Goal: Task Accomplishment & Management: Complete application form

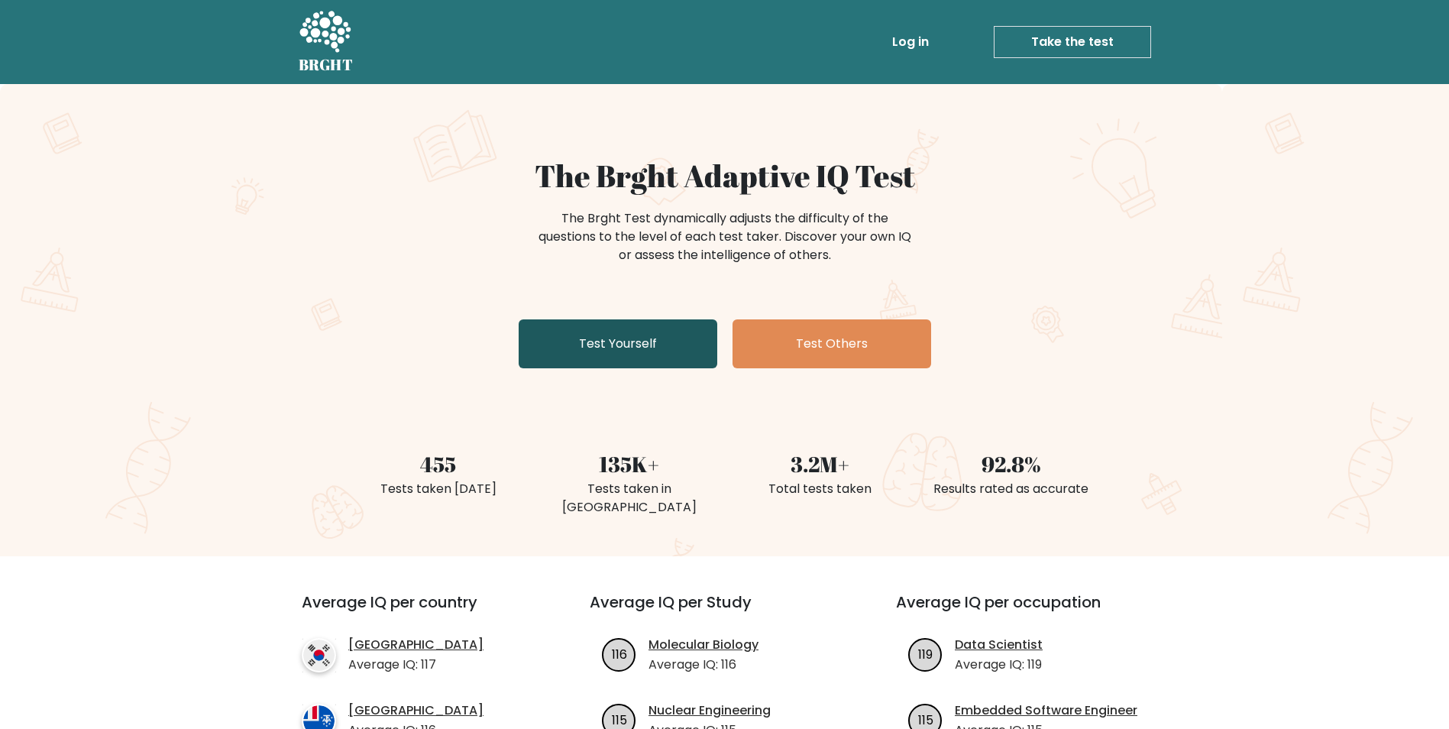
click at [631, 356] on link "Test Yourself" at bounding box center [618, 343] width 199 height 49
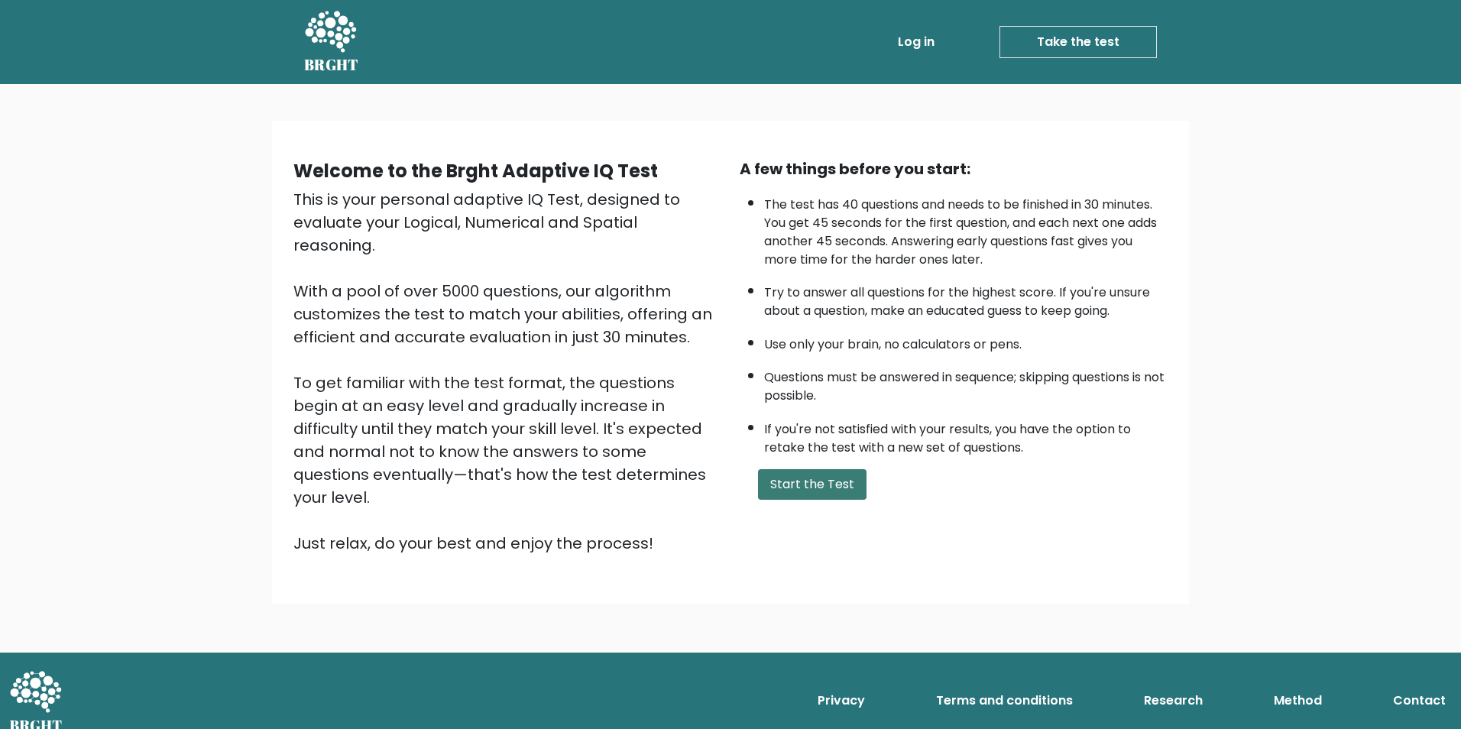
click at [804, 497] on button "Start the Test" at bounding box center [812, 484] width 108 height 31
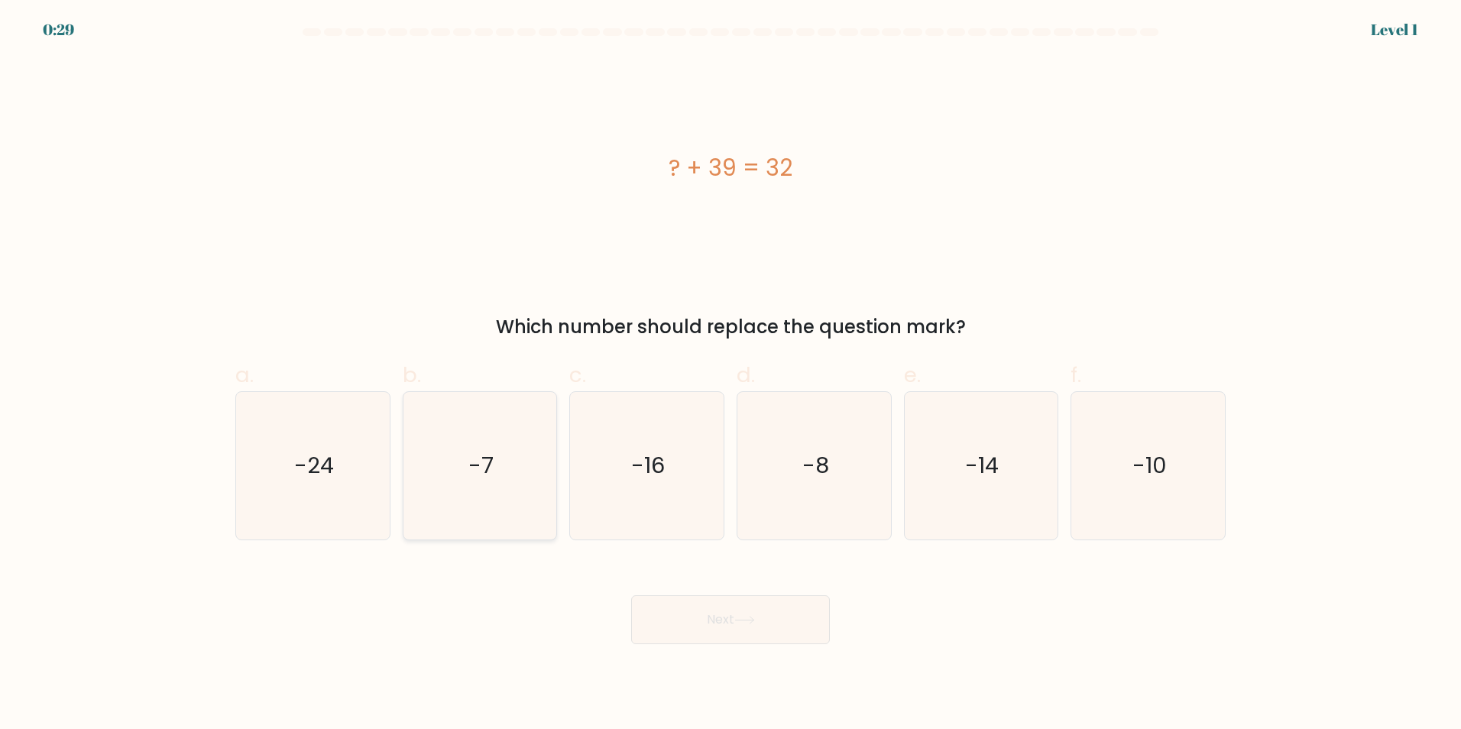
click at [472, 479] on text "-7" at bounding box center [480, 465] width 25 height 31
click at [730, 374] on input "b. -7" at bounding box center [730, 369] width 1 height 10
radio input "true"
click at [777, 623] on button "Next" at bounding box center [730, 619] width 199 height 49
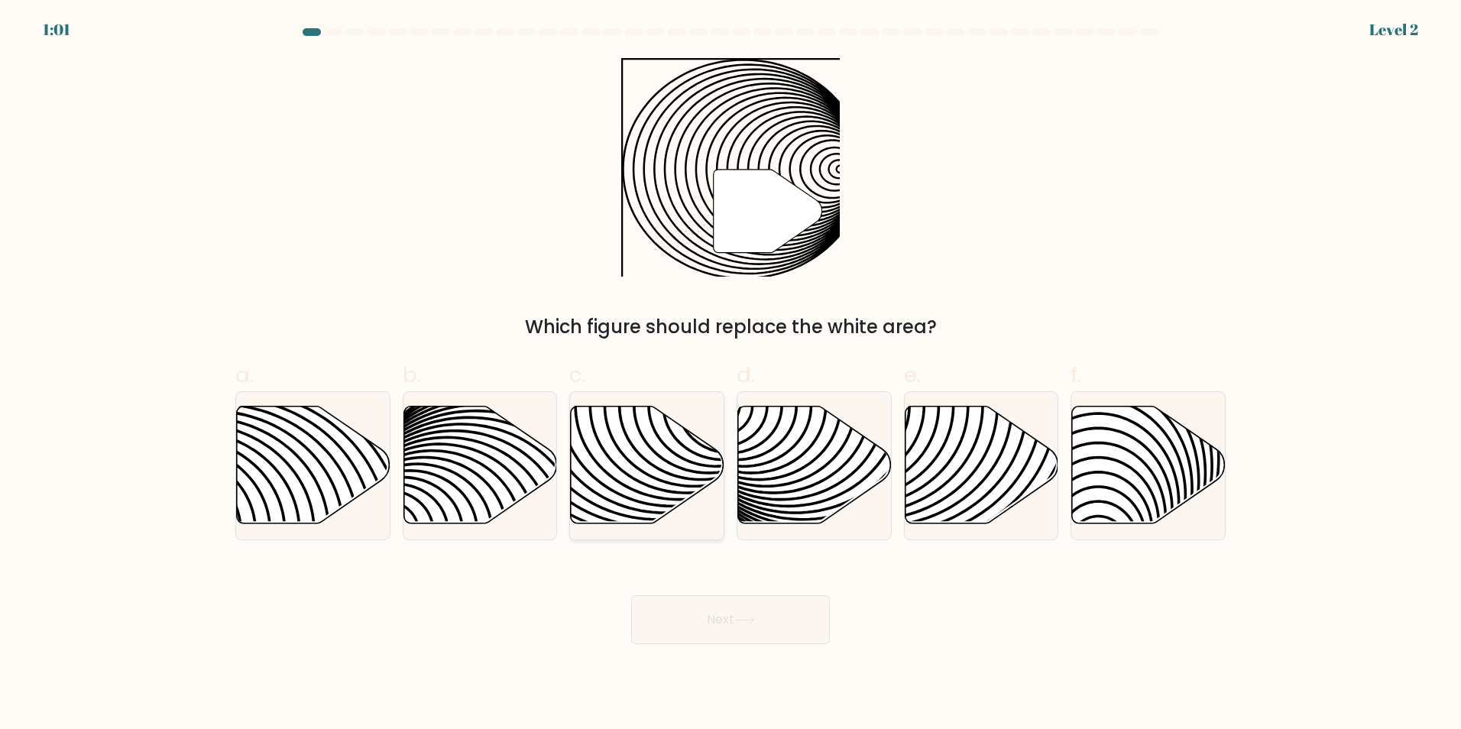
click at [621, 454] on icon at bounding box center [648, 465] width 154 height 118
click at [730, 374] on input "c." at bounding box center [730, 369] width 1 height 10
radio input "true"
click at [740, 606] on button "Next" at bounding box center [730, 619] width 199 height 49
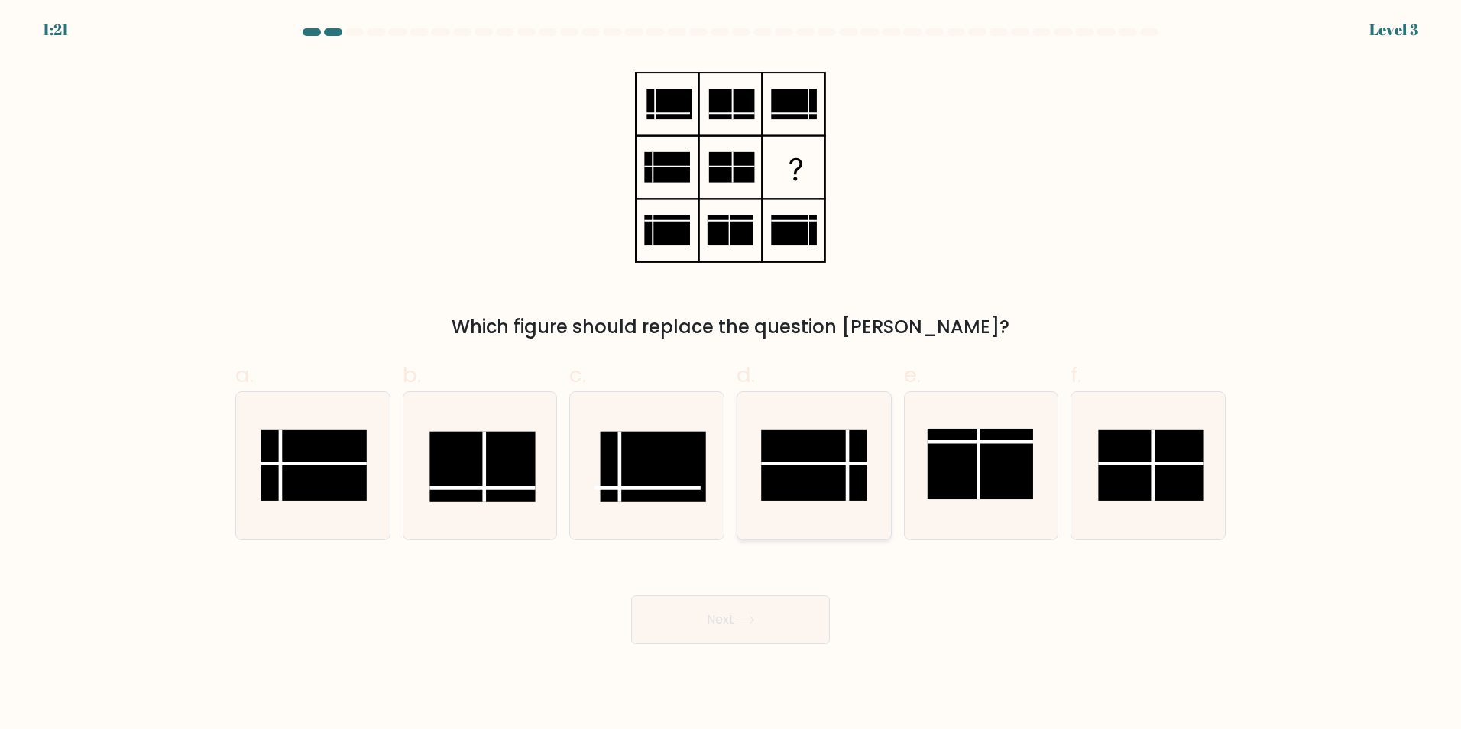
click at [836, 478] on rect at bounding box center [813, 464] width 105 height 70
click at [731, 374] on input "d." at bounding box center [730, 369] width 1 height 10
radio input "true"
click at [761, 628] on button "Next" at bounding box center [730, 619] width 199 height 49
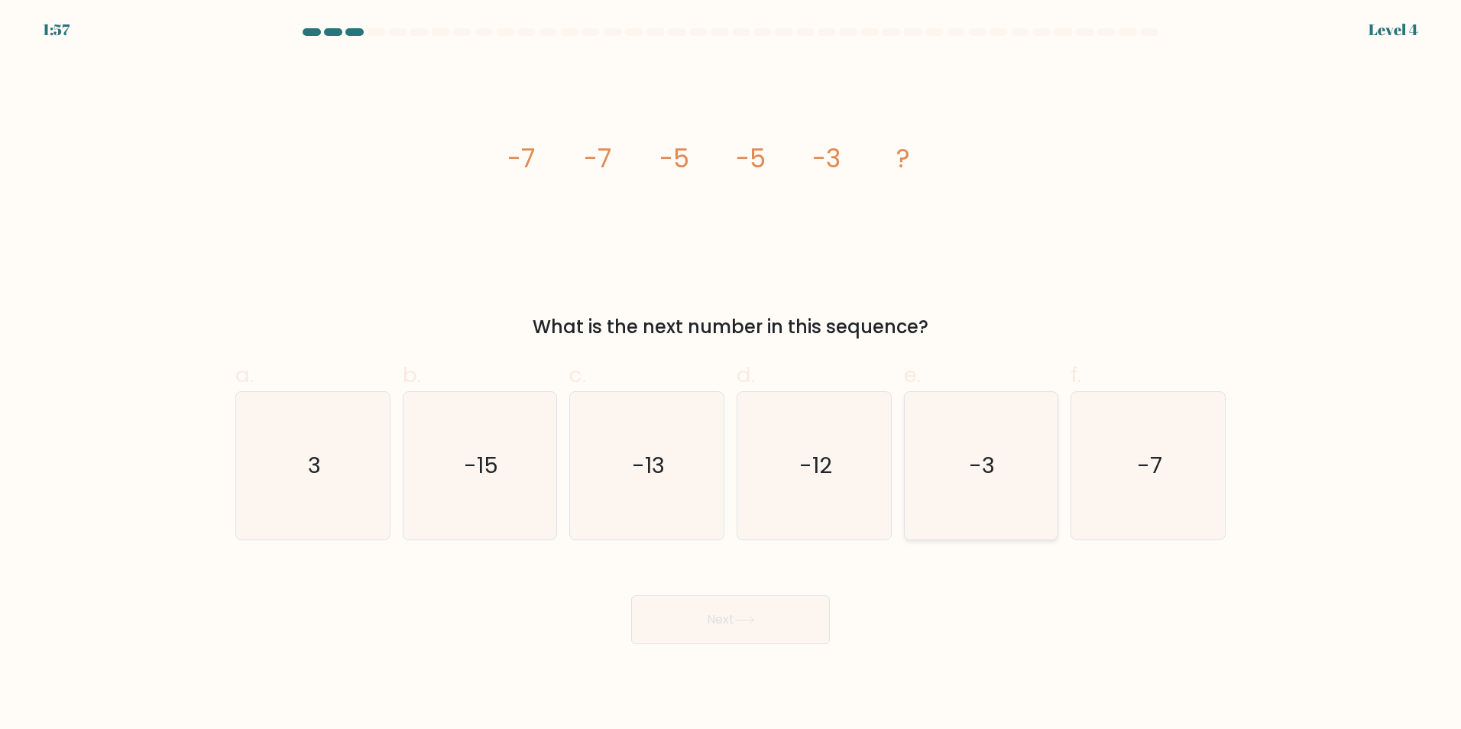
click at [967, 474] on icon "-3" at bounding box center [980, 465] width 147 height 147
click at [731, 374] on input "e. -3" at bounding box center [730, 369] width 1 height 10
radio input "true"
click at [662, 617] on button "Next" at bounding box center [730, 619] width 199 height 49
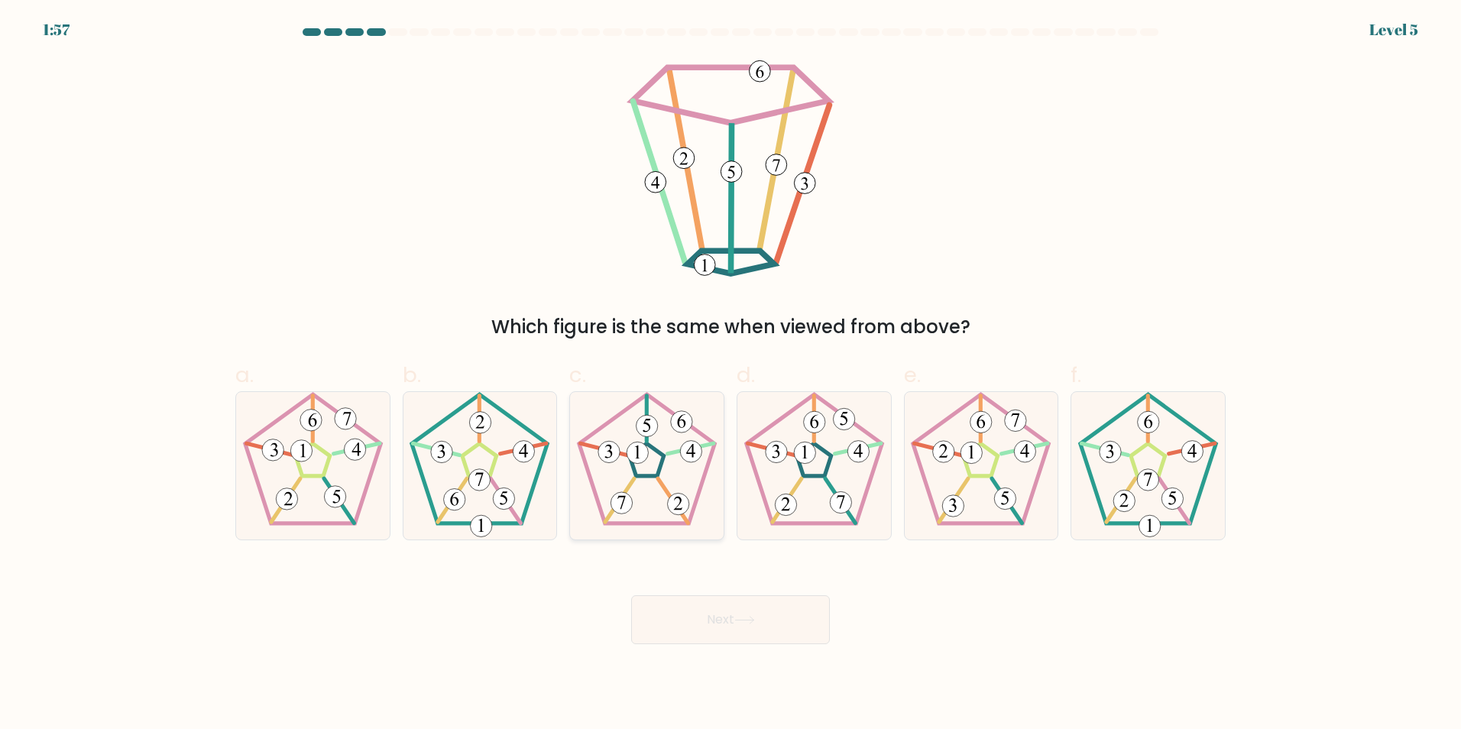
click at [636, 511] on icon at bounding box center [646, 465] width 147 height 147
click at [730, 374] on input "c." at bounding box center [730, 369] width 1 height 10
radio input "true"
click at [759, 630] on button "Next" at bounding box center [730, 619] width 199 height 49
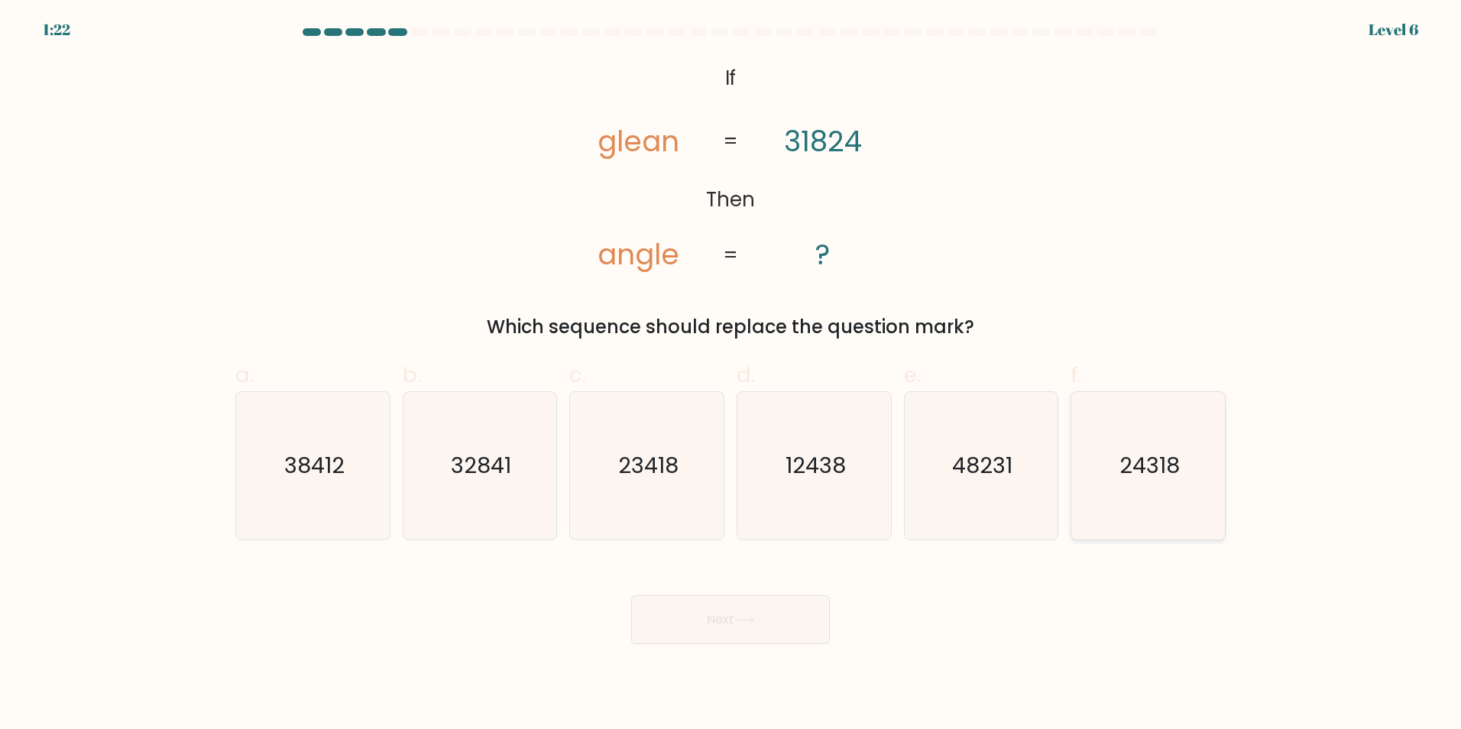
click at [1173, 484] on icon "24318" at bounding box center [1147, 465] width 147 height 147
click at [731, 374] on input "f. 24318" at bounding box center [730, 369] width 1 height 10
radio input "true"
click at [734, 610] on button "Next" at bounding box center [730, 619] width 199 height 49
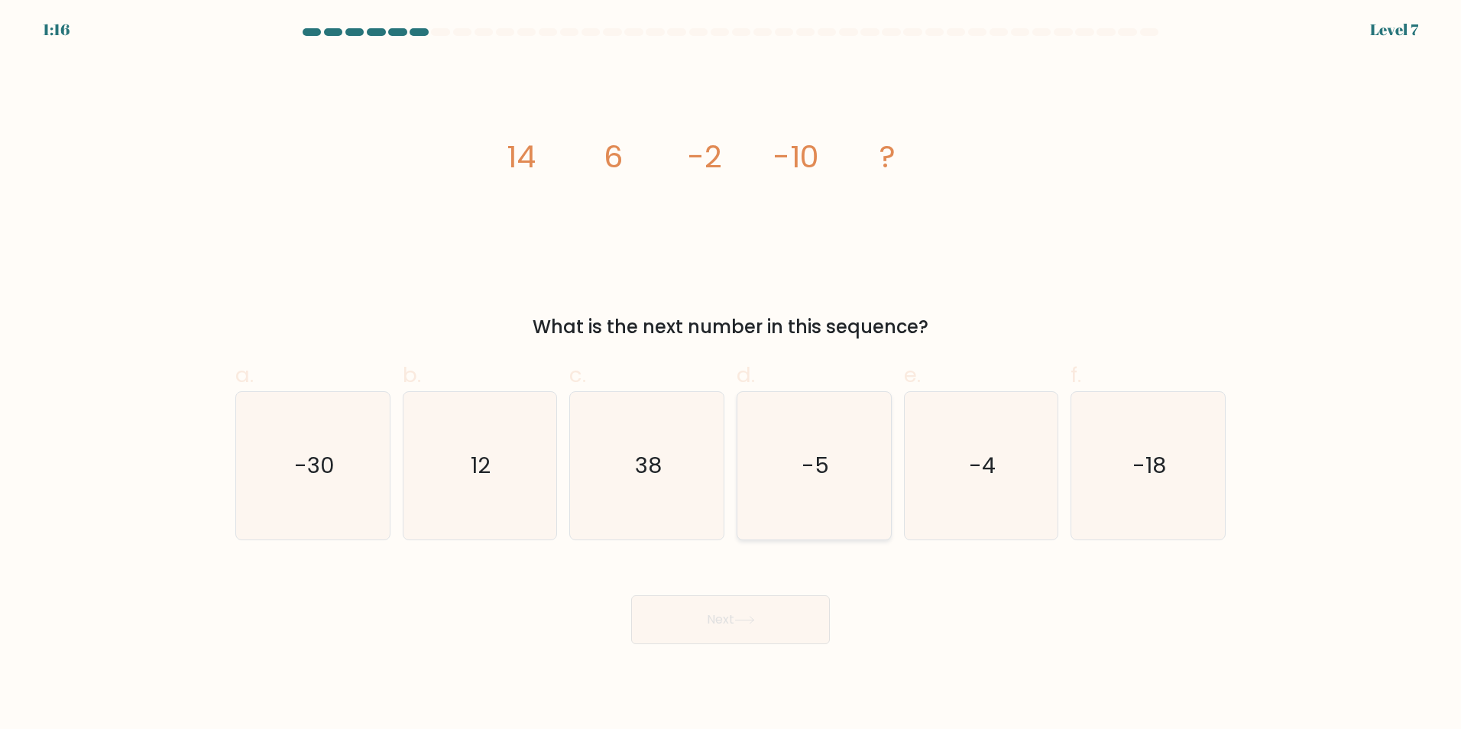
click at [816, 493] on icon "-5" at bounding box center [813, 465] width 147 height 147
click at [731, 374] on input "d. -5" at bounding box center [730, 369] width 1 height 10
radio input "true"
click at [802, 638] on button "Next" at bounding box center [730, 619] width 199 height 49
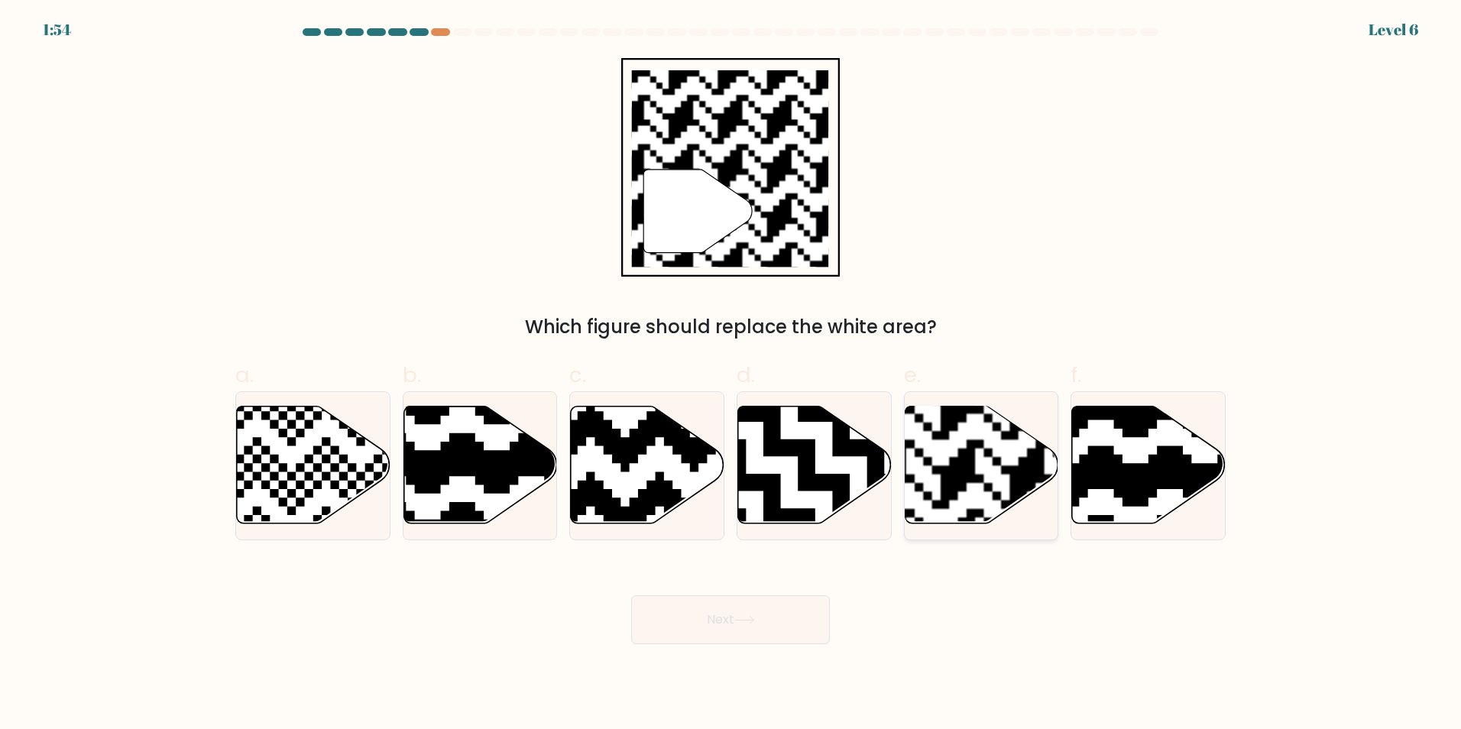
click at [995, 484] on rect at bounding box center [1027, 405] width 278 height 278
click at [731, 374] on input "e." at bounding box center [730, 369] width 1 height 10
radio input "true"
click at [741, 619] on icon at bounding box center [744, 620] width 21 height 8
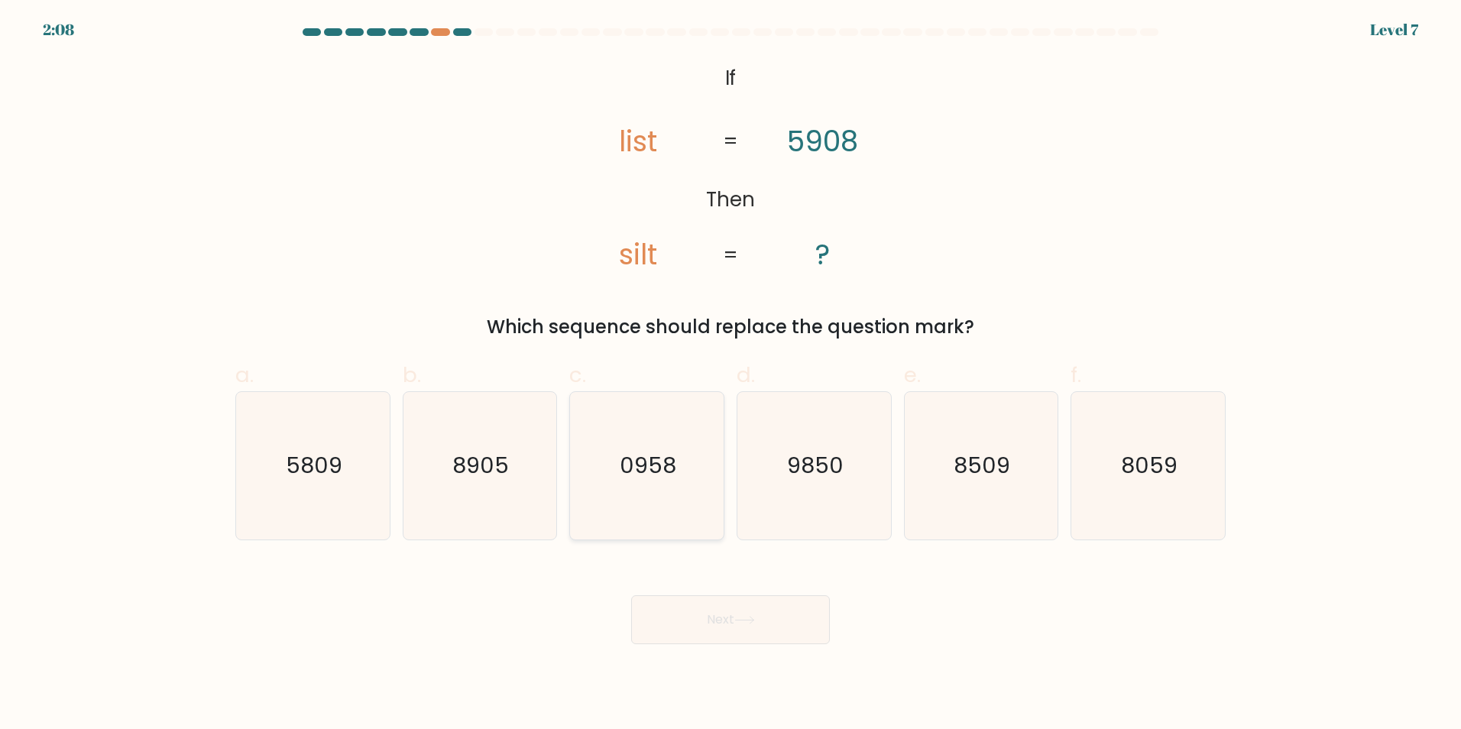
click at [678, 481] on icon "0958" at bounding box center [646, 465] width 147 height 147
click at [730, 374] on input "c. 0958" at bounding box center [730, 369] width 1 height 10
radio input "true"
click at [723, 569] on div "Next" at bounding box center [730, 601] width 1008 height 86
click at [756, 604] on button "Next" at bounding box center [730, 619] width 199 height 49
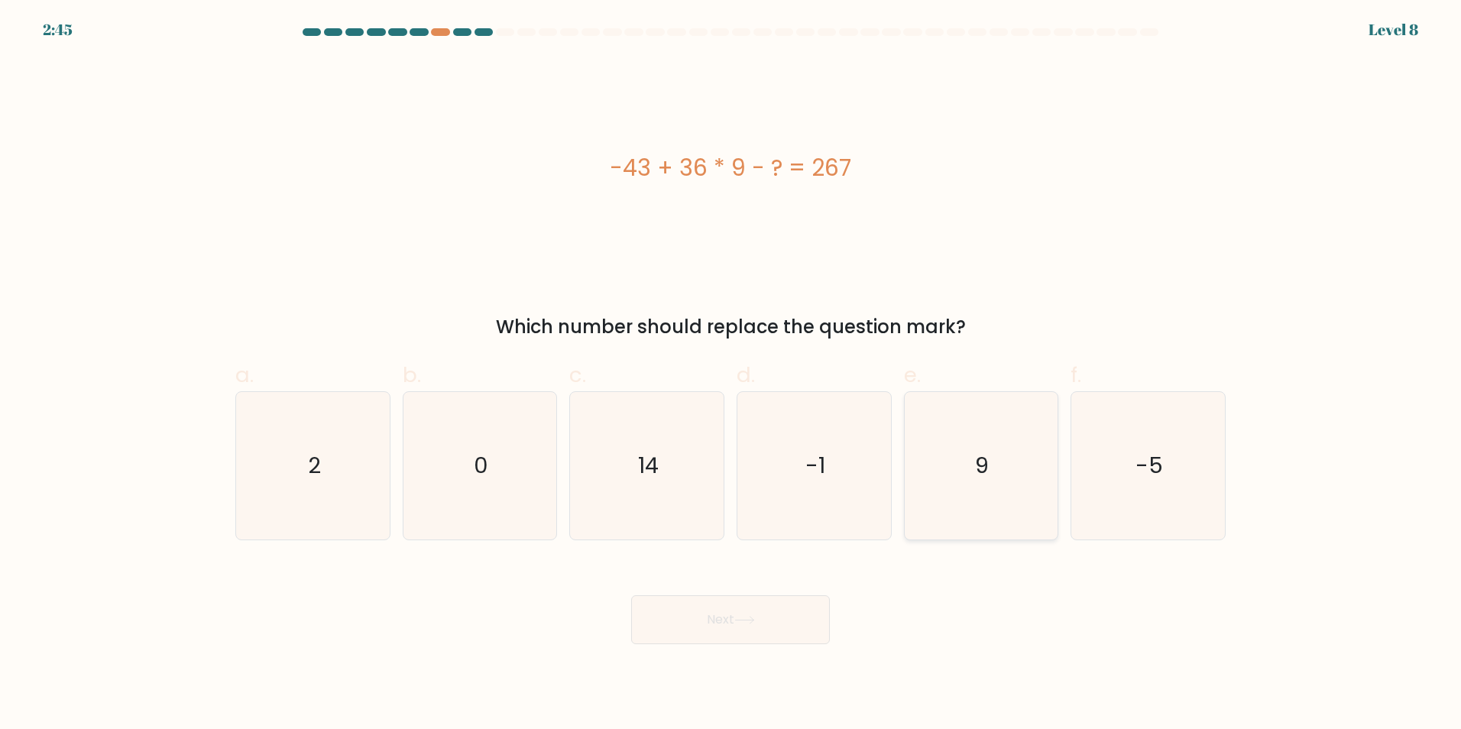
click at [988, 478] on text "9" at bounding box center [983, 465] width 14 height 31
click at [731, 374] on input "e. 9" at bounding box center [730, 369] width 1 height 10
radio input "true"
click at [679, 499] on icon "14" at bounding box center [646, 465] width 147 height 147
click at [730, 374] on input "c. 14" at bounding box center [730, 369] width 1 height 10
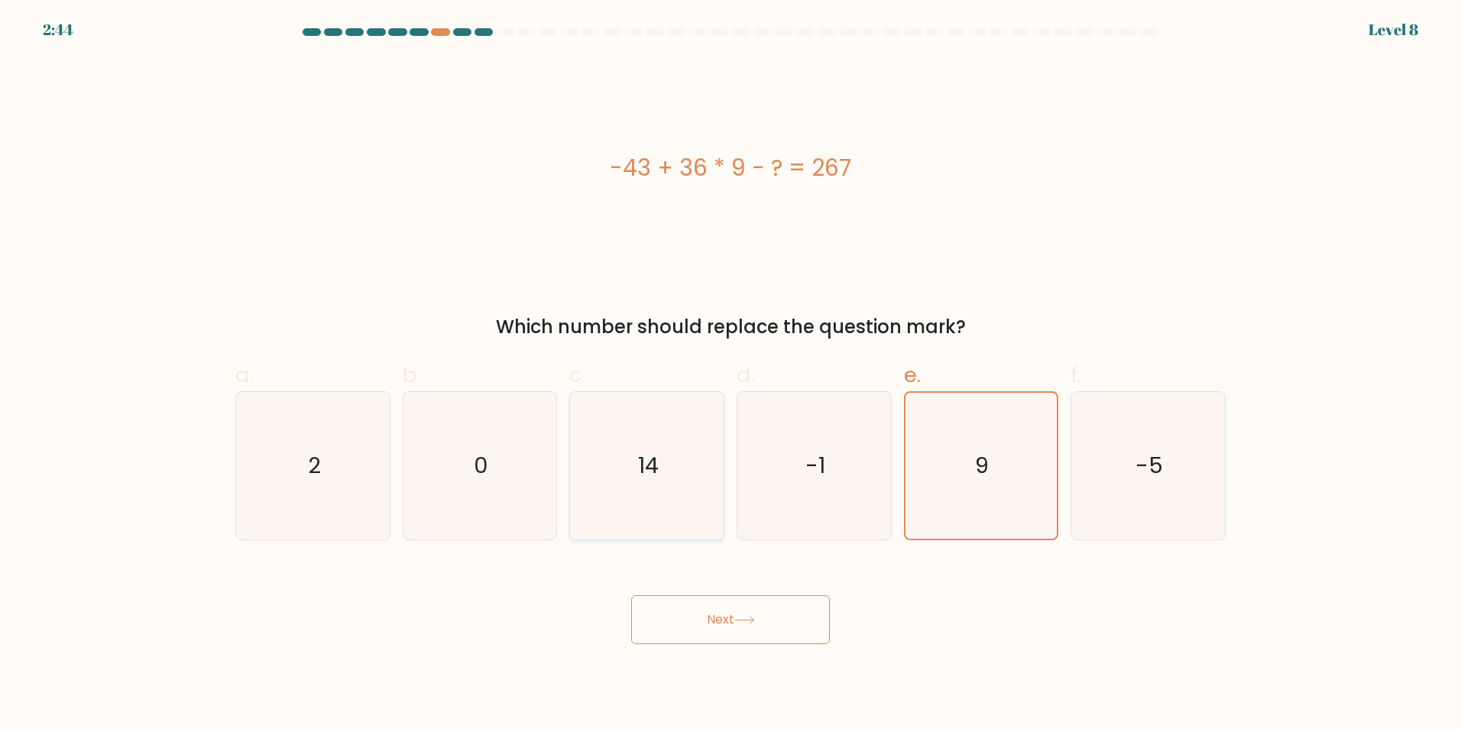
radio input "true"
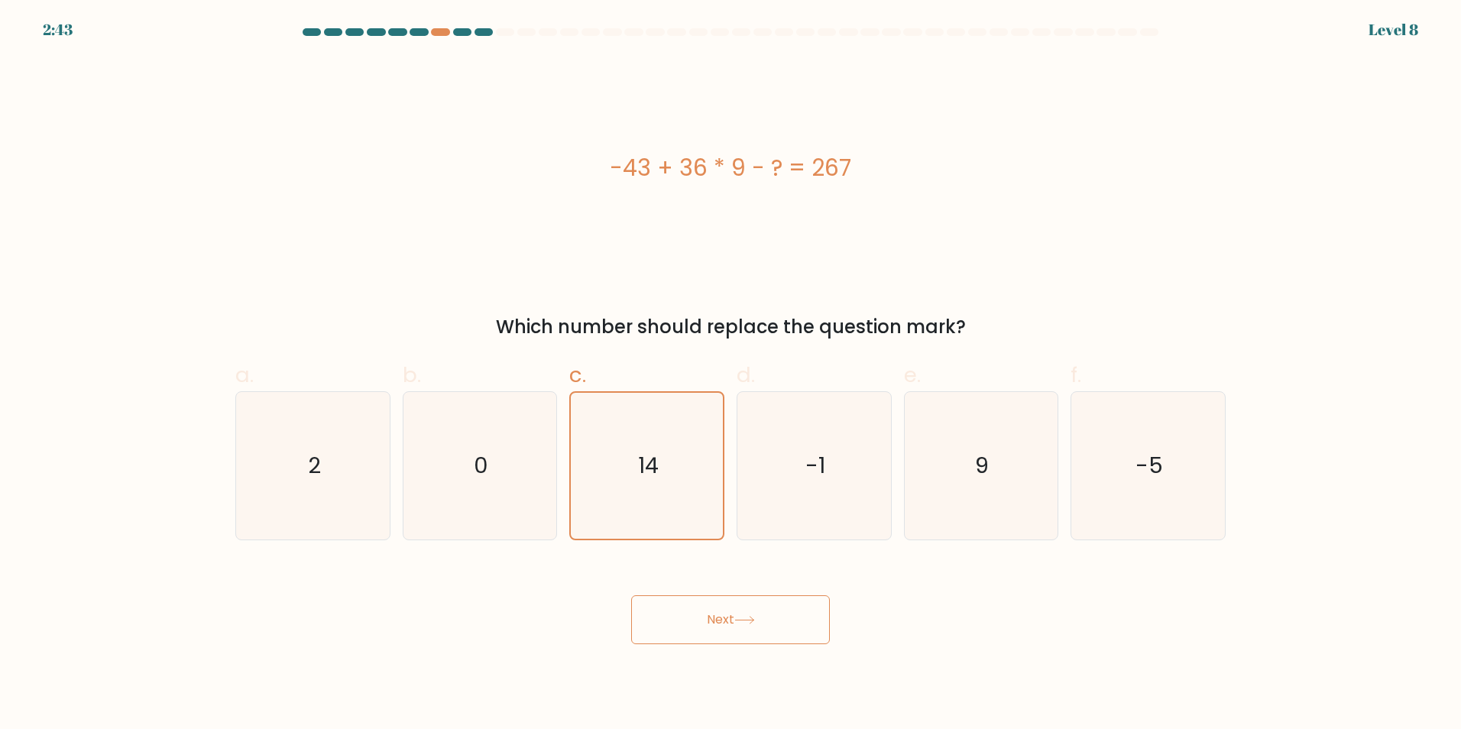
click at [800, 618] on button "Next" at bounding box center [730, 619] width 199 height 49
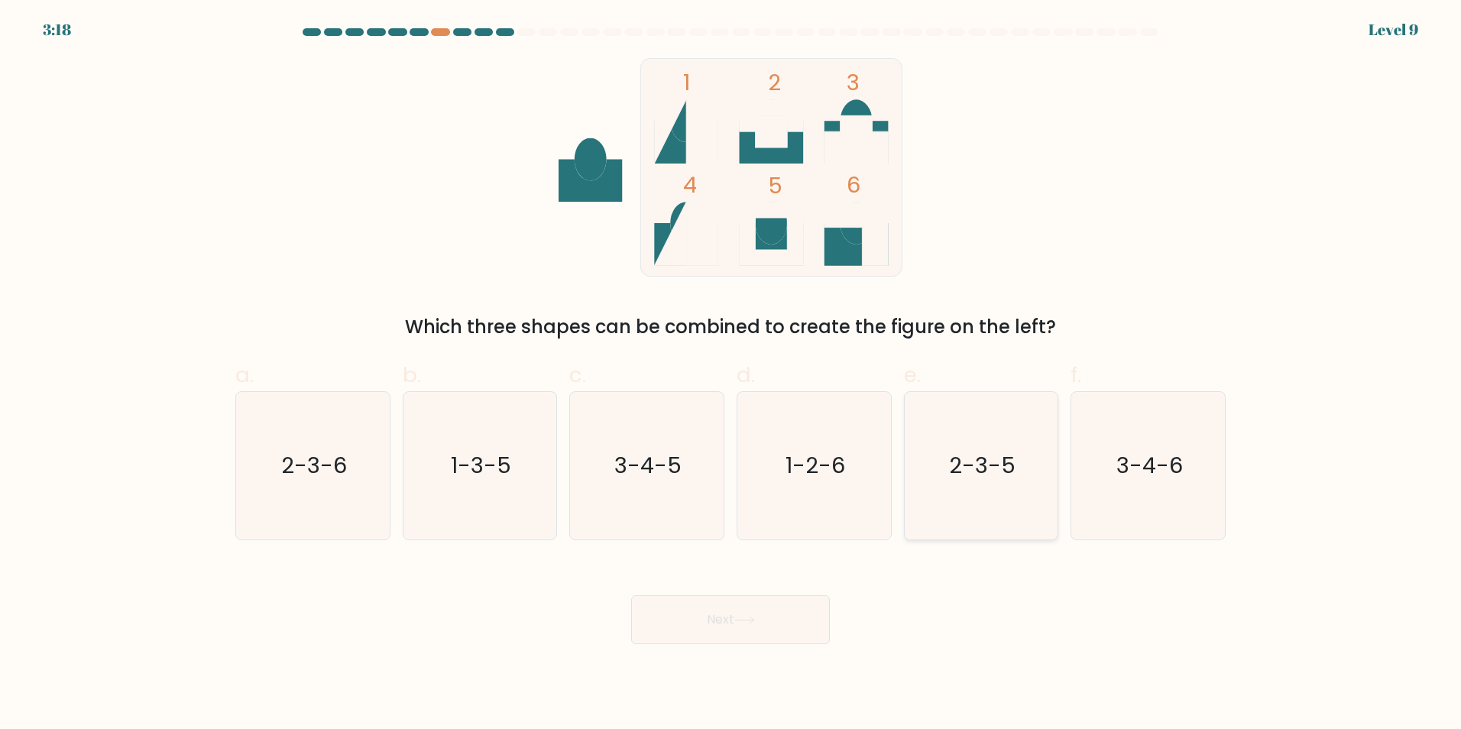
click at [961, 497] on icon "2-3-5" at bounding box center [980, 465] width 147 height 147
click at [731, 374] on input "e. 2-3-5" at bounding box center [730, 369] width 1 height 10
radio input "true"
drag, startPoint x: 714, startPoint y: 647, endPoint x: 724, endPoint y: 635, distance: 15.7
click at [715, 647] on body "3:17 Level 9" at bounding box center [730, 364] width 1461 height 729
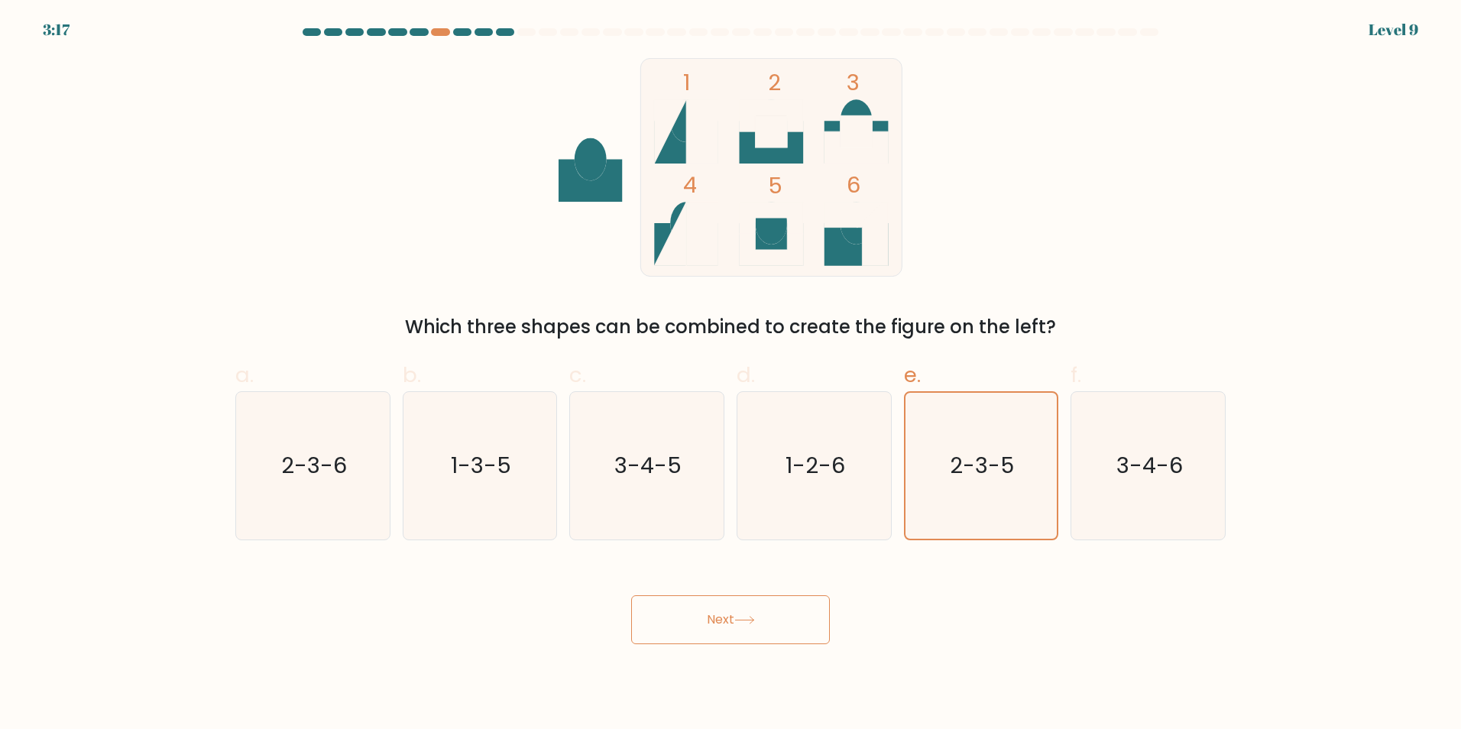
click at [725, 634] on button "Next" at bounding box center [730, 619] width 199 height 49
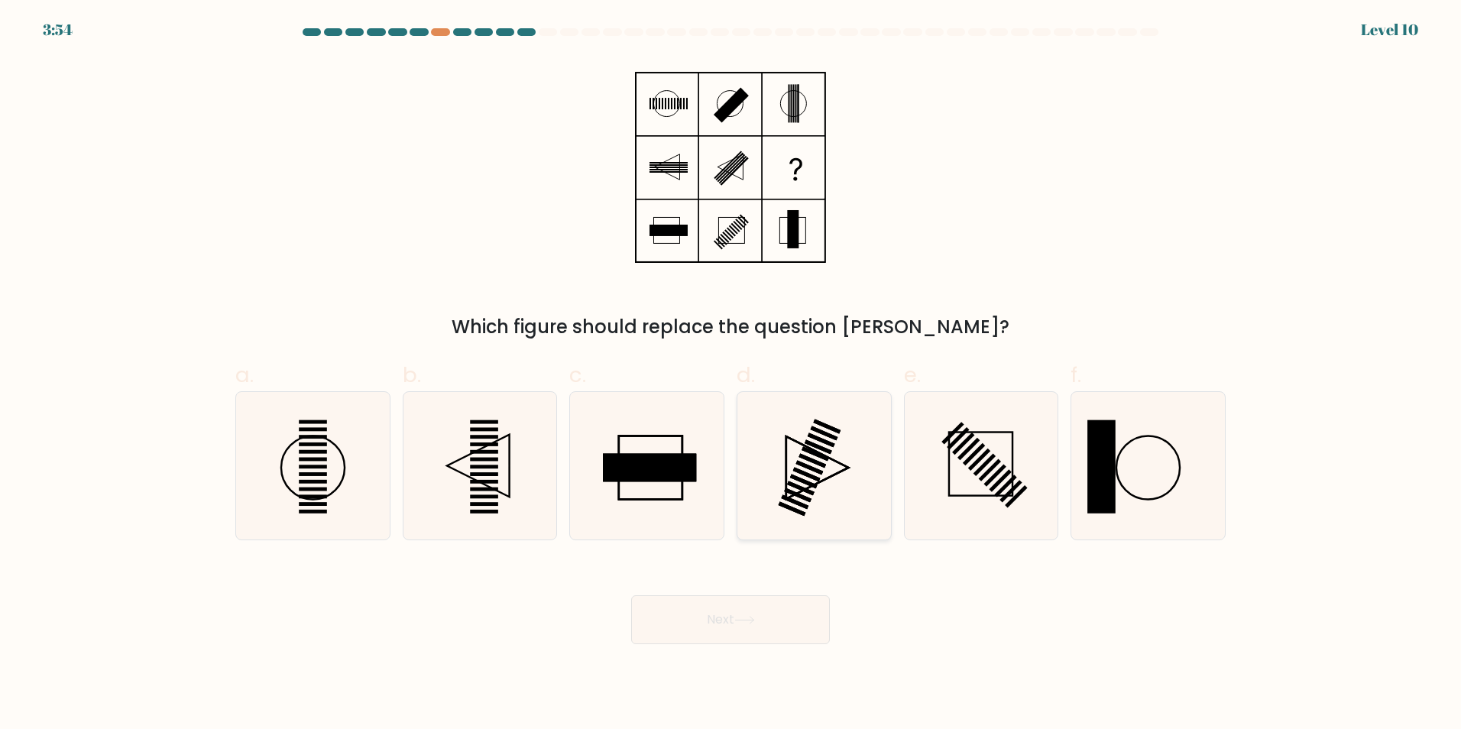
click at [781, 490] on icon at bounding box center [813, 465] width 147 height 147
click at [731, 374] on input "d." at bounding box center [730, 369] width 1 height 10
radio input "true"
click at [753, 667] on body "3:54 Level 10" at bounding box center [730, 364] width 1461 height 729
click at [749, 595] on button "Next" at bounding box center [730, 619] width 199 height 49
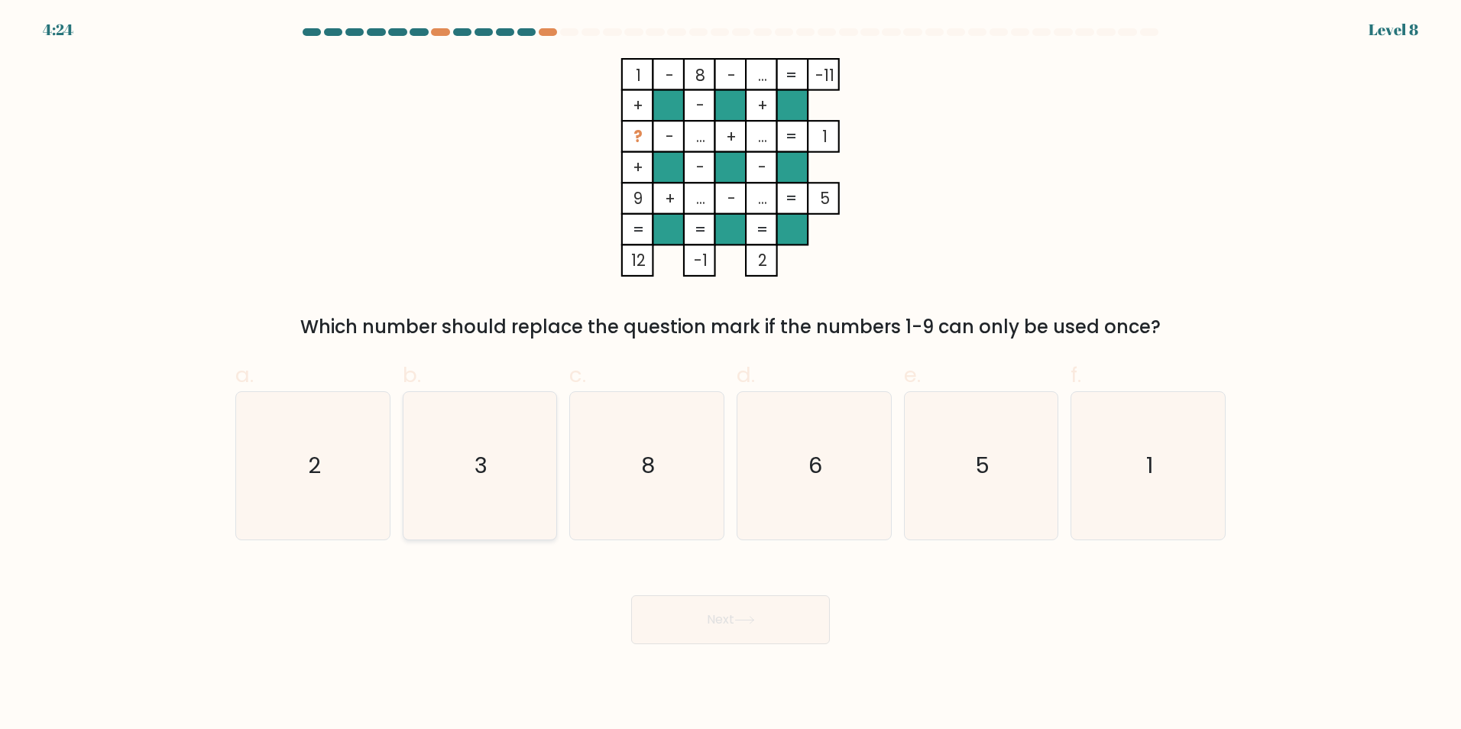
click at [479, 497] on icon "3" at bounding box center [479, 465] width 147 height 147
click at [730, 374] on input "b. 3" at bounding box center [730, 369] width 1 height 10
radio input "true"
click at [758, 625] on button "Next" at bounding box center [730, 619] width 199 height 49
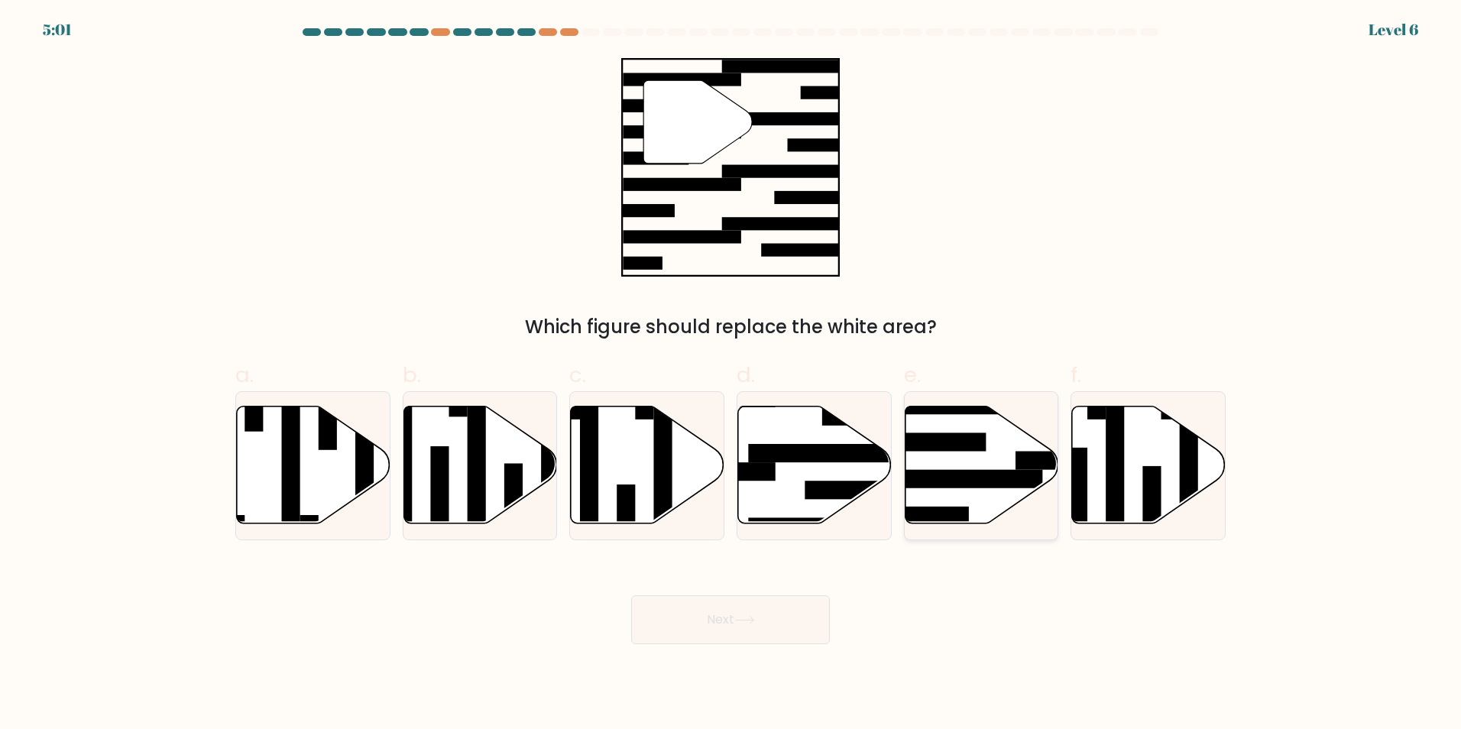
click at [983, 496] on icon at bounding box center [982, 465] width 154 height 118
click at [731, 374] on input "e." at bounding box center [730, 369] width 1 height 10
radio input "true"
drag, startPoint x: 795, startPoint y: 587, endPoint x: 797, endPoint y: 610, distance: 23.7
click at [797, 608] on div "Next" at bounding box center [730, 601] width 1008 height 86
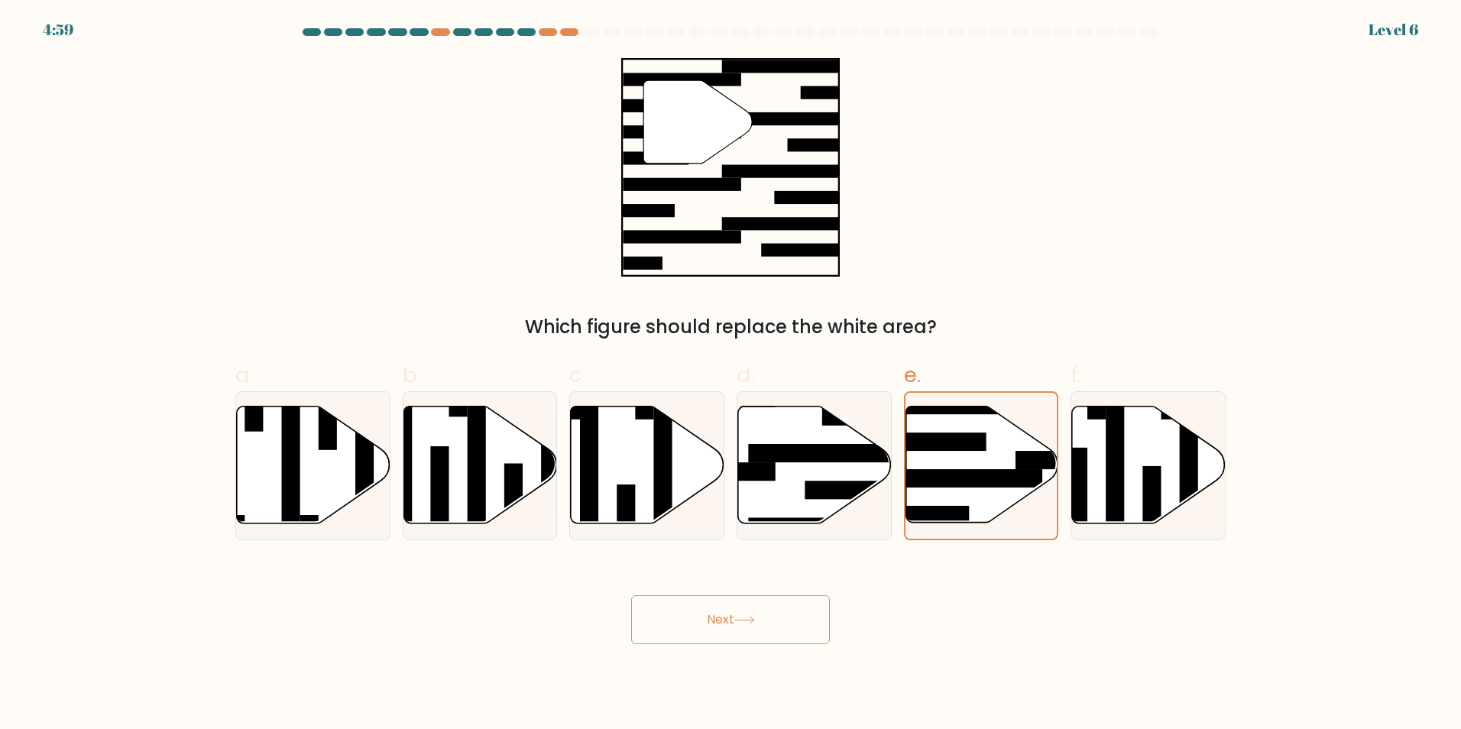
click at [797, 610] on button "Next" at bounding box center [730, 619] width 199 height 49
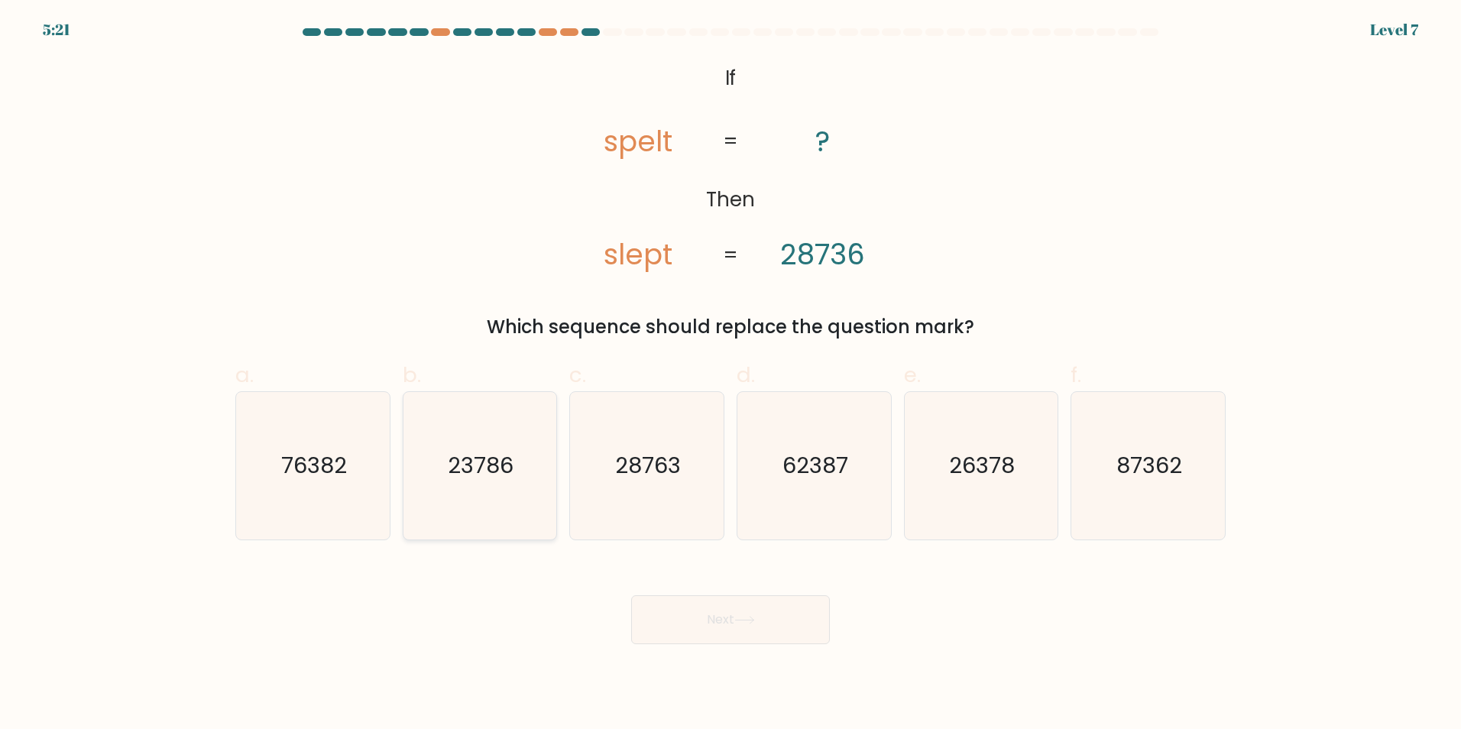
click at [484, 489] on icon "23786" at bounding box center [479, 465] width 147 height 147
click at [730, 374] on input "b. 23786" at bounding box center [730, 369] width 1 height 10
radio input "true"
click at [725, 616] on button "Next" at bounding box center [730, 619] width 199 height 49
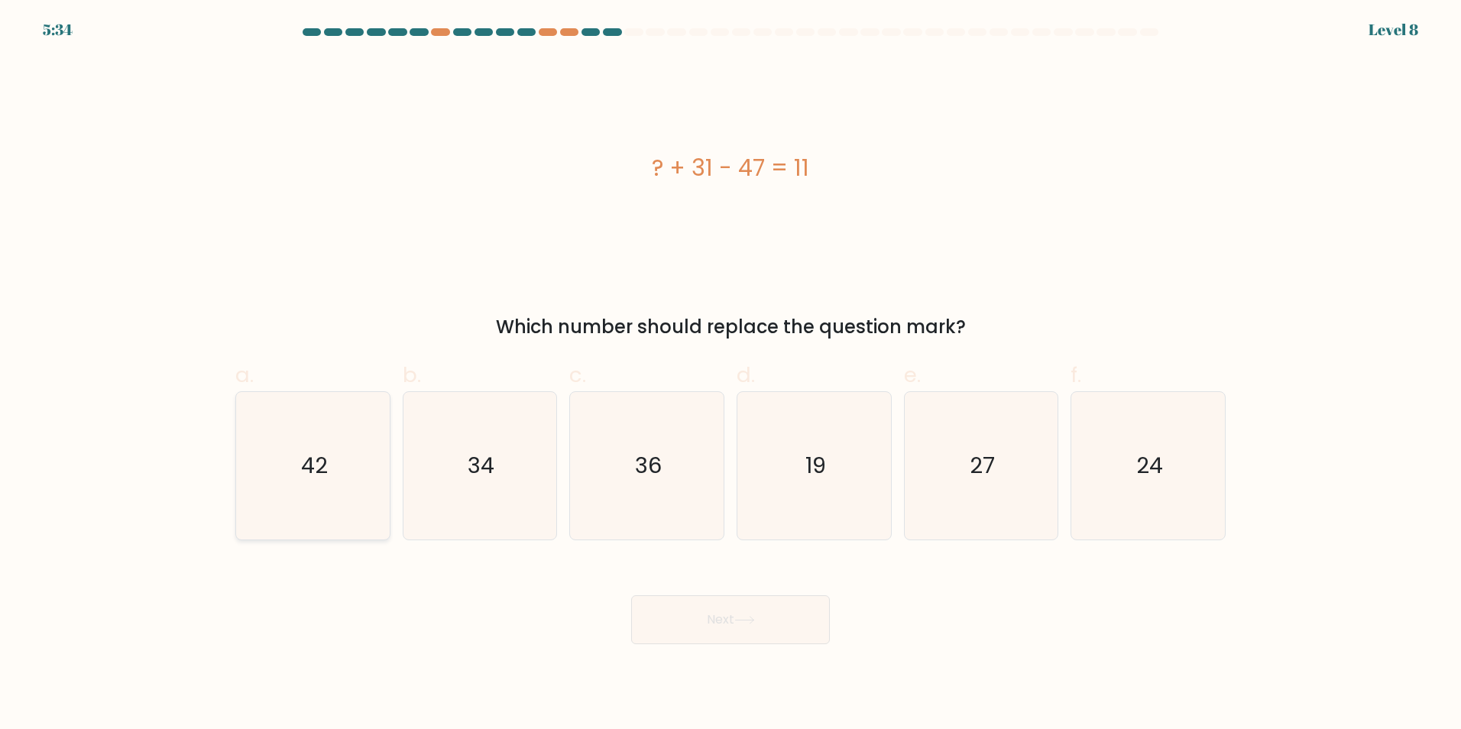
click at [306, 503] on icon "42" at bounding box center [312, 465] width 147 height 147
click at [730, 374] on input "a. 42" at bounding box center [730, 369] width 1 height 10
radio input "true"
click at [604, 496] on icon "36" at bounding box center [646, 465] width 147 height 147
click at [730, 374] on input "c. 36" at bounding box center [730, 369] width 1 height 10
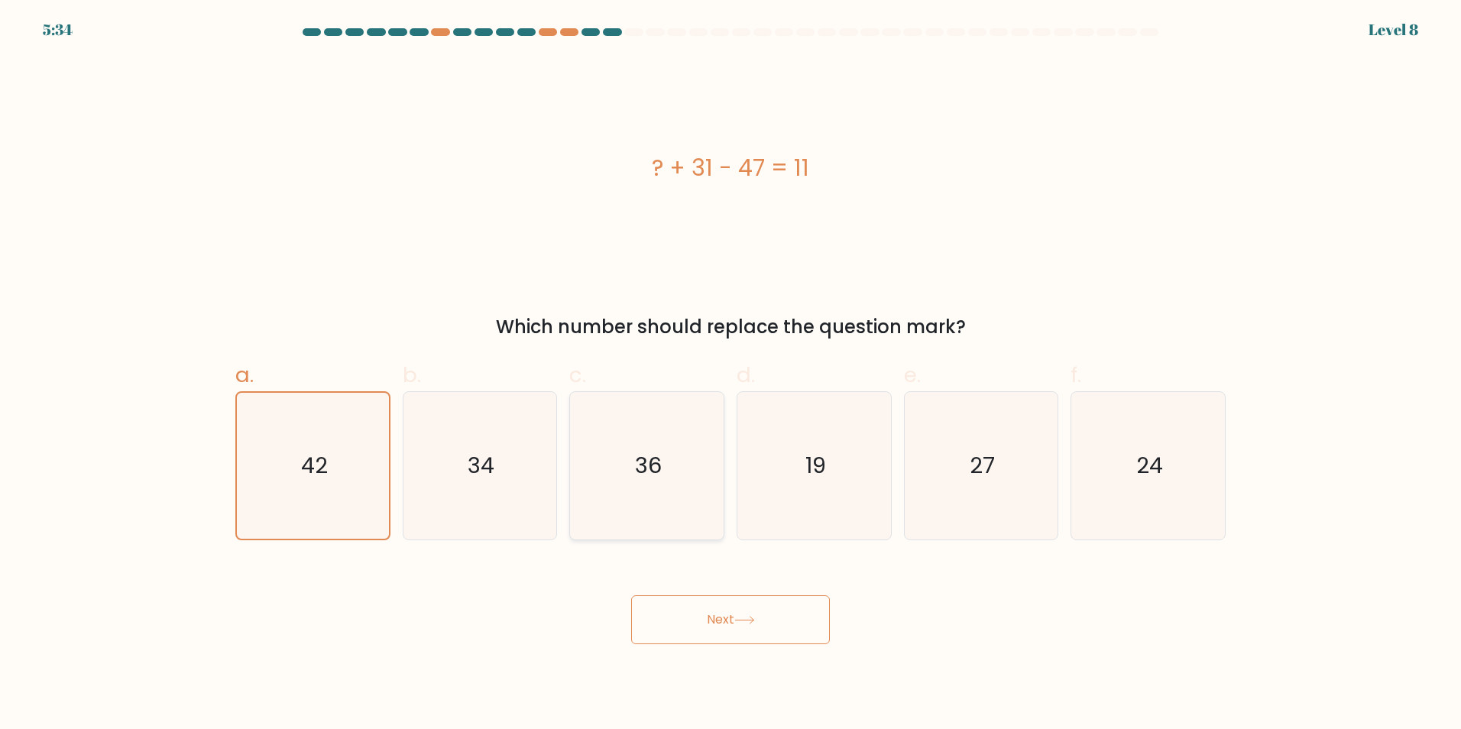
radio input "true"
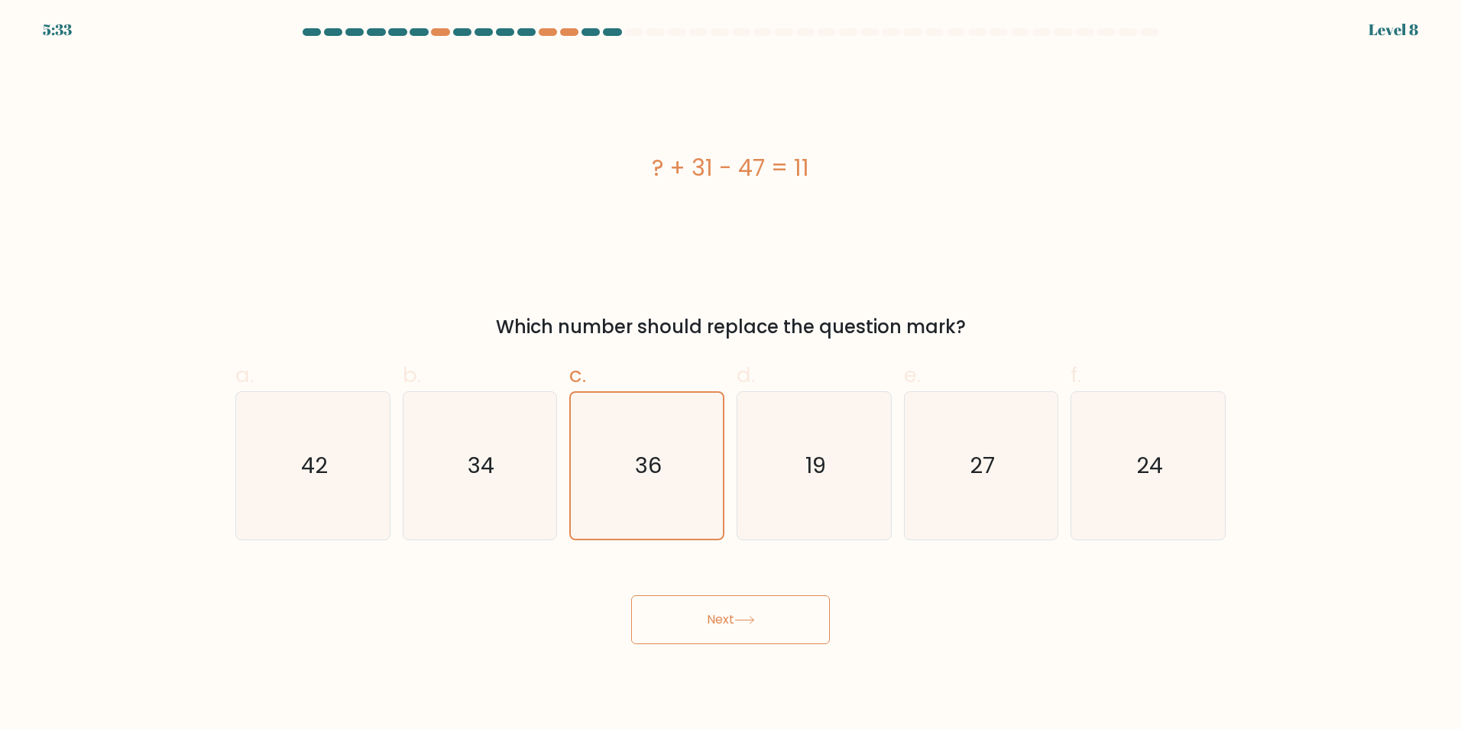
click at [755, 596] on button "Next" at bounding box center [730, 619] width 199 height 49
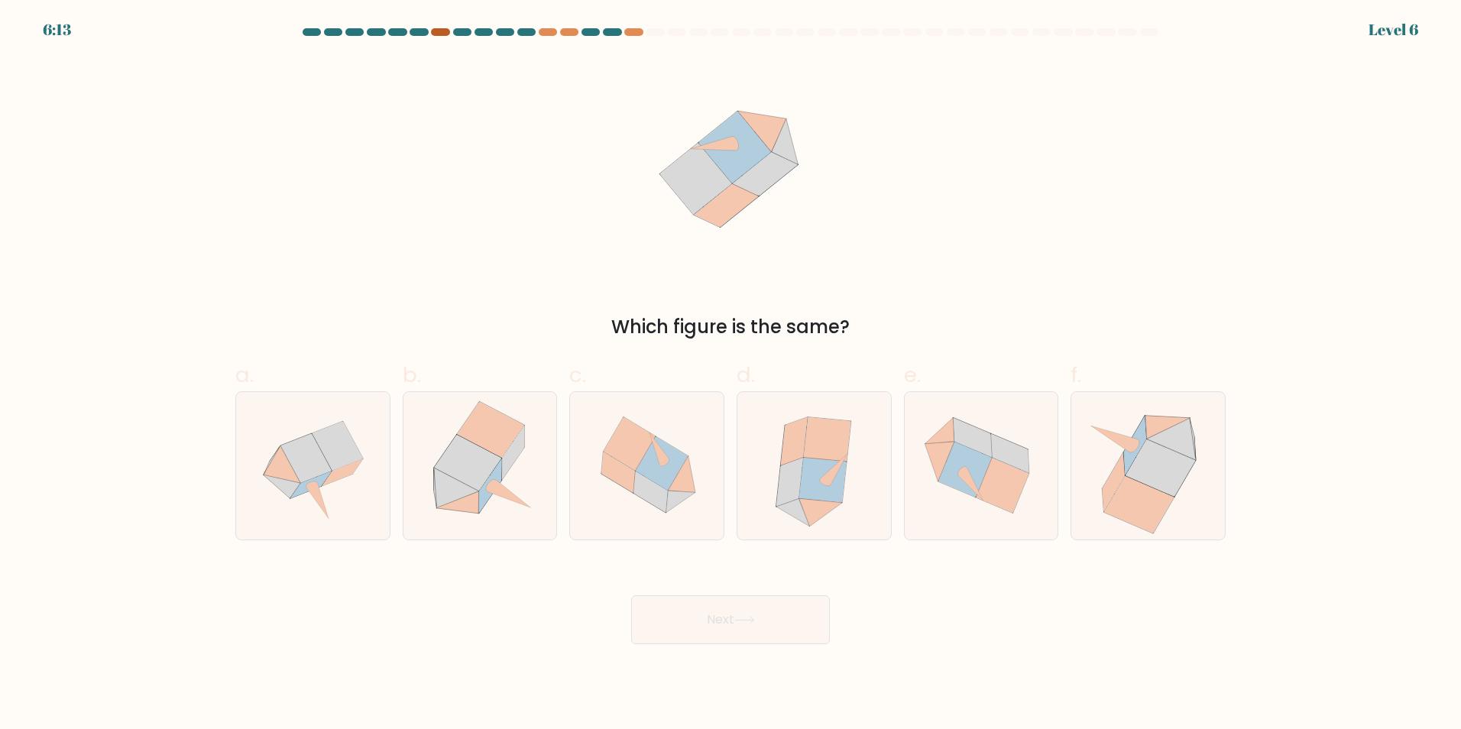
click at [438, 31] on div at bounding box center [440, 32] width 18 height 8
click at [454, 486] on icon at bounding box center [456, 488] width 45 height 40
click at [730, 374] on input "b." at bounding box center [730, 369] width 1 height 10
radio input "true"
click at [800, 633] on button "Next" at bounding box center [730, 619] width 199 height 49
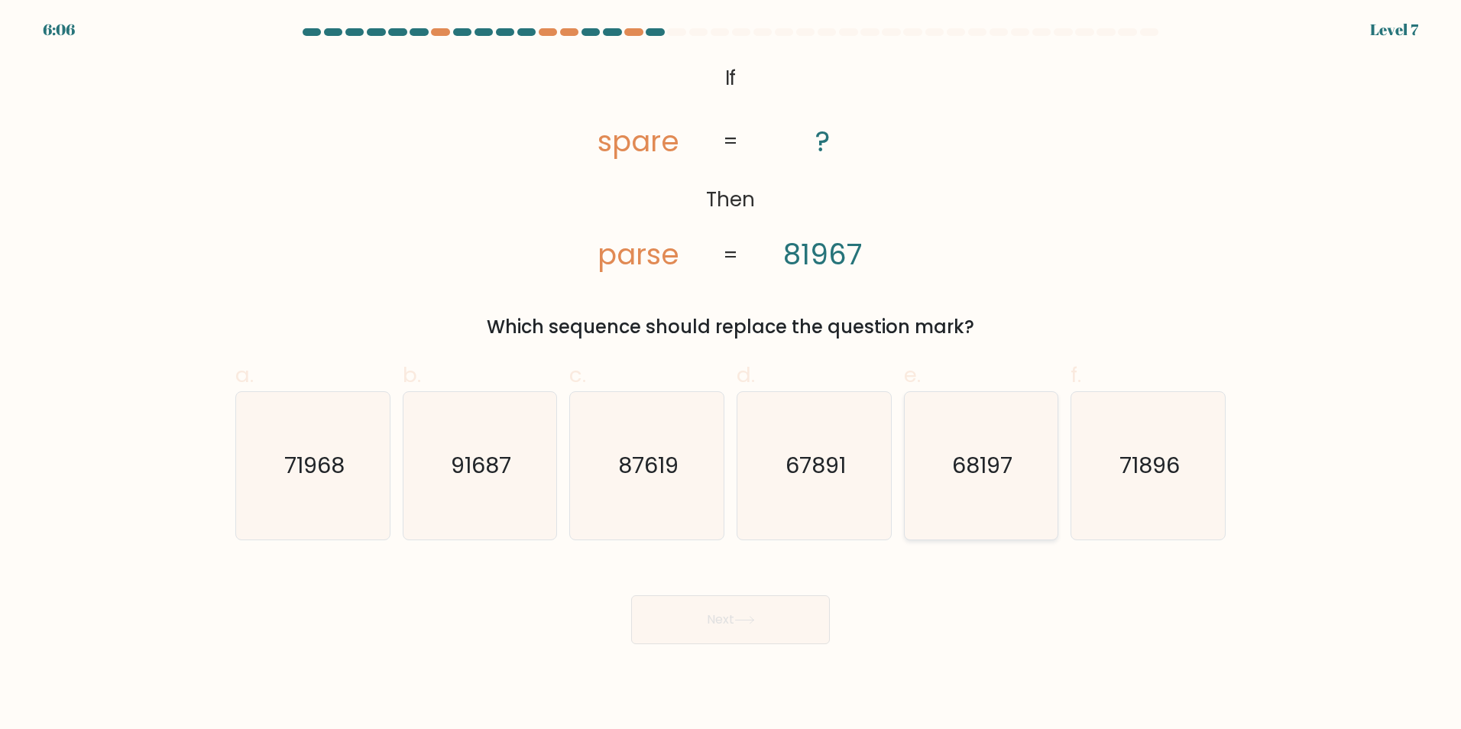
click at [1013, 487] on icon "68197" at bounding box center [980, 465] width 147 height 147
click at [731, 374] on input "e. 68197" at bounding box center [730, 369] width 1 height 10
radio input "true"
click at [791, 622] on button "Next" at bounding box center [730, 619] width 199 height 49
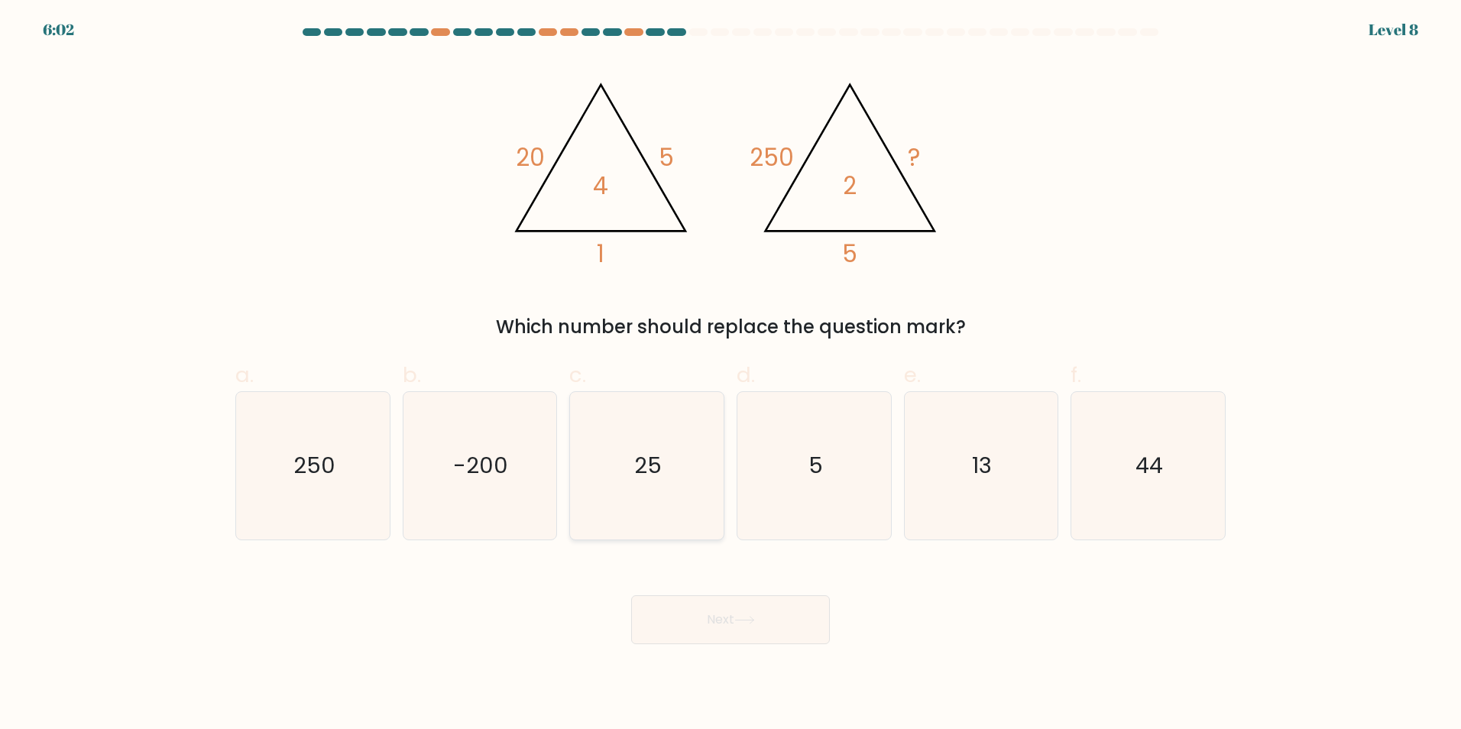
click at [662, 491] on icon "25" at bounding box center [646, 465] width 147 height 147
click at [730, 374] on input "c. 25" at bounding box center [730, 369] width 1 height 10
radio input "true"
click at [754, 634] on button "Next" at bounding box center [730, 619] width 199 height 49
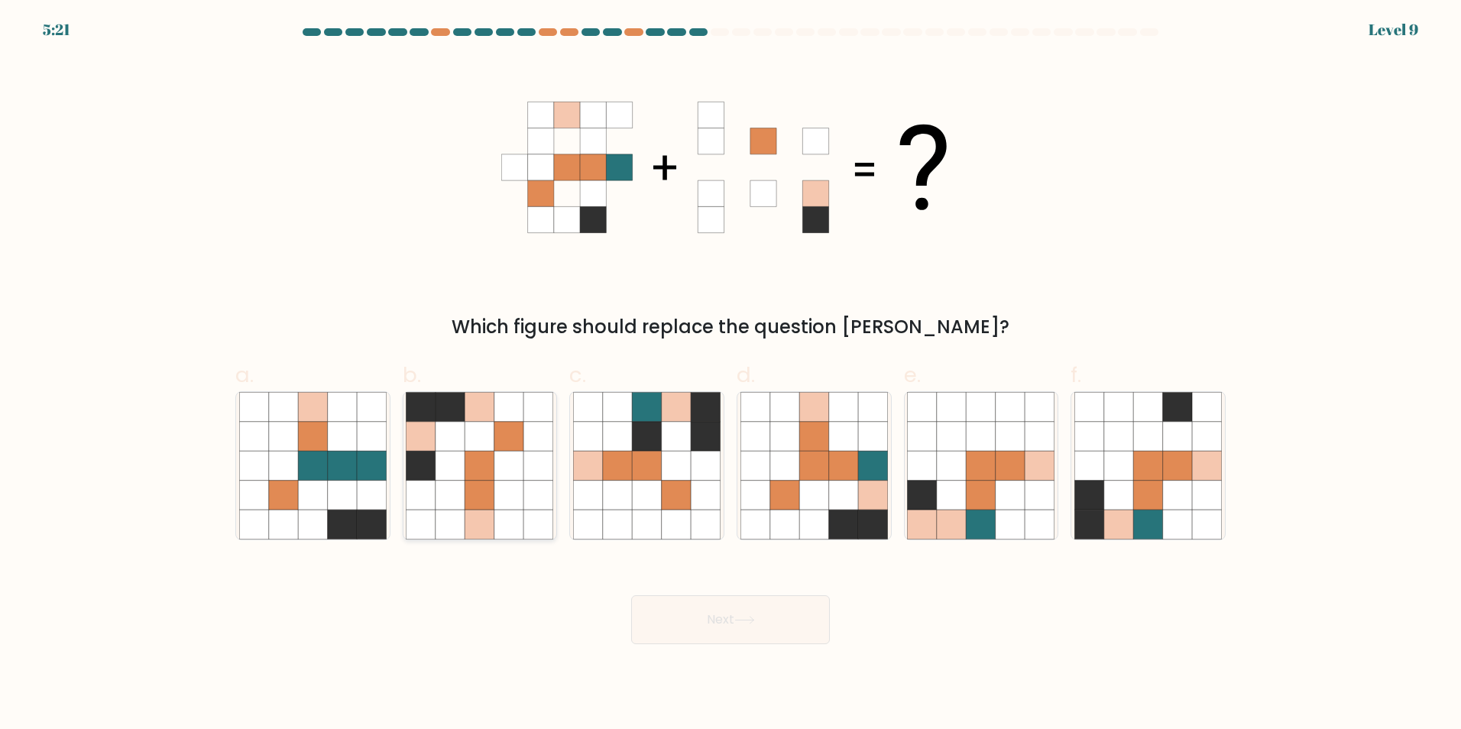
click at [428, 413] on icon at bounding box center [420, 406] width 29 height 29
click at [730, 374] on input "b." at bounding box center [730, 369] width 1 height 10
radio input "true"
click at [795, 632] on button "Next" at bounding box center [730, 619] width 199 height 49
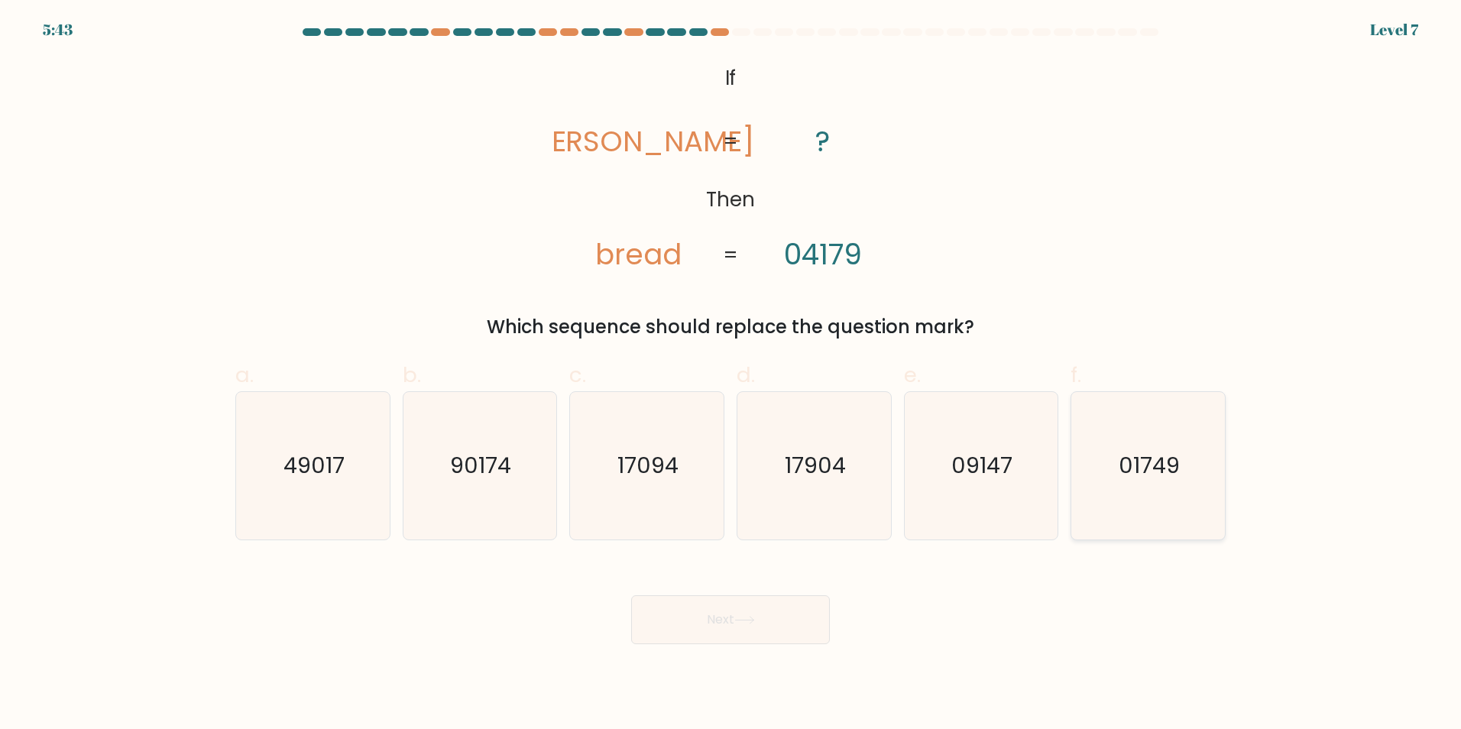
click at [1186, 484] on icon "01749" at bounding box center [1147, 465] width 147 height 147
click at [731, 374] on input "f. 01749" at bounding box center [730, 369] width 1 height 10
radio input "true"
click at [759, 622] on button "Next" at bounding box center [730, 619] width 199 height 49
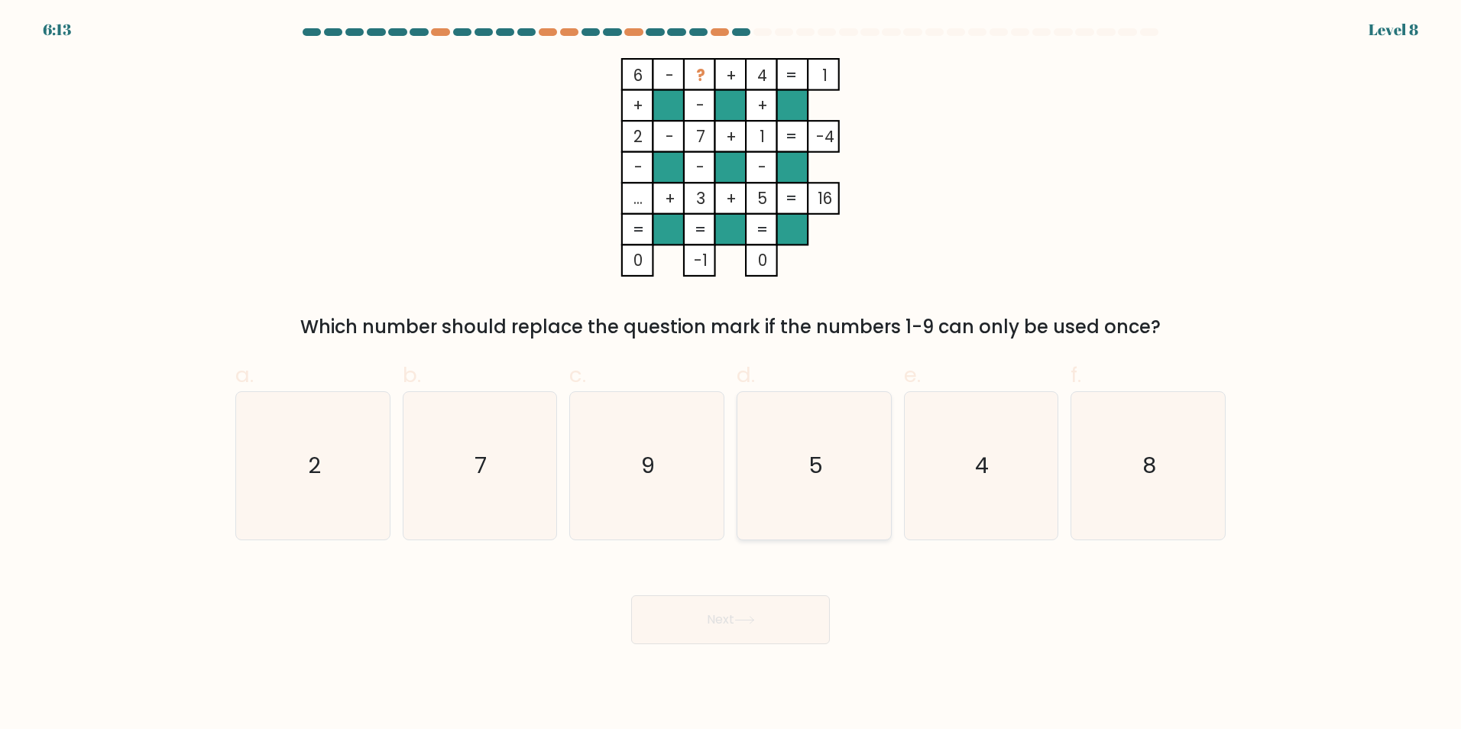
click at [868, 458] on icon "5" at bounding box center [813, 465] width 147 height 147
click at [731, 374] on input "d. 5" at bounding box center [730, 369] width 1 height 10
radio input "true"
click at [753, 632] on button "Next" at bounding box center [730, 619] width 199 height 49
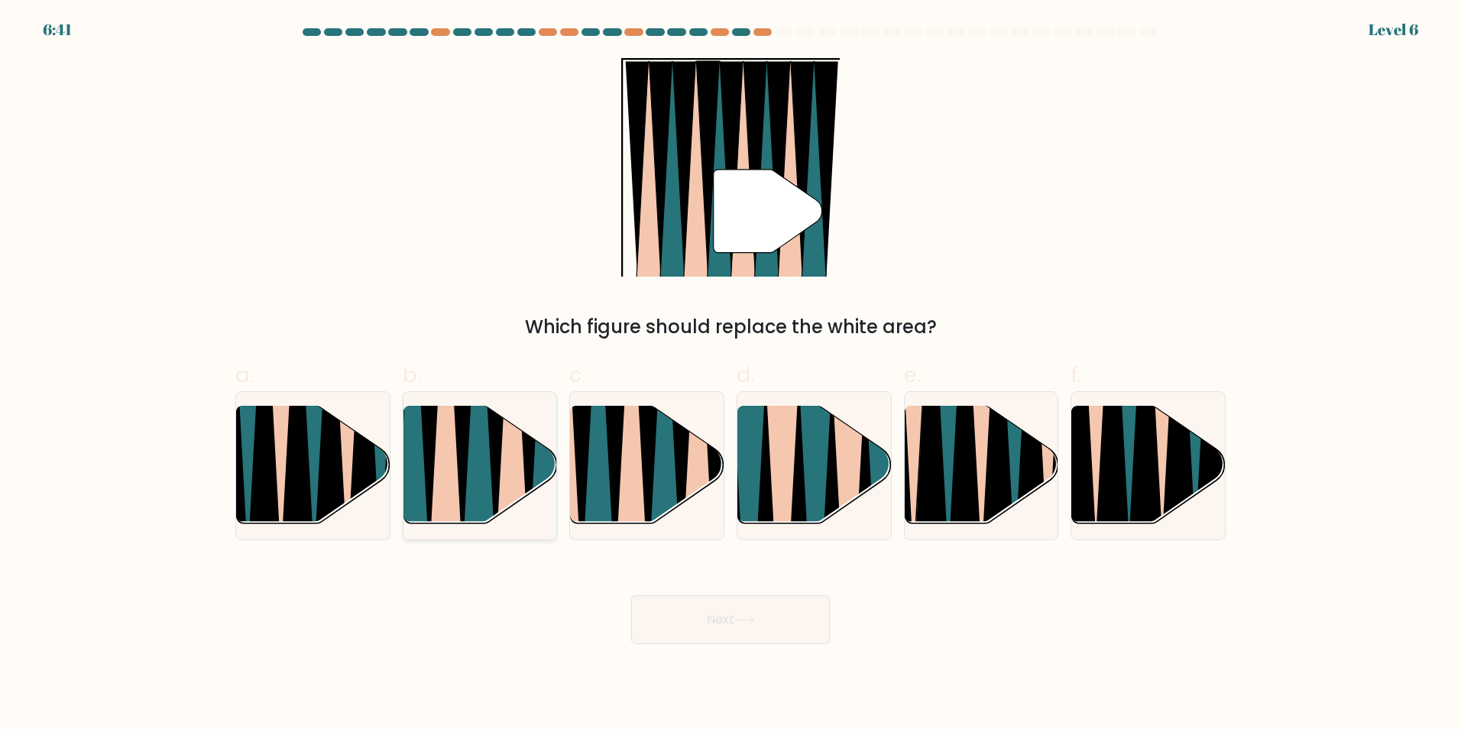
click at [487, 486] on icon at bounding box center [478, 406] width 34 height 307
click at [730, 374] on input "b." at bounding box center [730, 369] width 1 height 10
radio input "true"
click at [782, 629] on button "Next" at bounding box center [730, 619] width 199 height 49
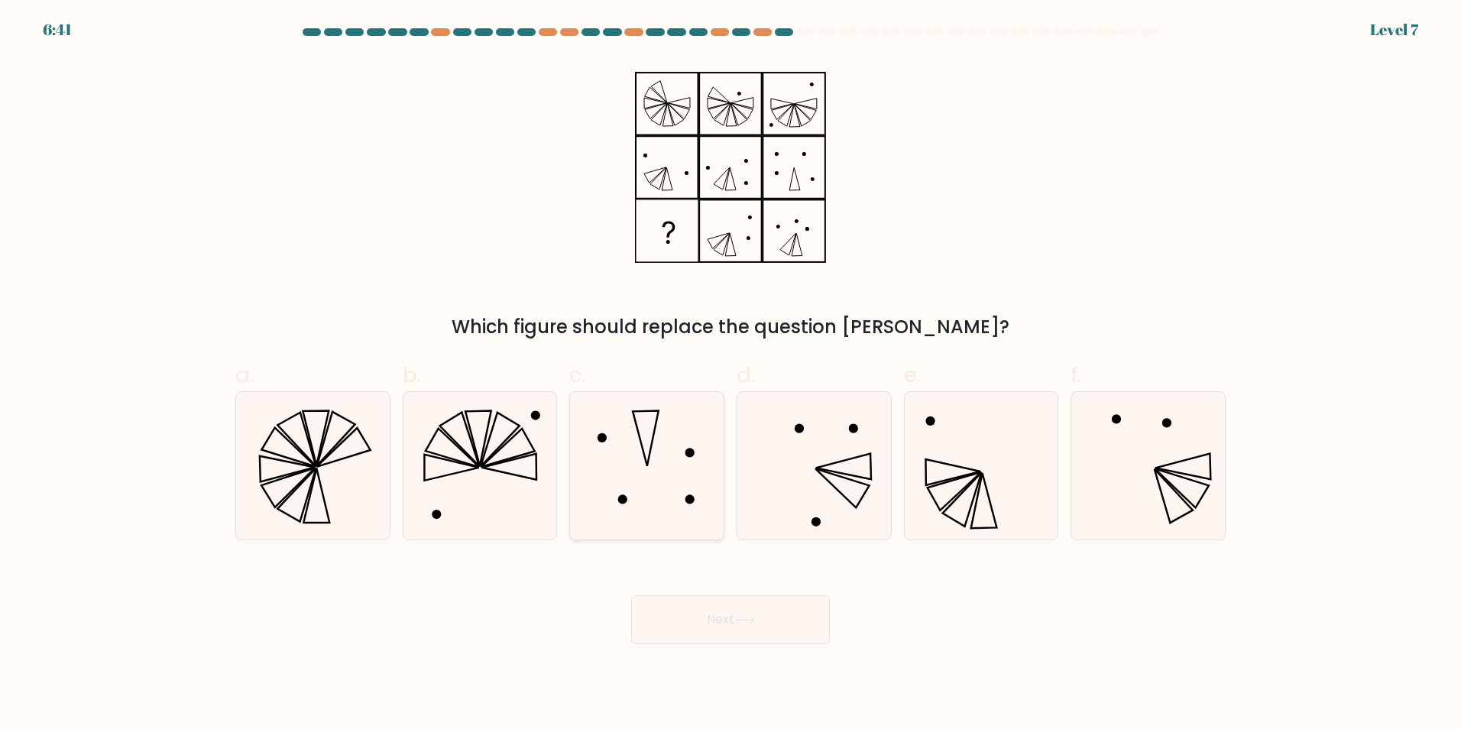
click at [656, 479] on icon at bounding box center [646, 465] width 147 height 147
click at [730, 374] on input "c." at bounding box center [730, 369] width 1 height 10
radio input "true"
click at [765, 639] on button "Next" at bounding box center [730, 619] width 199 height 49
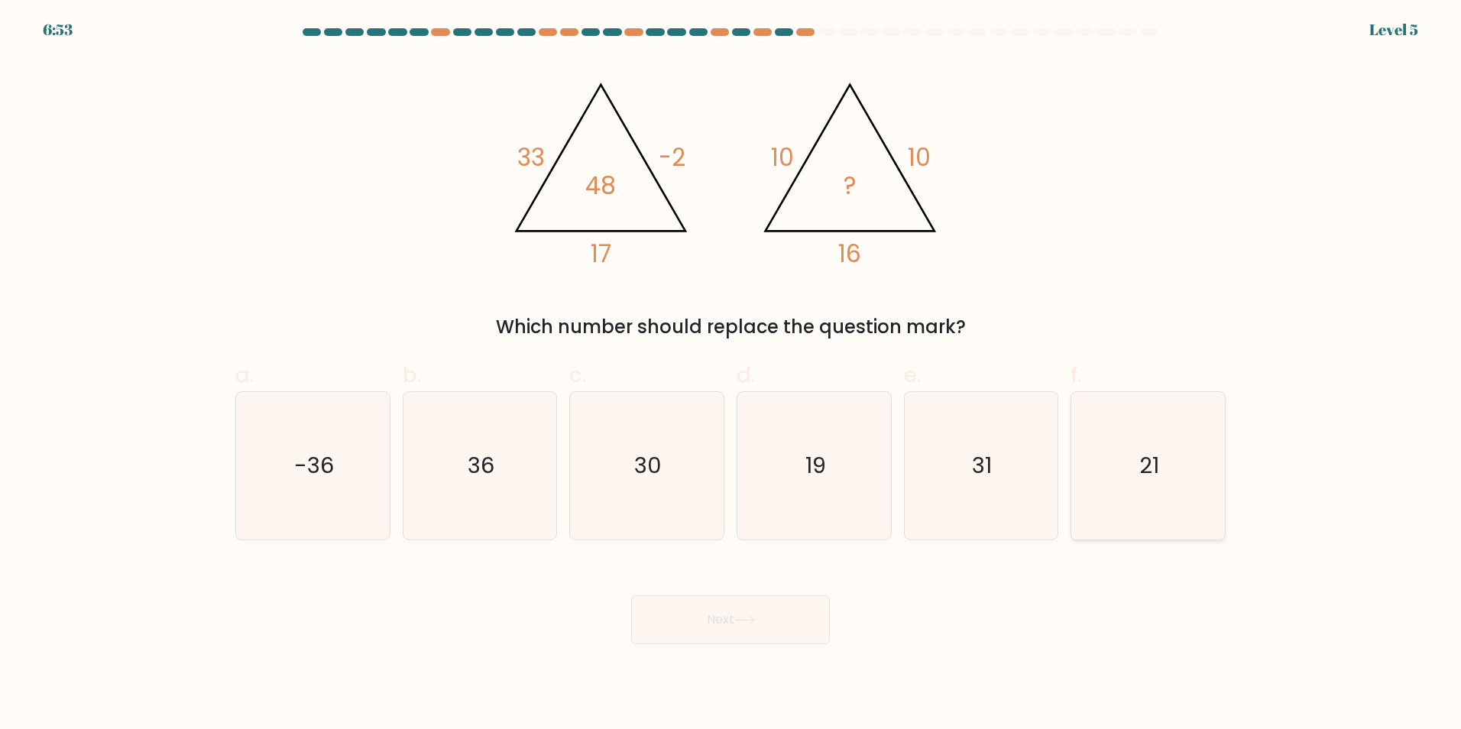
click at [1128, 481] on icon "21" at bounding box center [1147, 465] width 147 height 147
click at [731, 374] on input "f. 21" at bounding box center [730, 369] width 1 height 10
radio input "true"
click at [764, 629] on button "Next" at bounding box center [730, 619] width 199 height 49
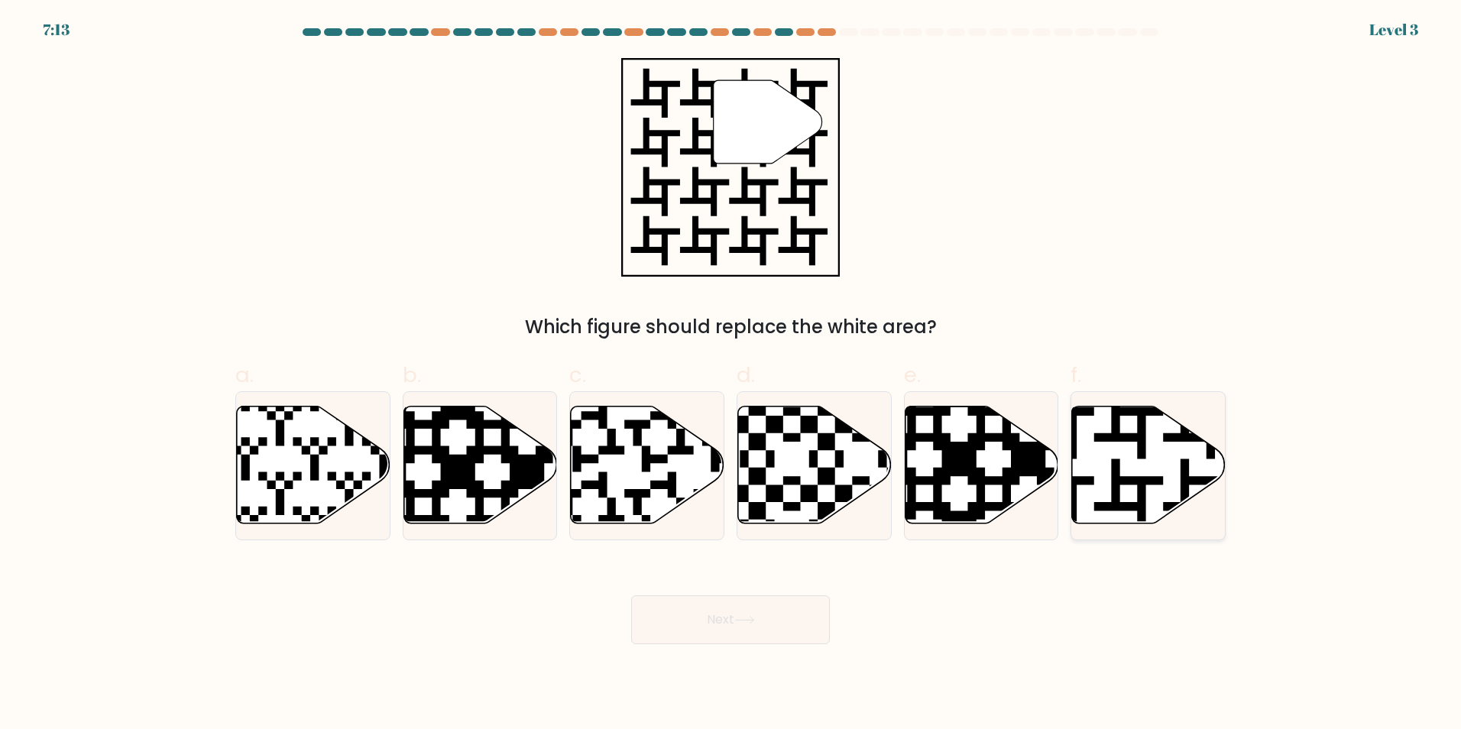
click at [1144, 473] on icon at bounding box center [1149, 465] width 154 height 118
click at [731, 374] on input "f." at bounding box center [730, 369] width 1 height 10
radio input "true"
click at [659, 617] on button "Next" at bounding box center [730, 619] width 199 height 49
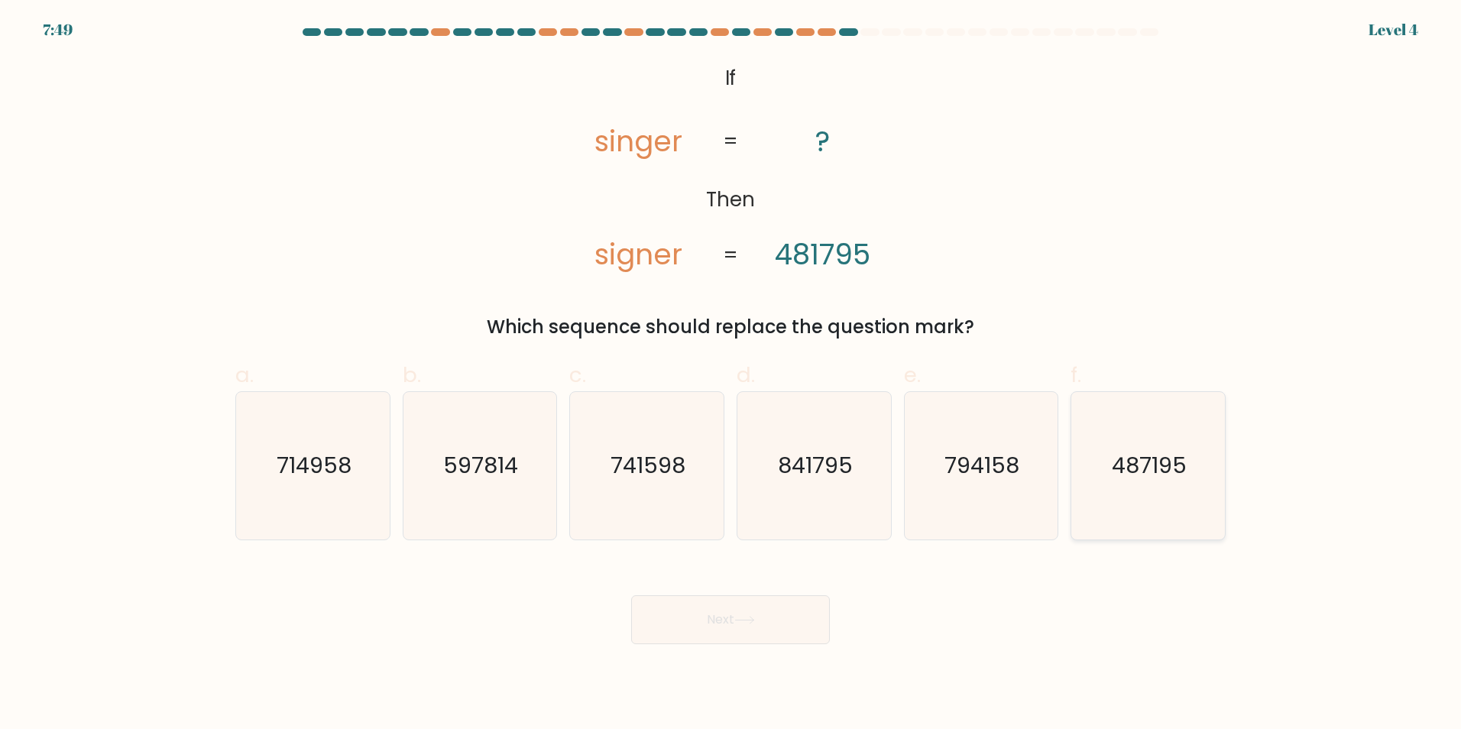
click at [1224, 488] on div "487195" at bounding box center [1147, 465] width 155 height 149
click at [731, 374] on input "f. 487195" at bounding box center [730, 369] width 1 height 10
radio input "true"
click at [771, 641] on button "Next" at bounding box center [730, 619] width 199 height 49
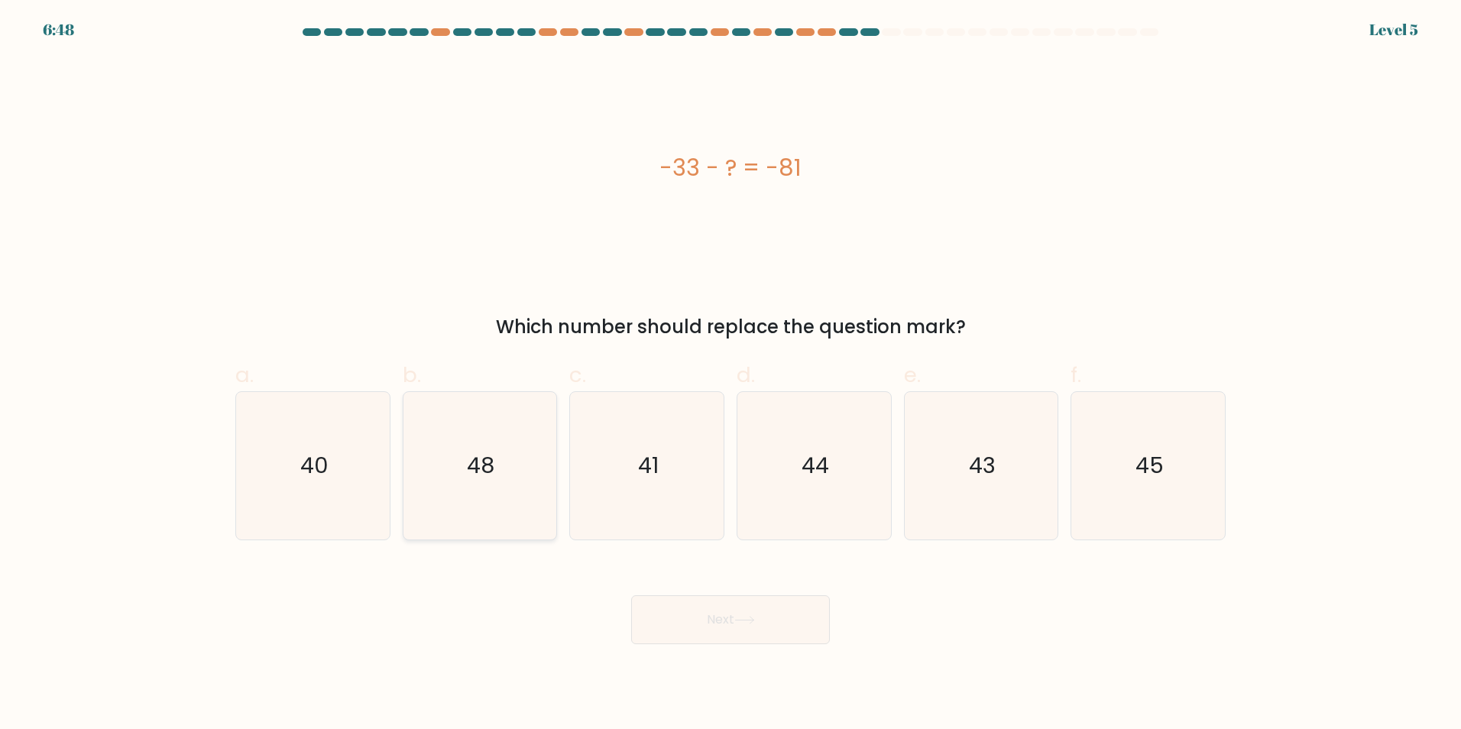
click at [513, 531] on icon "48" at bounding box center [479, 465] width 147 height 147
click at [730, 374] on input "b. 48" at bounding box center [730, 369] width 1 height 10
radio input "true"
click at [665, 616] on button "Next" at bounding box center [730, 619] width 199 height 49
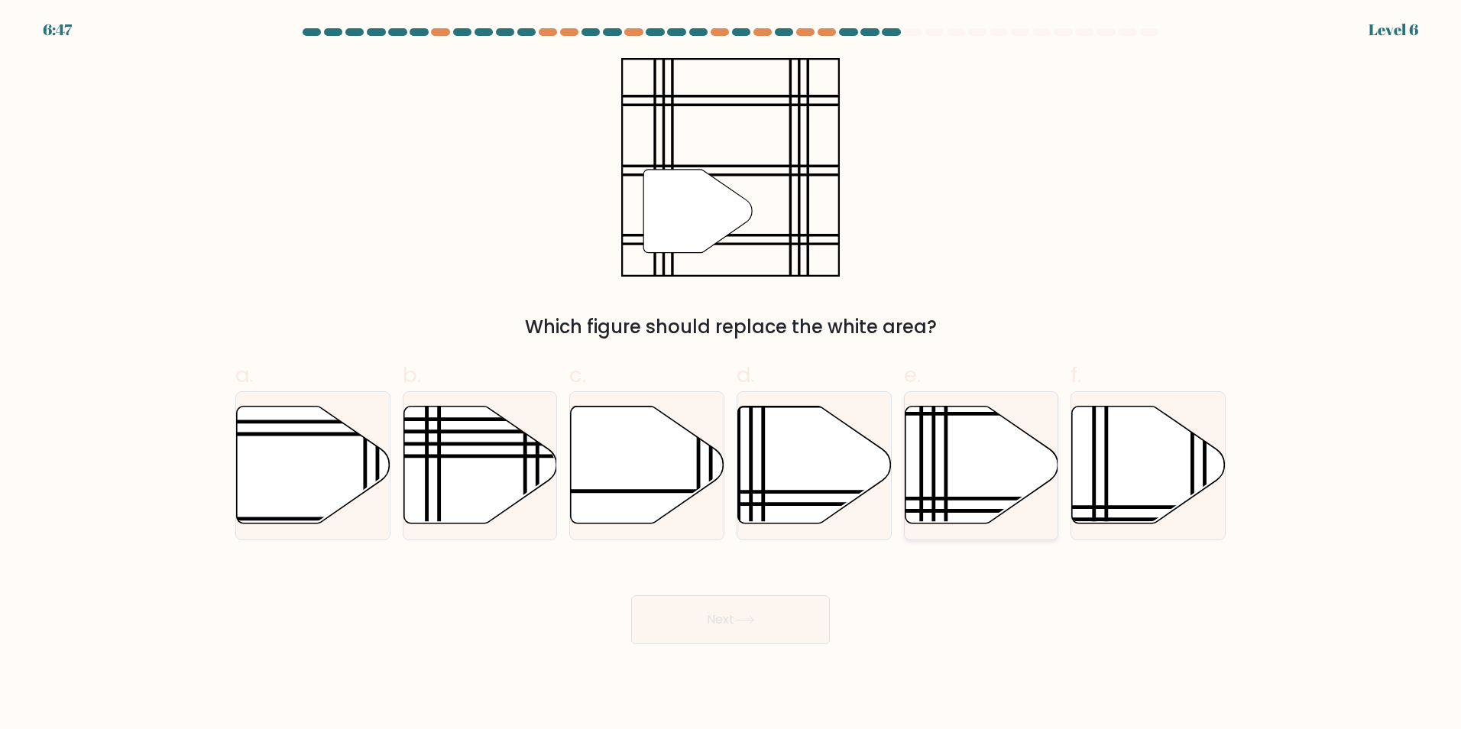
click at [938, 491] on icon at bounding box center [982, 465] width 154 height 118
click at [731, 374] on input "e." at bounding box center [730, 369] width 1 height 10
radio input "true"
click at [787, 605] on button "Next" at bounding box center [730, 619] width 199 height 49
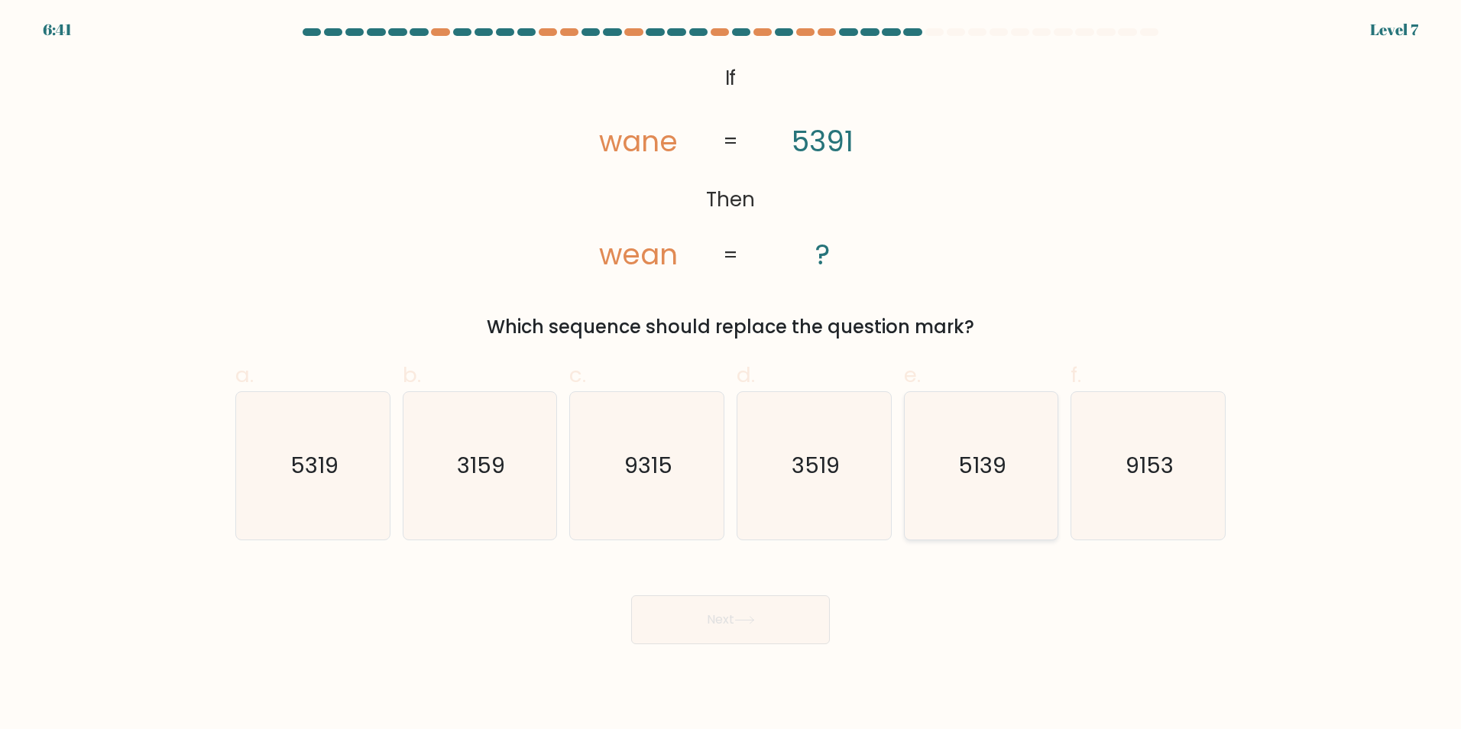
click at [1015, 503] on icon "5139" at bounding box center [980, 465] width 147 height 147
click at [731, 374] on input "e. 5139" at bounding box center [730, 369] width 1 height 10
radio input "true"
click at [716, 619] on button "Next" at bounding box center [730, 619] width 199 height 49
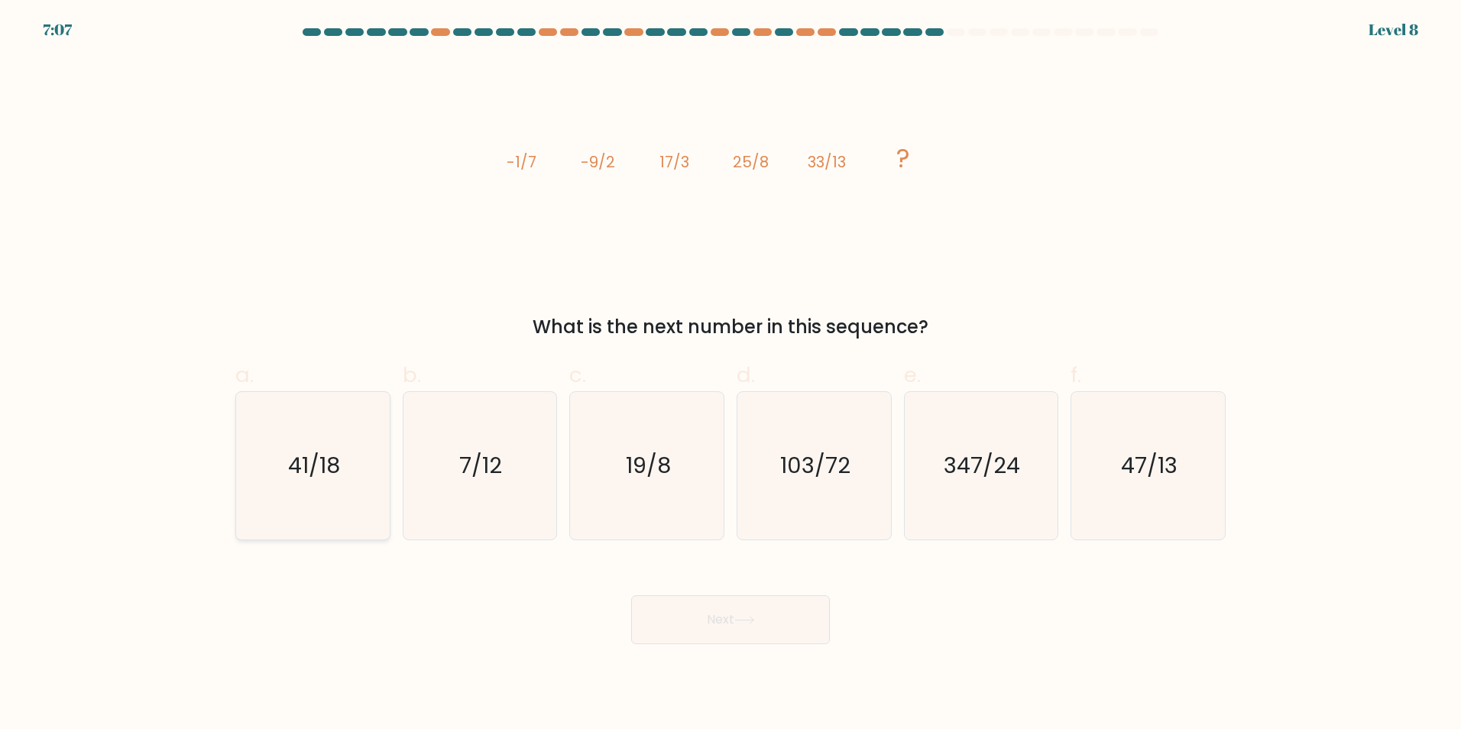
click at [268, 476] on icon "41/18" at bounding box center [312, 465] width 147 height 147
click at [730, 374] on input "a. 41/18" at bounding box center [730, 369] width 1 height 10
radio input "true"
click at [736, 613] on button "Next" at bounding box center [730, 619] width 199 height 49
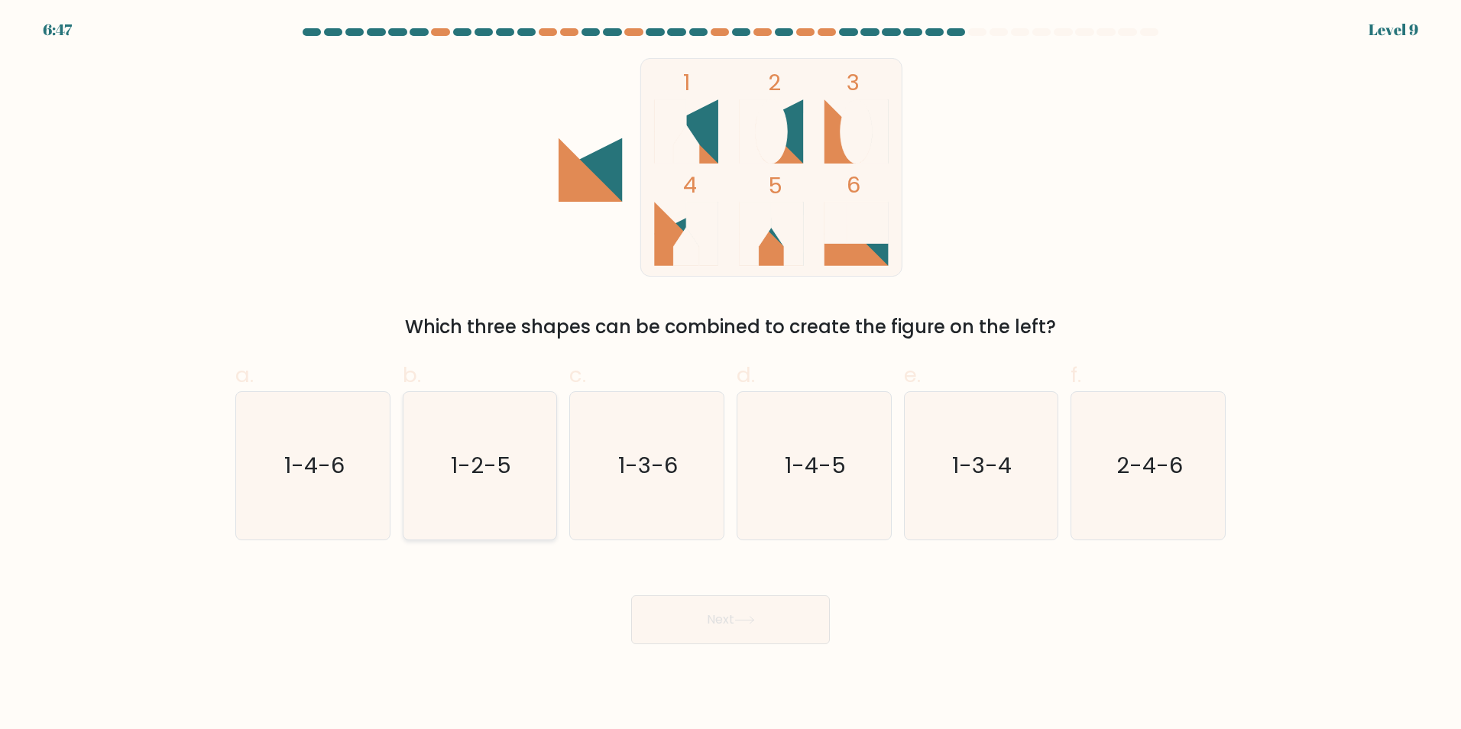
click at [499, 482] on icon "1-2-5" at bounding box center [479, 465] width 147 height 147
click at [730, 374] on input "b. 1-2-5" at bounding box center [730, 369] width 1 height 10
radio input "true"
click at [723, 626] on button "Next" at bounding box center [730, 619] width 199 height 49
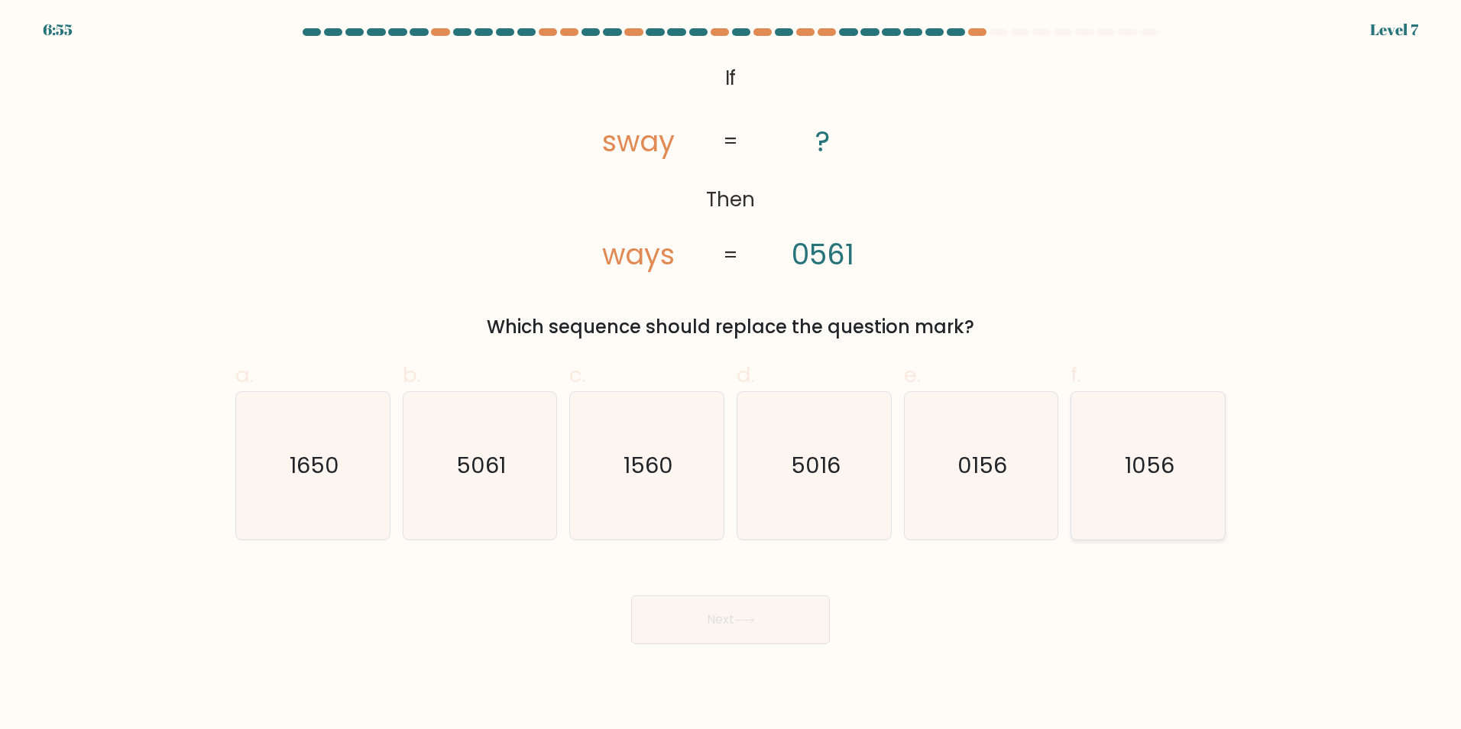
click at [1161, 482] on icon "1056" at bounding box center [1147, 465] width 147 height 147
click at [731, 374] on input "f. 1056" at bounding box center [730, 369] width 1 height 10
radio input "true"
click at [760, 610] on button "Next" at bounding box center [730, 619] width 199 height 49
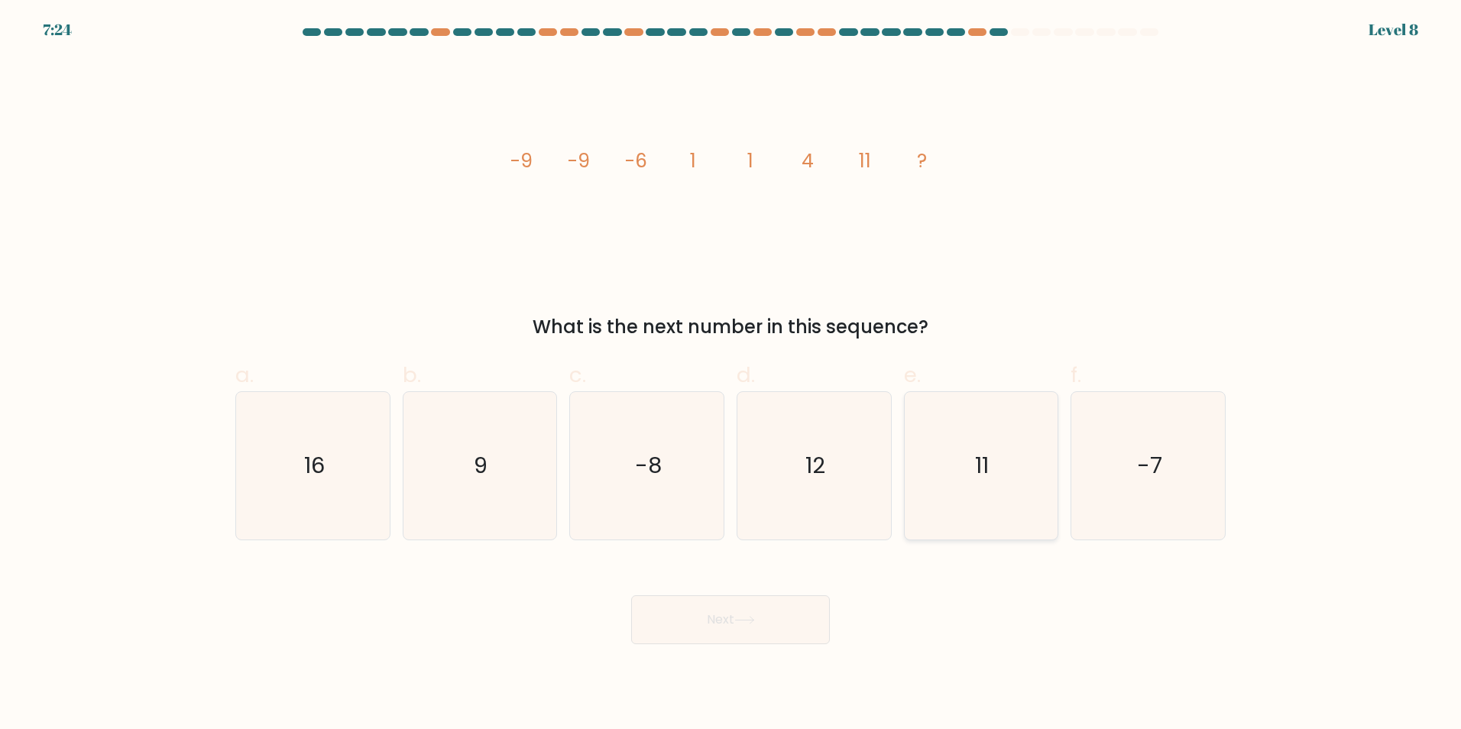
click at [973, 477] on icon "11" at bounding box center [980, 465] width 147 height 147
click at [731, 374] on input "e. 11" at bounding box center [730, 369] width 1 height 10
radio input "true"
click at [789, 622] on button "Next" at bounding box center [730, 619] width 199 height 49
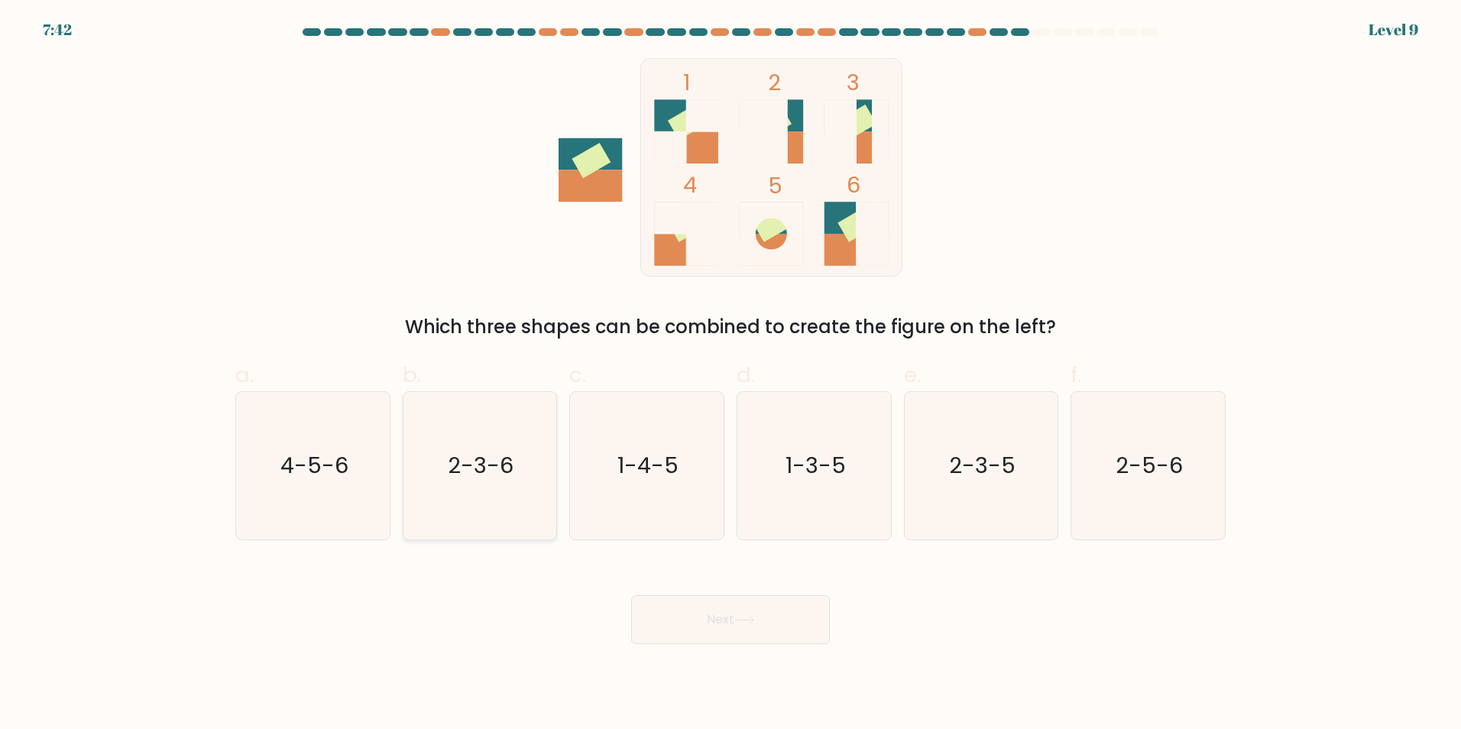
click at [508, 477] on text "2-3-6" at bounding box center [481, 465] width 66 height 31
click at [730, 374] on input "b. 2-3-6" at bounding box center [730, 369] width 1 height 10
radio input "true"
click at [804, 633] on button "Next" at bounding box center [730, 619] width 199 height 49
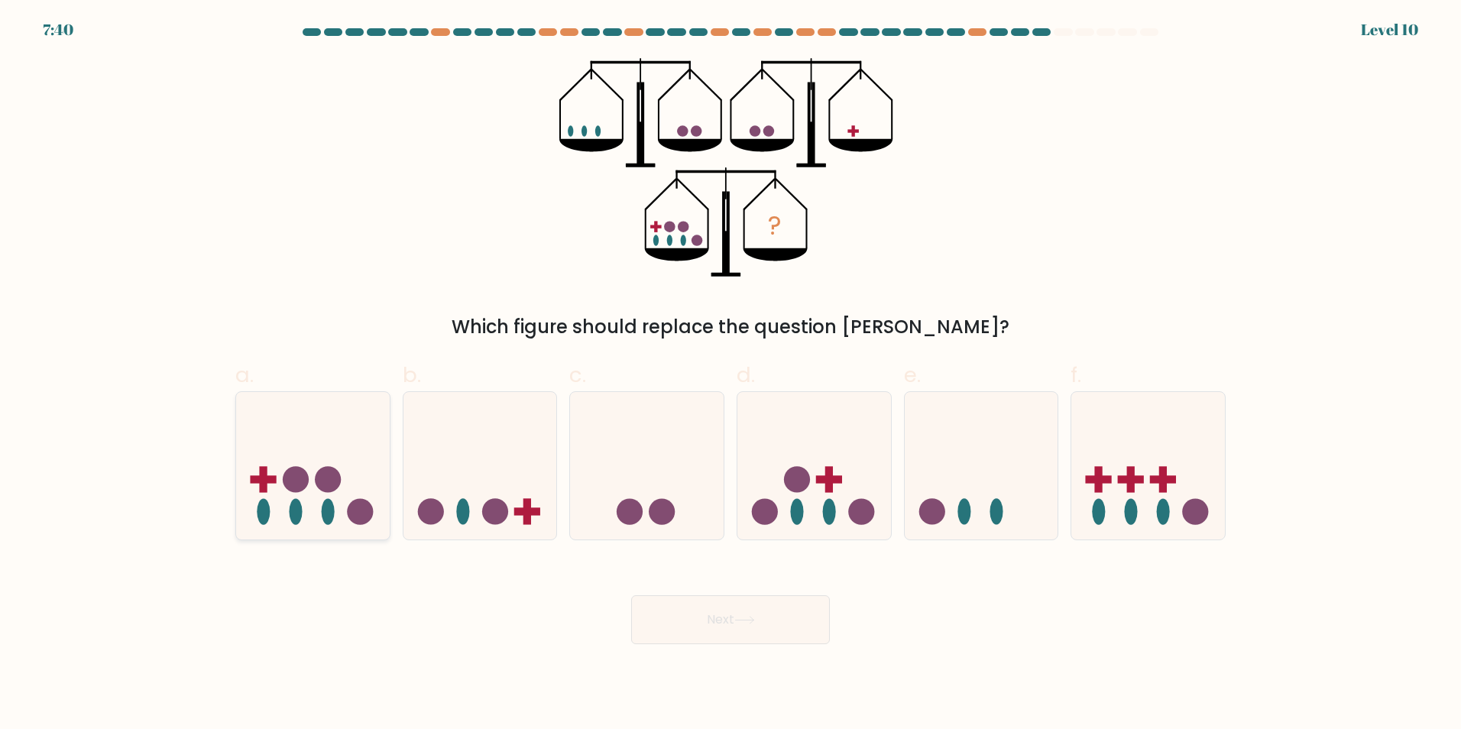
click at [312, 507] on icon at bounding box center [313, 465] width 154 height 127
click at [730, 374] on input "a." at bounding box center [730, 369] width 1 height 10
radio input "true"
click at [720, 617] on button "Next" at bounding box center [730, 619] width 199 height 49
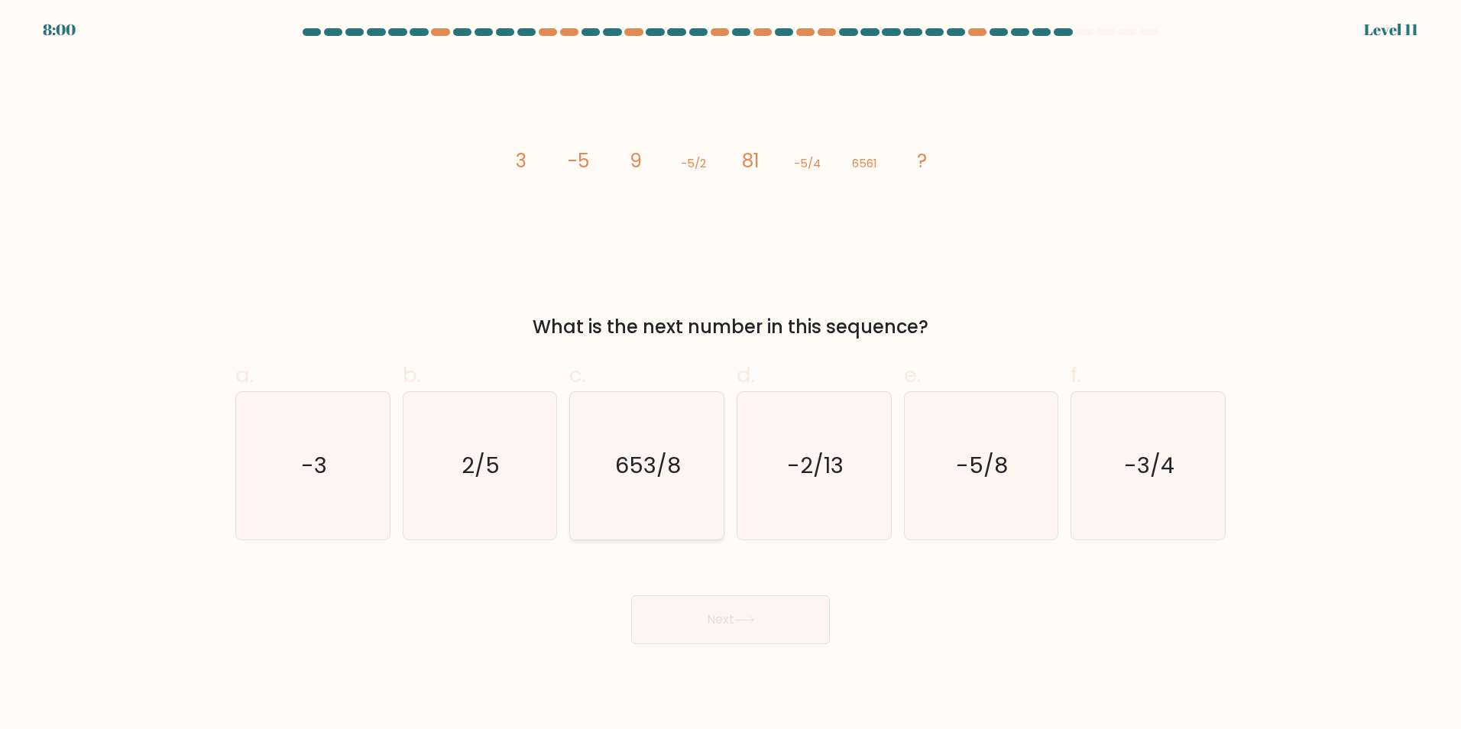
click at [668, 487] on icon "653/8" at bounding box center [646, 465] width 147 height 147
click at [730, 374] on input "c. 653/8" at bounding box center [730, 369] width 1 height 10
radio input "true"
click at [765, 610] on button "Next" at bounding box center [730, 619] width 199 height 49
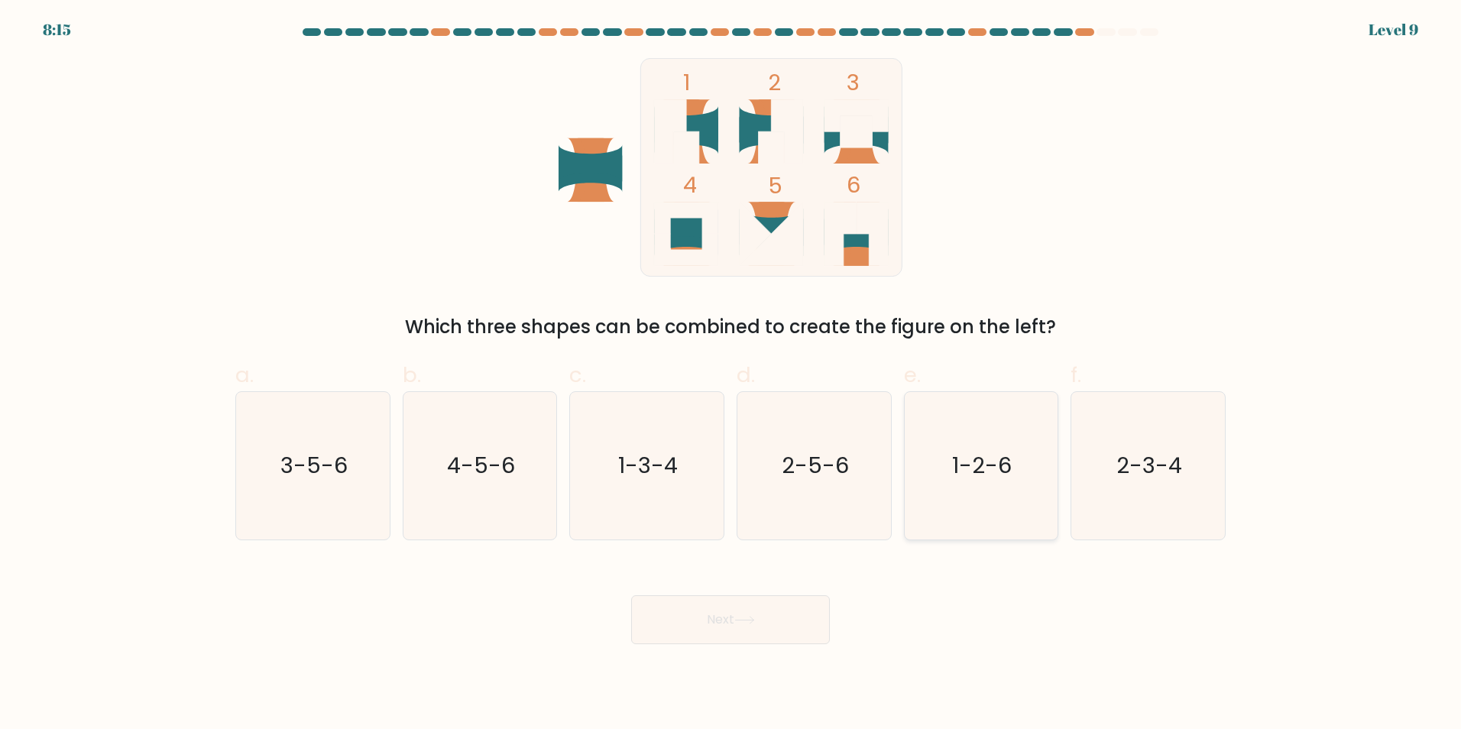
click at [942, 488] on icon "1-2-6" at bounding box center [980, 465] width 147 height 147
click at [731, 374] on input "e. 1-2-6" at bounding box center [730, 369] width 1 height 10
radio input "true"
click at [794, 620] on button "Next" at bounding box center [730, 619] width 199 height 49
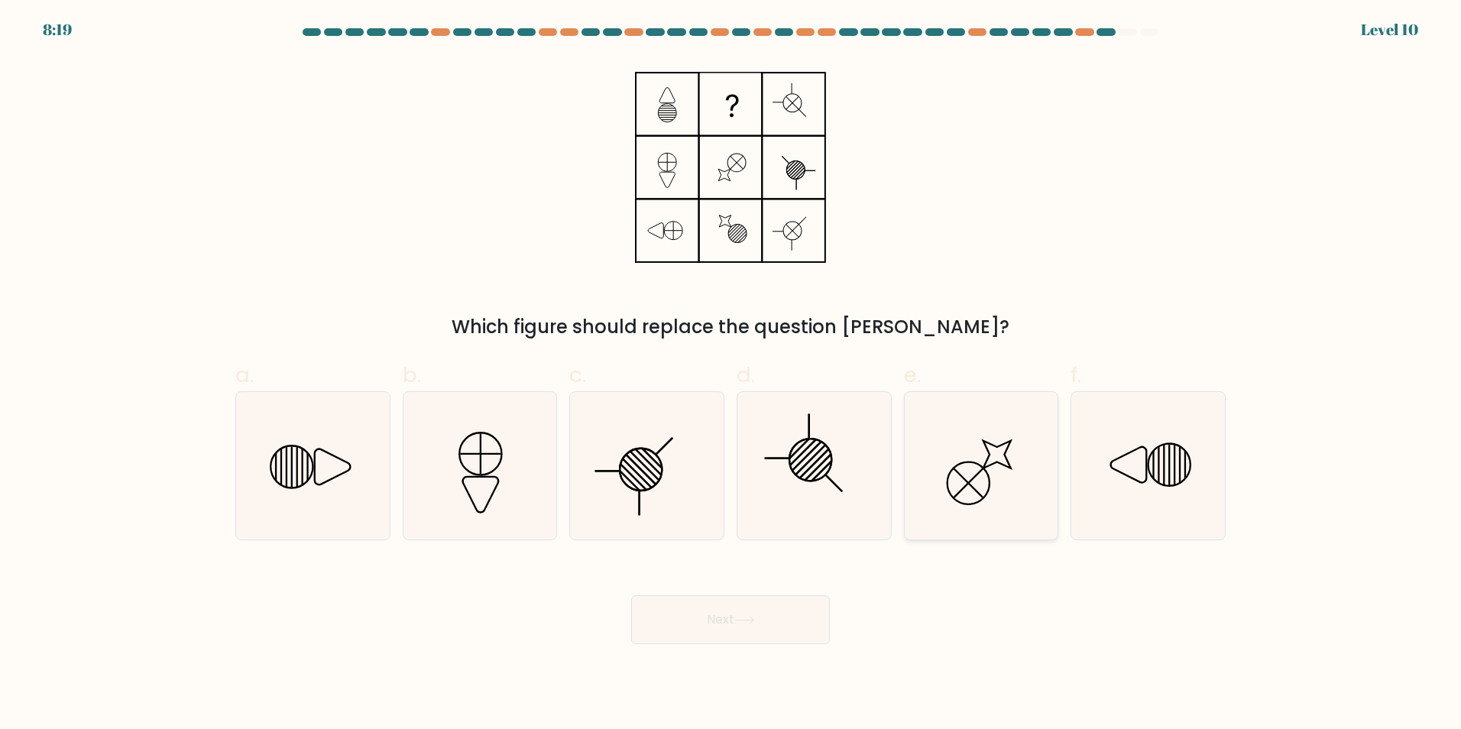
click at [979, 486] on icon at bounding box center [980, 465] width 147 height 147
click at [731, 374] on input "e." at bounding box center [730, 369] width 1 height 10
radio input "true"
click at [769, 618] on button "Next" at bounding box center [730, 619] width 199 height 49
click at [734, 622] on button "Next" at bounding box center [730, 619] width 199 height 49
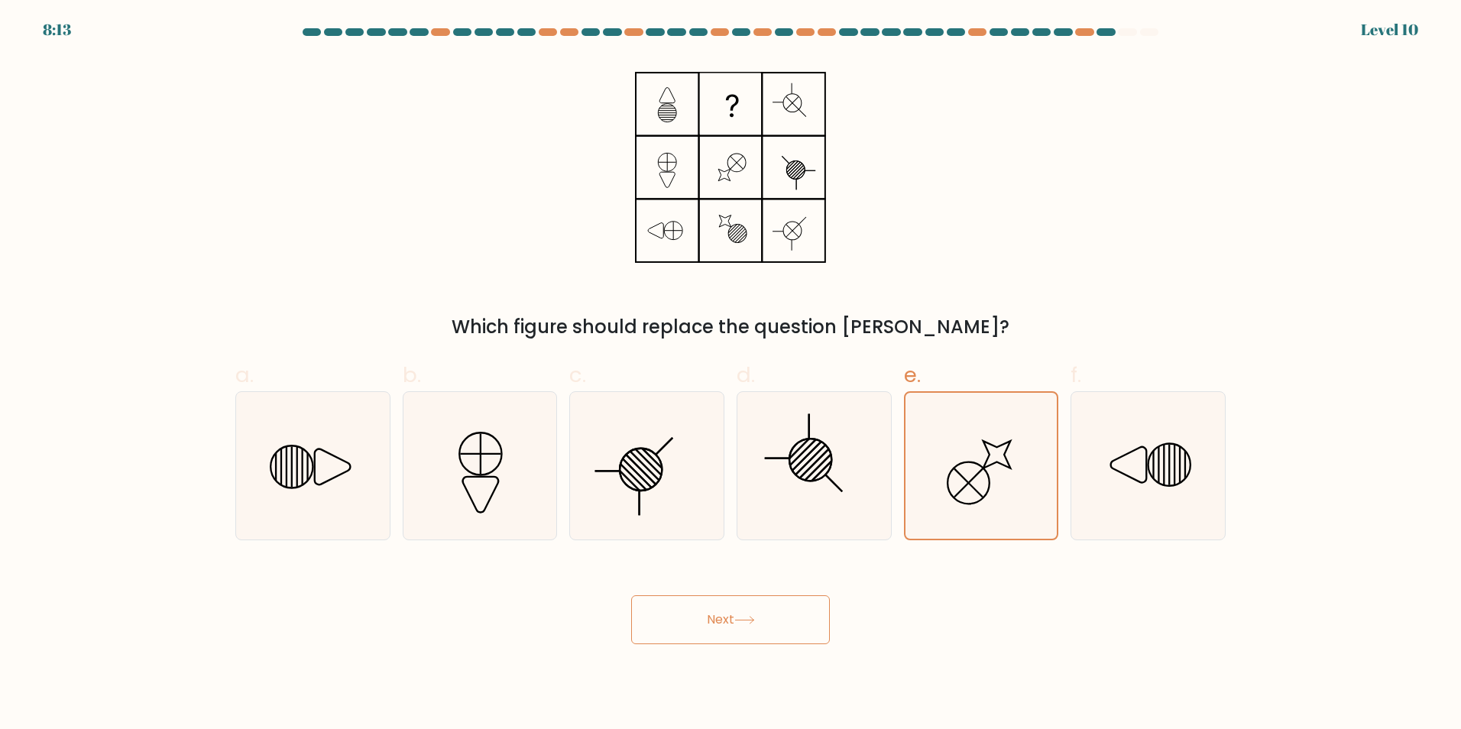
click at [727, 619] on button "Next" at bounding box center [730, 619] width 199 height 49
click at [869, 497] on icon at bounding box center [813, 465] width 147 height 147
click at [731, 374] on input "d." at bounding box center [730, 369] width 1 height 10
radio input "true"
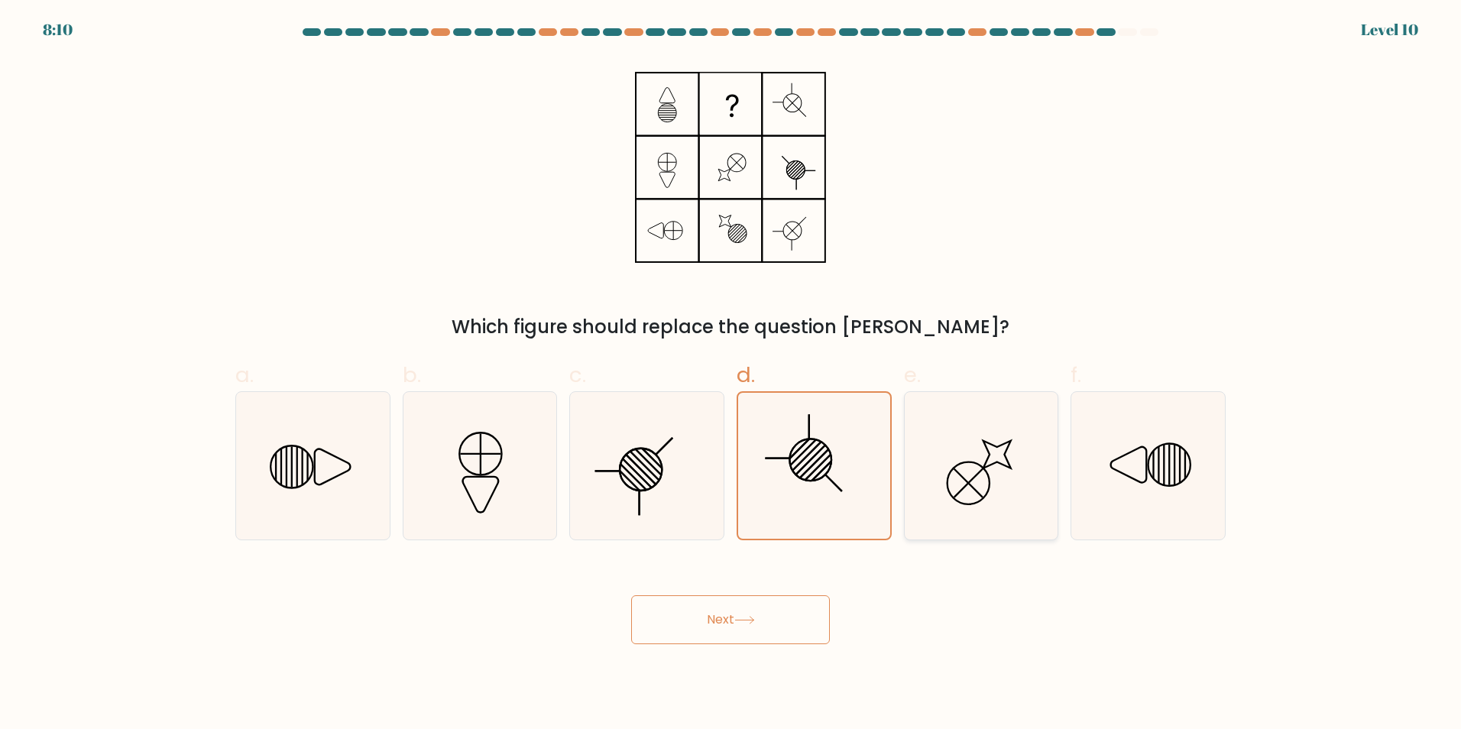
click at [982, 429] on icon at bounding box center [980, 465] width 147 height 147
click at [731, 374] on input "e." at bounding box center [730, 369] width 1 height 10
radio input "true"
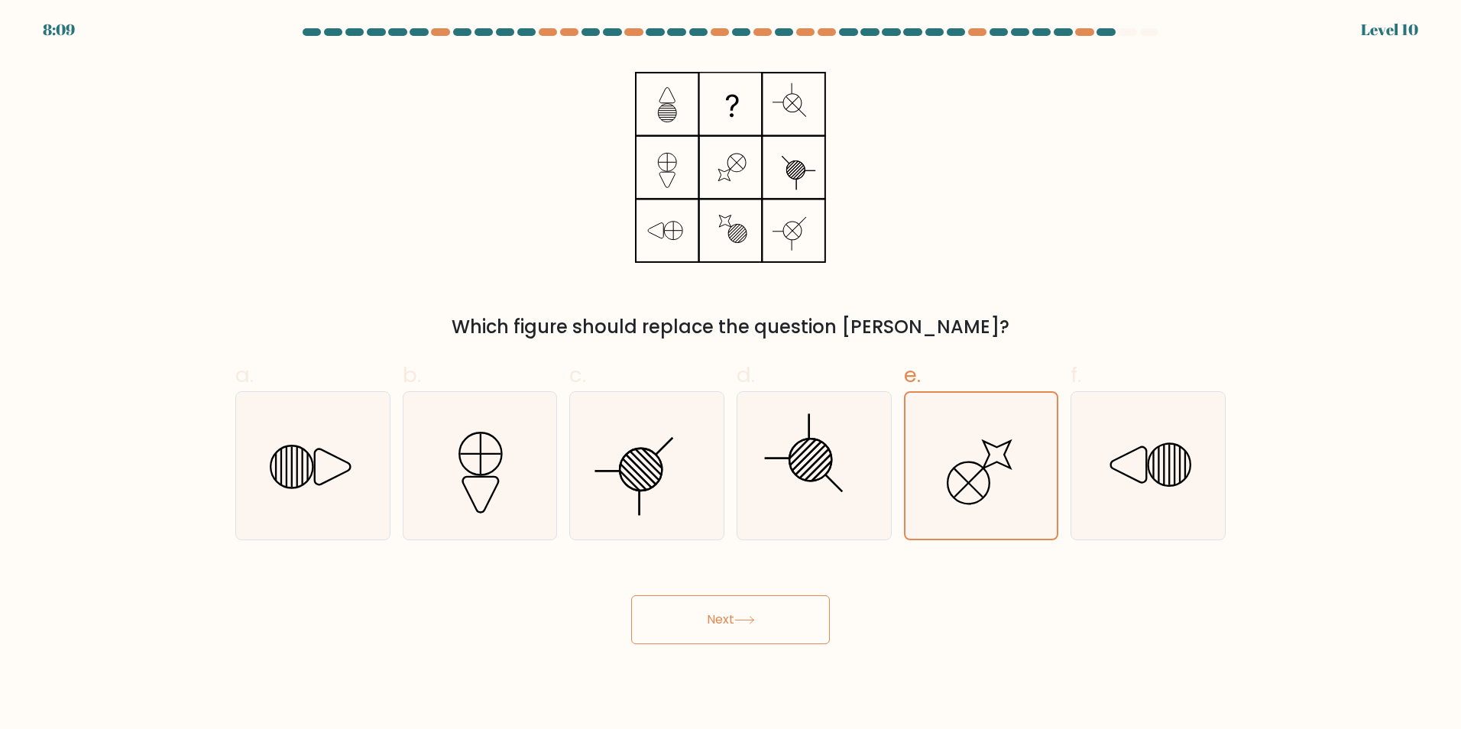
click at [736, 618] on button "Next" at bounding box center [730, 619] width 199 height 49
click at [628, 468] on icon at bounding box center [646, 465] width 147 height 147
click at [730, 374] on input "c." at bounding box center [730, 369] width 1 height 10
radio input "true"
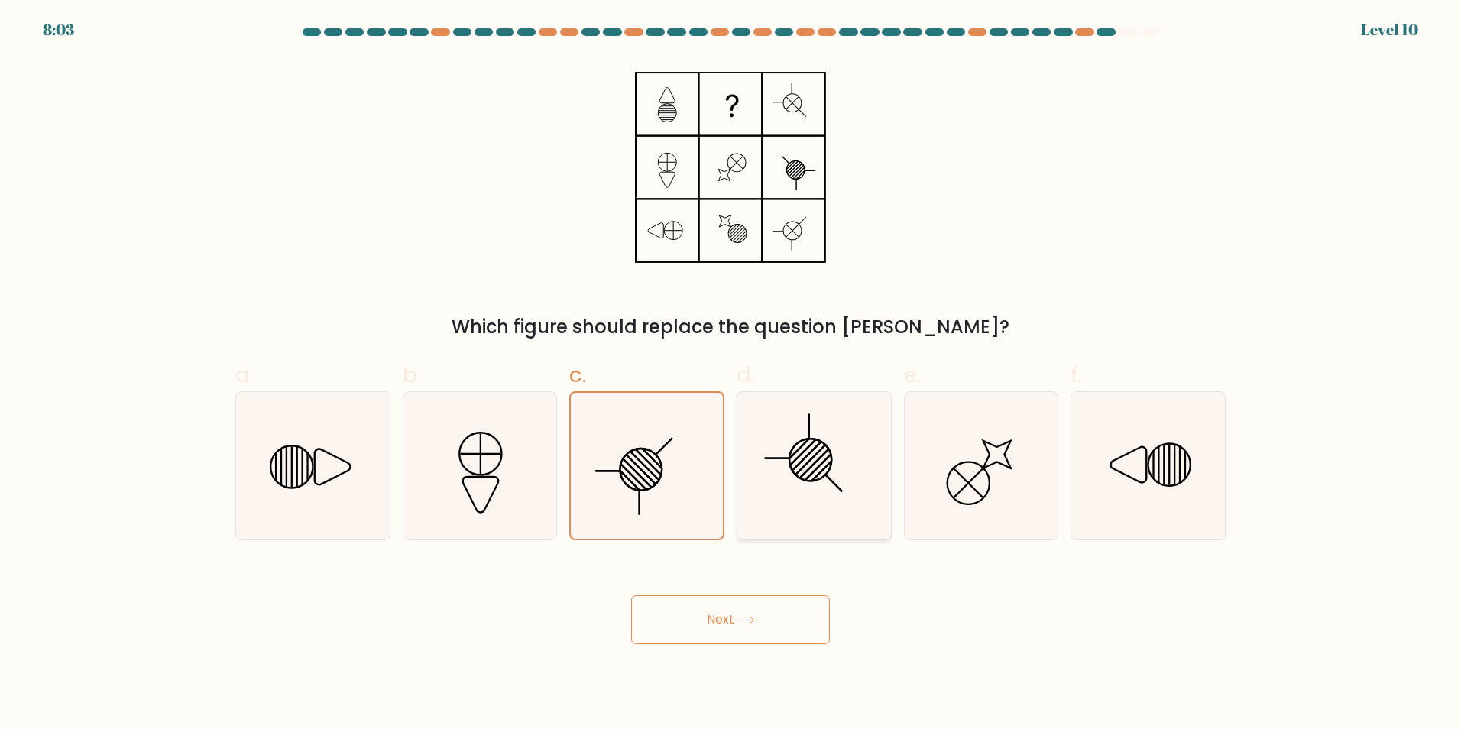
click at [794, 508] on icon at bounding box center [813, 465] width 147 height 147
click at [731, 374] on input "d." at bounding box center [730, 369] width 1 height 10
radio input "true"
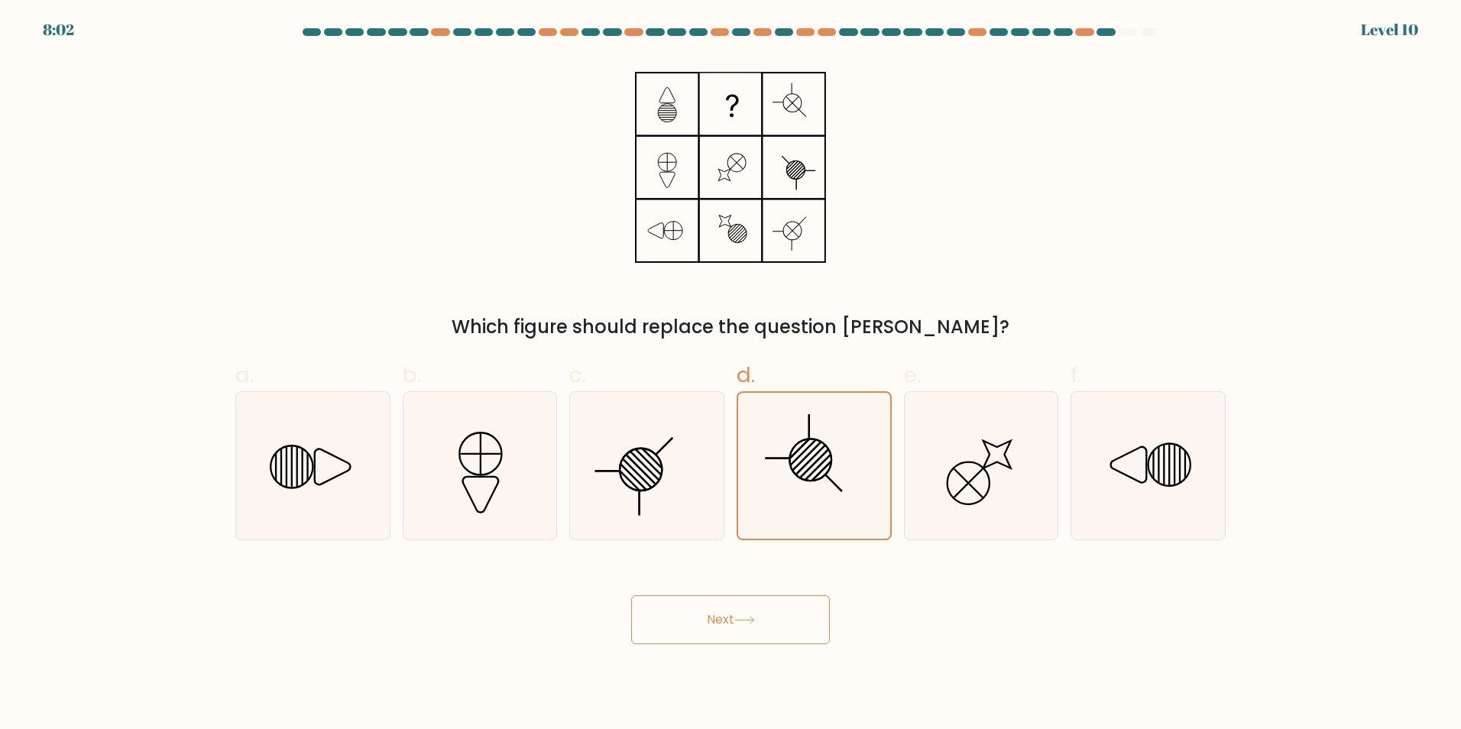
click at [755, 637] on button "Next" at bounding box center [730, 619] width 199 height 49
click at [982, 456] on icon at bounding box center [980, 465] width 147 height 147
click at [731, 374] on input "e." at bounding box center [730, 369] width 1 height 10
radio input "true"
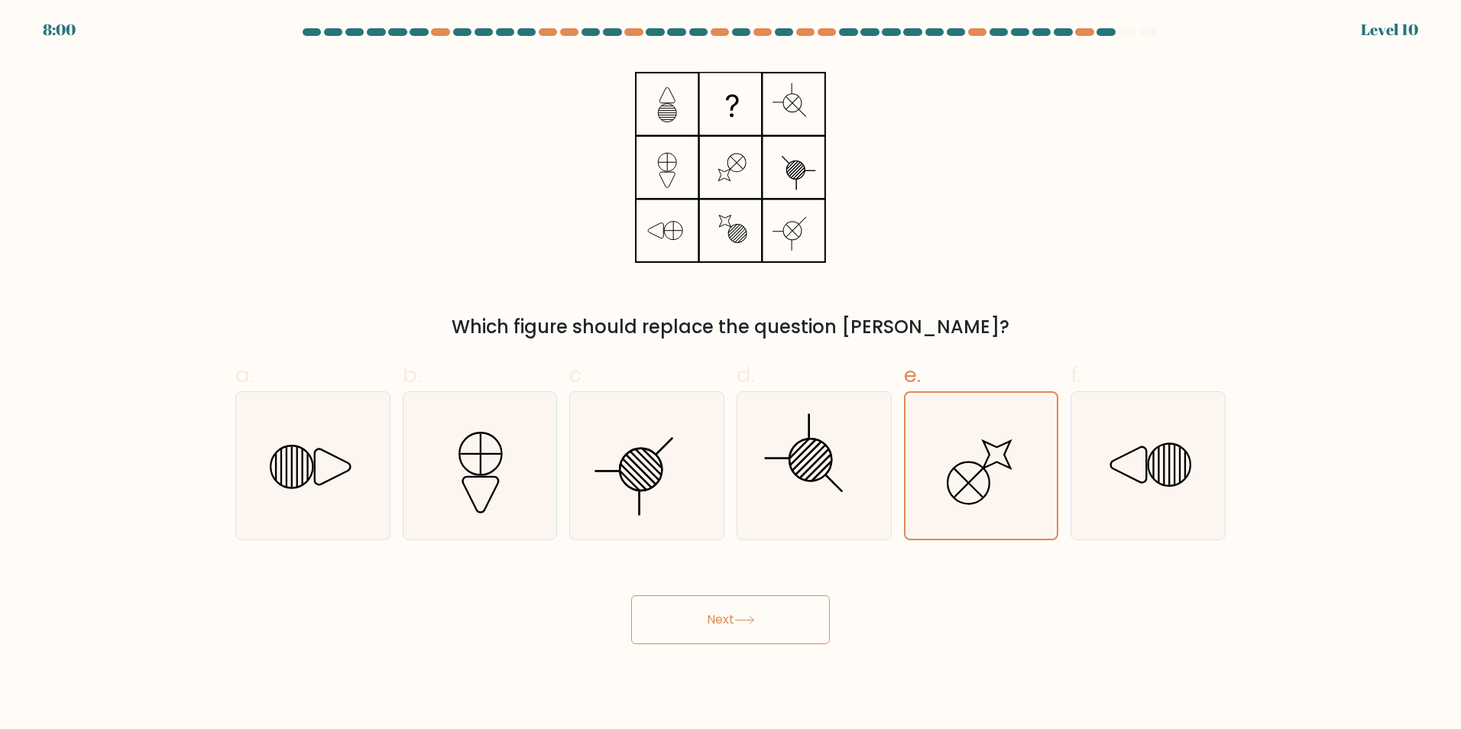
click at [672, 627] on button "Next" at bounding box center [730, 619] width 199 height 49
click at [1181, 490] on icon at bounding box center [1147, 465] width 147 height 147
click at [731, 374] on input "f." at bounding box center [730, 369] width 1 height 10
radio input "true"
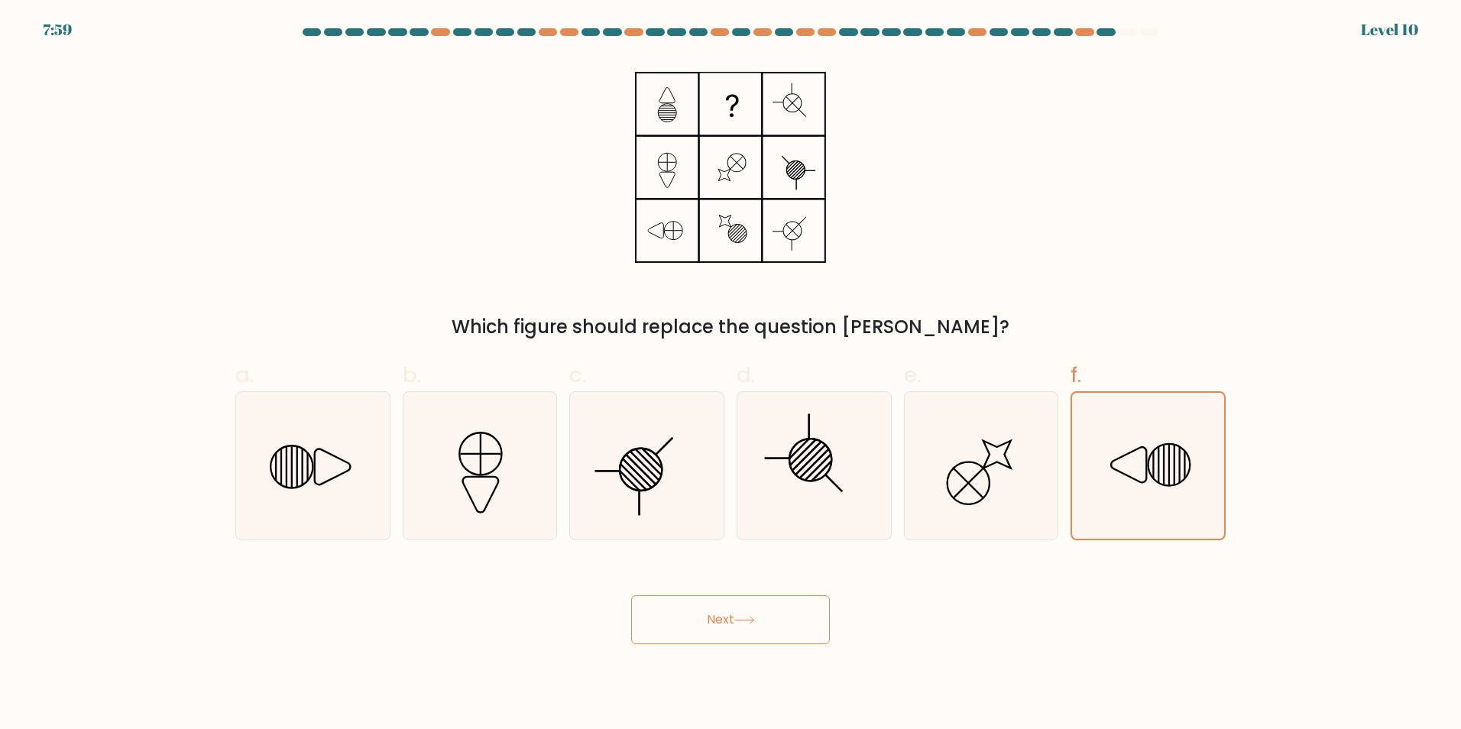
click at [799, 617] on button "Next" at bounding box center [730, 619] width 199 height 49
click at [993, 477] on icon at bounding box center [980, 465] width 147 height 147
click at [731, 374] on input "e." at bounding box center [730, 369] width 1 height 10
radio input "true"
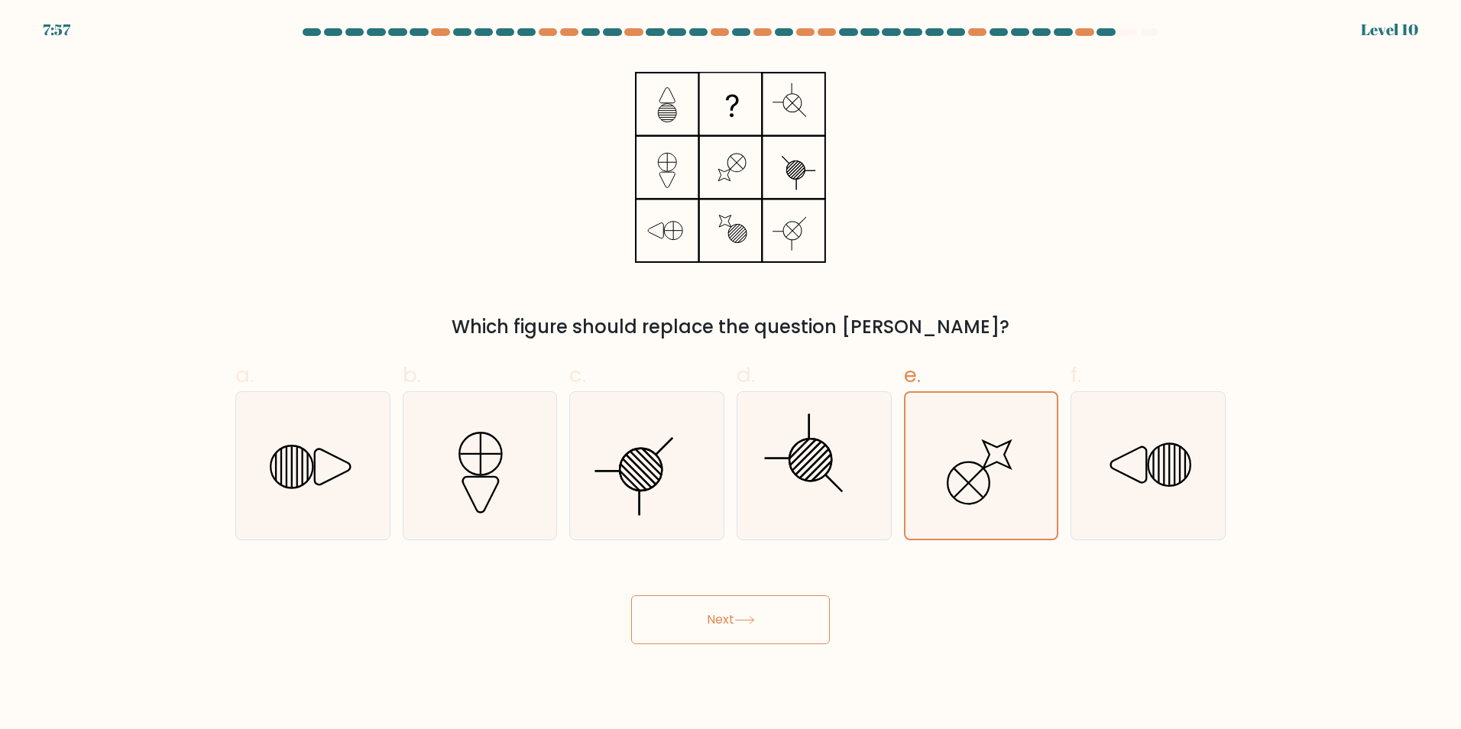
click at [745, 622] on icon at bounding box center [744, 620] width 21 height 8
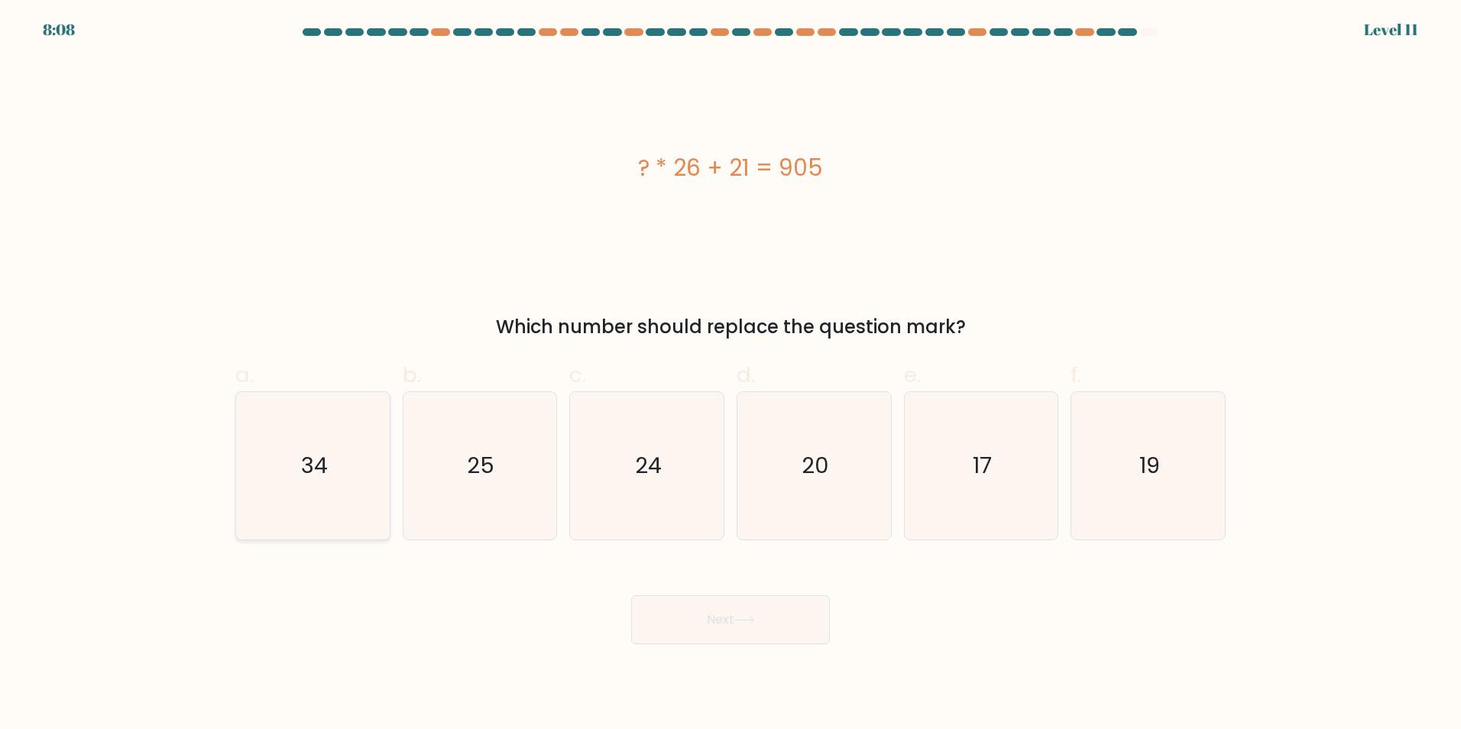
click at [319, 453] on text "34" at bounding box center [314, 465] width 27 height 31
click at [730, 374] on input "a. 34" at bounding box center [730, 369] width 1 height 10
radio input "true"
click at [769, 630] on button "Next" at bounding box center [730, 619] width 199 height 49
click at [726, 627] on button "Next" at bounding box center [730, 619] width 199 height 49
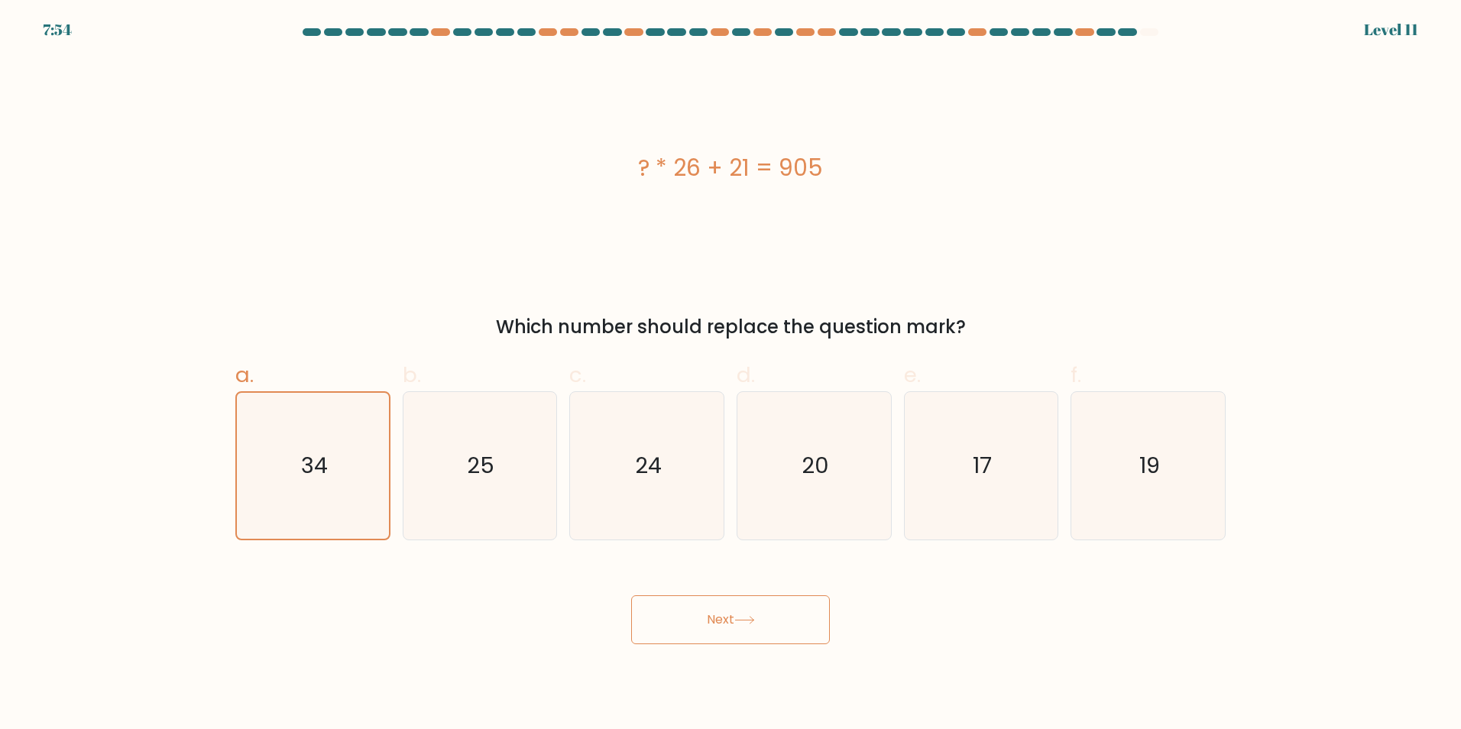
click at [717, 614] on button "Next" at bounding box center [730, 619] width 199 height 49
click at [1145, 34] on div at bounding box center [1149, 32] width 18 height 8
click at [1102, 23] on div "7:51 Level 11" at bounding box center [730, 20] width 1461 height 41
click at [321, 473] on text "34" at bounding box center [314, 465] width 27 height 31
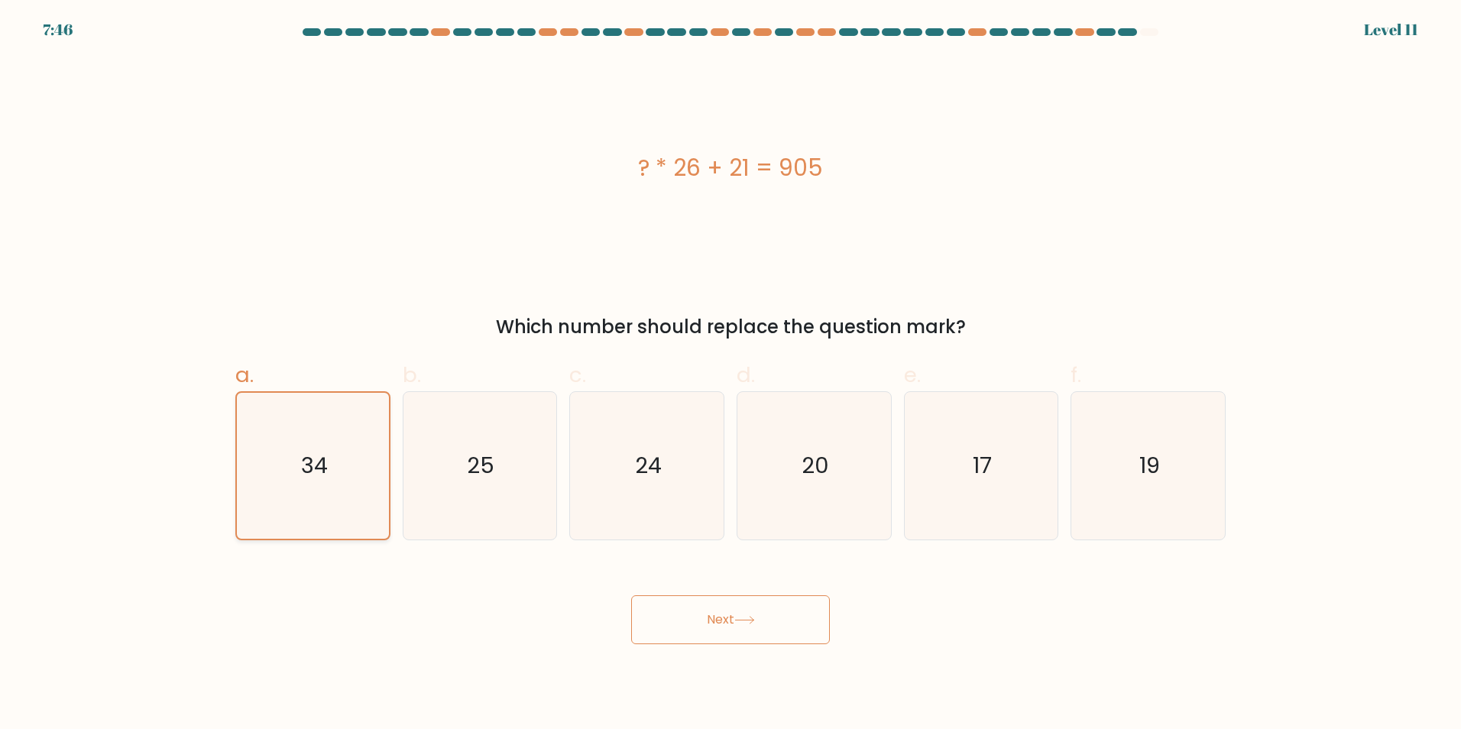
click at [730, 374] on input "a. 34" at bounding box center [730, 369] width 1 height 10
click at [731, 630] on button "Next" at bounding box center [730, 619] width 199 height 49
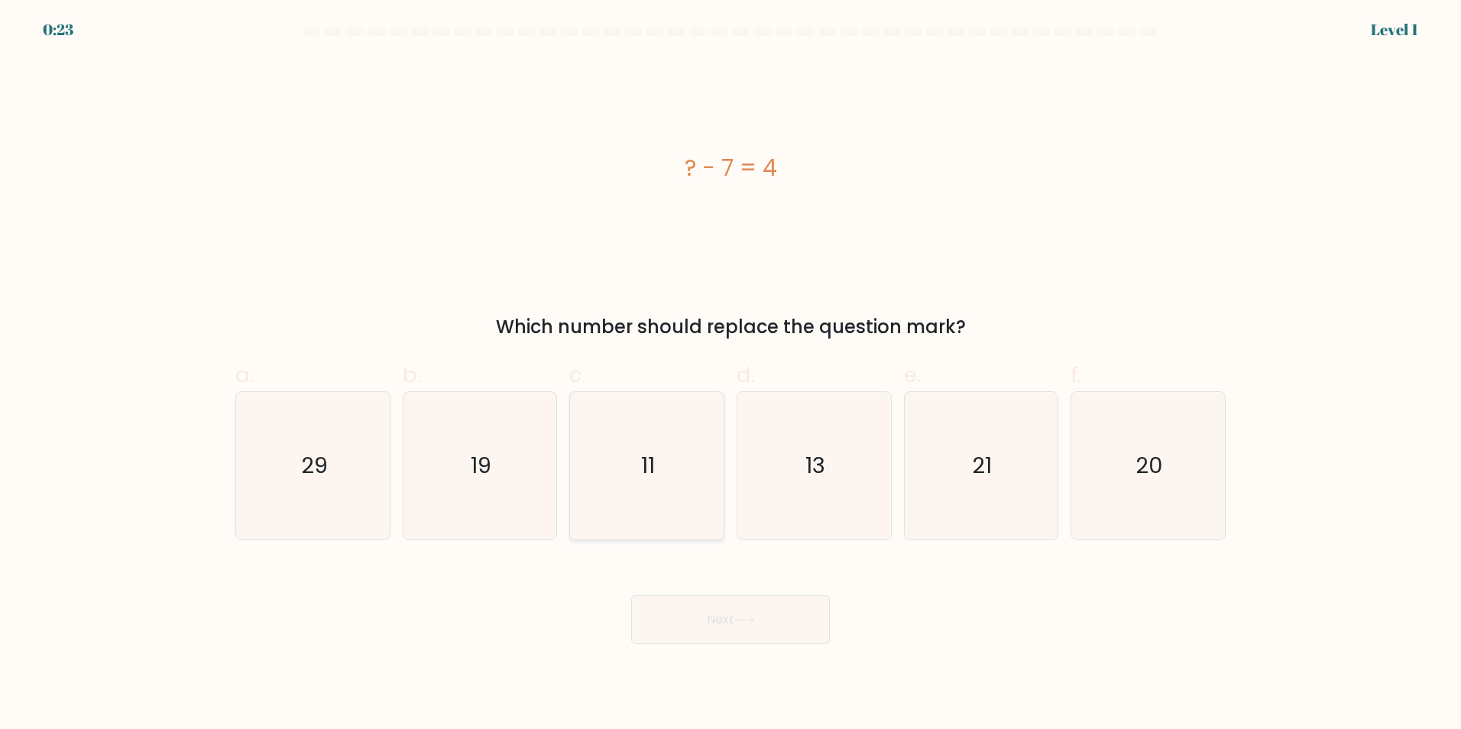
click at [663, 448] on icon "11" at bounding box center [646, 465] width 147 height 147
click at [730, 374] on input "c. 11" at bounding box center [730, 369] width 1 height 10
radio input "true"
click at [725, 608] on button "Next" at bounding box center [730, 619] width 199 height 49
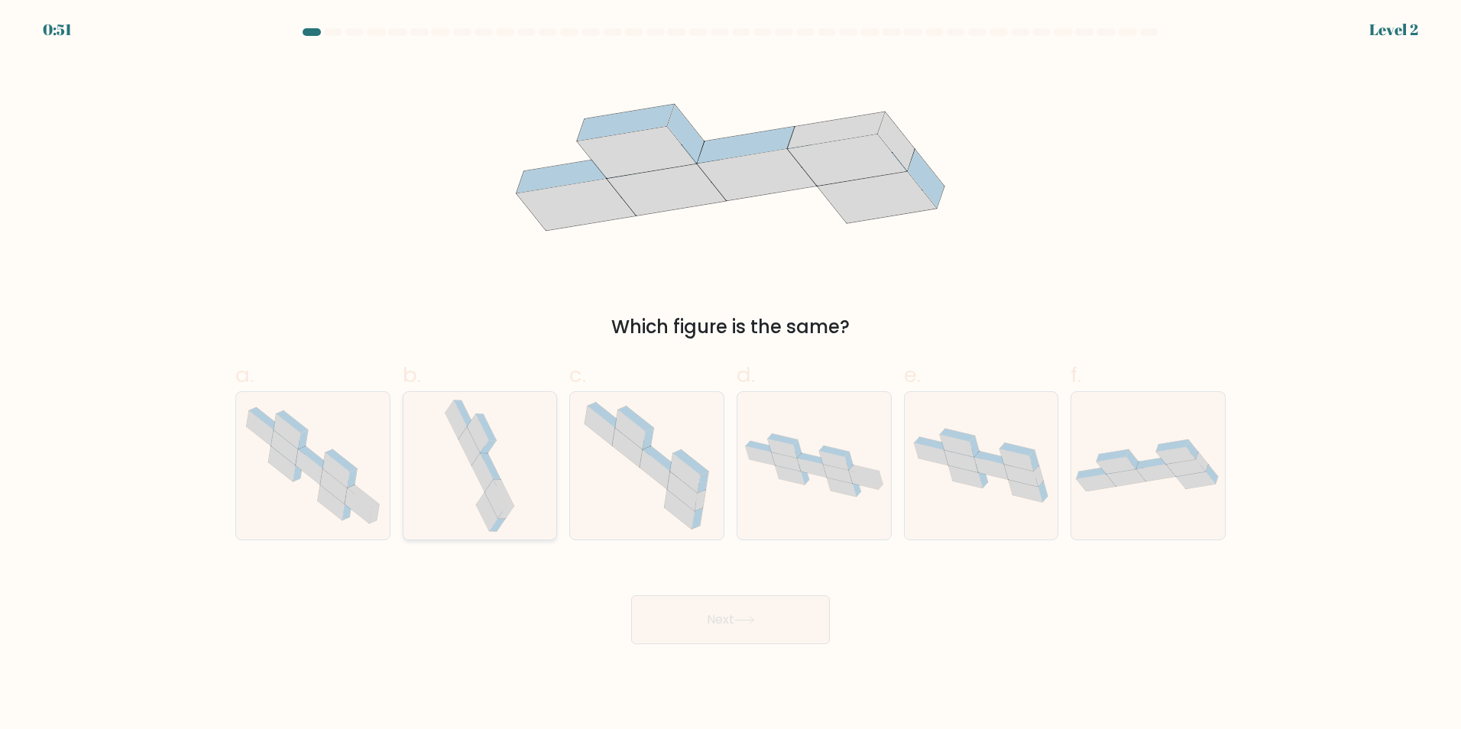
click at [481, 472] on icon at bounding box center [482, 472] width 21 height 38
click at [730, 374] on input "b." at bounding box center [730, 369] width 1 height 10
radio input "true"
click at [783, 632] on button "Next" at bounding box center [730, 619] width 199 height 49
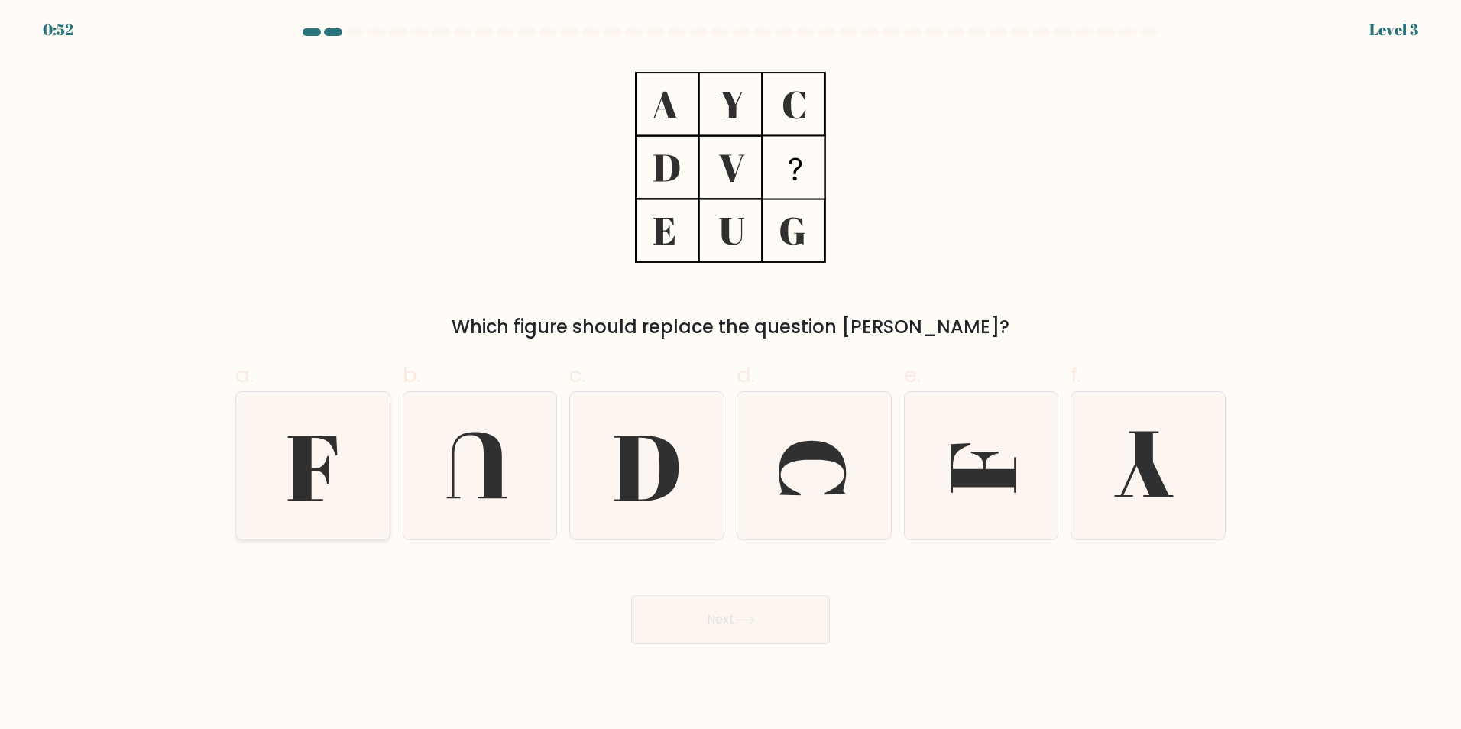
click at [303, 471] on icon at bounding box center [312, 468] width 50 height 66
click at [730, 374] on input "a." at bounding box center [730, 369] width 1 height 10
radio input "true"
click at [715, 611] on button "Next" at bounding box center [730, 619] width 199 height 49
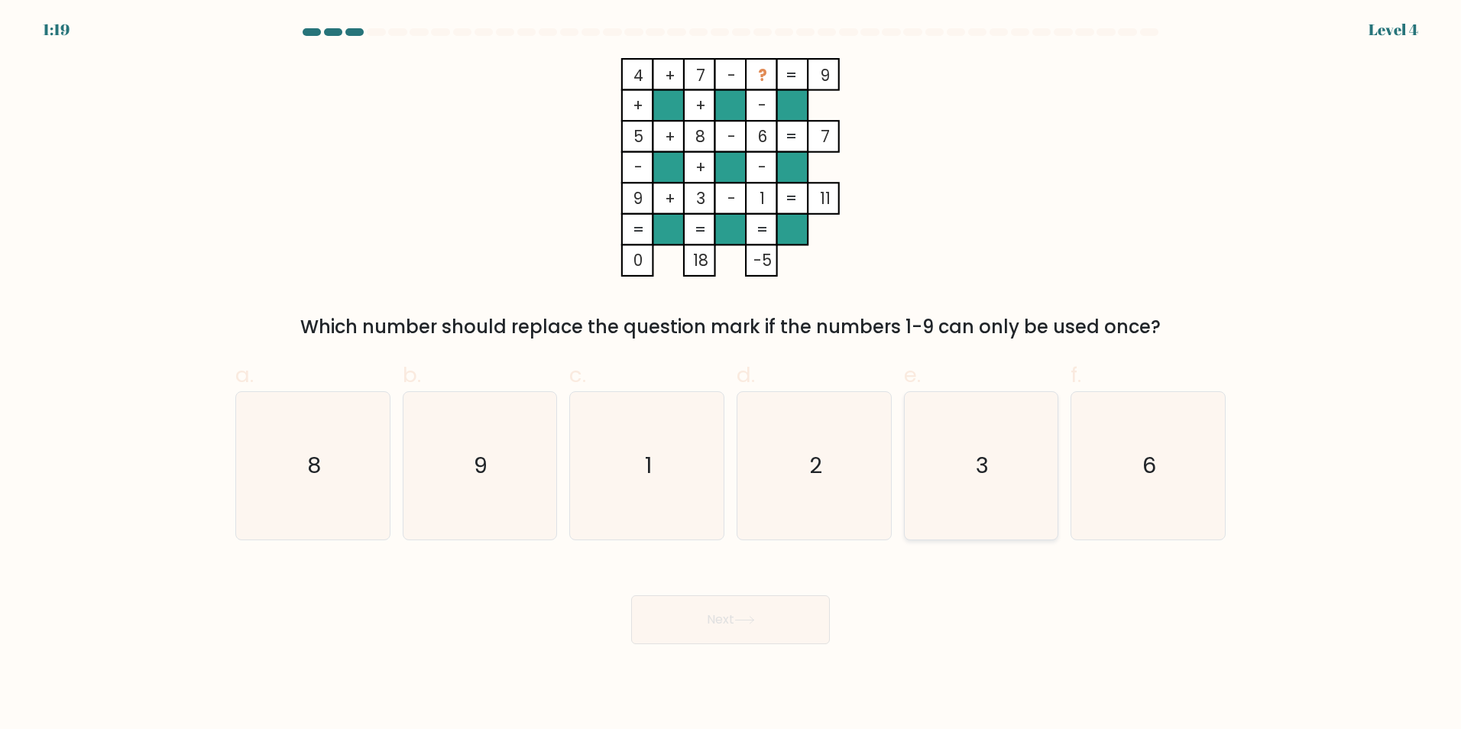
click at [972, 518] on icon "3" at bounding box center [980, 465] width 147 height 147
click at [731, 374] on input "e. 3" at bounding box center [730, 369] width 1 height 10
radio input "true"
click at [739, 618] on icon at bounding box center [744, 620] width 21 height 8
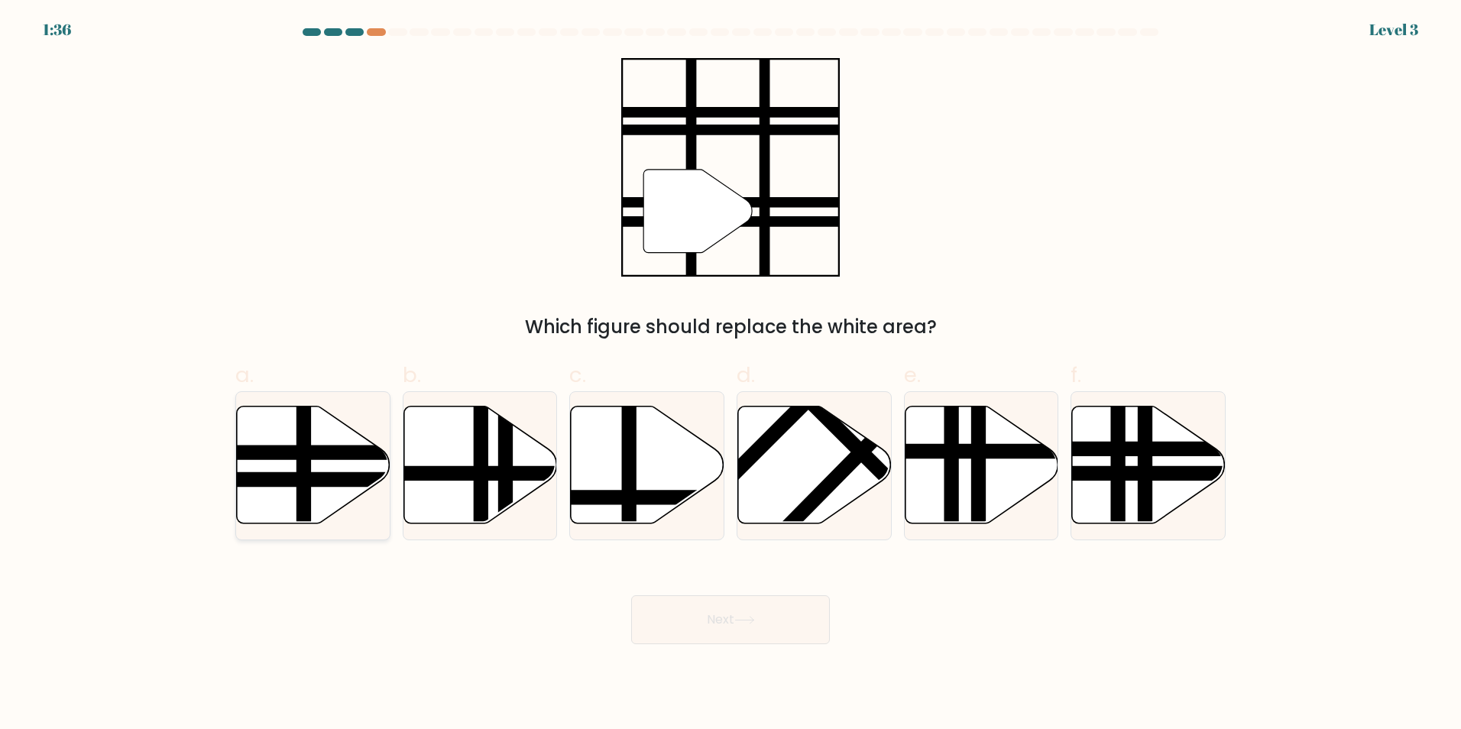
click at [338, 497] on icon at bounding box center [314, 465] width 154 height 118
click at [730, 374] on input "a." at bounding box center [730, 369] width 1 height 10
radio input "true"
click at [813, 639] on button "Next" at bounding box center [730, 619] width 199 height 49
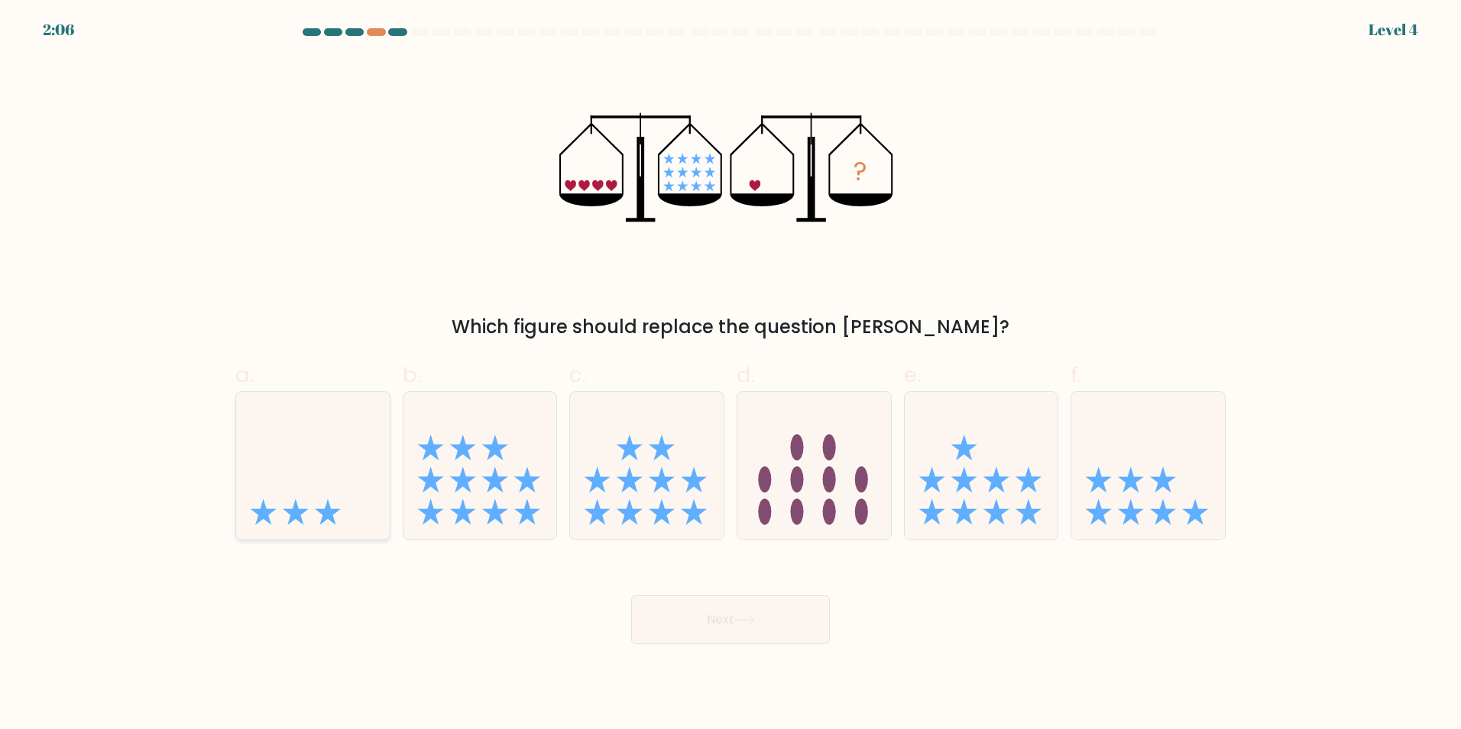
click at [251, 473] on icon at bounding box center [313, 465] width 154 height 127
click at [730, 374] on input "a." at bounding box center [730, 369] width 1 height 10
radio input "true"
click at [714, 626] on button "Next" at bounding box center [730, 619] width 199 height 49
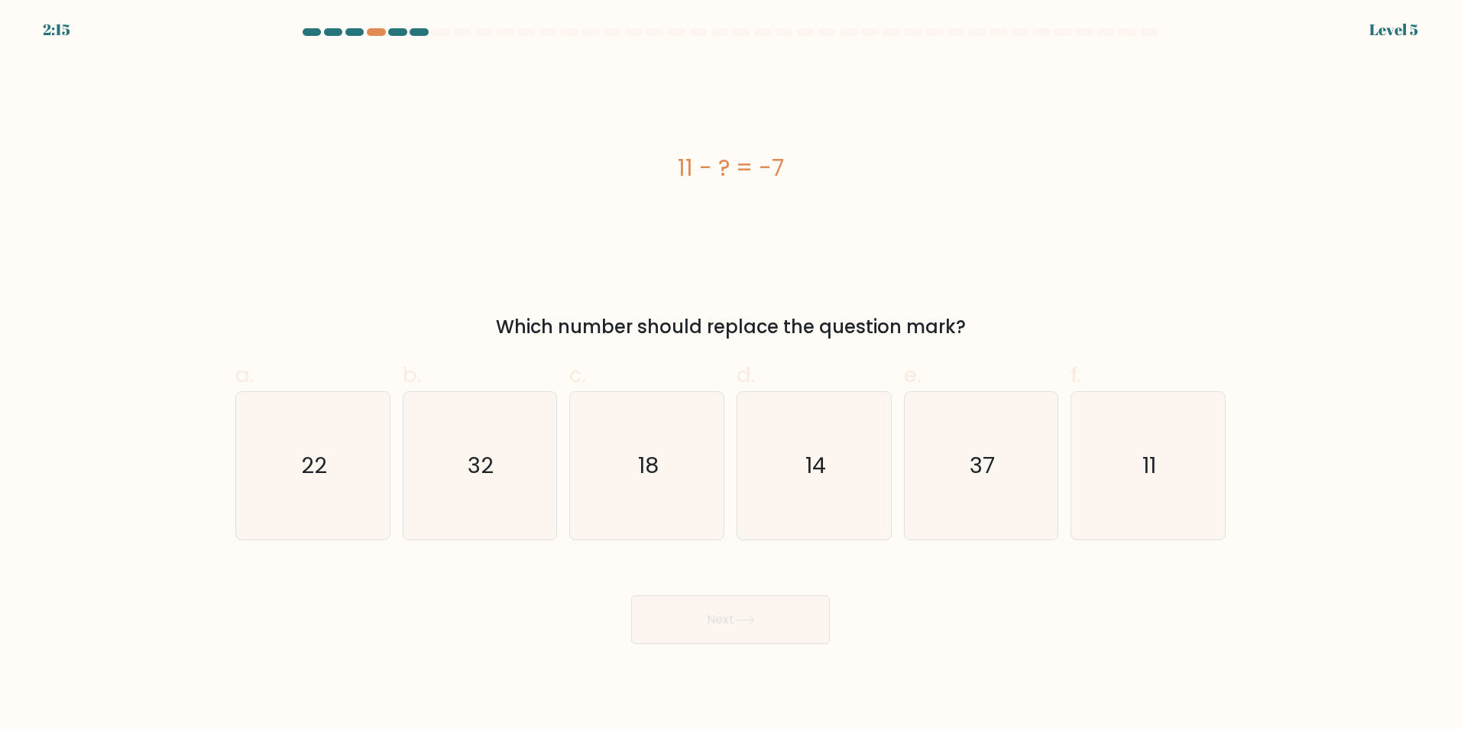
click at [631, 595] on button "Next" at bounding box center [730, 619] width 199 height 49
click at [697, 511] on icon "18" at bounding box center [646, 465] width 147 height 147
click at [730, 374] on input "c. 18" at bounding box center [730, 369] width 1 height 10
radio input "true"
click at [770, 618] on button "Next" at bounding box center [730, 619] width 199 height 49
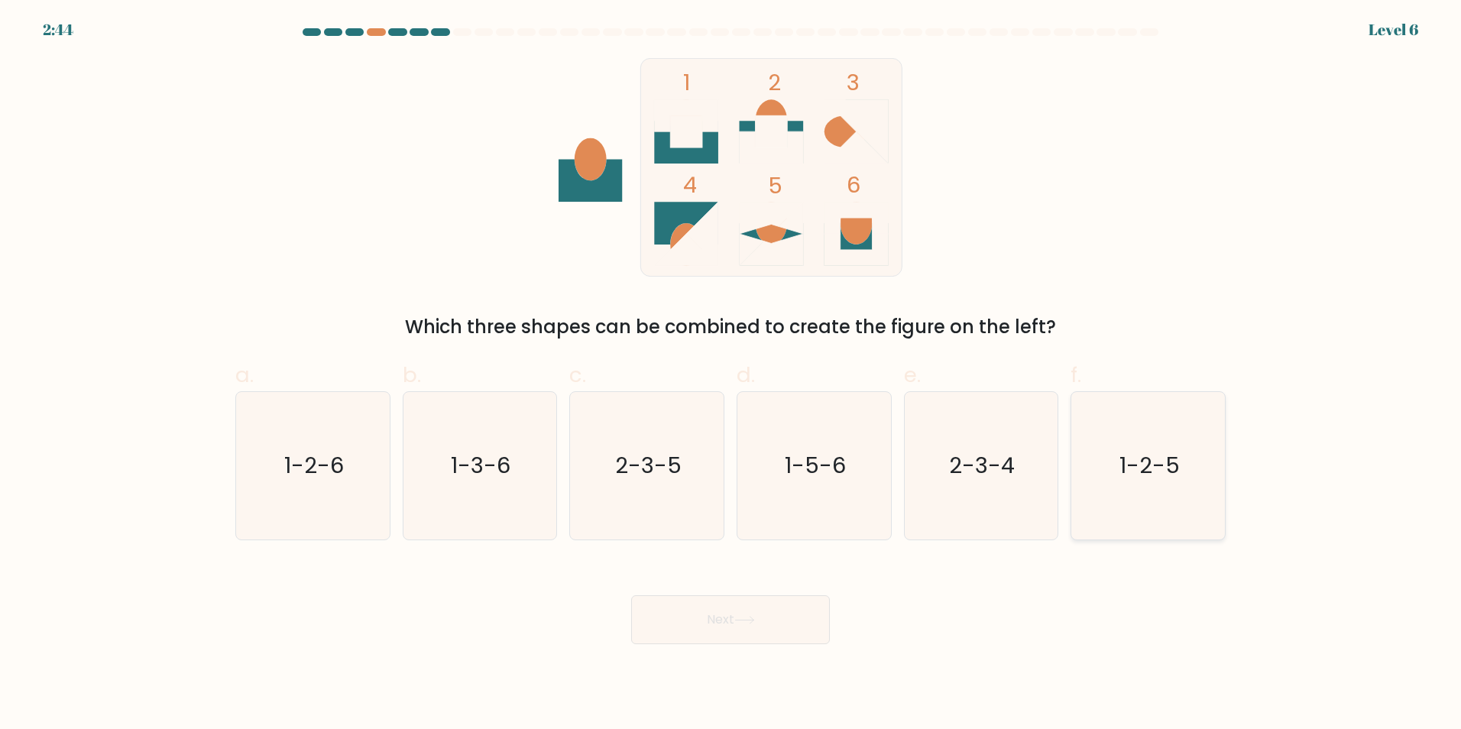
click at [1147, 494] on icon "1-2-5" at bounding box center [1147, 465] width 147 height 147
click at [731, 374] on input "f. 1-2-5" at bounding box center [730, 369] width 1 height 10
radio input "true"
click at [668, 629] on button "Next" at bounding box center [730, 619] width 199 height 49
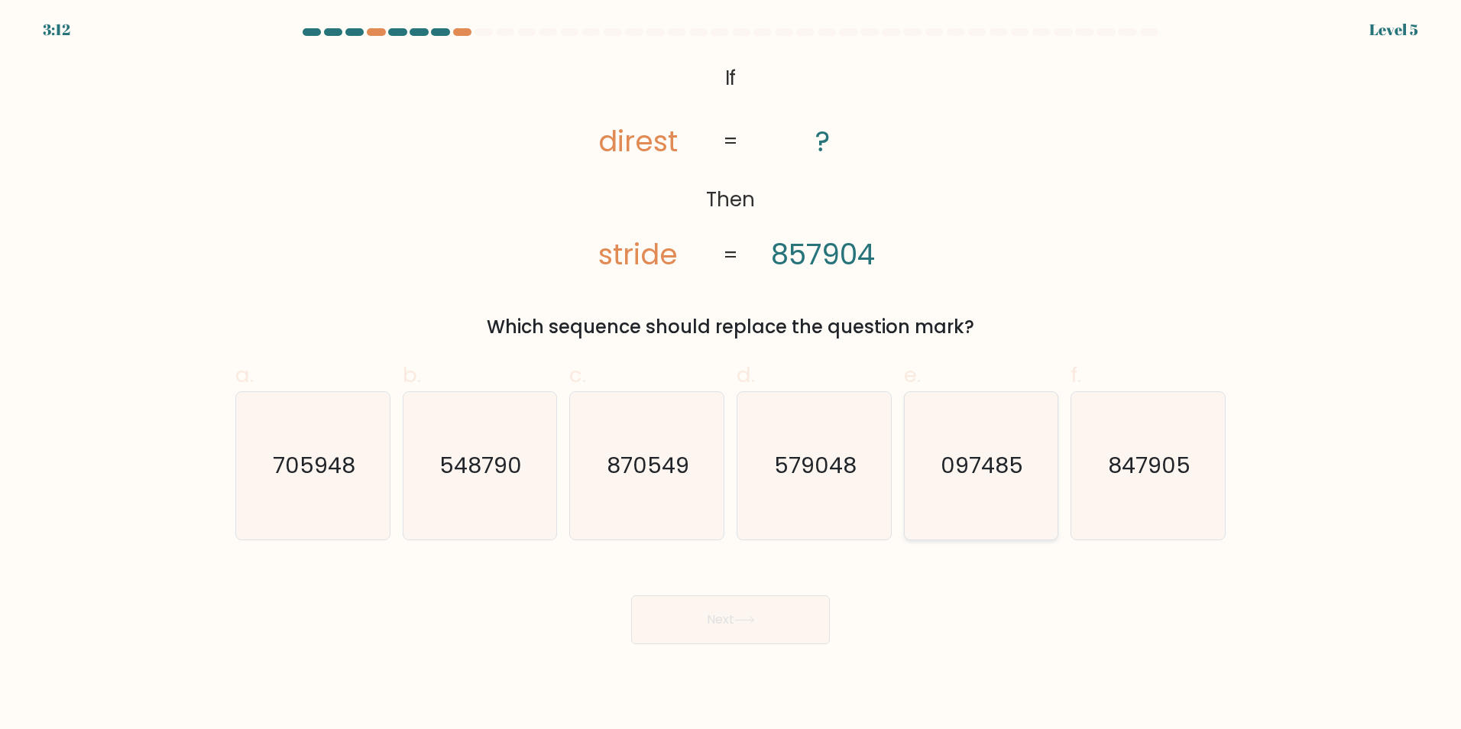
click at [992, 468] on text "097485" at bounding box center [982, 465] width 83 height 31
click at [731, 374] on input "e. 097485" at bounding box center [730, 369] width 1 height 10
radio input "true"
click at [698, 618] on button "Next" at bounding box center [730, 619] width 199 height 49
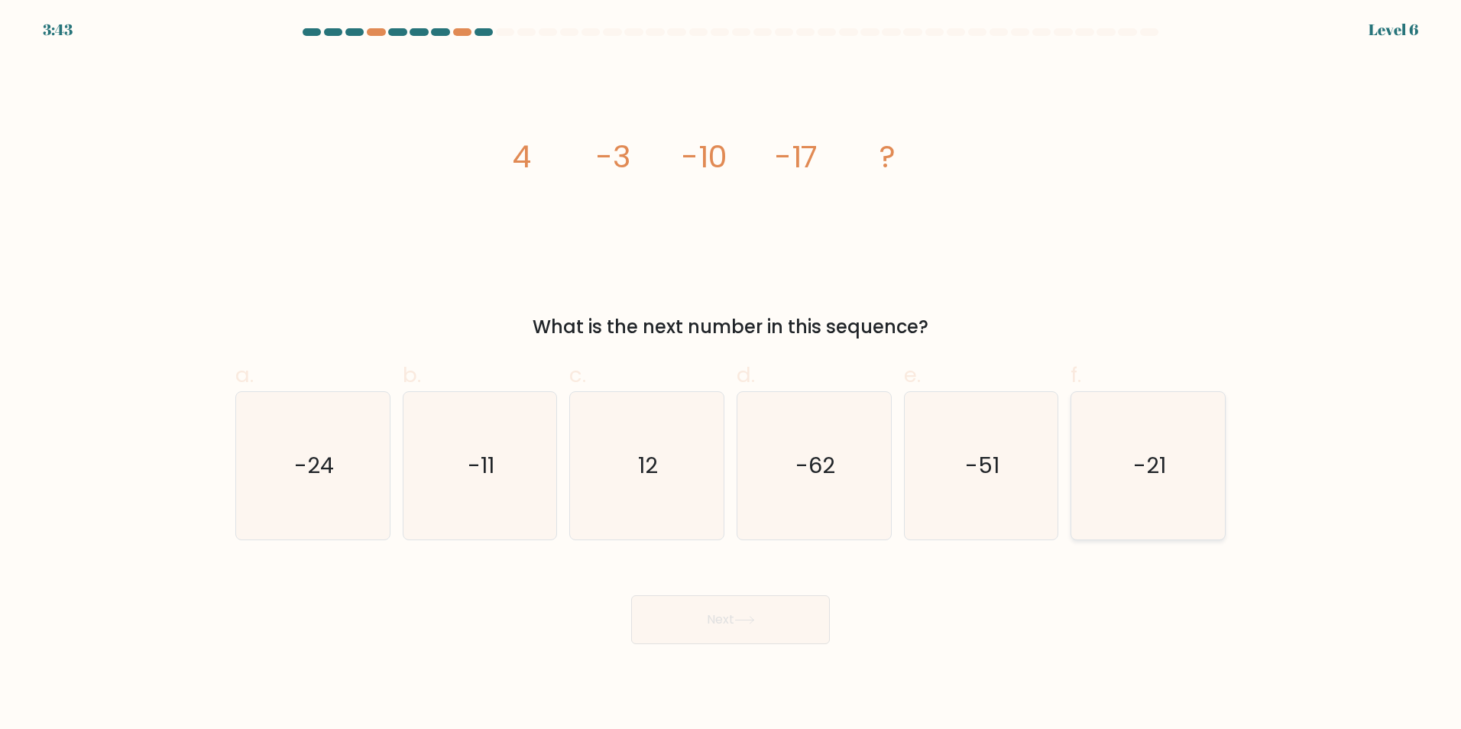
click at [1185, 480] on icon "-21" at bounding box center [1147, 465] width 147 height 147
click at [731, 374] on input "f. -21" at bounding box center [730, 369] width 1 height 10
radio input "true"
click at [730, 630] on button "Next" at bounding box center [730, 619] width 199 height 49
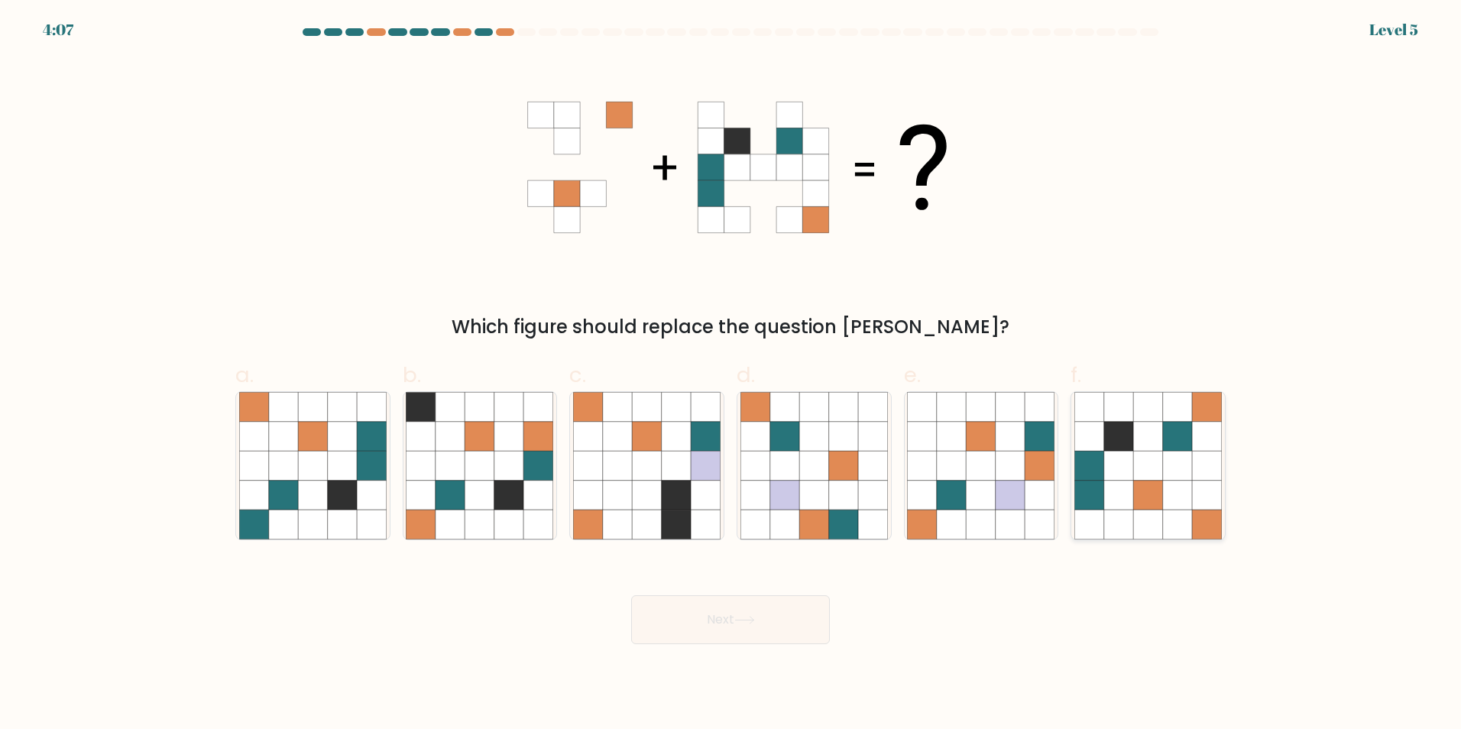
click at [1139, 470] on icon at bounding box center [1147, 465] width 29 height 29
click at [731, 374] on input "f." at bounding box center [730, 369] width 1 height 10
radio input "true"
click at [669, 620] on button "Next" at bounding box center [730, 619] width 199 height 49
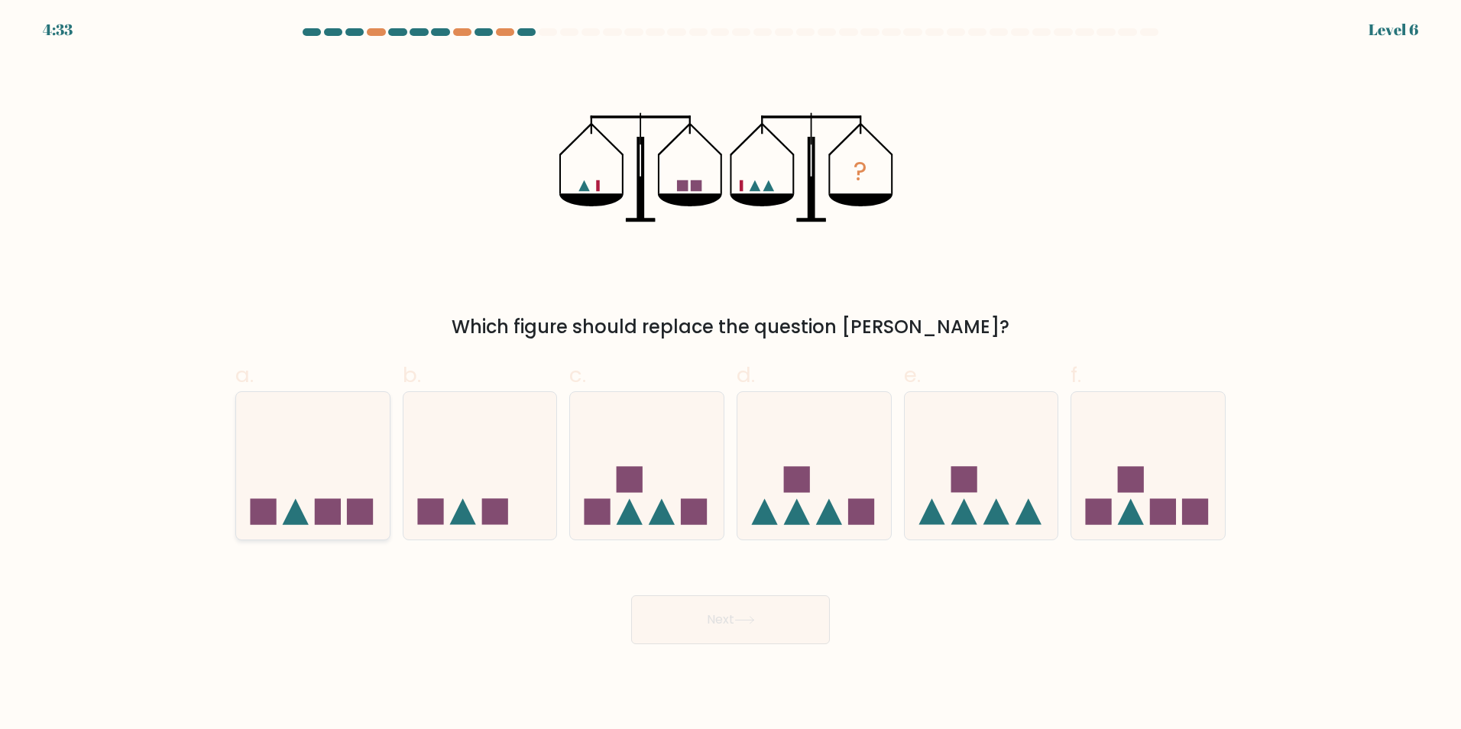
click at [352, 529] on icon at bounding box center [313, 465] width 154 height 127
click at [730, 374] on input "a." at bounding box center [730, 369] width 1 height 10
radio input "true"
click at [797, 617] on button "Next" at bounding box center [730, 619] width 199 height 49
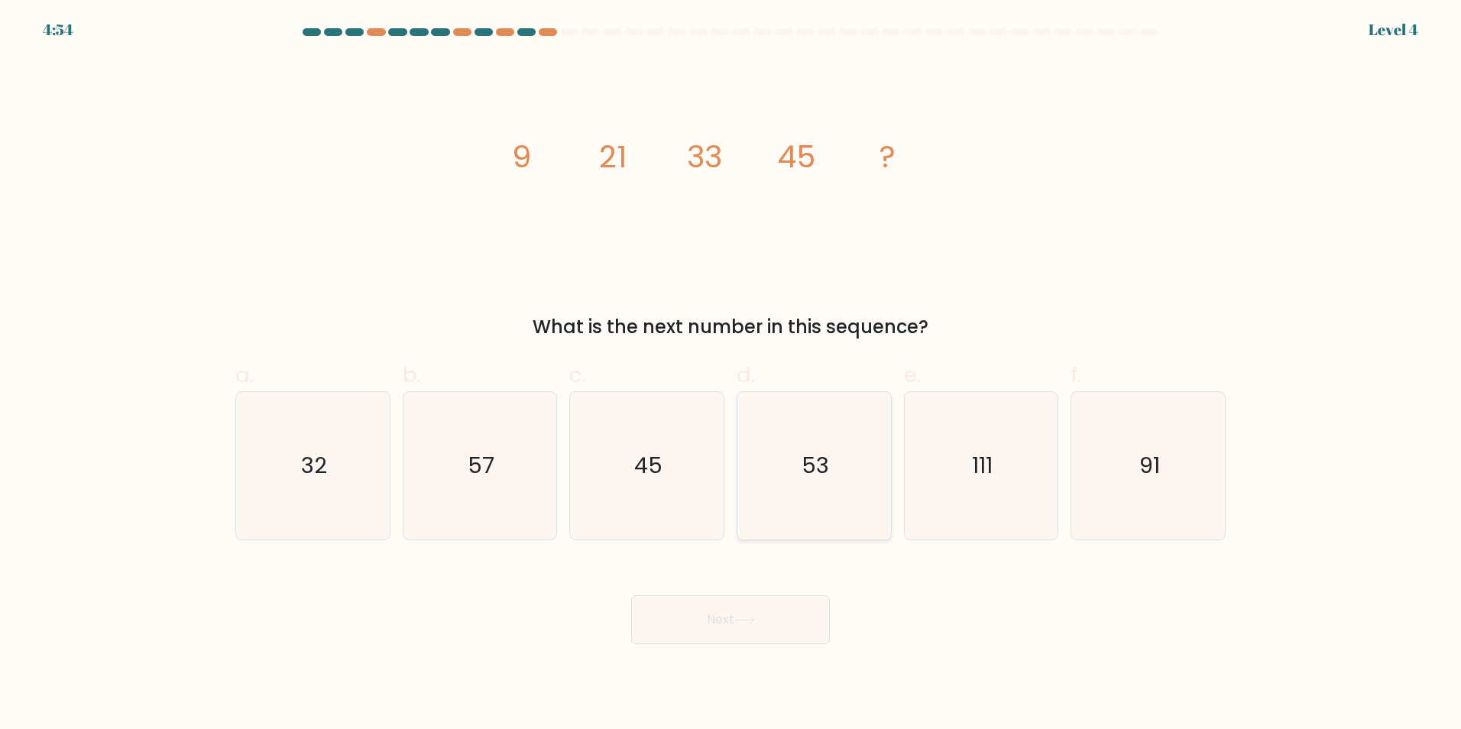
click at [832, 466] on icon "53" at bounding box center [813, 465] width 147 height 147
click at [731, 374] on input "d. 53" at bounding box center [730, 369] width 1 height 10
radio input "true"
drag, startPoint x: 753, startPoint y: 625, endPoint x: 755, endPoint y: 615, distance: 10.2
click at [753, 623] on button "Next" at bounding box center [730, 619] width 199 height 49
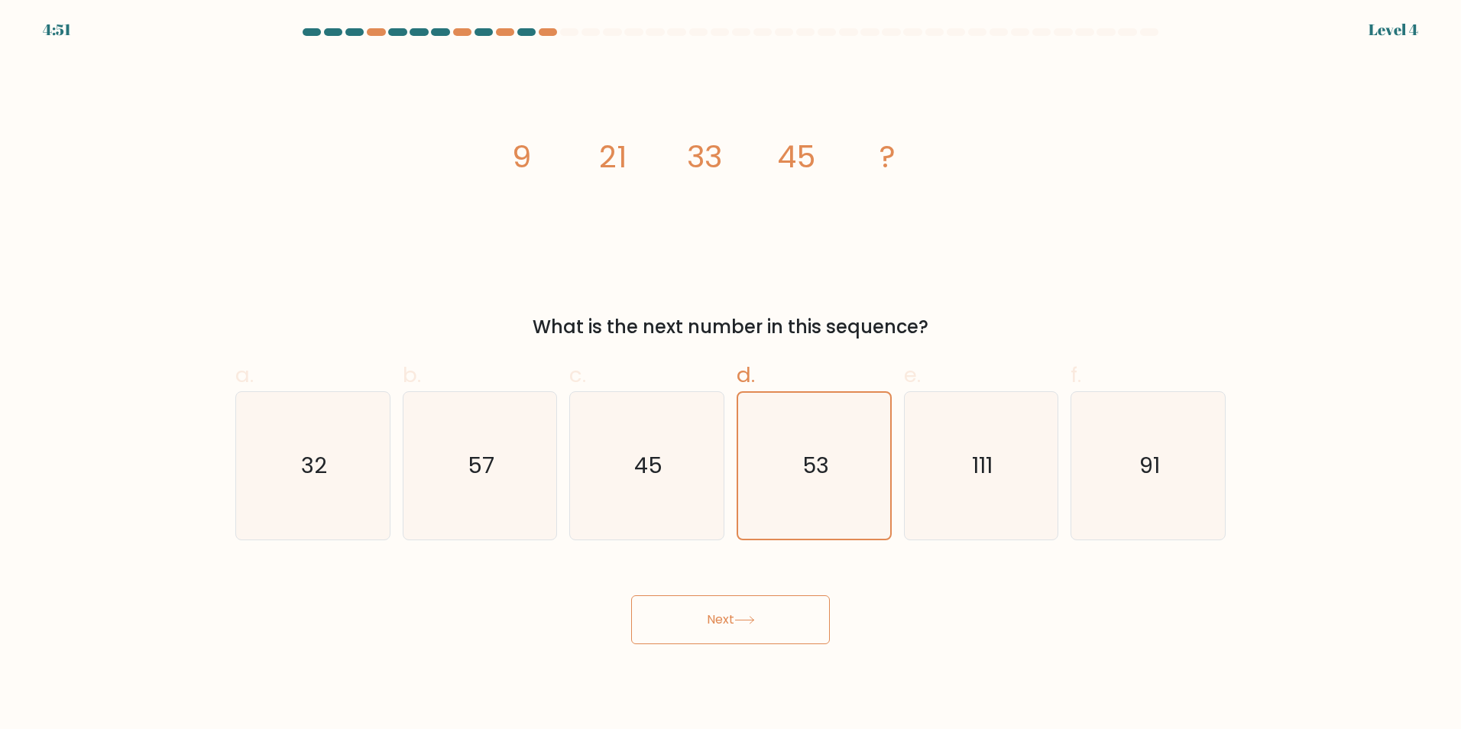
click at [753, 607] on button "Next" at bounding box center [730, 619] width 199 height 49
click at [677, 503] on icon "45" at bounding box center [646, 465] width 147 height 147
click at [730, 374] on input "c. 45" at bounding box center [730, 369] width 1 height 10
radio input "true"
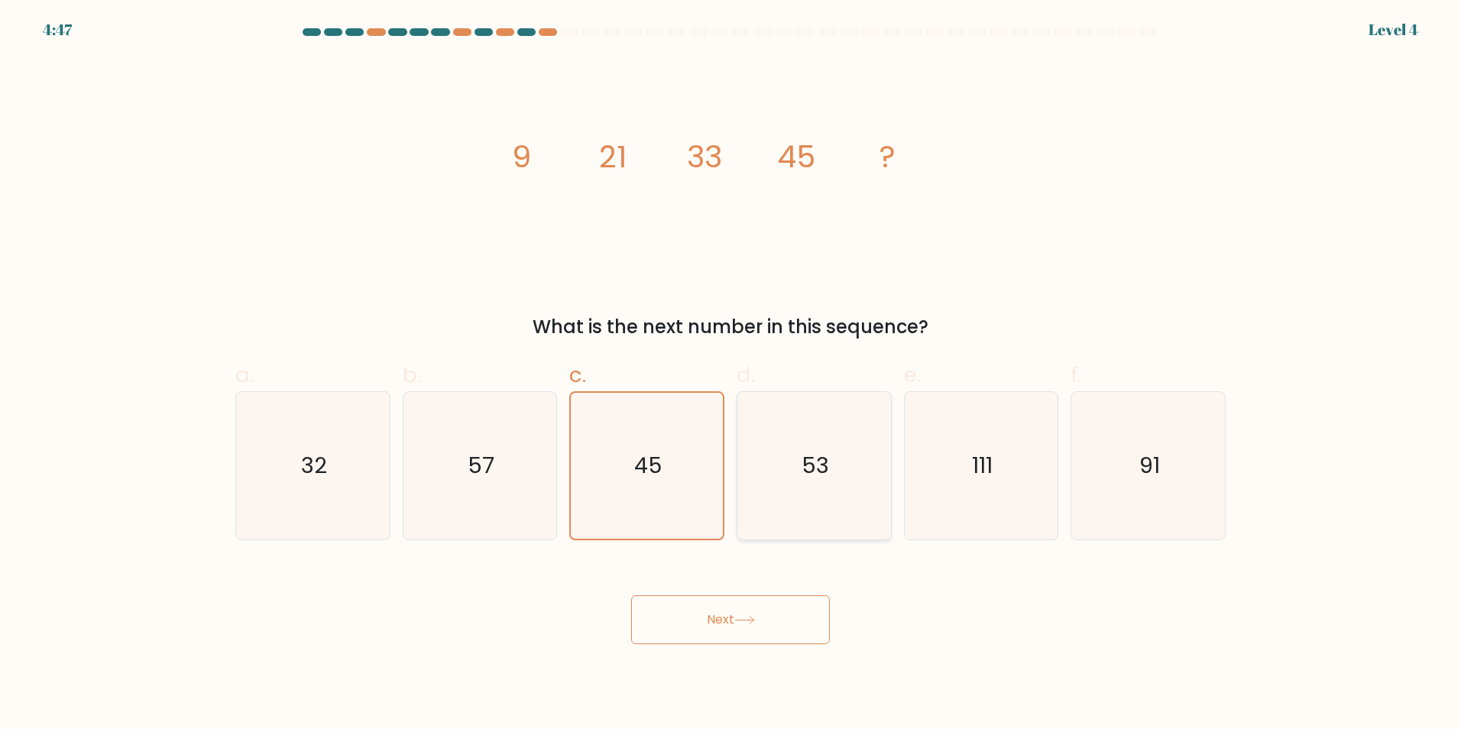
click at [778, 513] on icon "53" at bounding box center [813, 465] width 147 height 147
click at [731, 374] on input "d. 53" at bounding box center [730, 369] width 1 height 10
radio input "true"
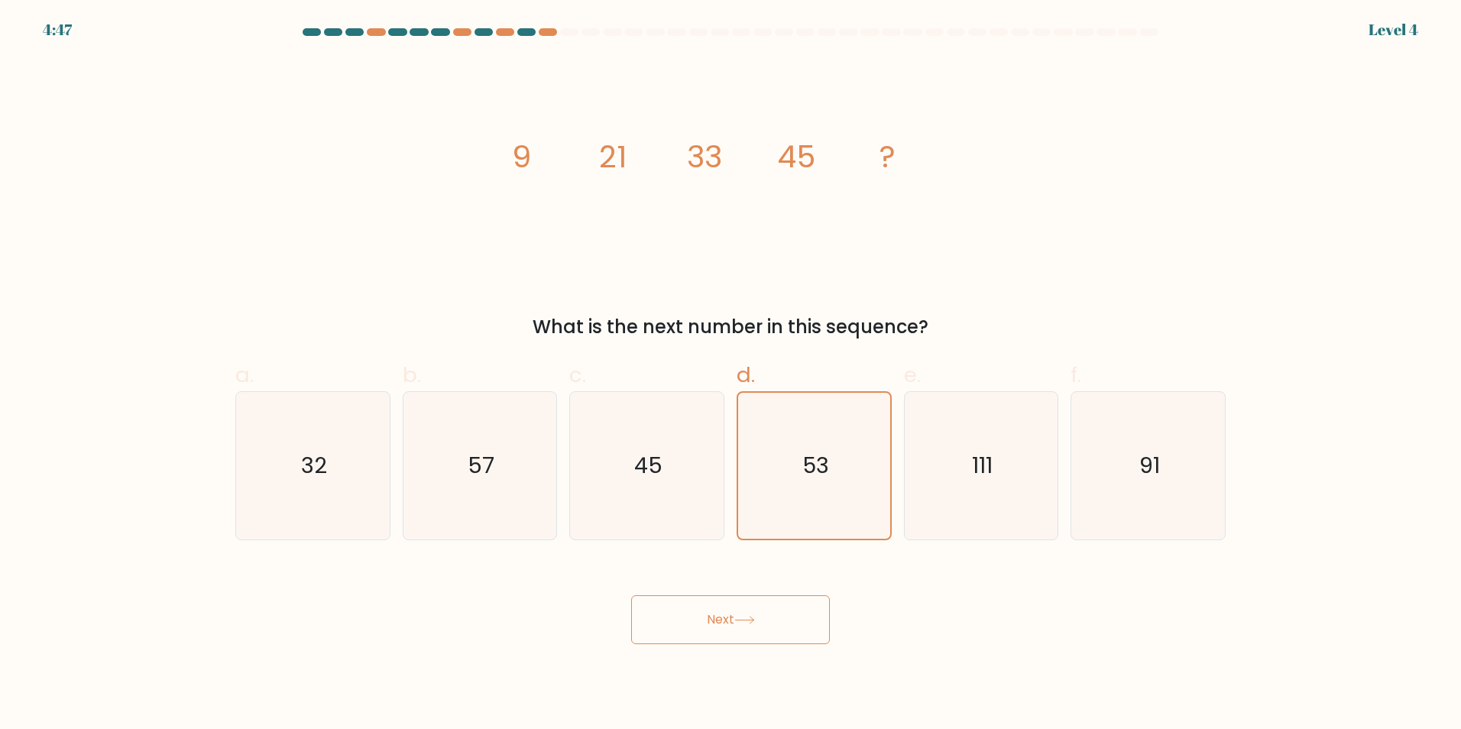
drag, startPoint x: 707, startPoint y: 609, endPoint x: 719, endPoint y: 610, distance: 11.6
click at [707, 609] on button "Next" at bounding box center [730, 619] width 199 height 49
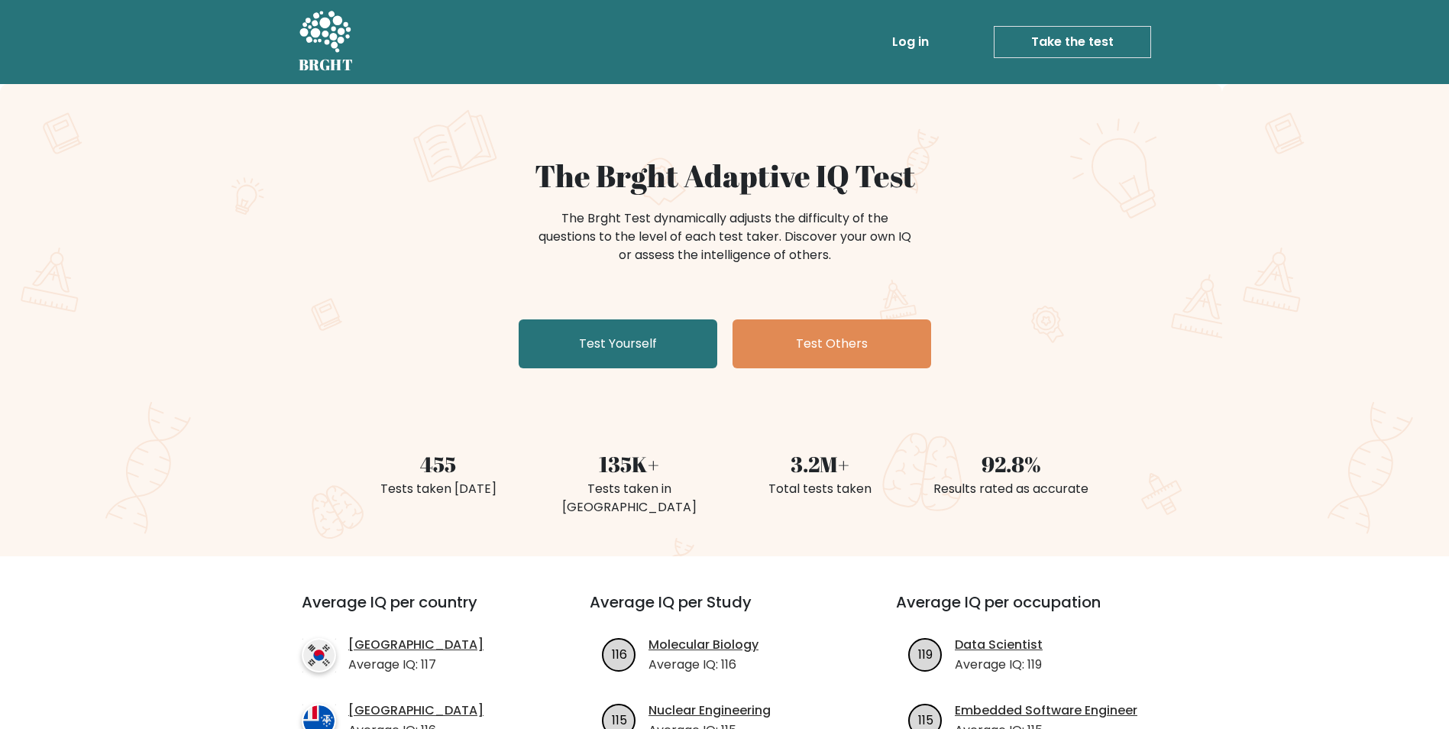
click at [909, 39] on link "Log in" at bounding box center [910, 42] width 49 height 31
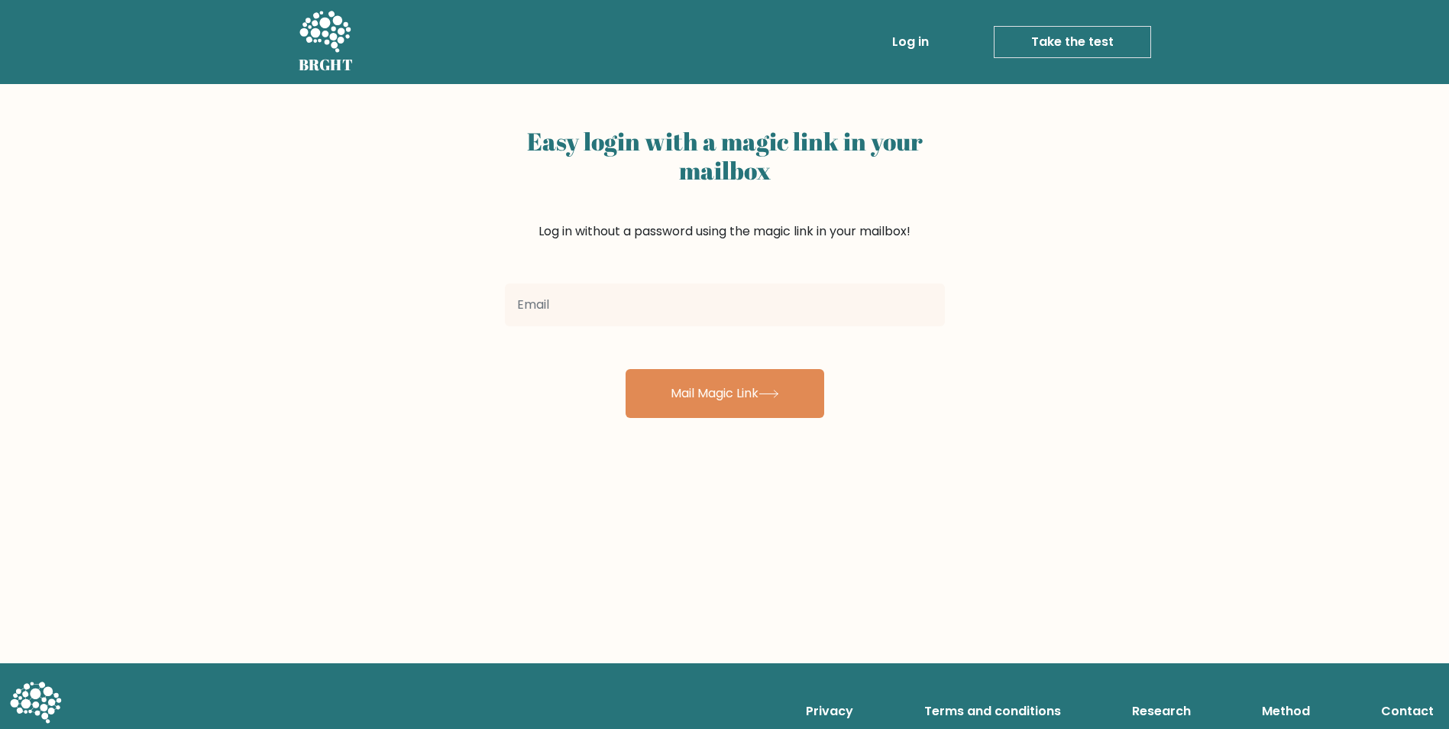
click at [578, 296] on input "email" at bounding box center [725, 304] width 440 height 43
type input "[DOMAIN_NAME][EMAIL_ADDRESS][DOMAIN_NAME]"
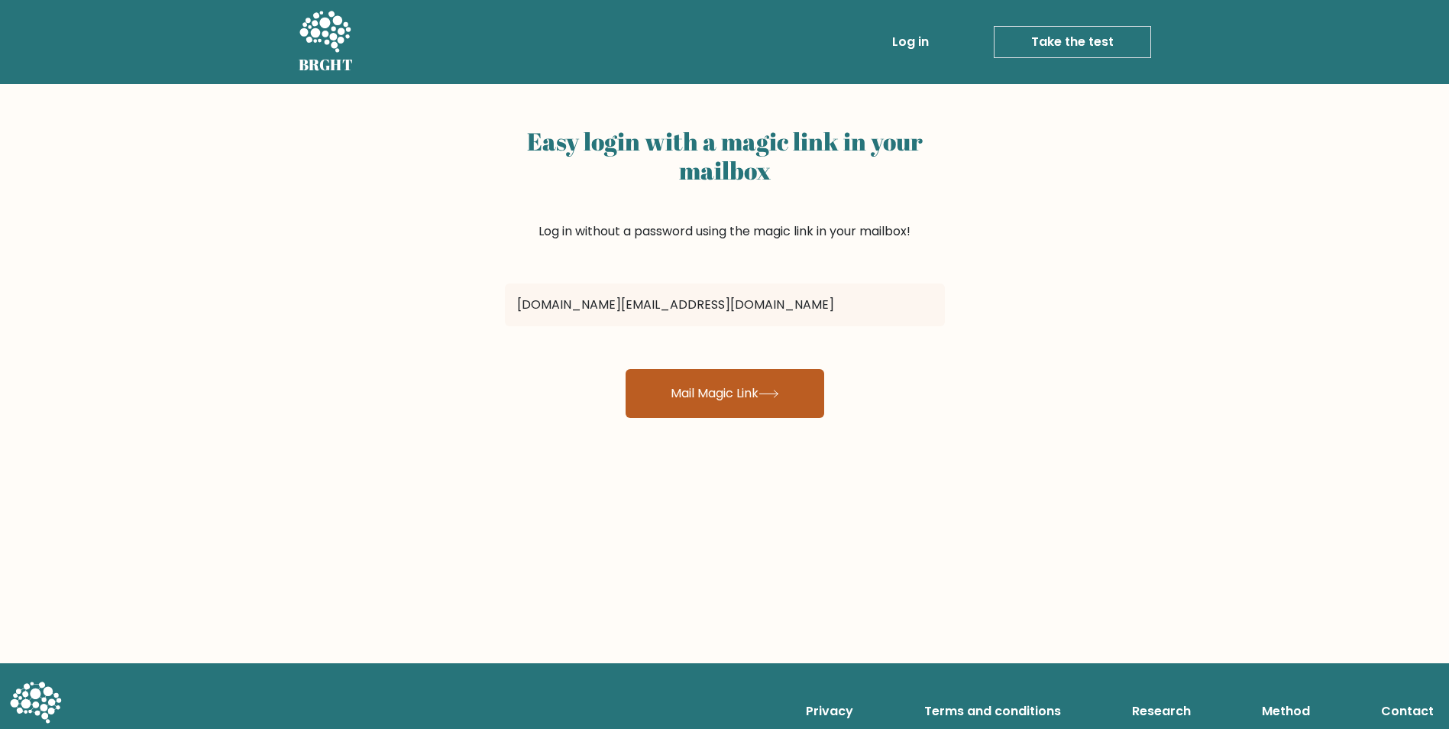
click at [721, 406] on button "Mail Magic Link" at bounding box center [725, 393] width 199 height 49
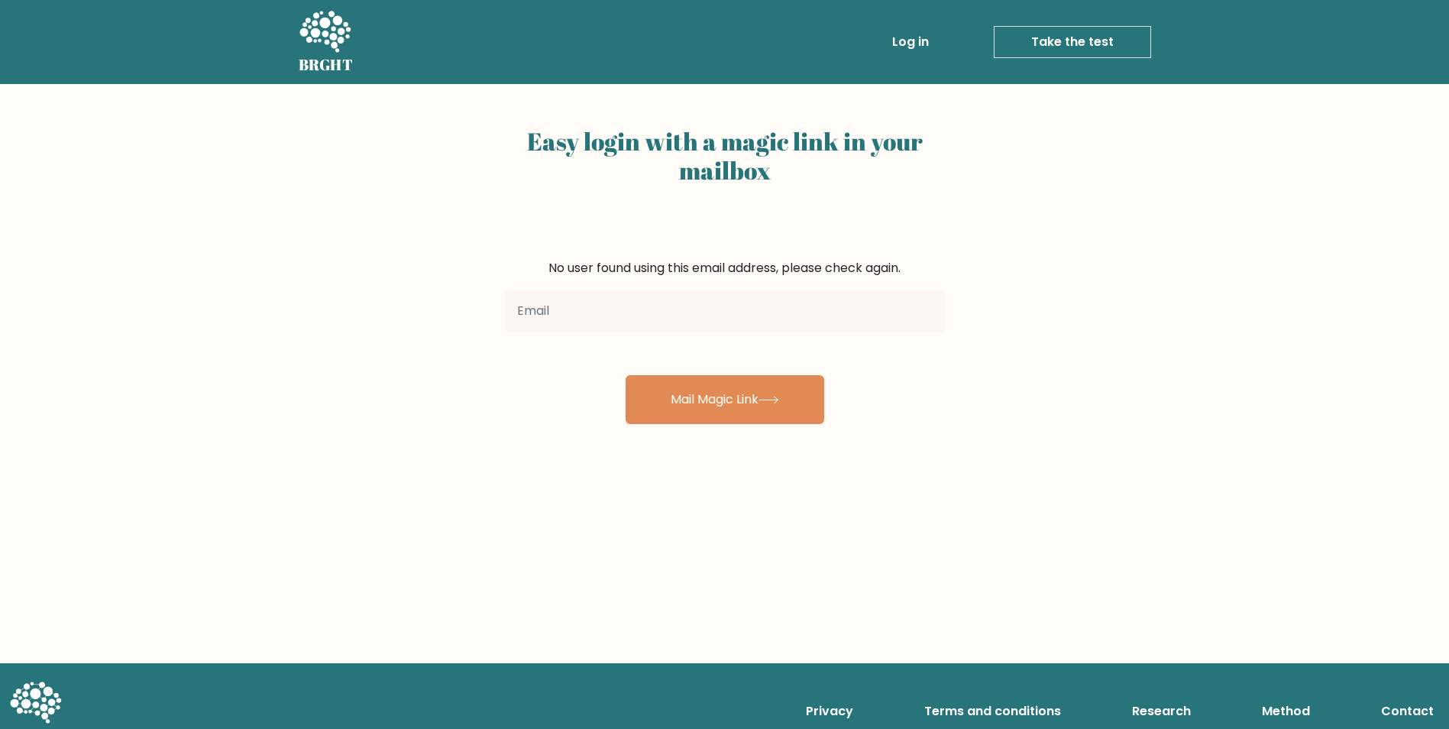
click at [1008, 50] on link "Take the test" at bounding box center [1072, 42] width 157 height 32
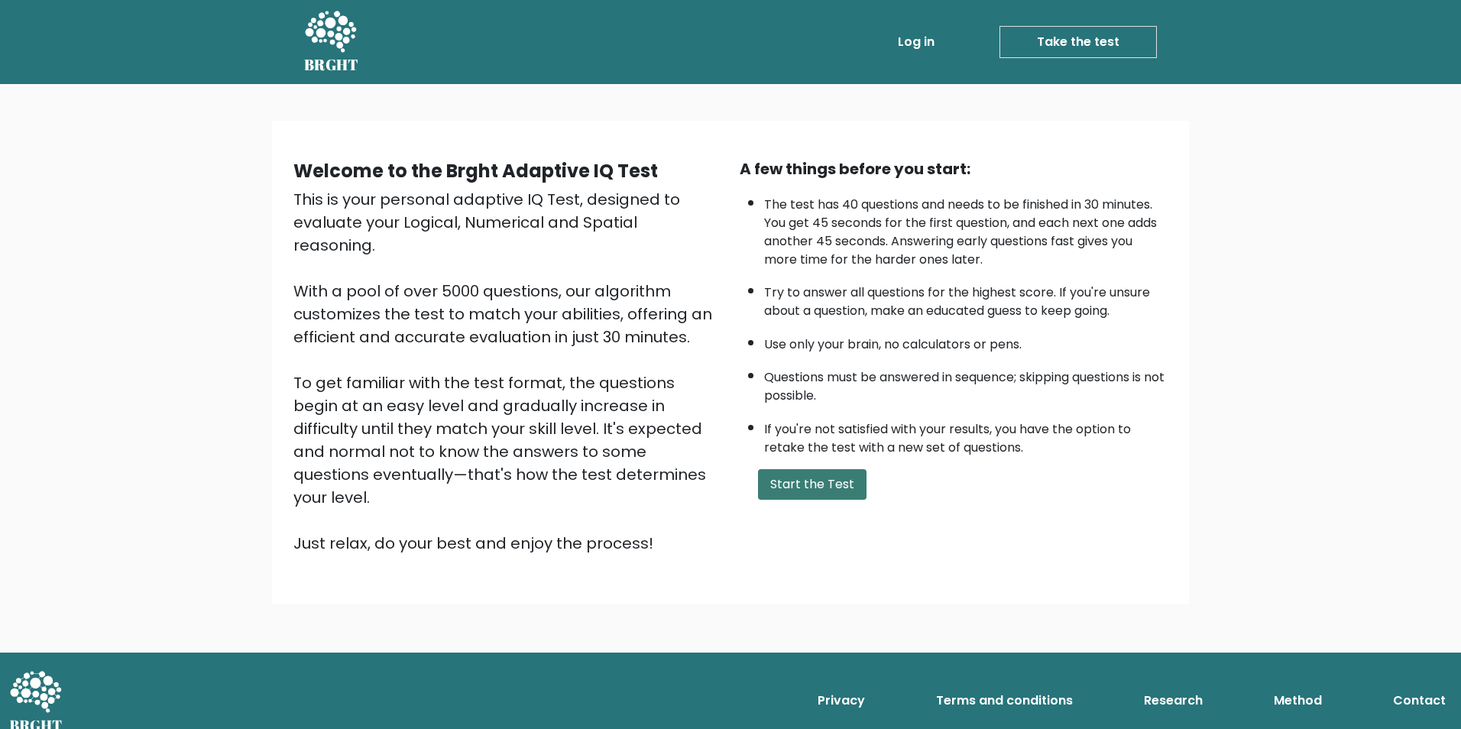
click at [814, 487] on button "Start the Test" at bounding box center [812, 484] width 108 height 31
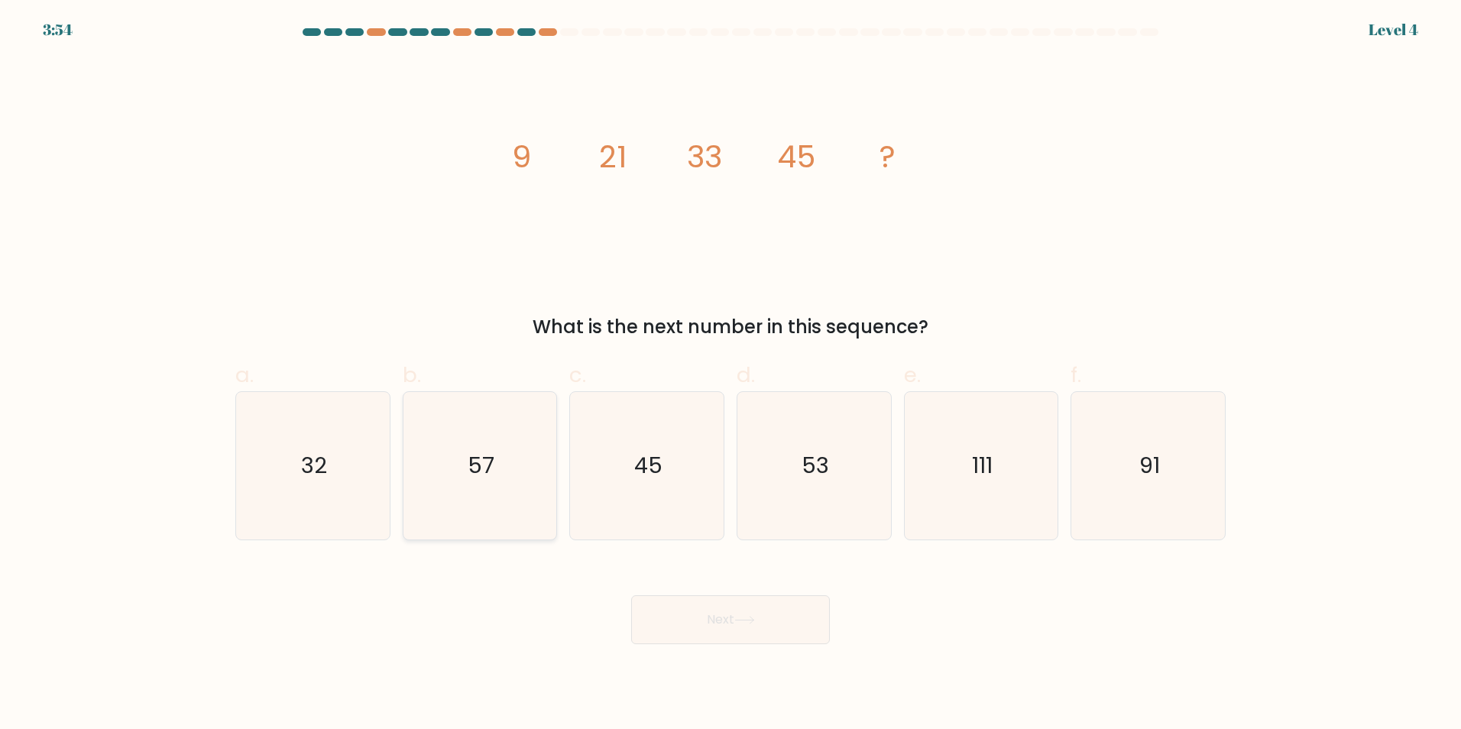
click at [511, 505] on icon "57" at bounding box center [479, 465] width 147 height 147
click at [730, 374] on input "b. 57" at bounding box center [730, 369] width 1 height 10
radio input "true"
click at [777, 489] on icon "53" at bounding box center [813, 465] width 147 height 147
click at [731, 374] on input "d. 53" at bounding box center [730, 369] width 1 height 10
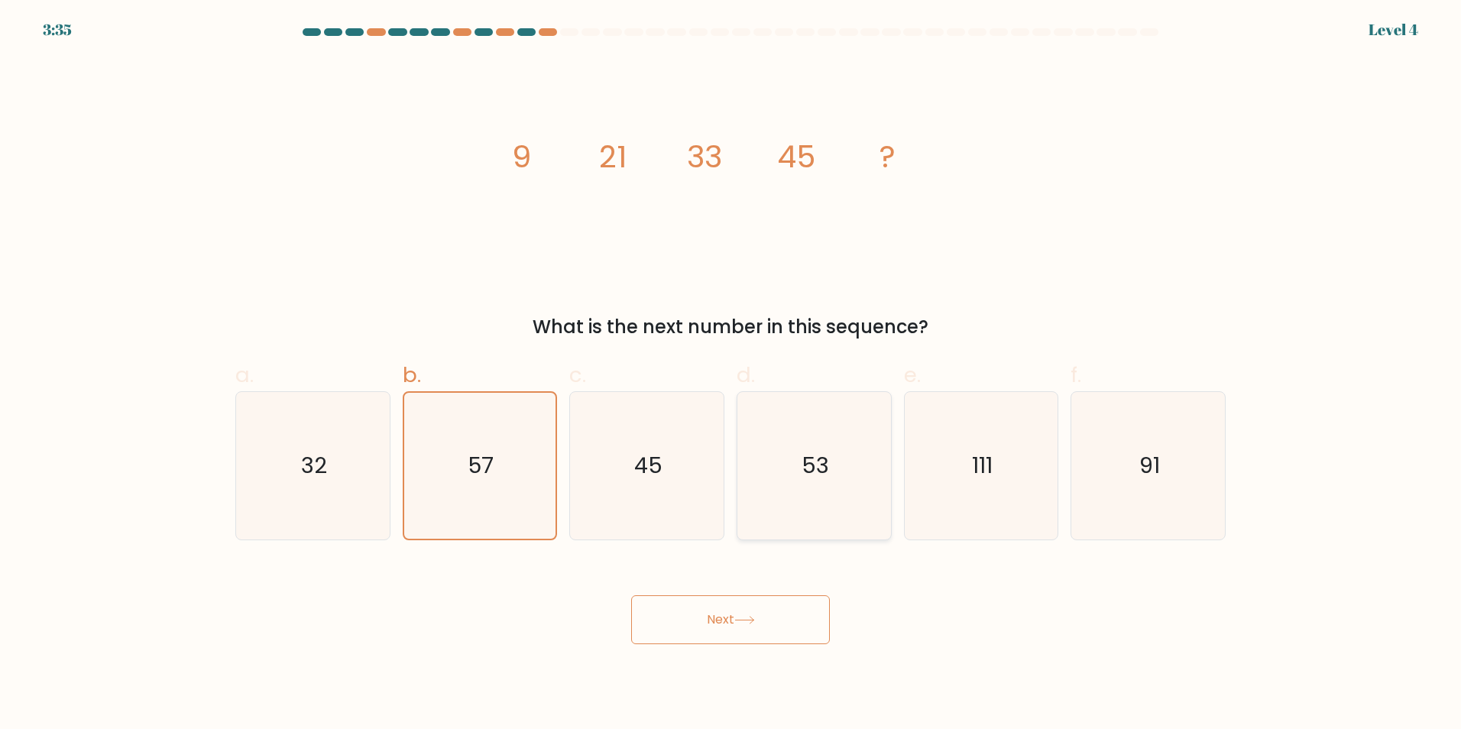
radio input "true"
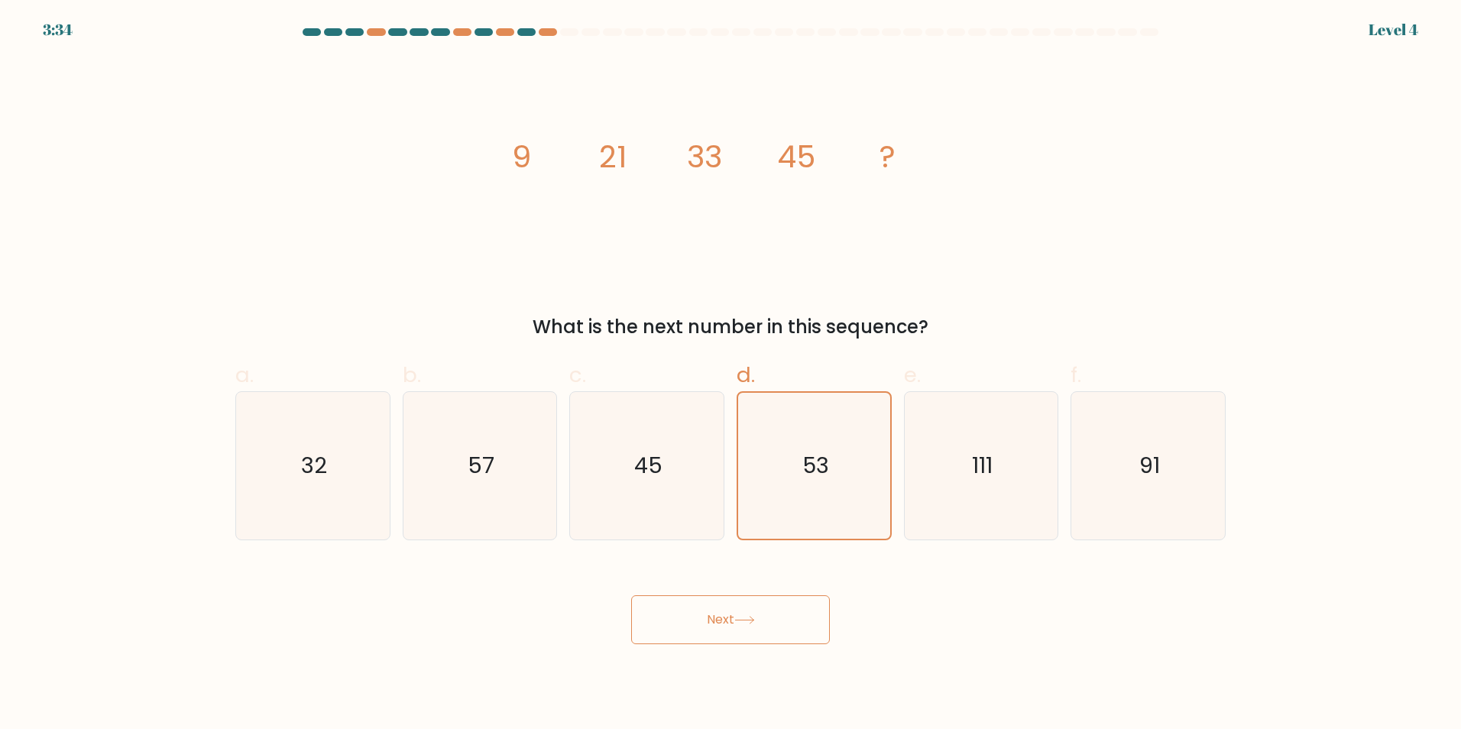
click at [773, 608] on button "Next" at bounding box center [730, 619] width 199 height 49
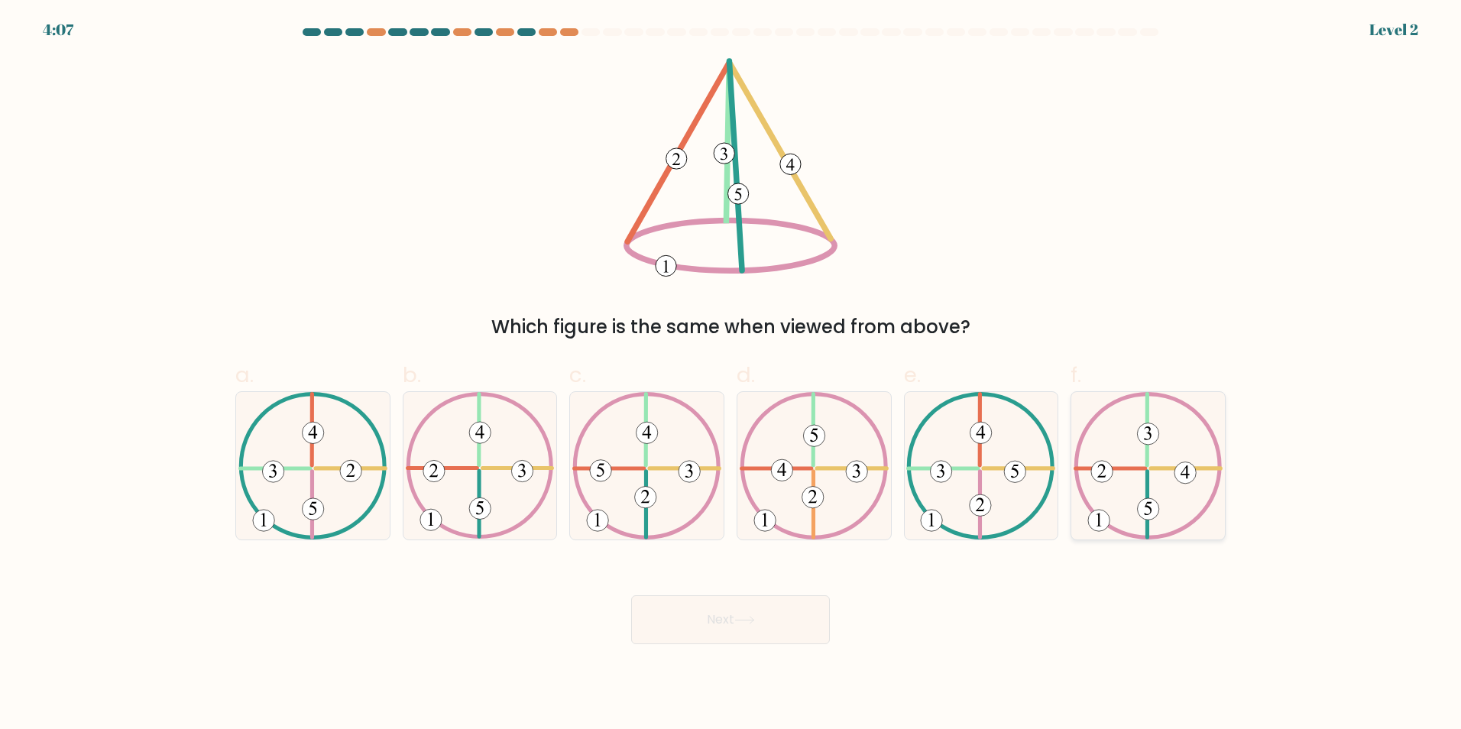
click at [1178, 501] on icon at bounding box center [1147, 465] width 149 height 147
click at [731, 374] on input "f." at bounding box center [730, 369] width 1 height 10
radio input "true"
click at [765, 628] on button "Next" at bounding box center [730, 619] width 199 height 49
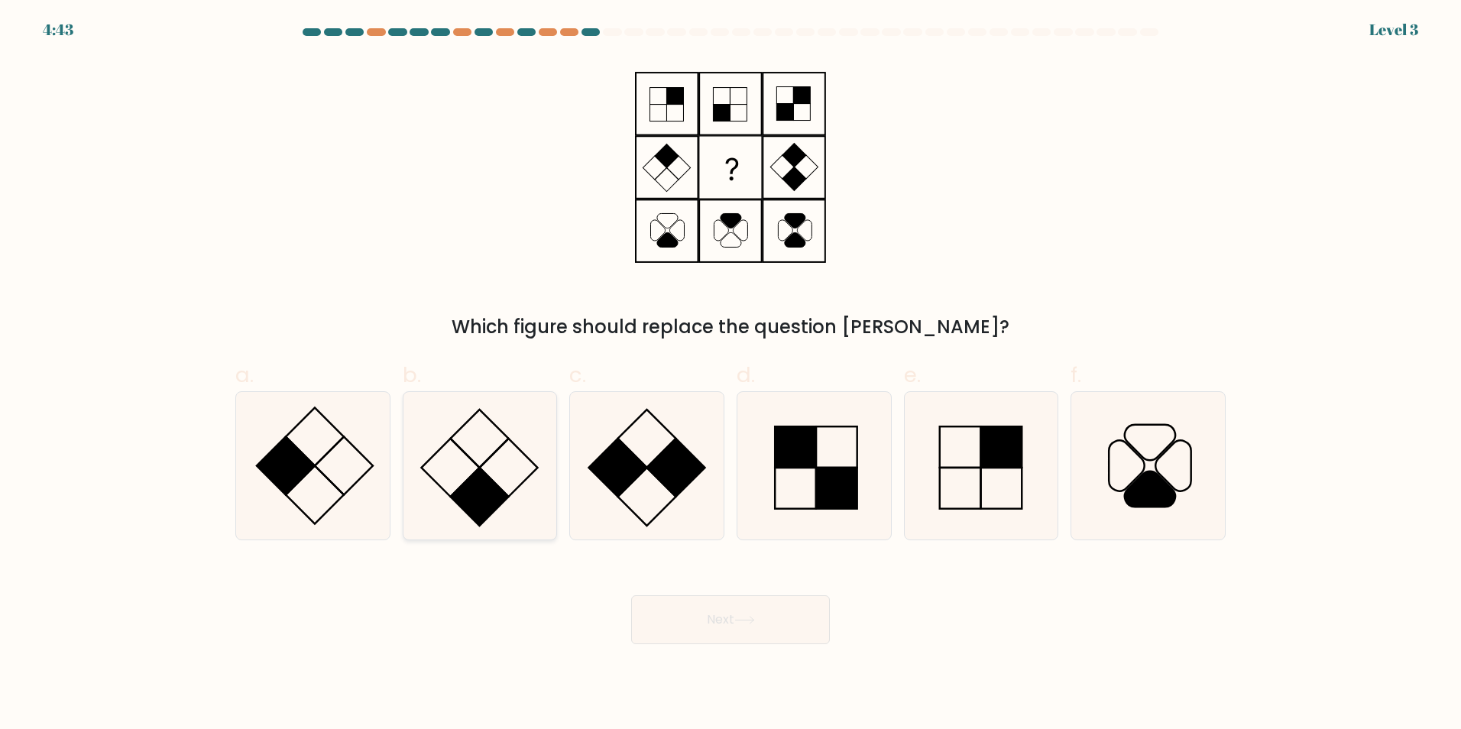
click at [471, 469] on icon at bounding box center [479, 465] width 147 height 147
click at [730, 374] on input "b." at bounding box center [730, 369] width 1 height 10
radio input "true"
click at [717, 620] on button "Next" at bounding box center [730, 619] width 199 height 49
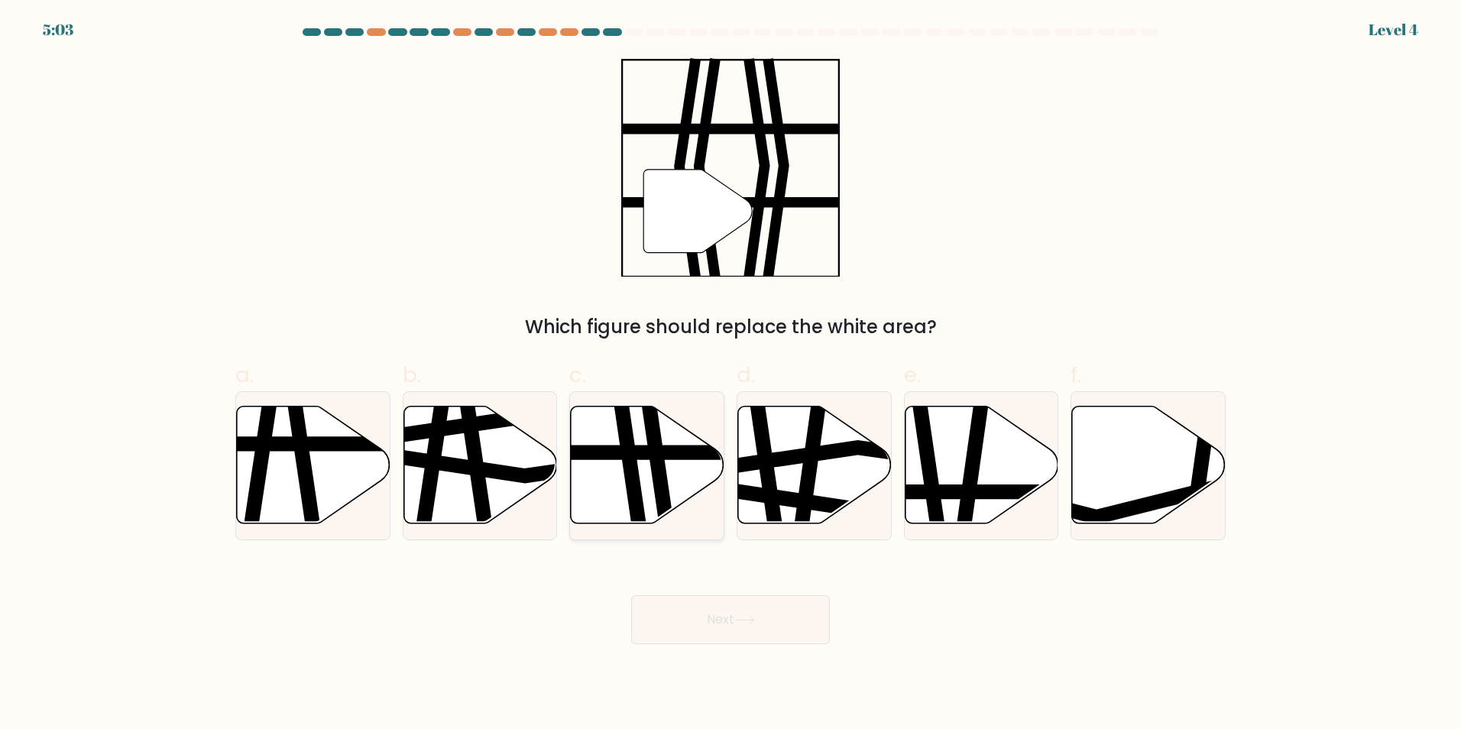
click at [653, 495] on icon at bounding box center [648, 465] width 154 height 118
click at [730, 374] on input "c." at bounding box center [730, 369] width 1 height 10
radio input "true"
click at [678, 612] on button "Next" at bounding box center [730, 619] width 199 height 49
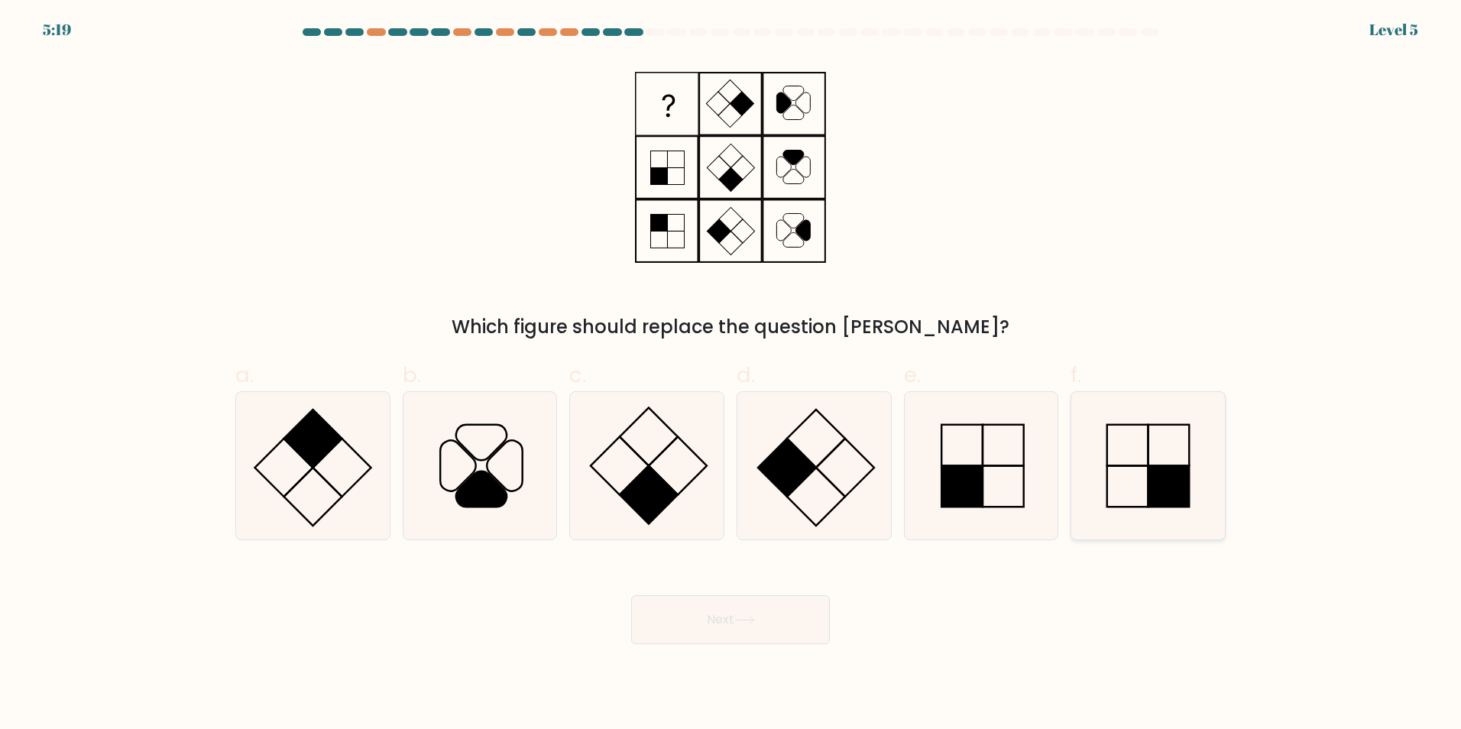
click at [1160, 498] on rect at bounding box center [1168, 485] width 41 height 41
click at [731, 374] on input "f." at bounding box center [730, 369] width 1 height 10
radio input "true"
click at [782, 626] on button "Next" at bounding box center [730, 619] width 199 height 49
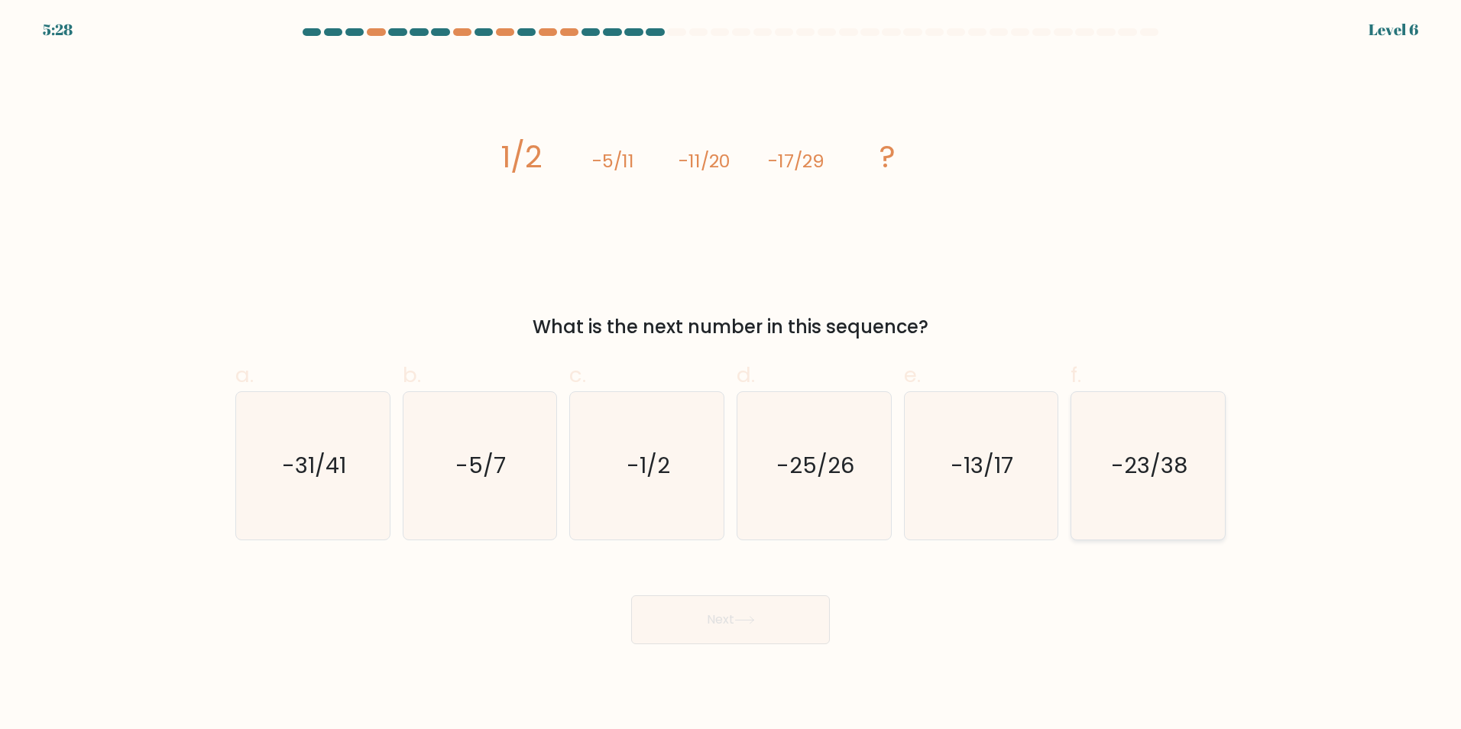
click at [1121, 502] on icon "-23/38" at bounding box center [1147, 465] width 147 height 147
click at [731, 374] on input "f. -23/38" at bounding box center [730, 369] width 1 height 10
radio input "true"
click at [709, 617] on button "Next" at bounding box center [730, 619] width 199 height 49
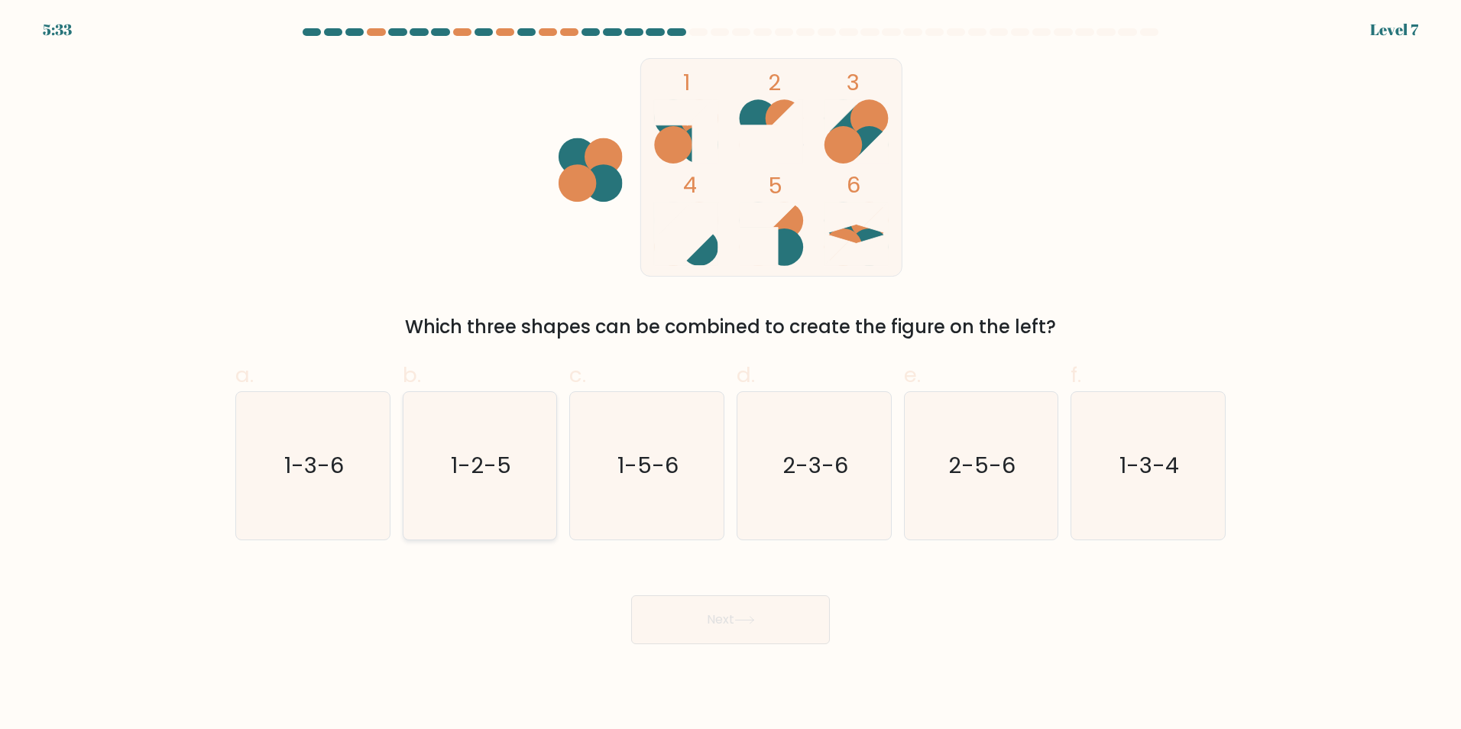
click at [477, 466] on text "1-2-5" at bounding box center [481, 465] width 60 height 31
click at [730, 374] on input "b. 1-2-5" at bounding box center [730, 369] width 1 height 10
radio input "true"
click at [763, 628] on button "Next" at bounding box center [730, 619] width 199 height 49
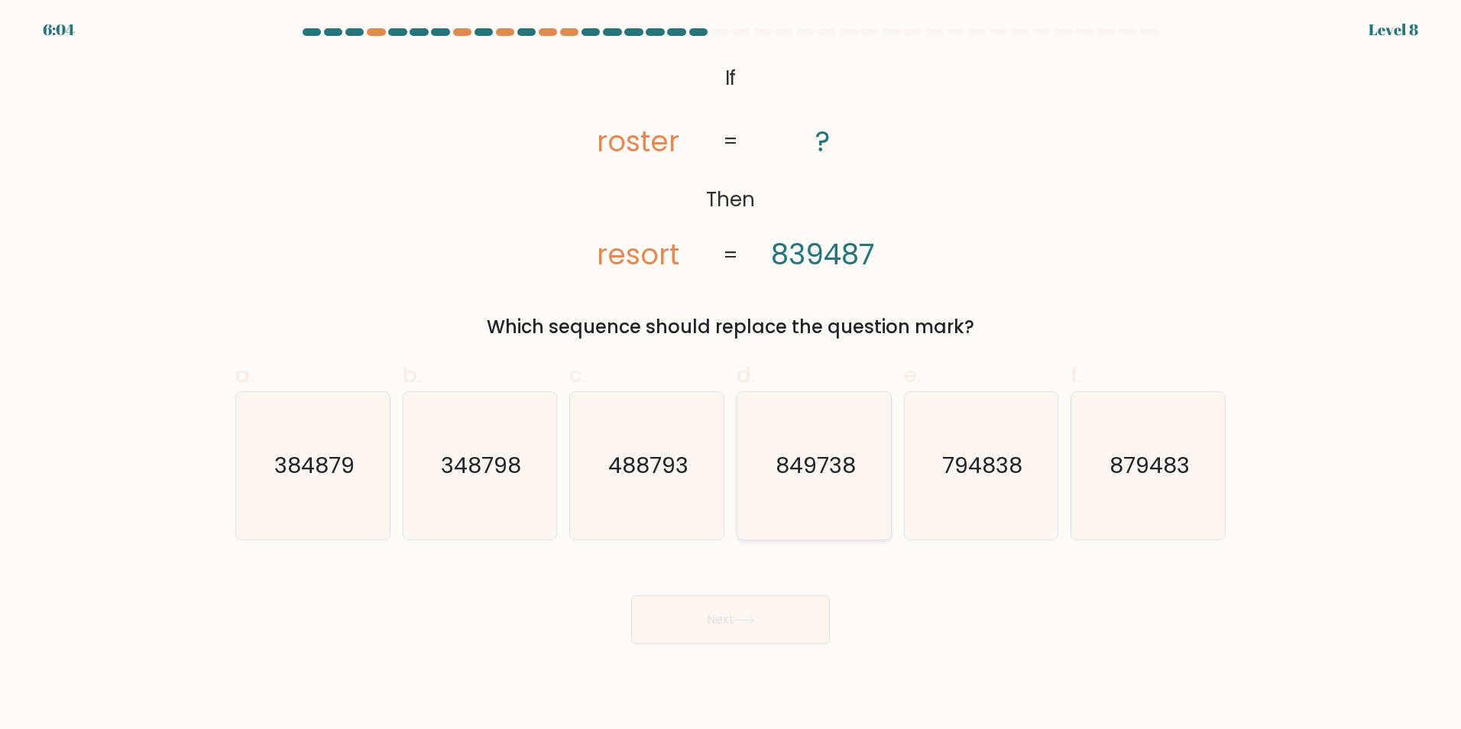
click at [839, 433] on icon "849738" at bounding box center [813, 465] width 147 height 147
click at [731, 374] on input "d. 849738" at bounding box center [730, 369] width 1 height 10
radio input "true"
click at [727, 636] on button "Next" at bounding box center [730, 619] width 199 height 49
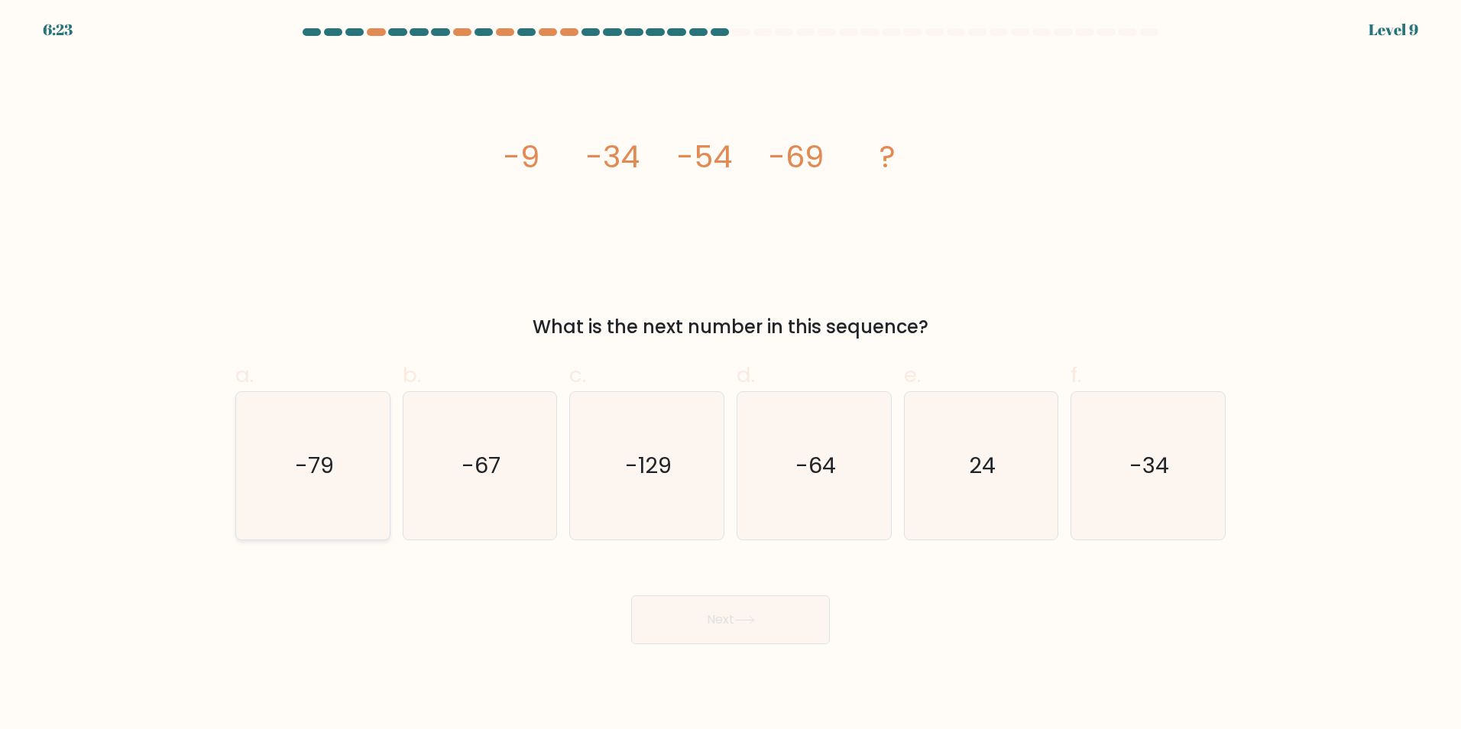
click at [343, 507] on icon "-79" at bounding box center [312, 465] width 147 height 147
click at [730, 374] on input "a. -79" at bounding box center [730, 369] width 1 height 10
radio input "true"
click at [778, 636] on button "Next" at bounding box center [730, 619] width 199 height 49
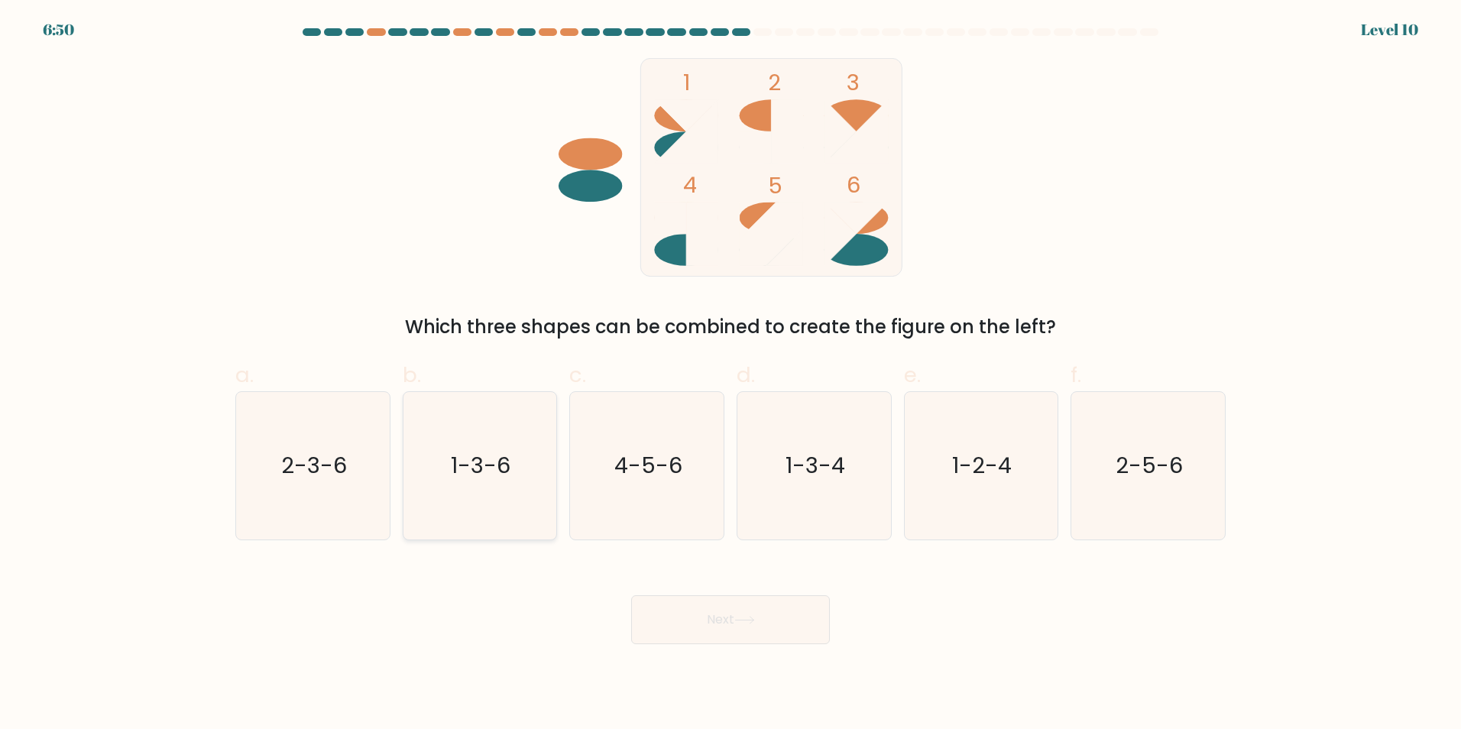
click at [510, 494] on icon "1-3-6" at bounding box center [479, 465] width 147 height 147
click at [730, 374] on input "b. 1-3-6" at bounding box center [730, 369] width 1 height 10
radio input "true"
click at [749, 616] on icon at bounding box center [744, 620] width 21 height 8
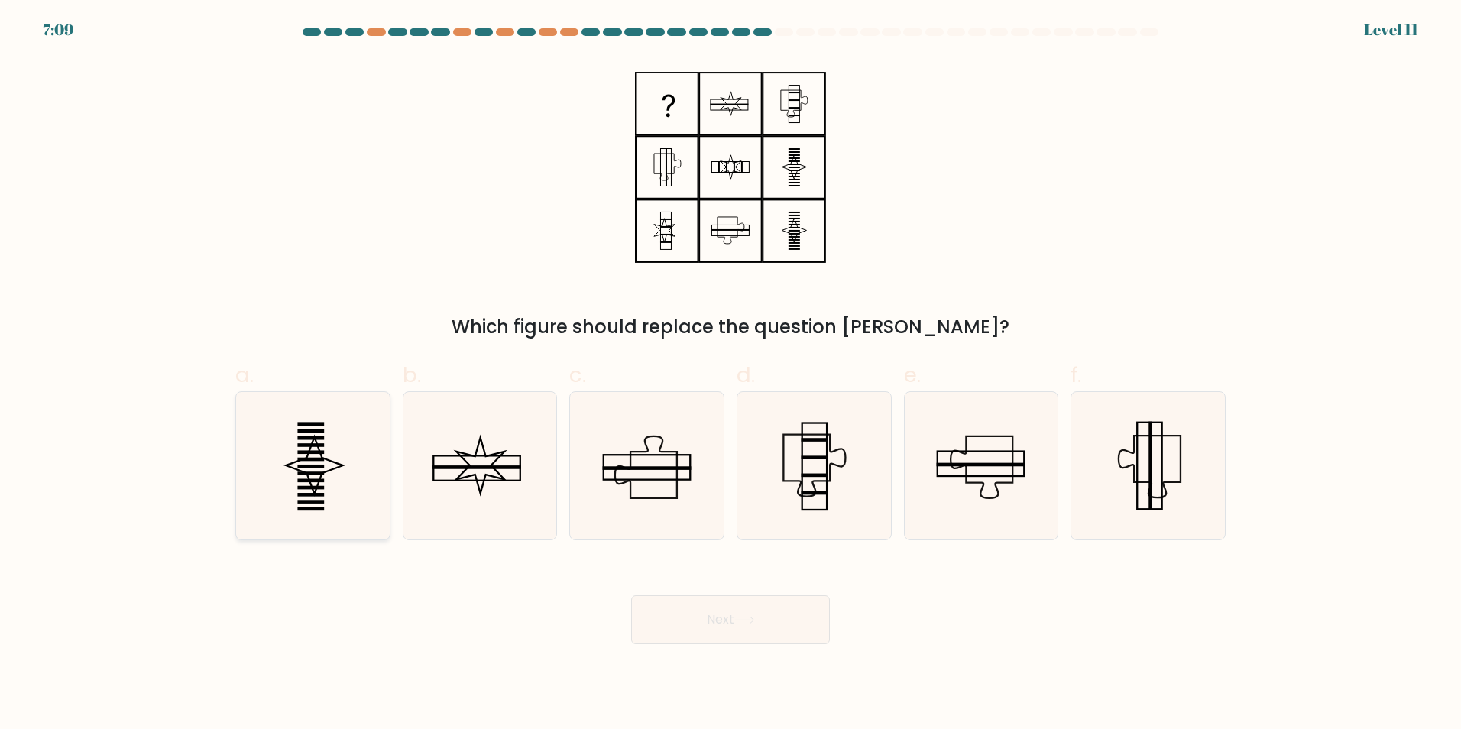
click at [367, 470] on icon at bounding box center [312, 465] width 147 height 147
click at [730, 374] on input "a." at bounding box center [730, 369] width 1 height 10
radio input "true"
click at [727, 639] on button "Next" at bounding box center [730, 619] width 199 height 49
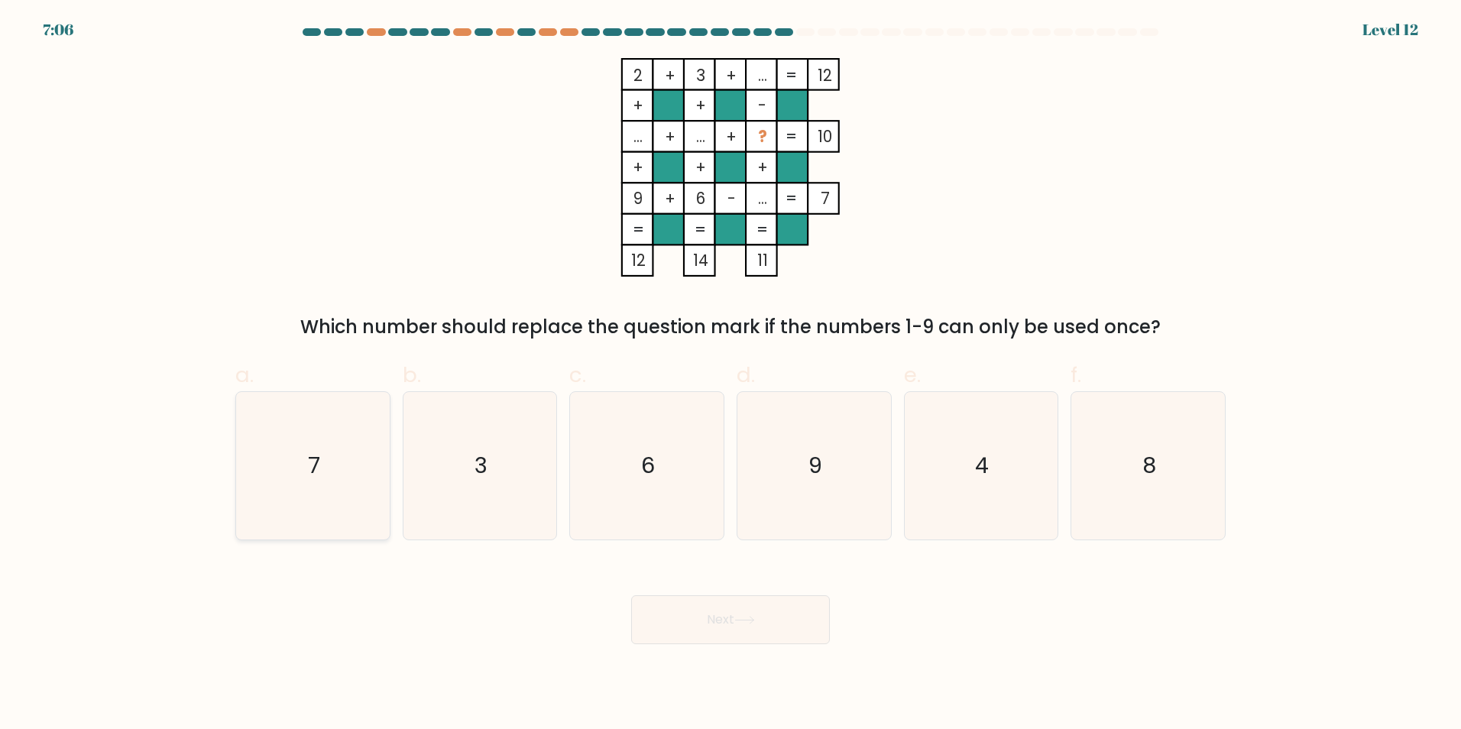
click at [325, 487] on icon "7" at bounding box center [312, 465] width 147 height 147
click at [730, 374] on input "a. 7" at bounding box center [730, 369] width 1 height 10
radio input "true"
click at [691, 604] on button "Next" at bounding box center [730, 619] width 199 height 49
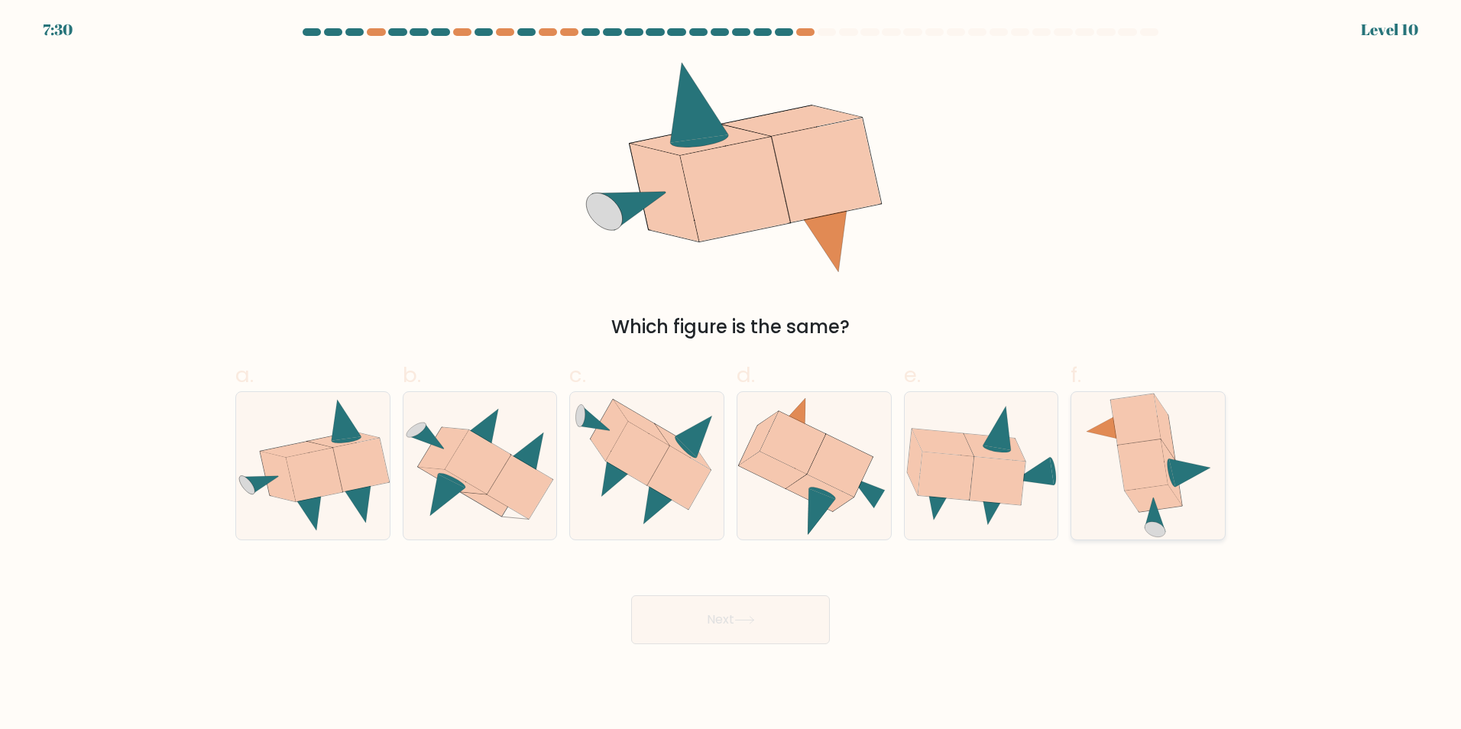
click at [1167, 484] on icon at bounding box center [1142, 465] width 50 height 52
click at [731, 374] on input "f." at bounding box center [730, 369] width 1 height 10
radio input "true"
click at [673, 627] on button "Next" at bounding box center [730, 619] width 199 height 49
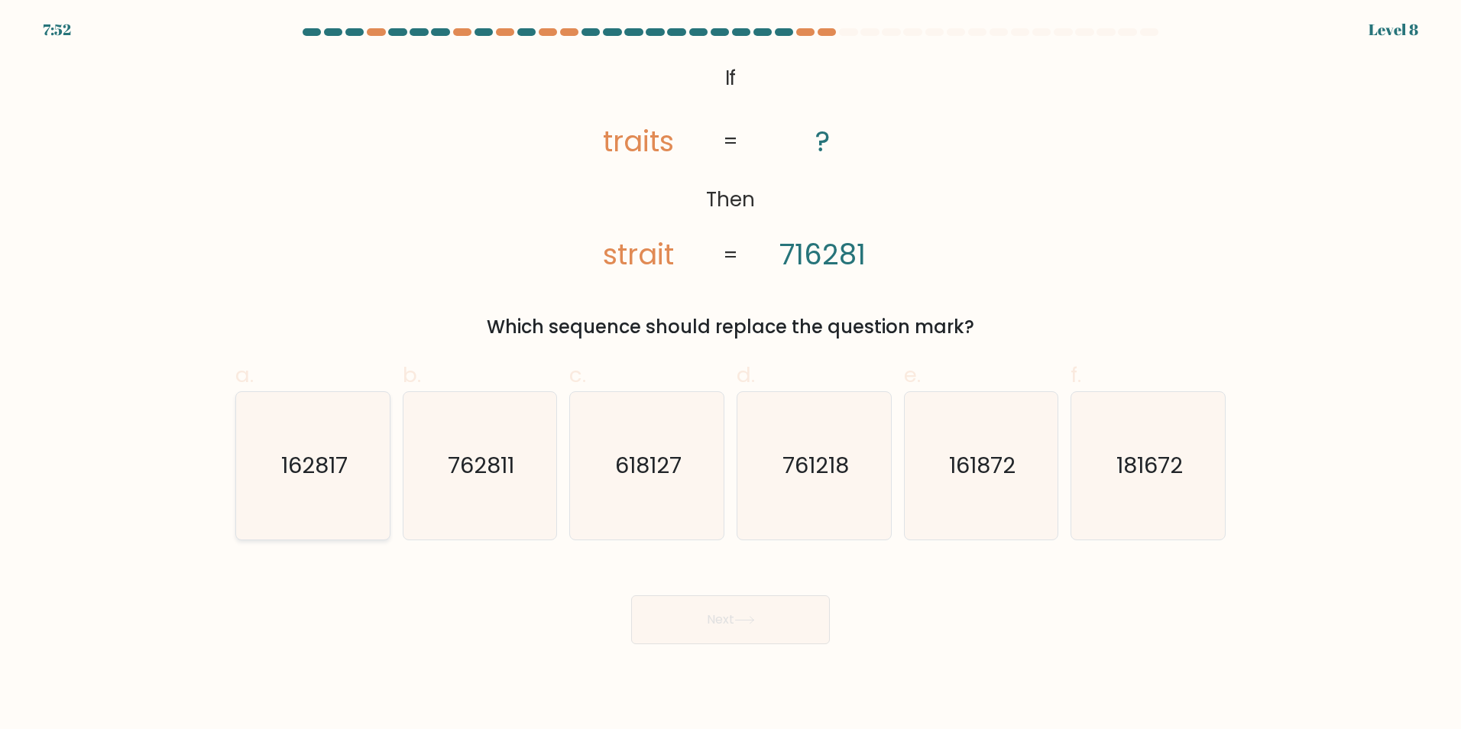
click at [303, 475] on text "162817" at bounding box center [314, 465] width 66 height 31
click at [730, 374] on input "a. 162817" at bounding box center [730, 369] width 1 height 10
radio input "true"
click at [763, 633] on button "Next" at bounding box center [730, 619] width 199 height 49
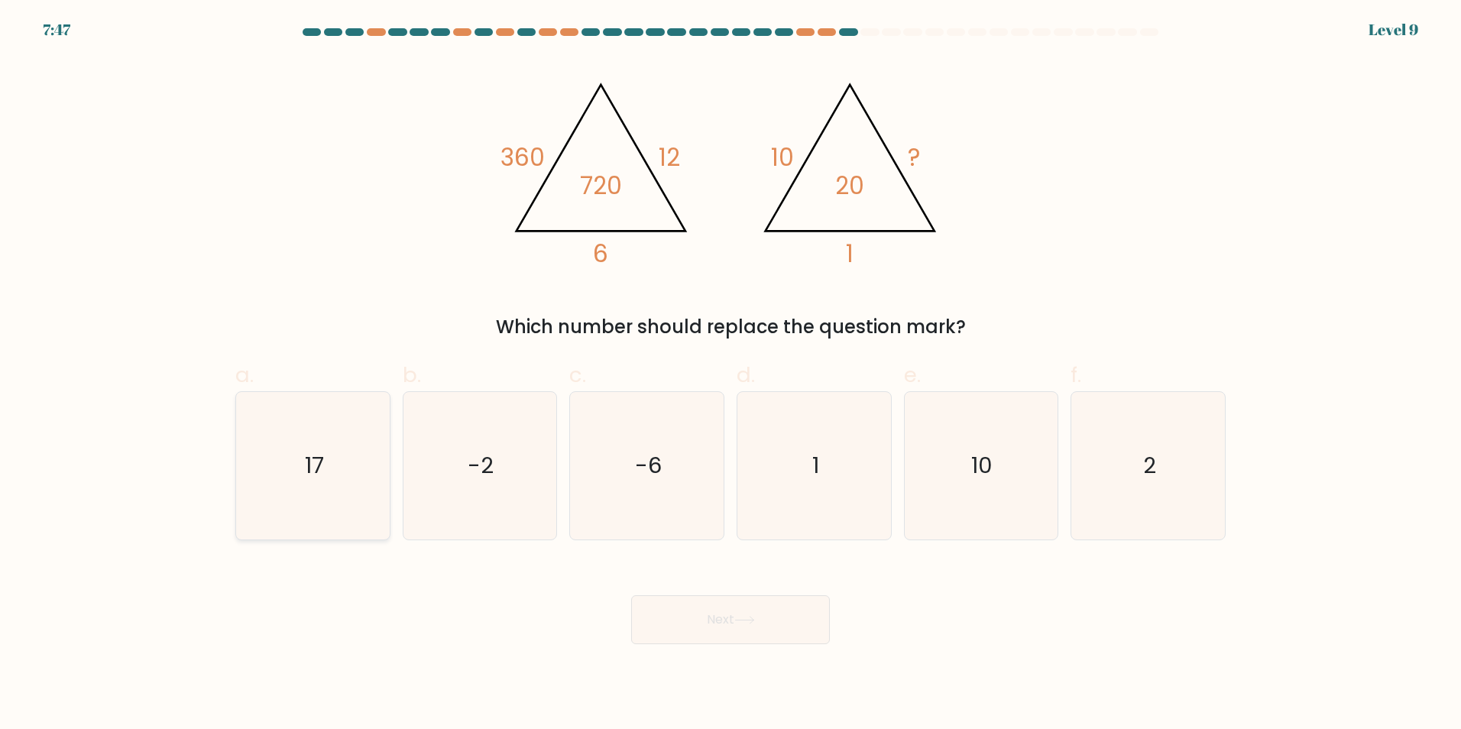
click at [305, 506] on icon "17" at bounding box center [312, 465] width 147 height 147
click at [730, 374] on input "a. 17" at bounding box center [730, 369] width 1 height 10
radio input "true"
click at [664, 467] on icon "-6" at bounding box center [646, 465] width 147 height 147
click at [730, 374] on input "c. -6" at bounding box center [730, 369] width 1 height 10
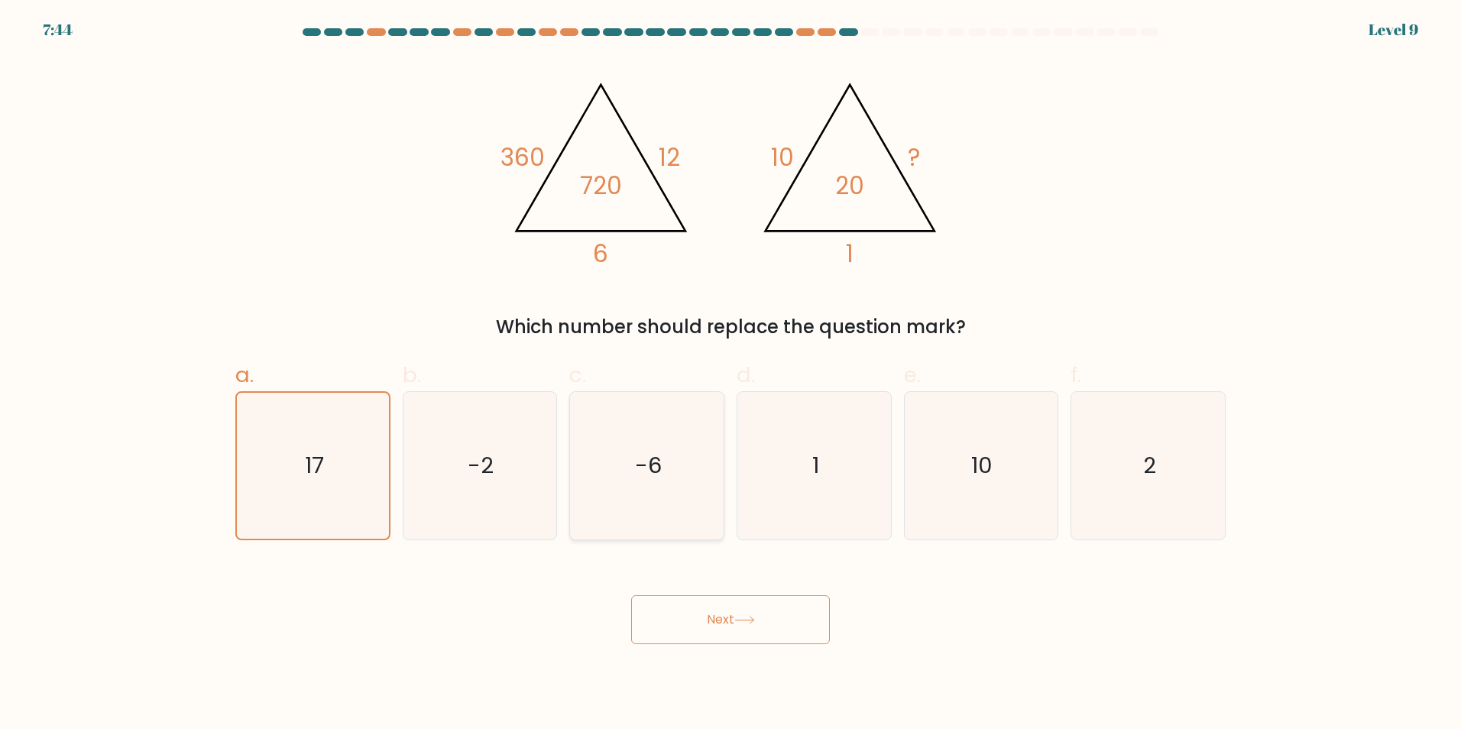
radio input "true"
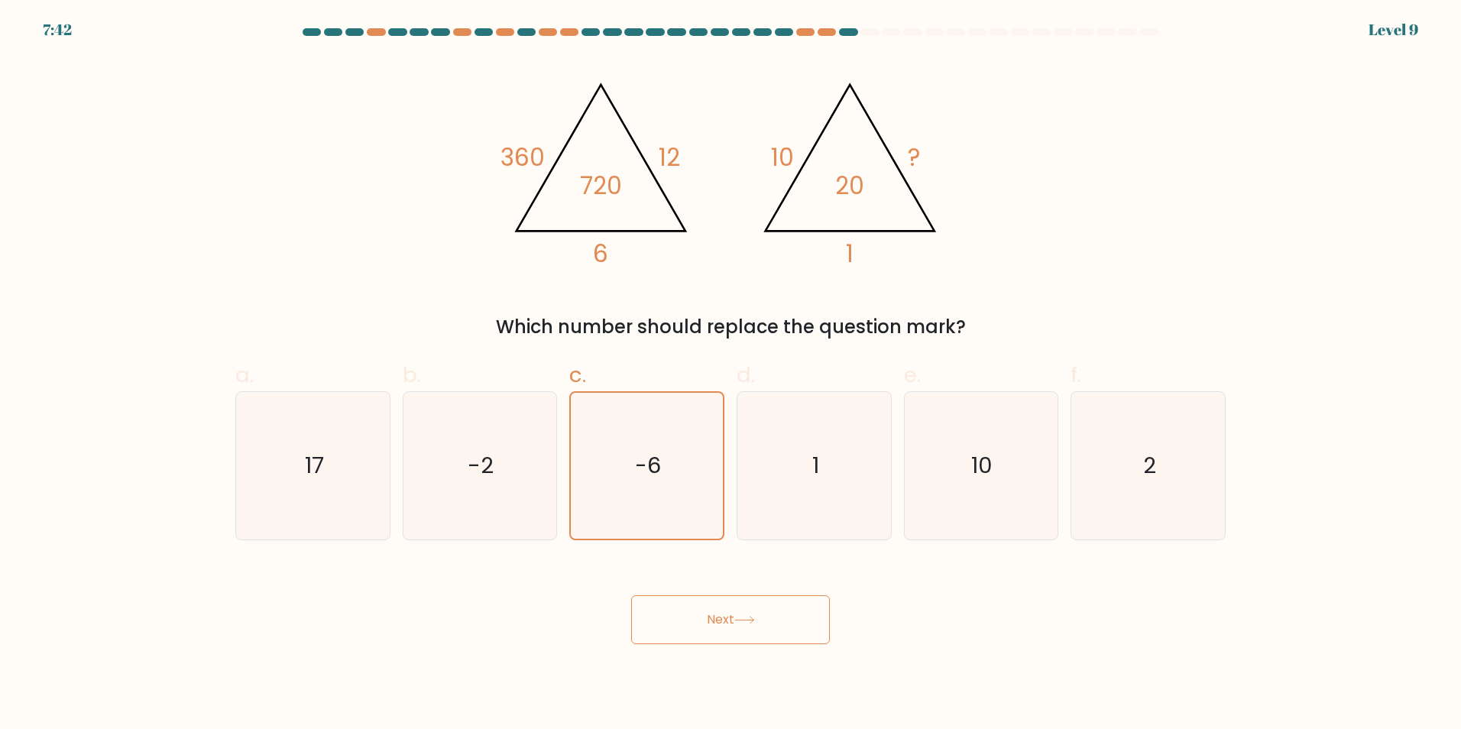
click at [1068, 478] on div "f. 2" at bounding box center [1147, 449] width 167 height 180
click at [962, 484] on icon "10" at bounding box center [980, 465] width 147 height 147
click at [731, 374] on input "e. 10" at bounding box center [730, 369] width 1 height 10
radio input "true"
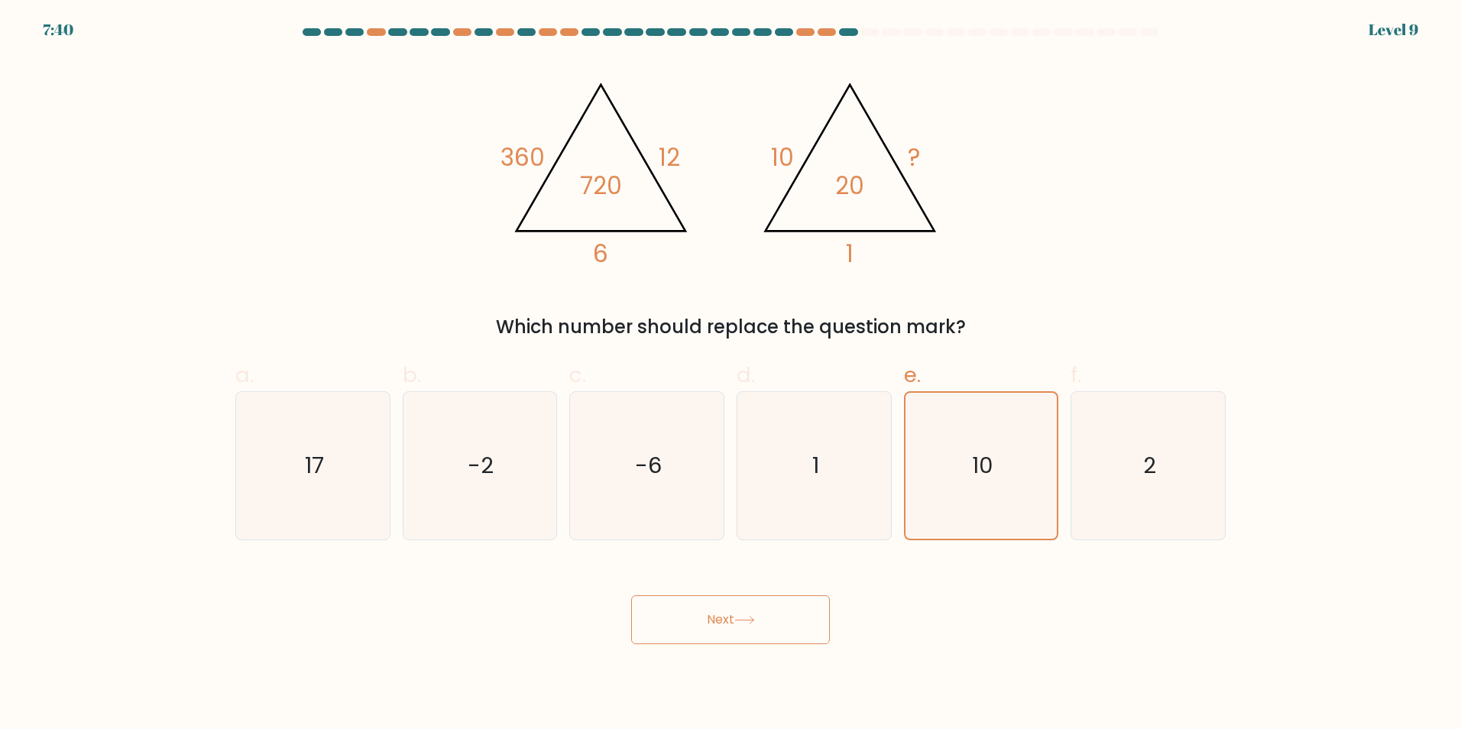
drag, startPoint x: 702, startPoint y: 619, endPoint x: 728, endPoint y: 618, distance: 26.0
click at [700, 619] on button "Next" at bounding box center [730, 619] width 199 height 49
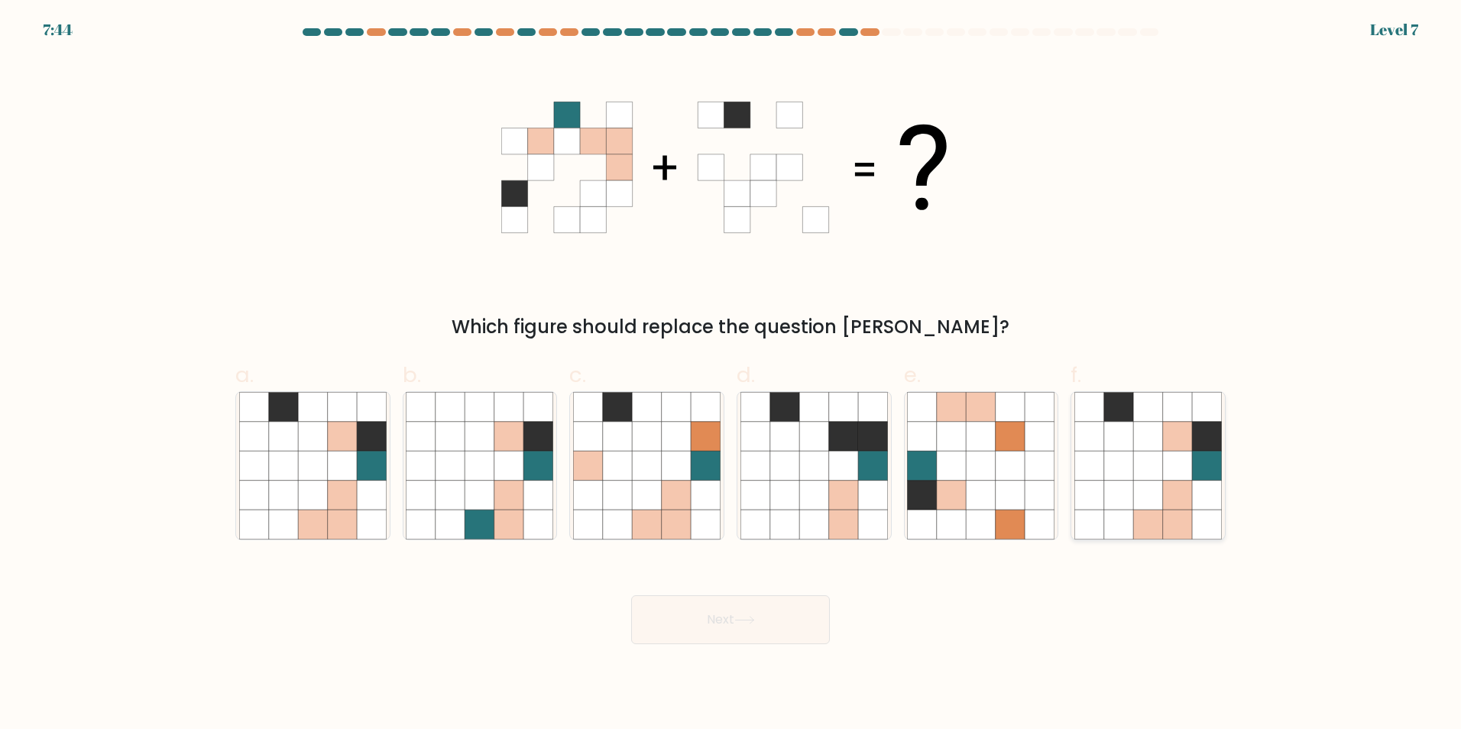
click at [1187, 526] on icon at bounding box center [1177, 524] width 29 height 29
click at [731, 374] on input "f." at bounding box center [730, 369] width 1 height 10
radio input "true"
click at [740, 617] on icon at bounding box center [744, 620] width 21 height 8
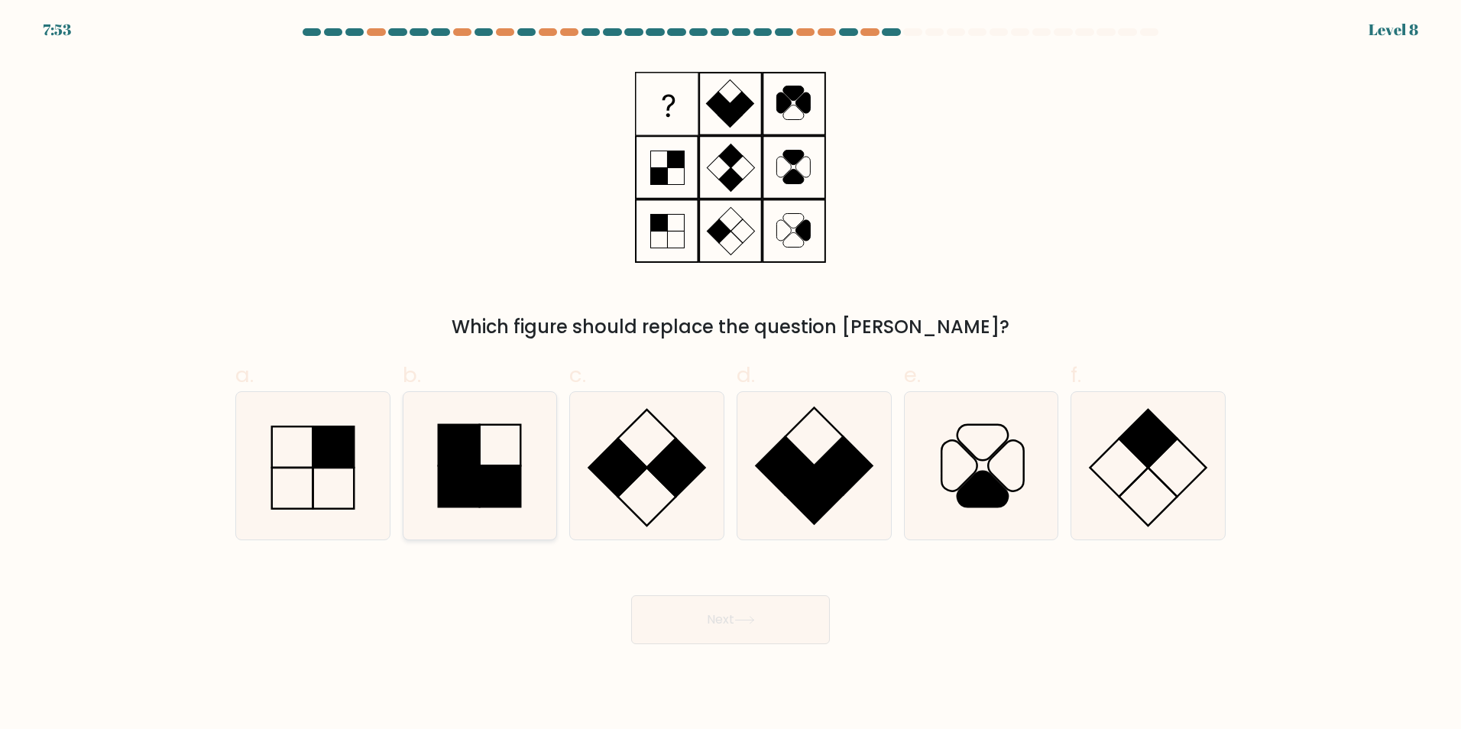
click at [515, 454] on icon at bounding box center [479, 465] width 147 height 147
click at [730, 374] on input "b." at bounding box center [730, 369] width 1 height 10
radio input "true"
click at [755, 618] on icon at bounding box center [744, 620] width 21 height 8
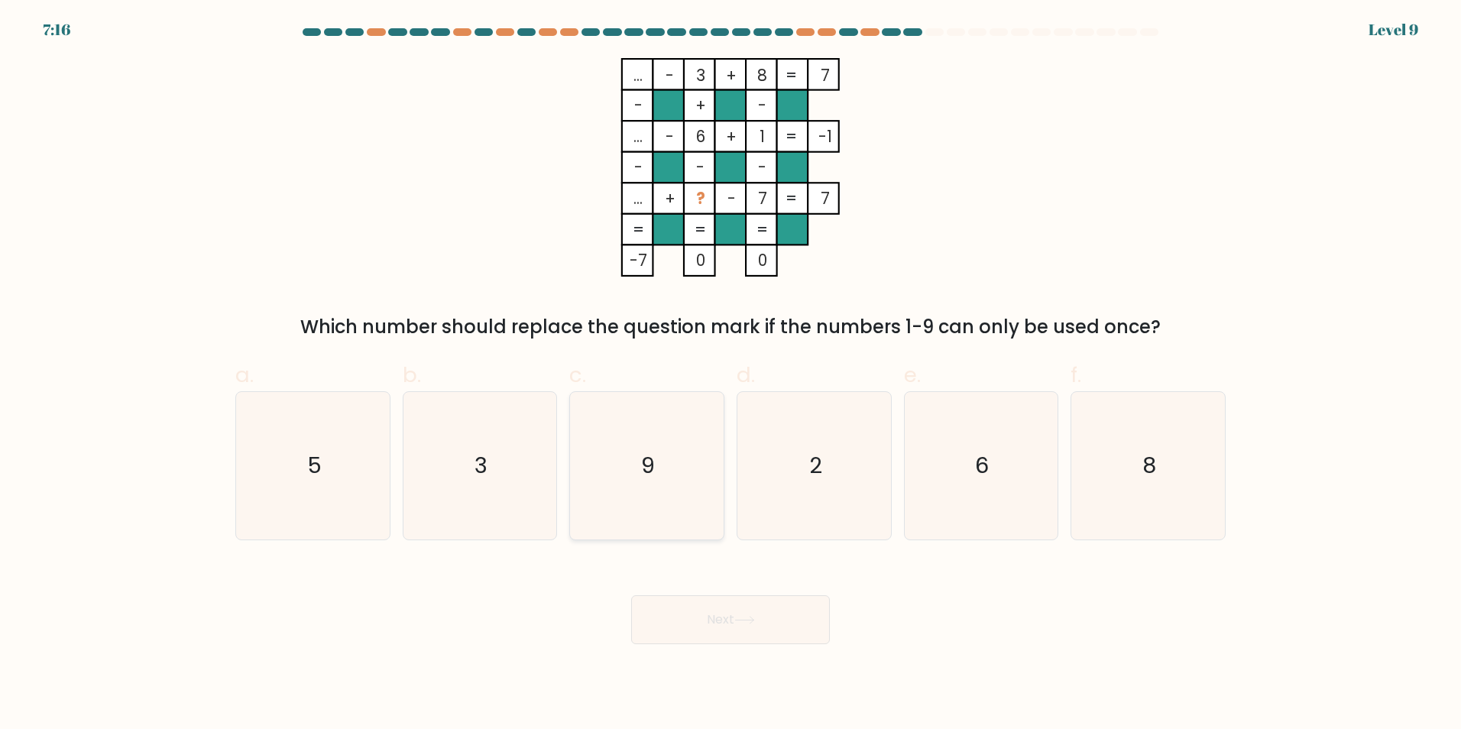
click at [660, 467] on icon "9" at bounding box center [646, 465] width 147 height 147
click at [730, 374] on input "c. 9" at bounding box center [730, 369] width 1 height 10
radio input "true"
click at [738, 624] on button "Next" at bounding box center [730, 619] width 199 height 49
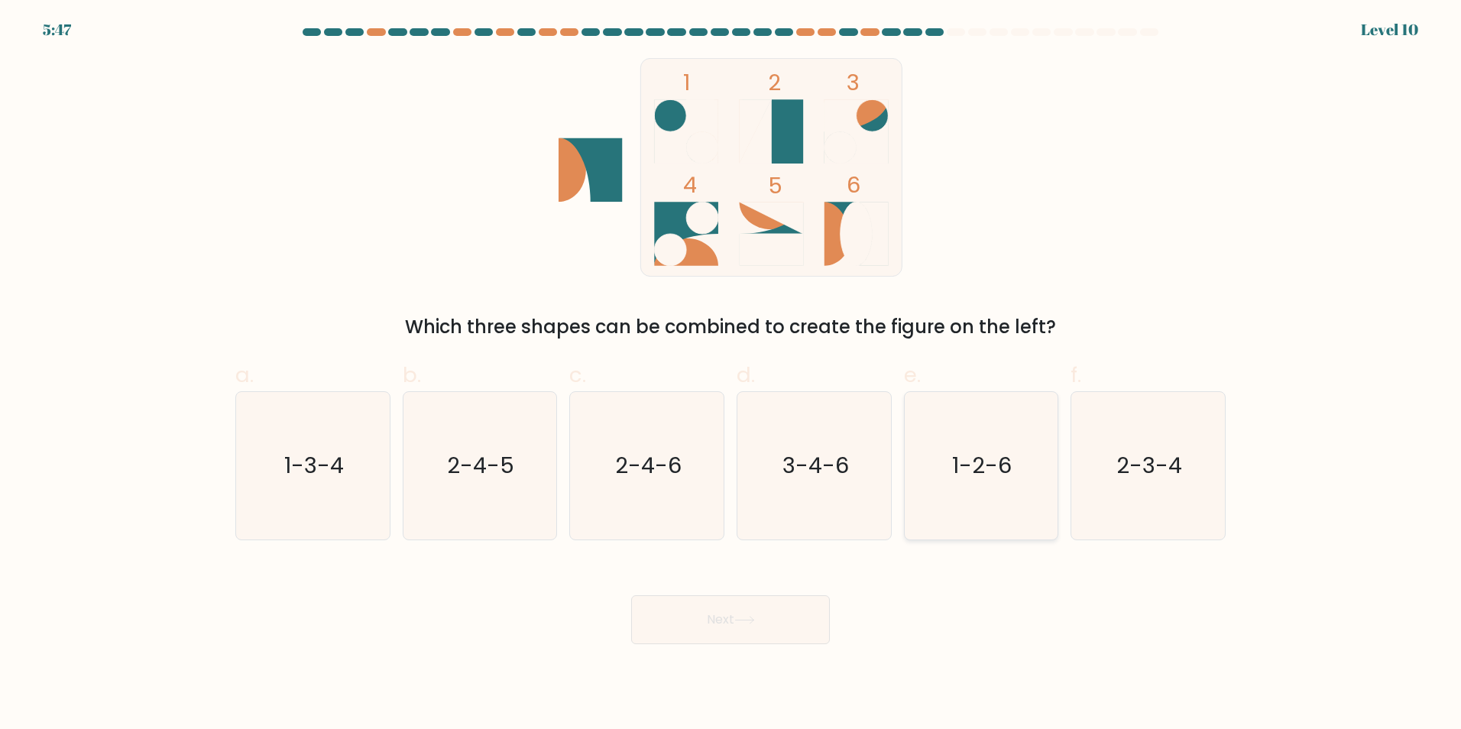
click at [979, 481] on icon "1-2-6" at bounding box center [980, 465] width 147 height 147
click at [731, 374] on input "e. 1-2-6" at bounding box center [730, 369] width 1 height 10
radio input "true"
click at [703, 632] on button "Next" at bounding box center [730, 619] width 199 height 49
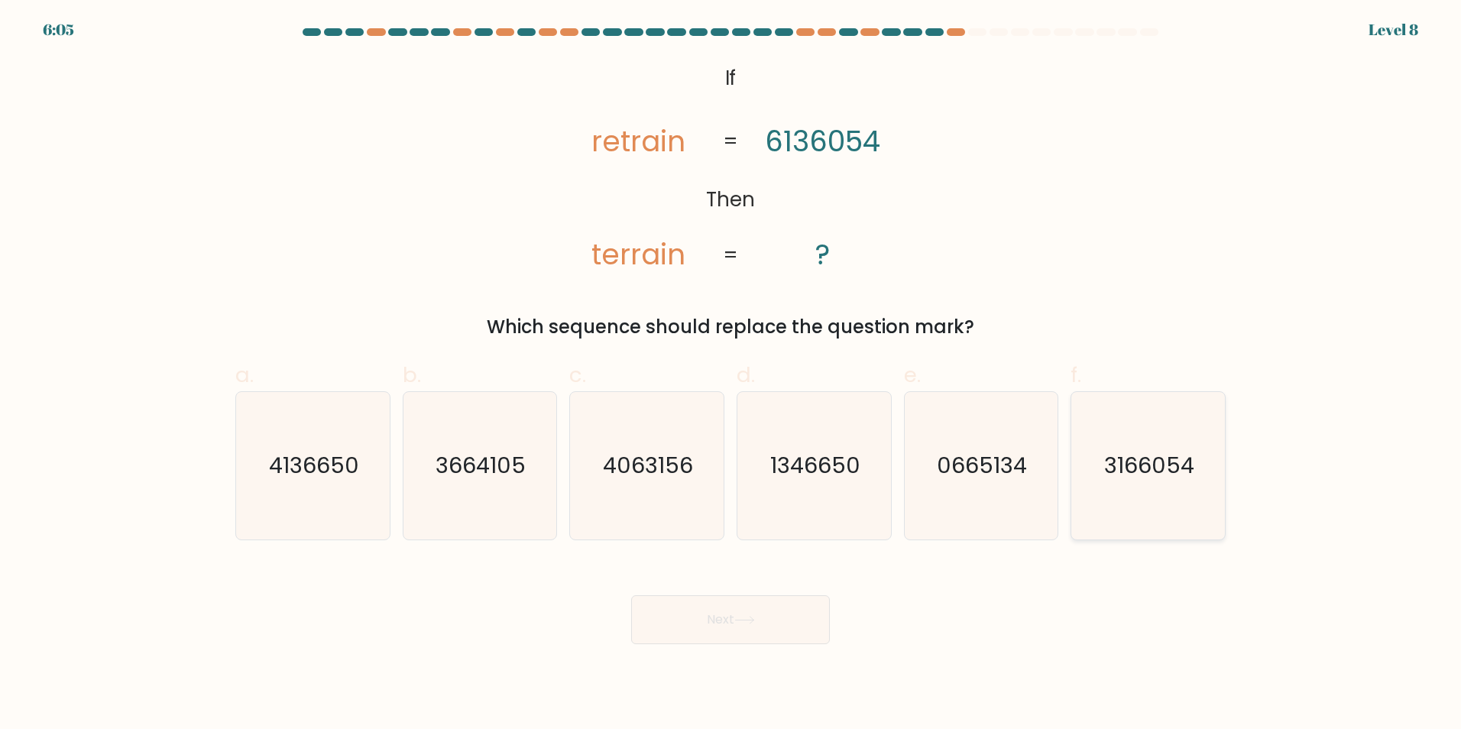
click at [1125, 460] on text "3166054" at bounding box center [1150, 465] width 90 height 31
click at [731, 374] on input "f. 3166054" at bounding box center [730, 369] width 1 height 10
radio input "true"
click at [745, 636] on button "Next" at bounding box center [730, 619] width 199 height 49
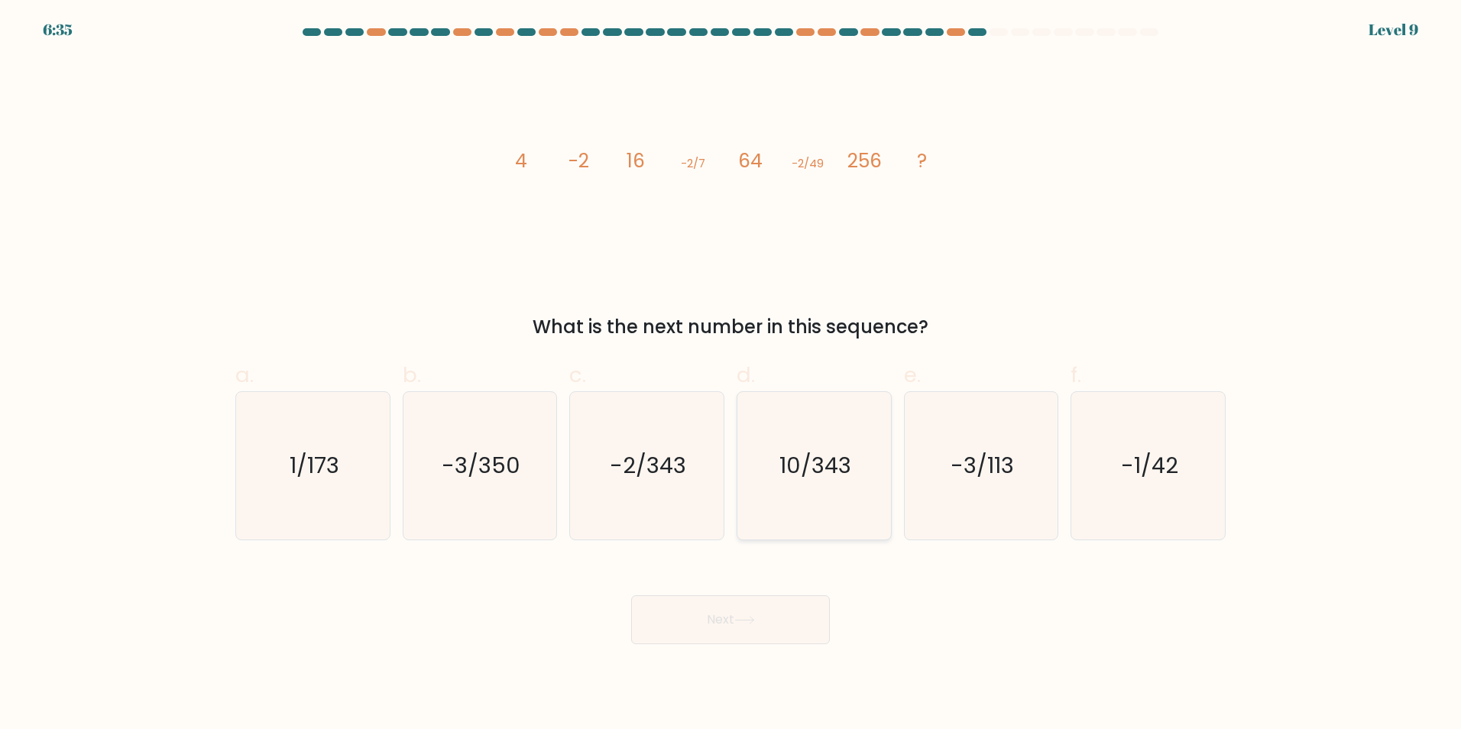
click at [788, 486] on icon "10/343" at bounding box center [813, 465] width 147 height 147
click at [731, 374] on input "d. 10/343" at bounding box center [730, 369] width 1 height 10
radio input "true"
click at [1190, 481] on icon "-1/42" at bounding box center [1147, 465] width 147 height 147
click at [731, 374] on input "f. -1/42" at bounding box center [730, 369] width 1 height 10
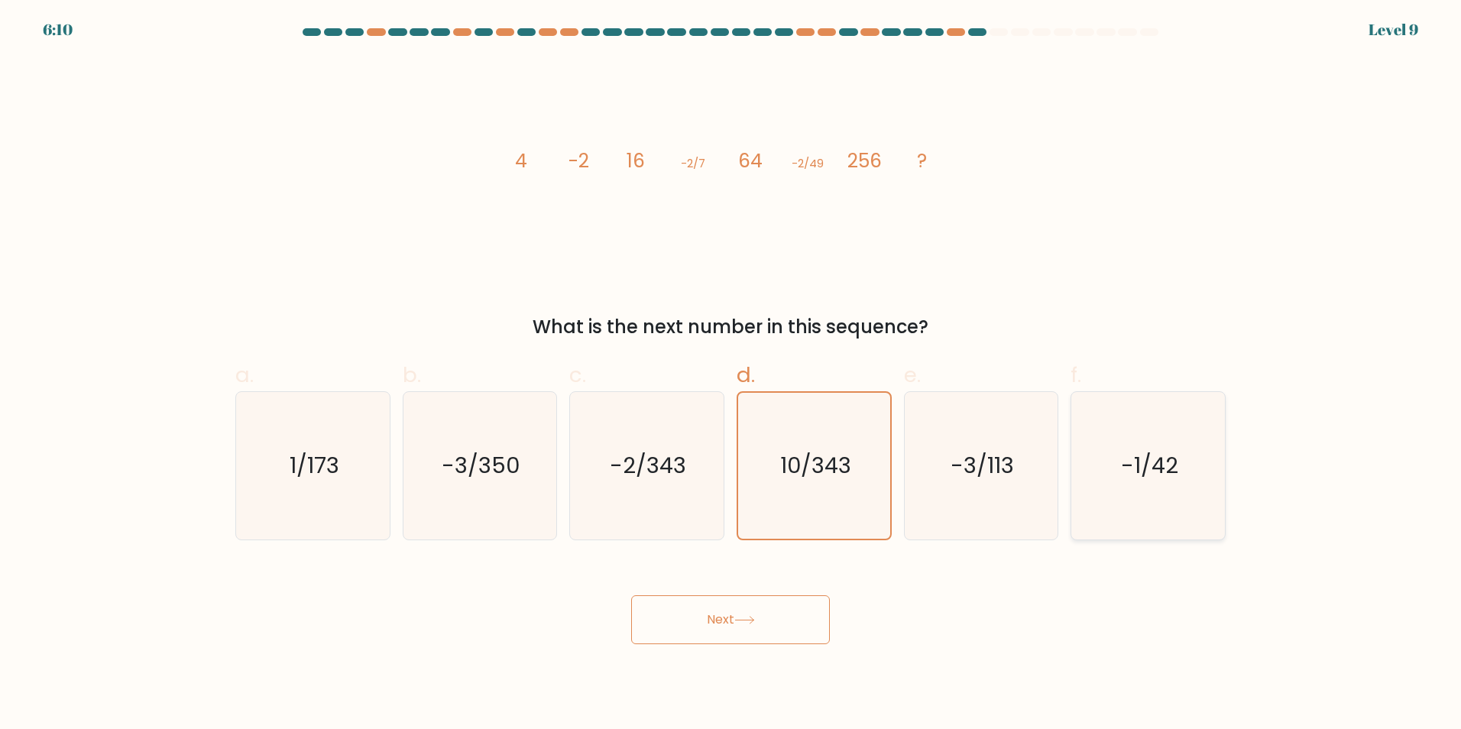
radio input "true"
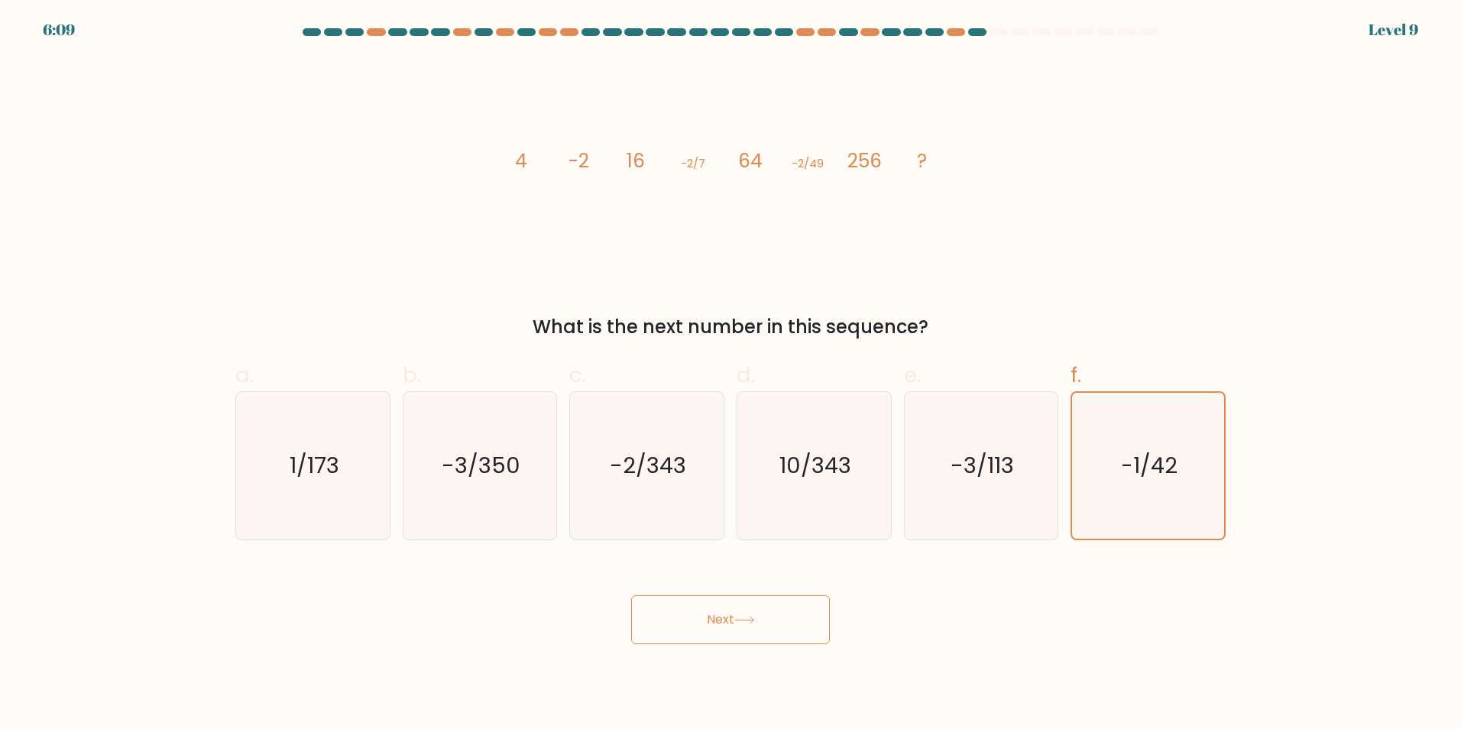
click at [733, 639] on button "Next" at bounding box center [730, 619] width 199 height 49
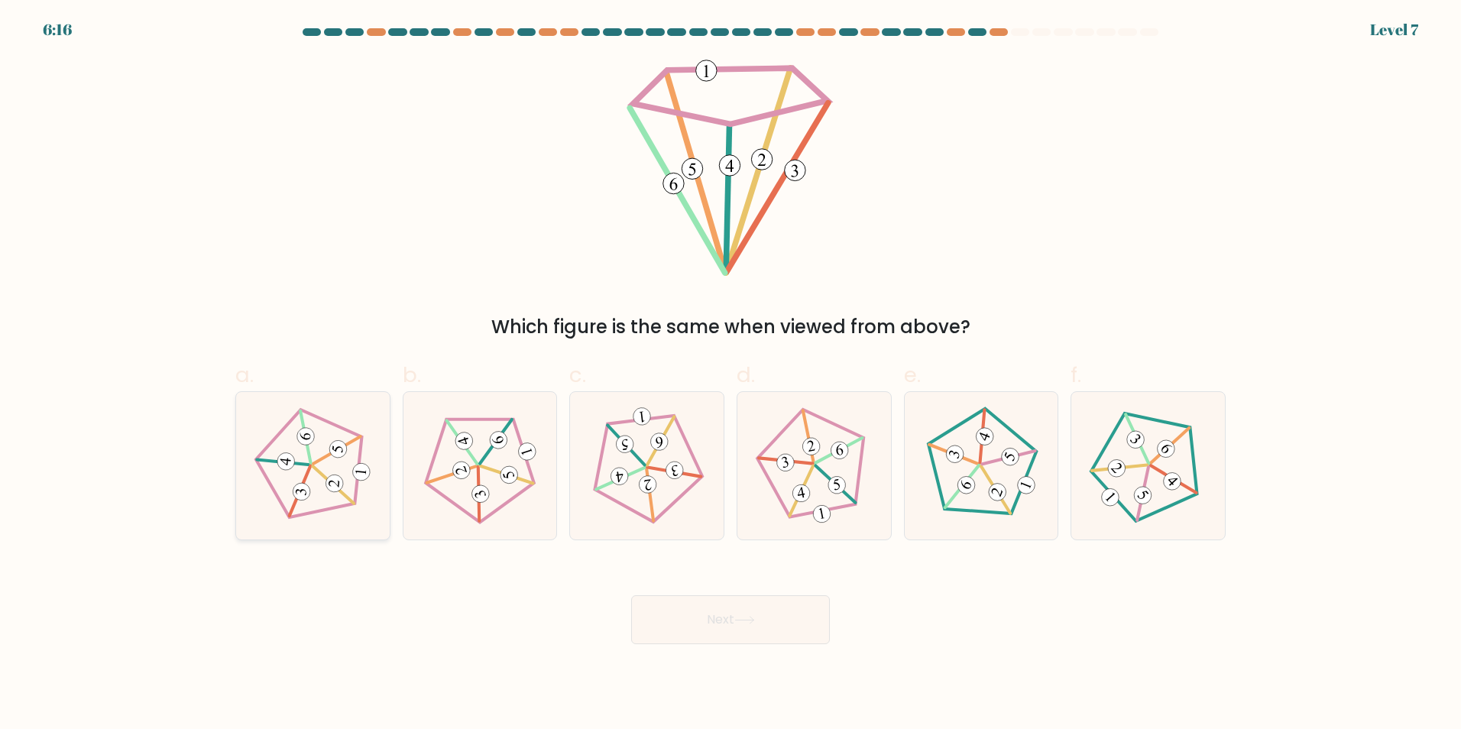
click at [354, 464] on icon at bounding box center [313, 465] width 118 height 118
click at [730, 374] on input "a." at bounding box center [730, 369] width 1 height 10
radio input "true"
click at [834, 633] on div "Next" at bounding box center [730, 601] width 1008 height 86
click at [733, 626] on button "Next" at bounding box center [730, 619] width 199 height 49
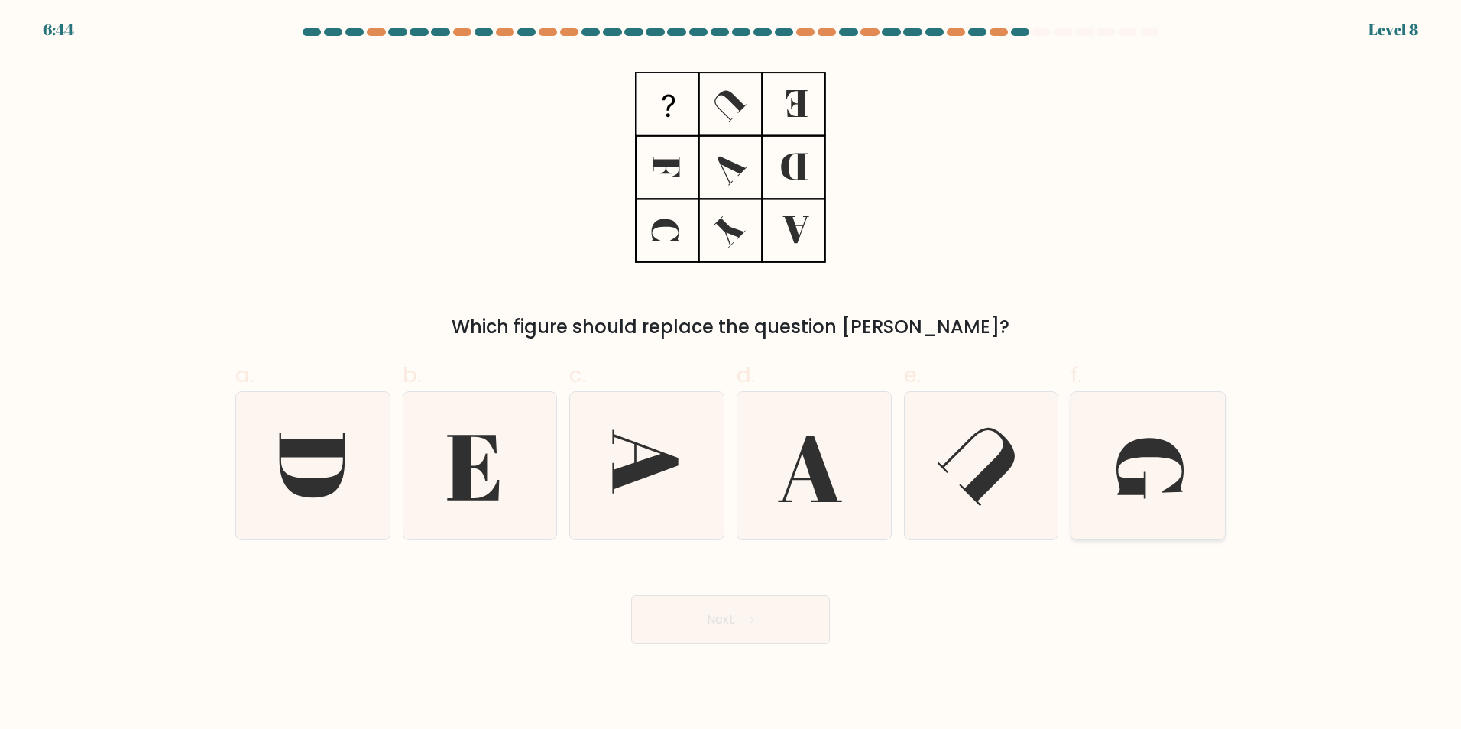
click at [1184, 479] on icon at bounding box center [1147, 465] width 147 height 147
click at [731, 374] on input "f." at bounding box center [730, 369] width 1 height 10
radio input "true"
click at [789, 623] on button "Next" at bounding box center [730, 619] width 199 height 49
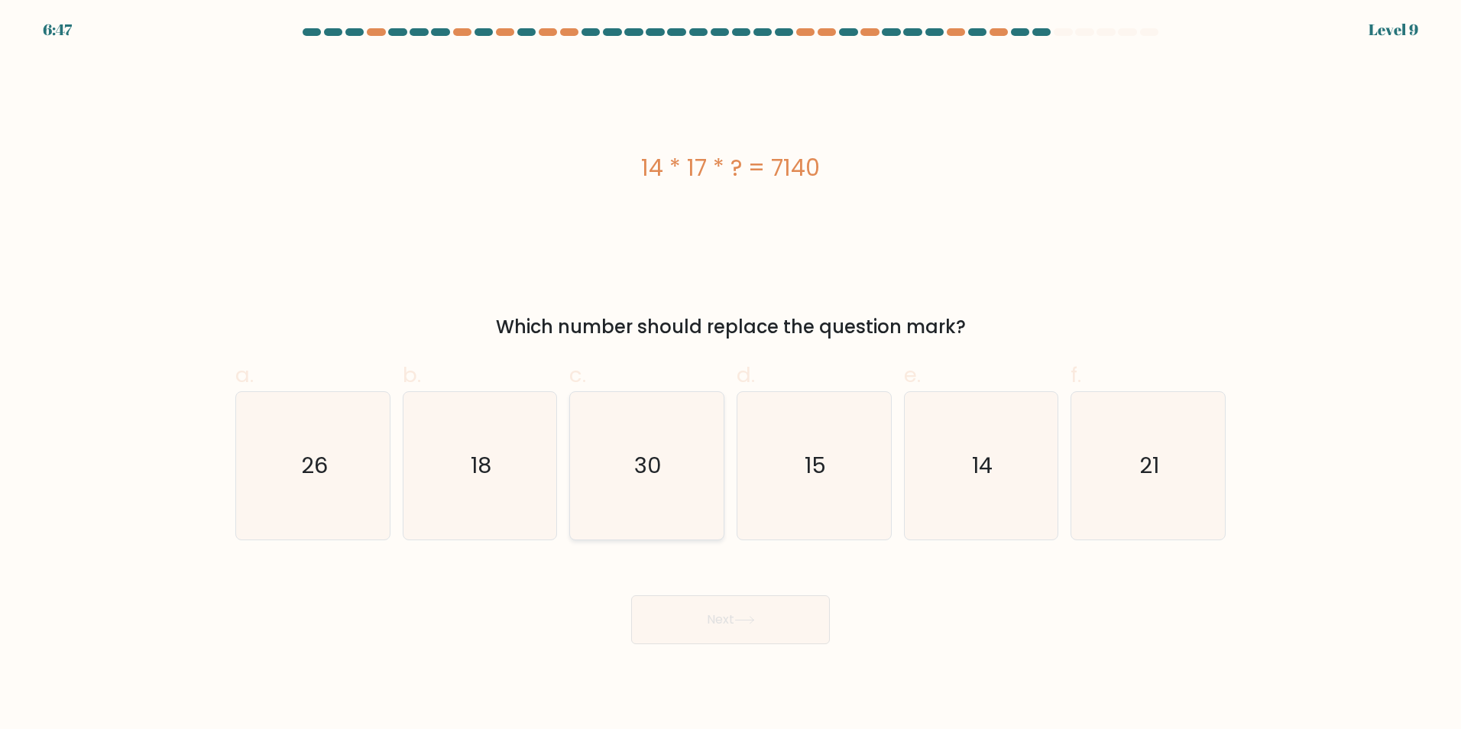
click at [681, 452] on icon "30" at bounding box center [646, 465] width 147 height 147
click at [730, 374] on input "c. 30" at bounding box center [730, 369] width 1 height 10
radio input "true"
click at [747, 626] on button "Next" at bounding box center [730, 619] width 199 height 49
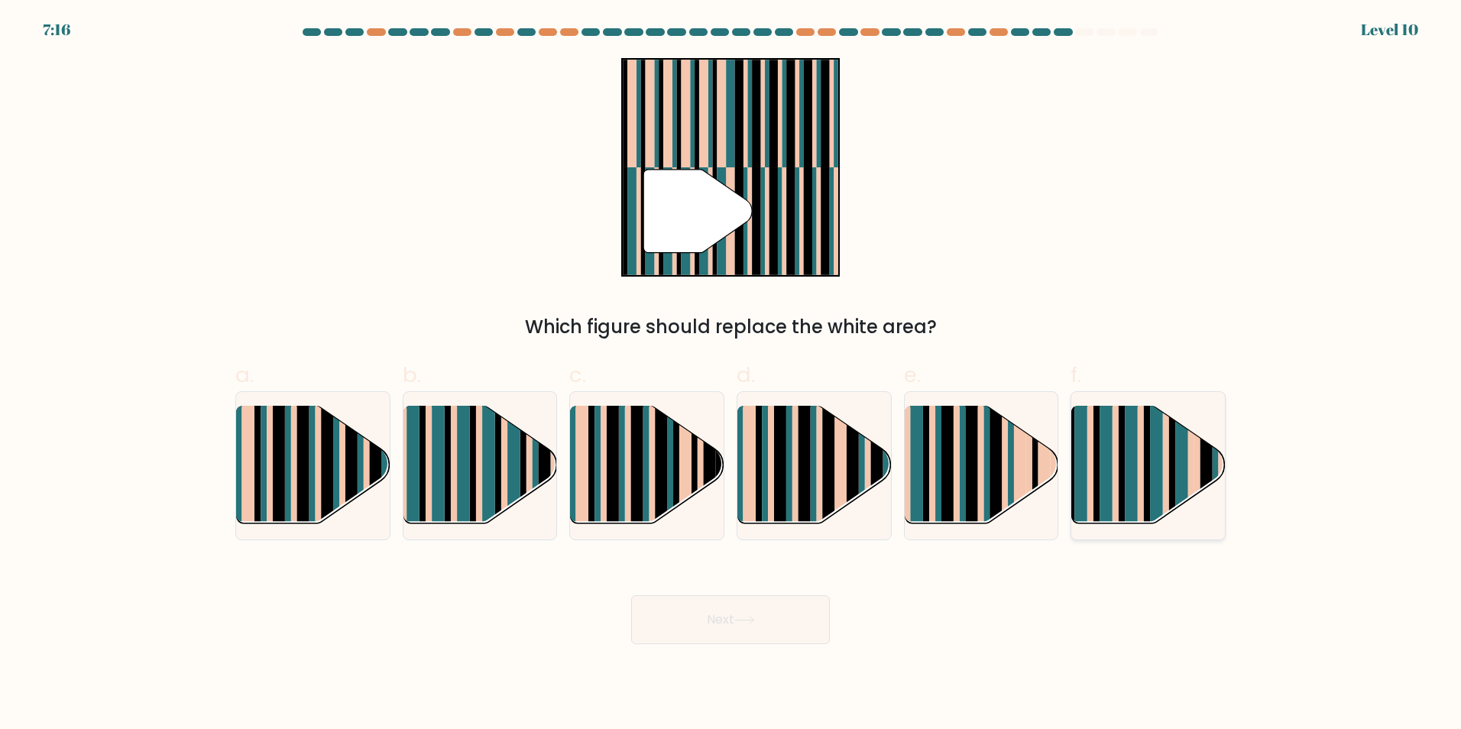
click at [1117, 473] on rect at bounding box center [1115, 479] width 6 height 152
click at [731, 374] on input "f." at bounding box center [730, 369] width 1 height 10
radio input "true"
click at [736, 623] on button "Next" at bounding box center [730, 619] width 199 height 49
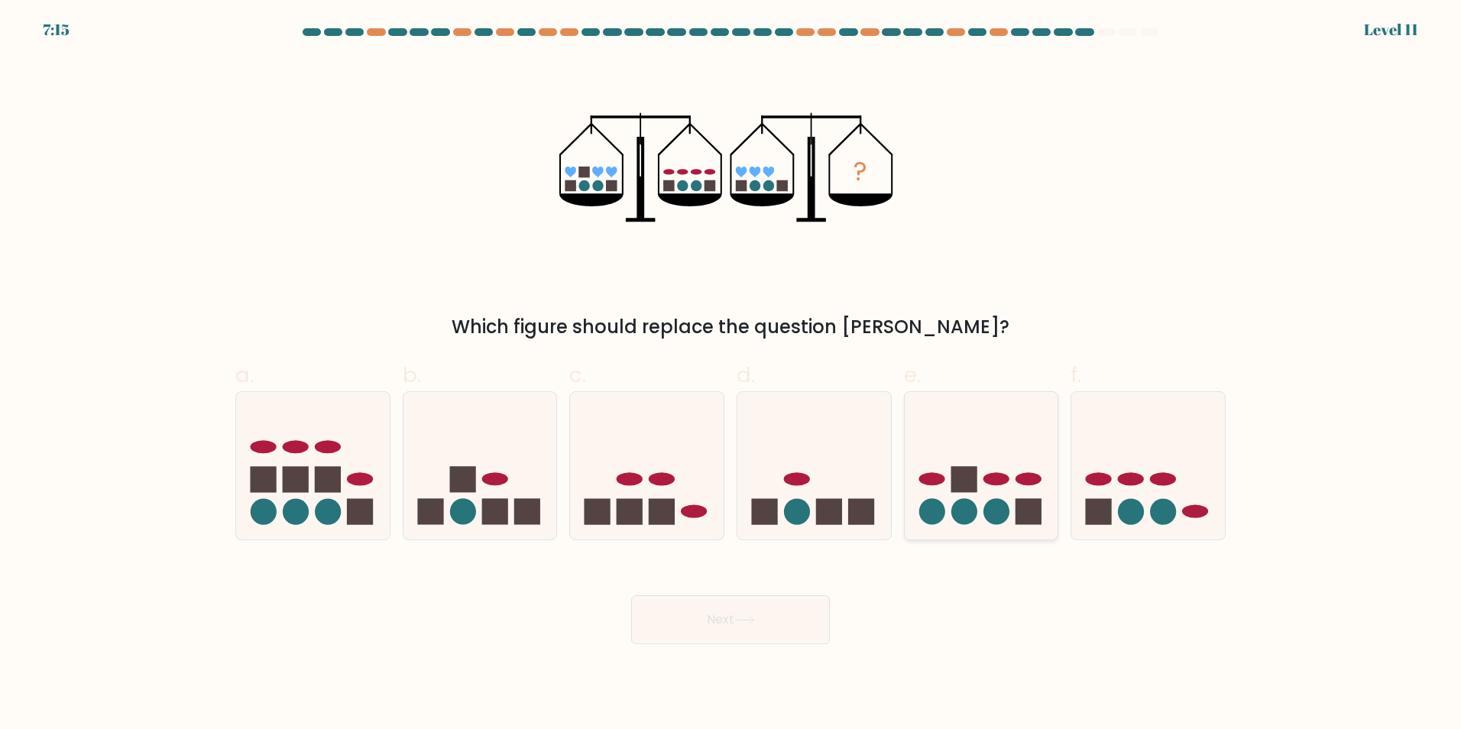
click at [962, 523] on circle at bounding box center [964, 512] width 26 height 26
click at [731, 374] on input "e." at bounding box center [730, 369] width 1 height 10
radio input "true"
click at [726, 617] on button "Next" at bounding box center [730, 619] width 199 height 49
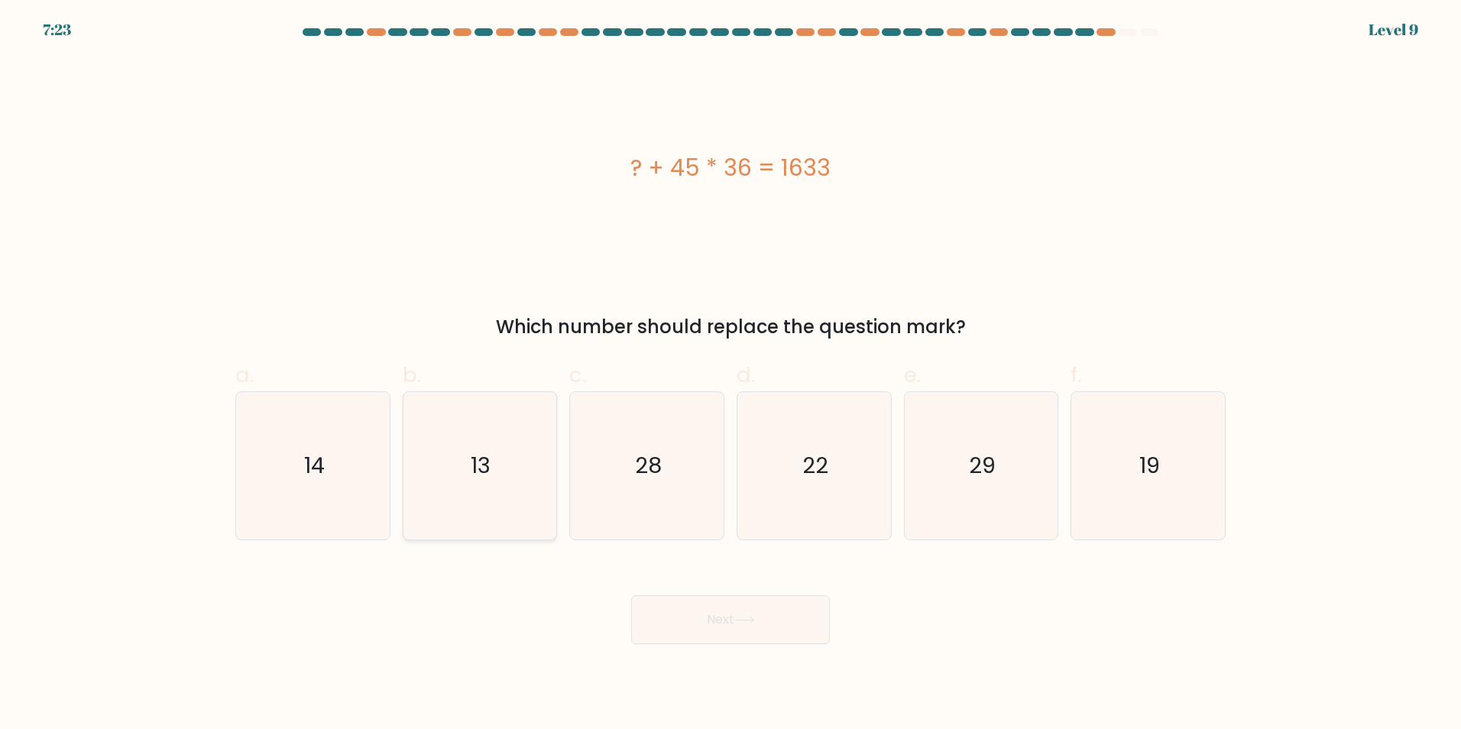
click at [500, 465] on icon "13" at bounding box center [479, 465] width 147 height 147
click at [730, 374] on input "b. 13" at bounding box center [730, 369] width 1 height 10
radio input "true"
click at [776, 634] on button "Next" at bounding box center [730, 619] width 199 height 49
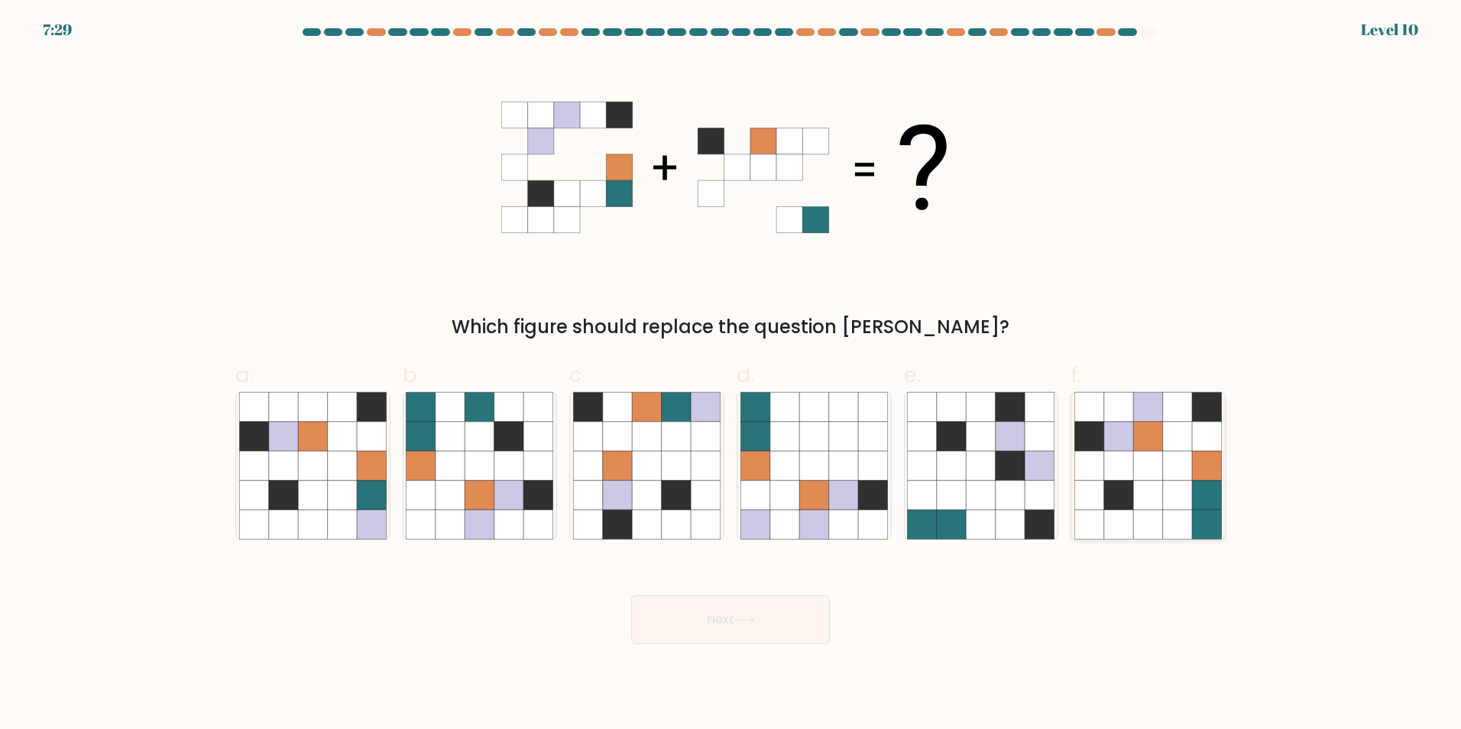
click at [1145, 529] on icon at bounding box center [1147, 524] width 29 height 29
click at [731, 374] on input "f." at bounding box center [730, 369] width 1 height 10
radio input "true"
click at [745, 626] on button "Next" at bounding box center [730, 619] width 199 height 49
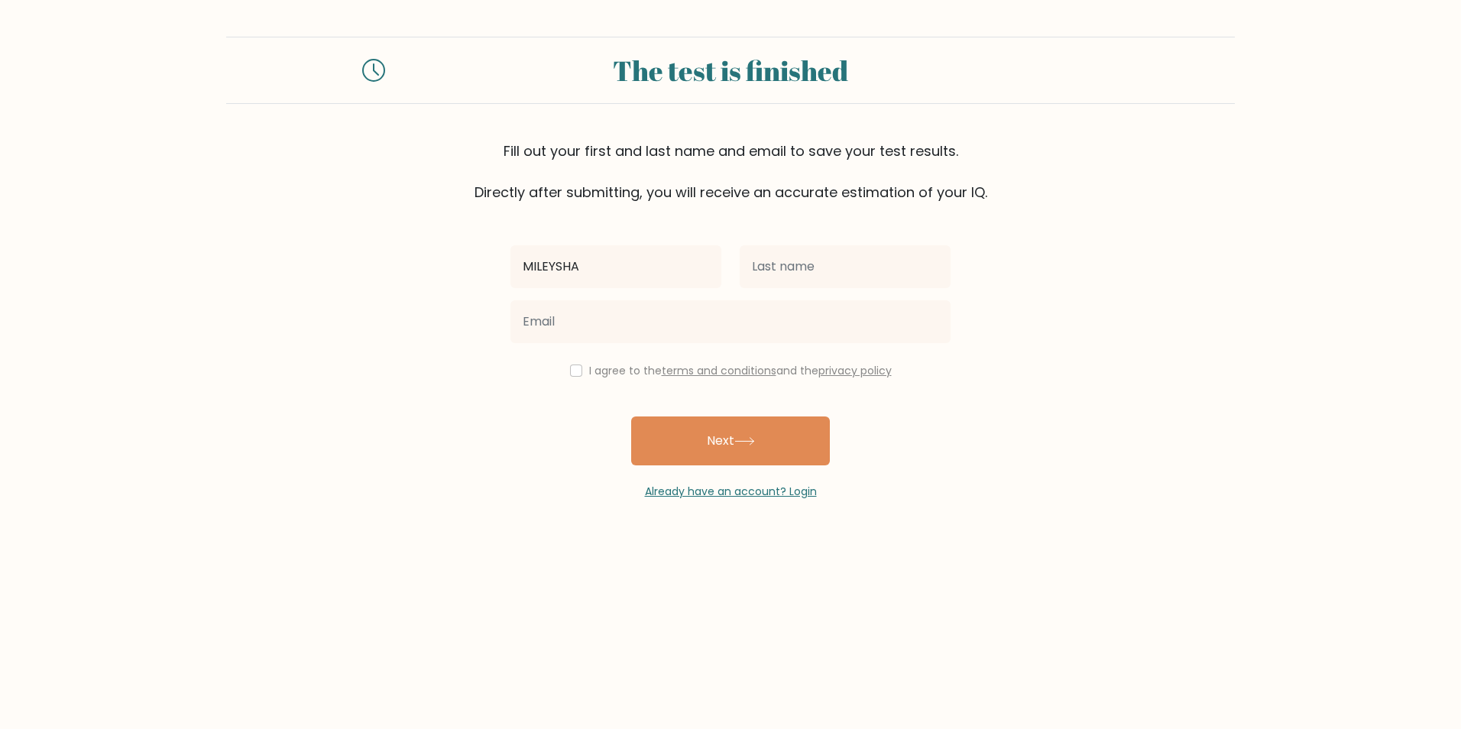
type input "MILEYSHA"
type input "[PERSON_NAME]"
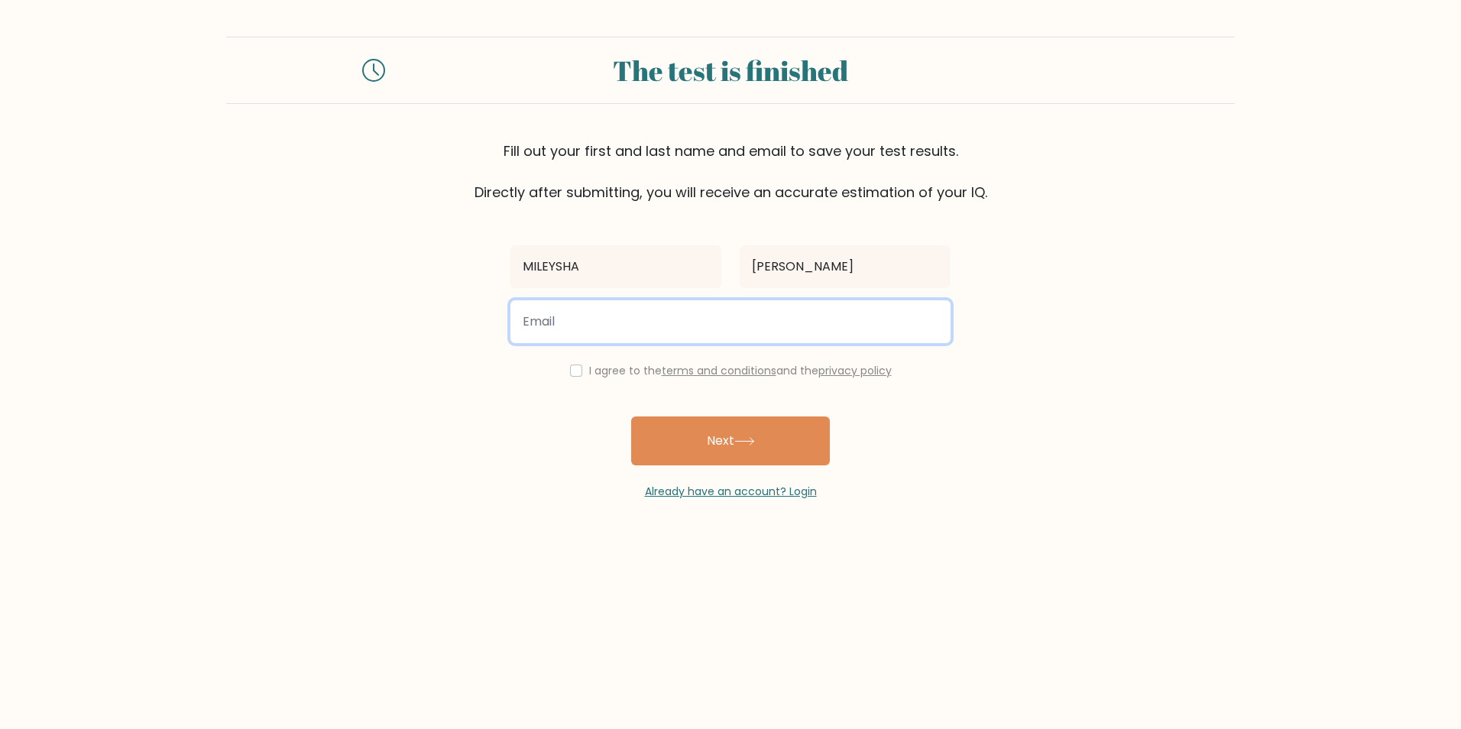
click at [610, 323] on input "email" at bounding box center [730, 321] width 440 height 43
type input "[DOMAIN_NAME][EMAIL_ADDRESS][DOMAIN_NAME]"
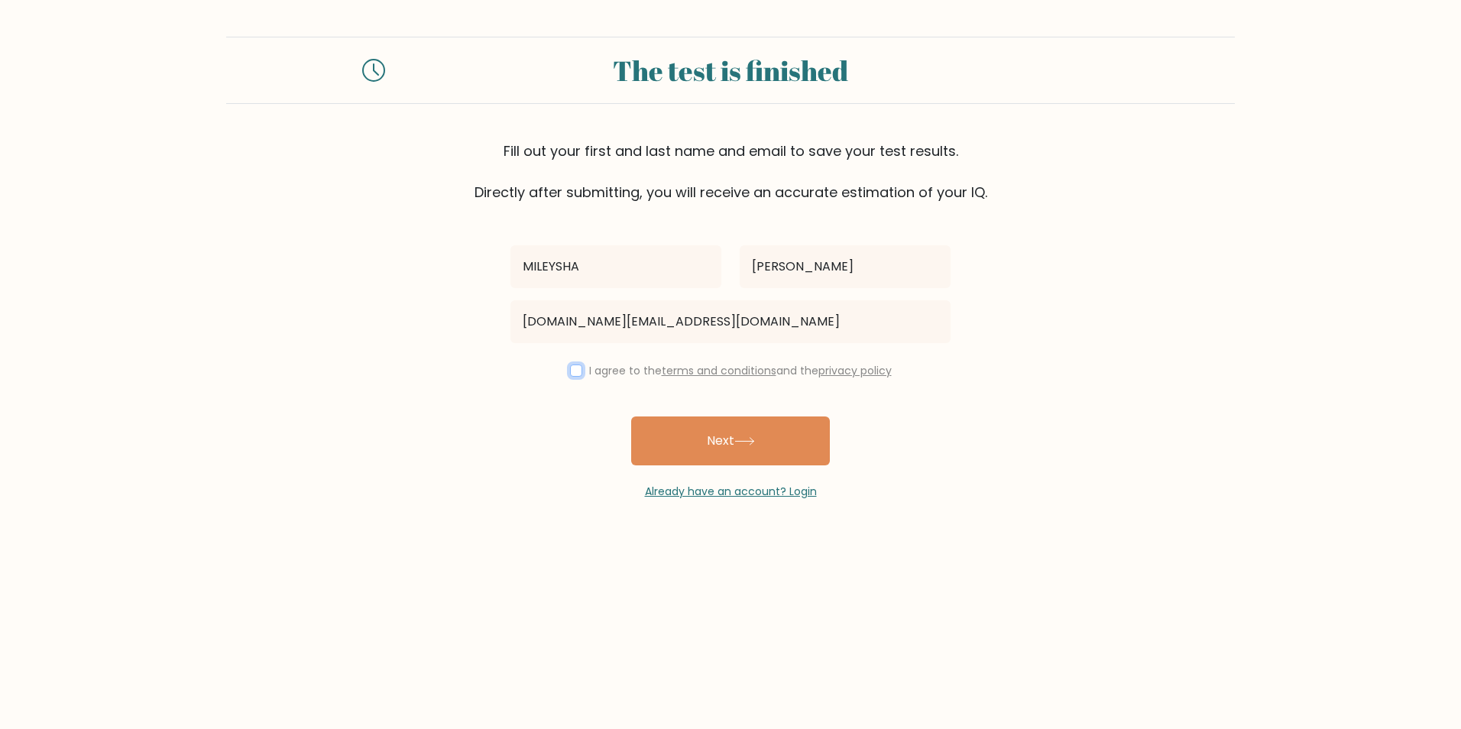
click at [571, 370] on input "checkbox" at bounding box center [576, 370] width 12 height 12
checkbox input "true"
click at [732, 453] on button "Next" at bounding box center [730, 440] width 199 height 49
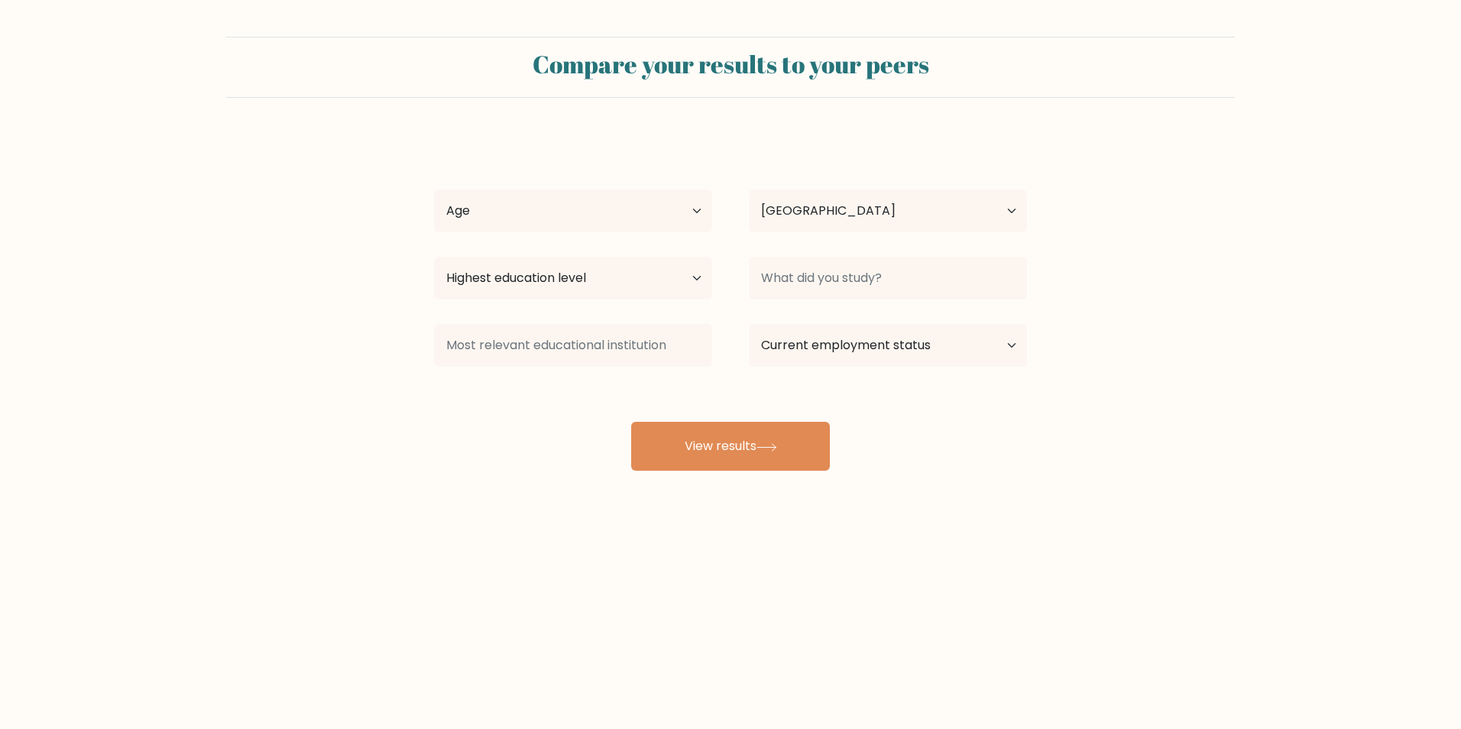
select select "US"
click at [685, 216] on select "Age Under [DEMOGRAPHIC_DATA] [DEMOGRAPHIC_DATA] [DEMOGRAPHIC_DATA] [DEMOGRAPHIC…" at bounding box center [573, 210] width 278 height 43
select select "25_34"
click at [434, 189] on select "Age Under [DEMOGRAPHIC_DATA] [DEMOGRAPHIC_DATA] [DEMOGRAPHIC_DATA] [DEMOGRAPHIC…" at bounding box center [573, 210] width 278 height 43
click at [630, 279] on select "Highest education level No schooling Primary Lower Secondary Upper Secondary Oc…" at bounding box center [573, 278] width 278 height 43
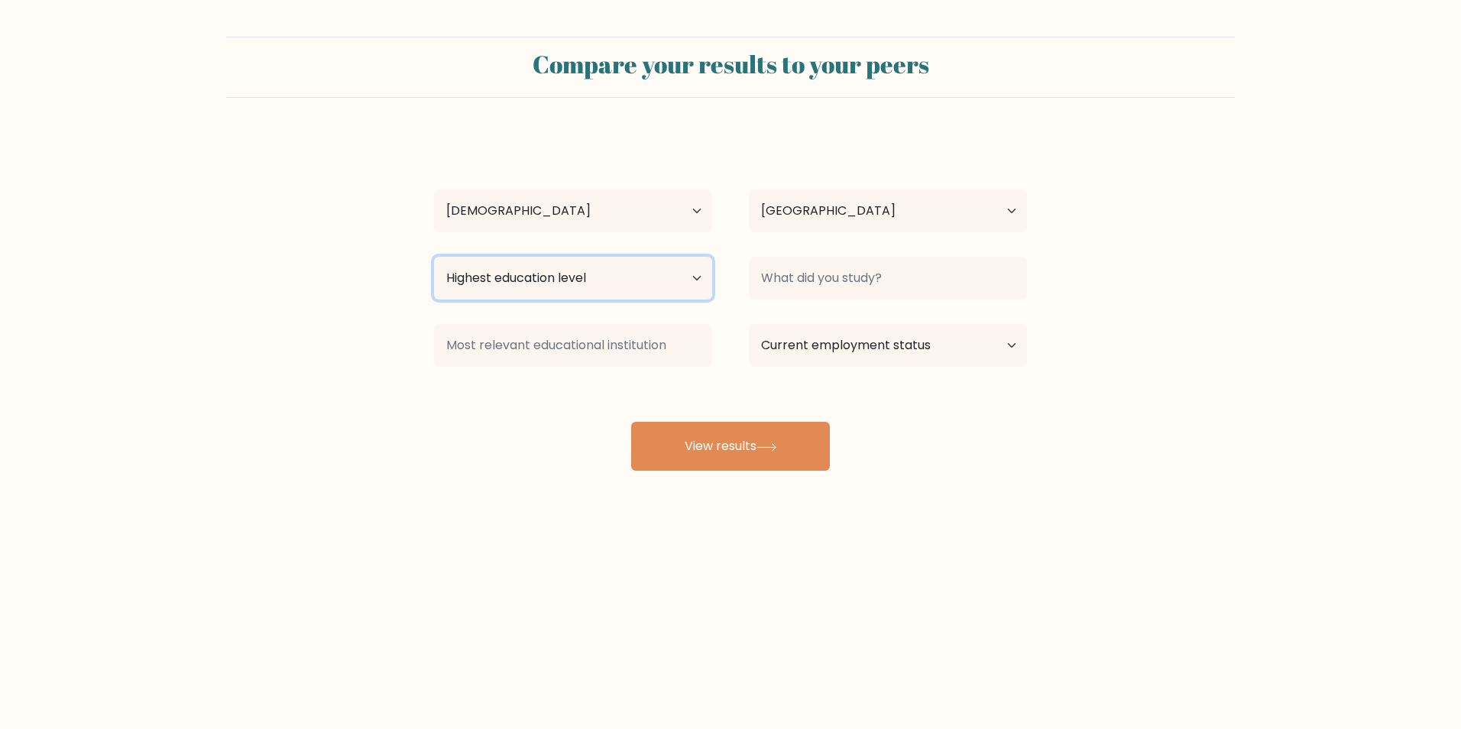
select select "bachelors_degree"
click at [434, 257] on select "Highest education level No schooling Primary Lower Secondary Upper Secondary Oc…" at bounding box center [573, 278] width 278 height 43
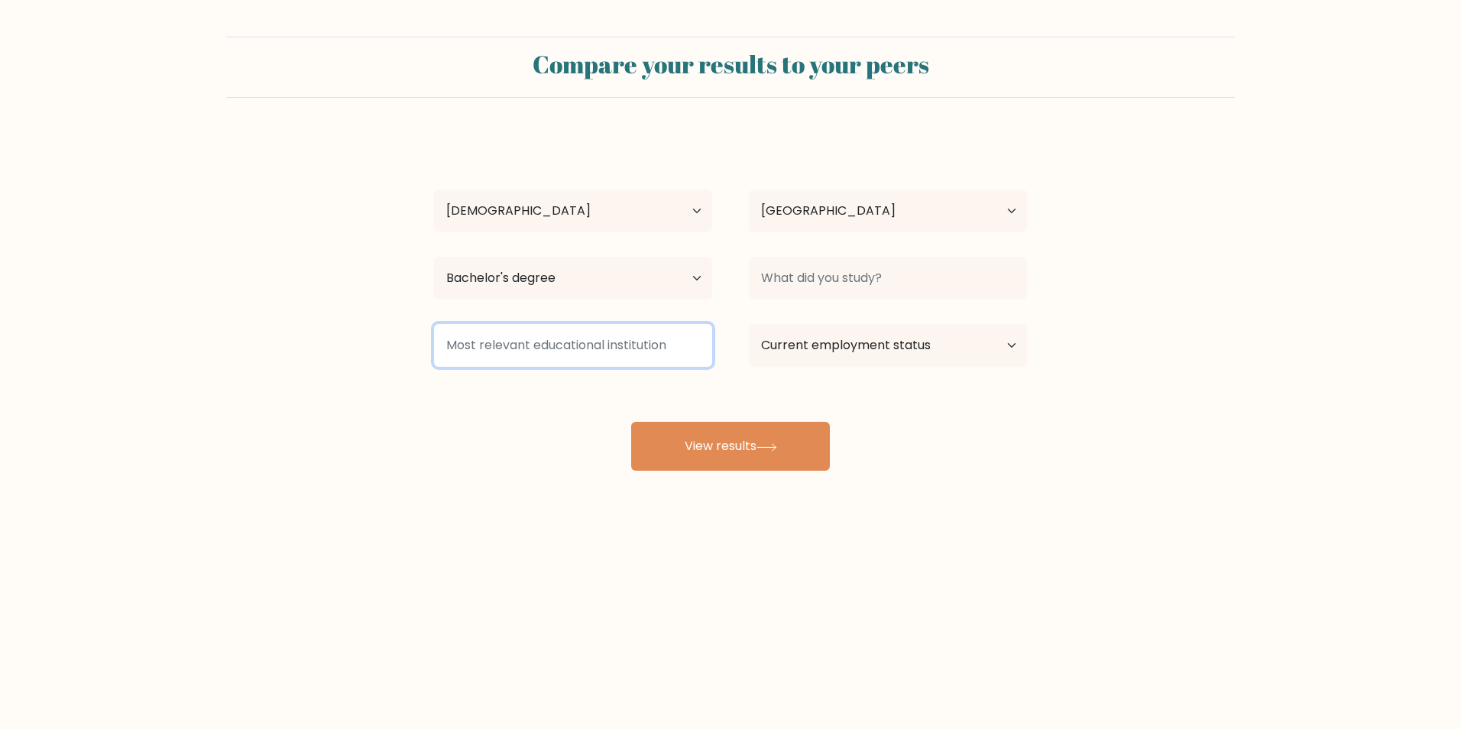
click at [552, 348] on input at bounding box center [573, 345] width 278 height 43
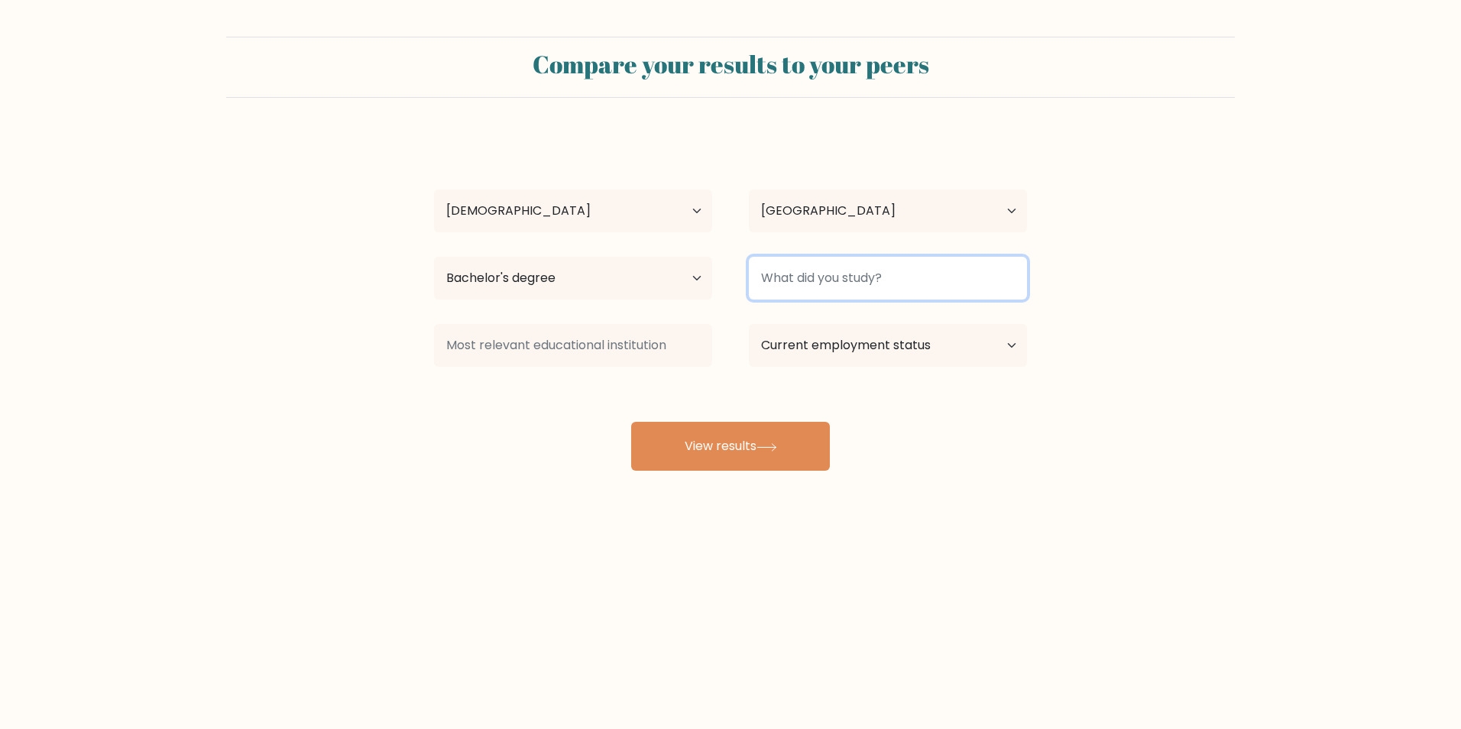
click at [875, 296] on input at bounding box center [888, 278] width 278 height 43
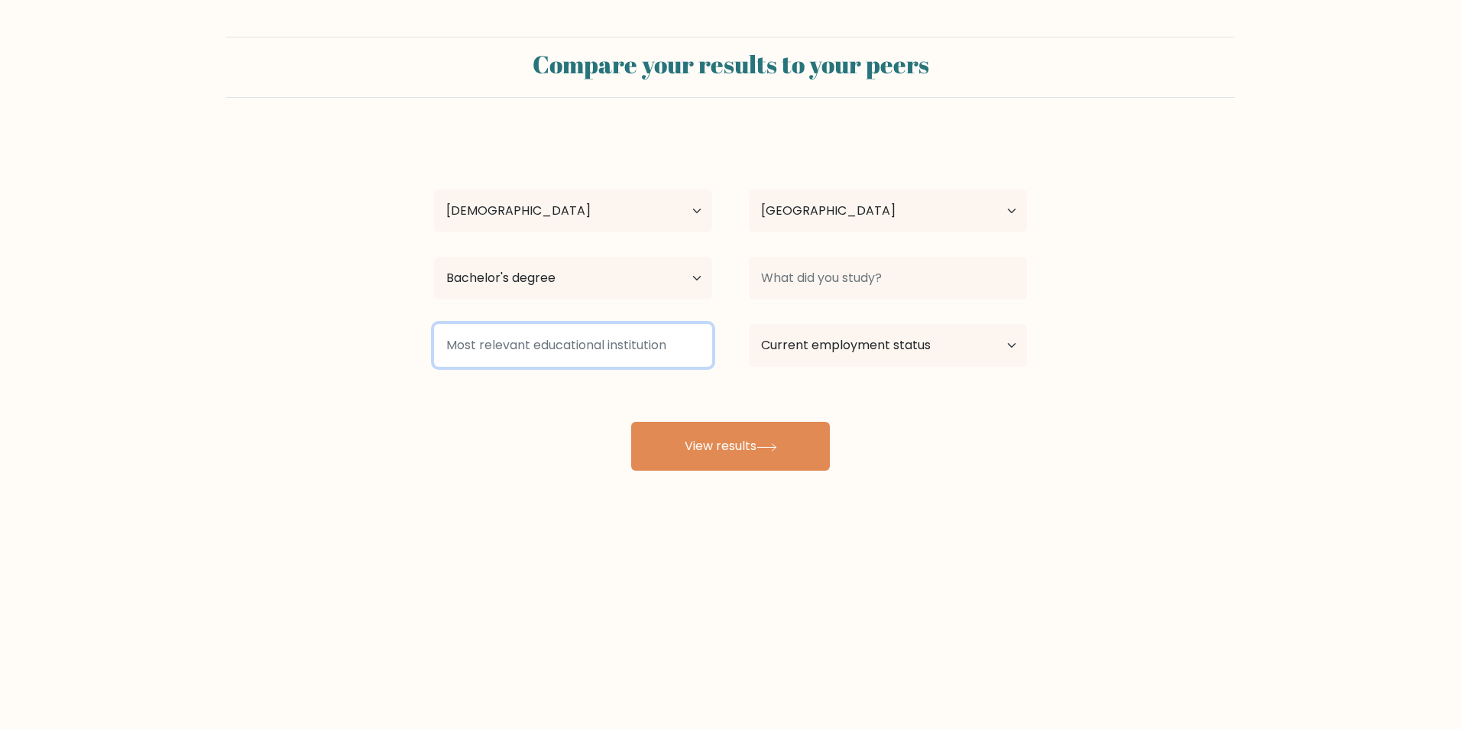
click at [563, 341] on input at bounding box center [573, 345] width 278 height 43
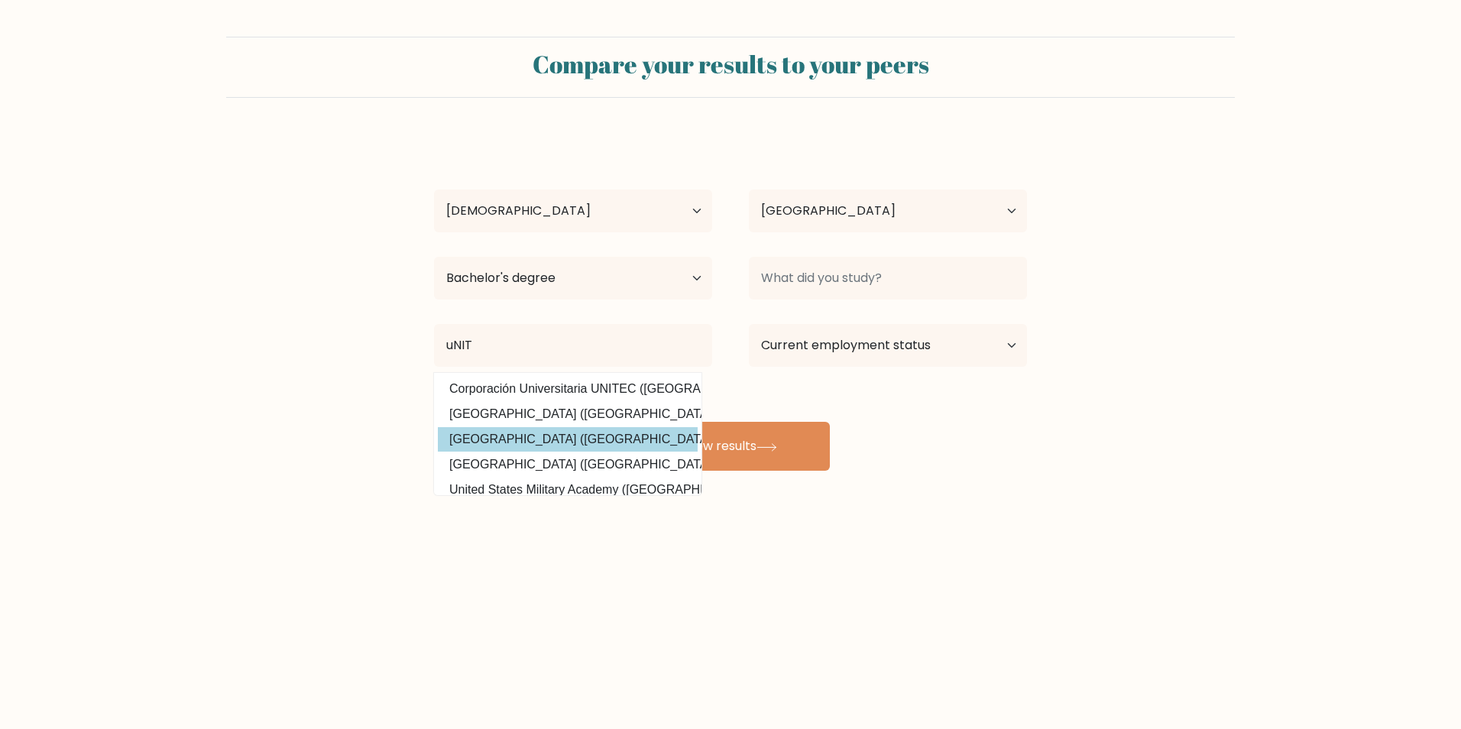
click at [559, 435] on div "MILEYSHA ROBLES Age Under 18 years old 18-24 years old 25-34 years old 35-44 ye…" at bounding box center [730, 302] width 611 height 336
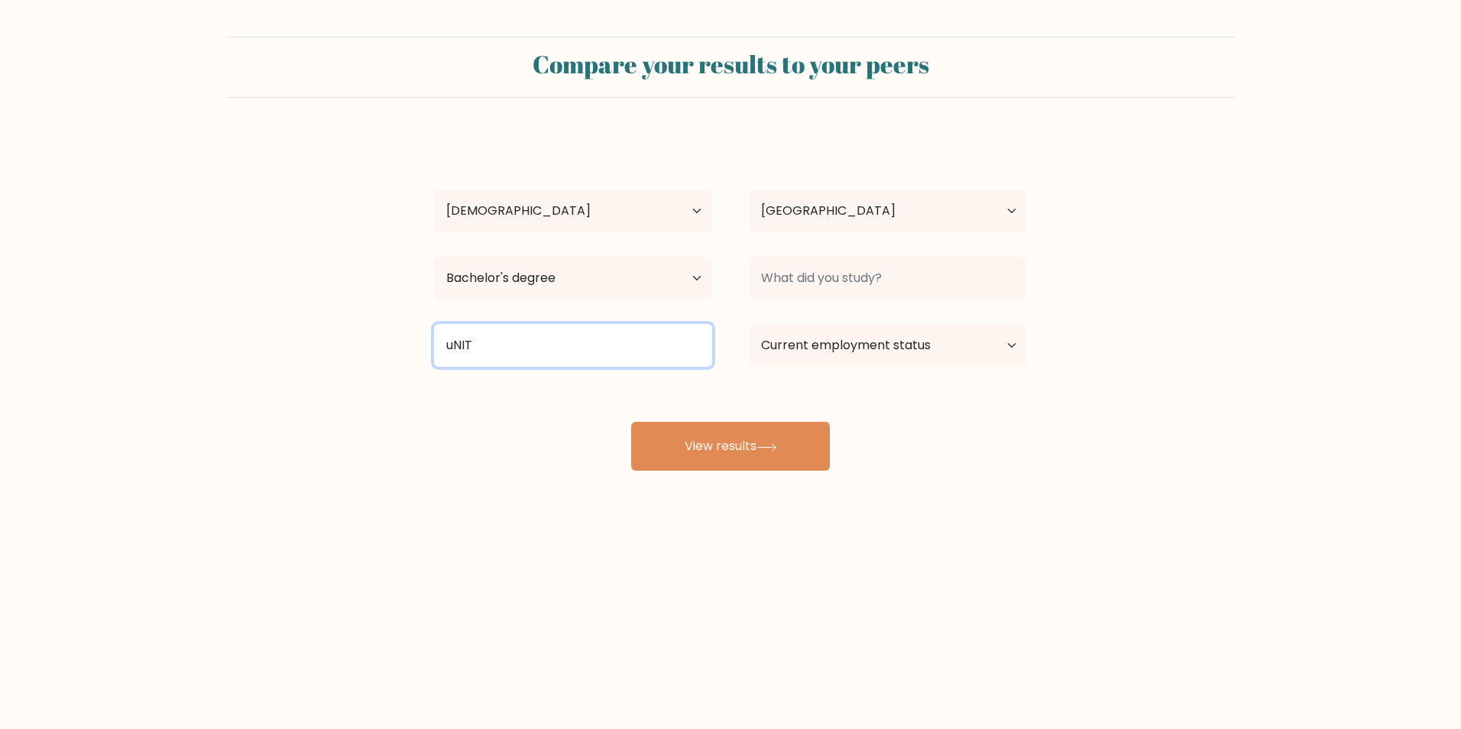
click at [505, 343] on input "uNIT" at bounding box center [573, 345] width 278 height 43
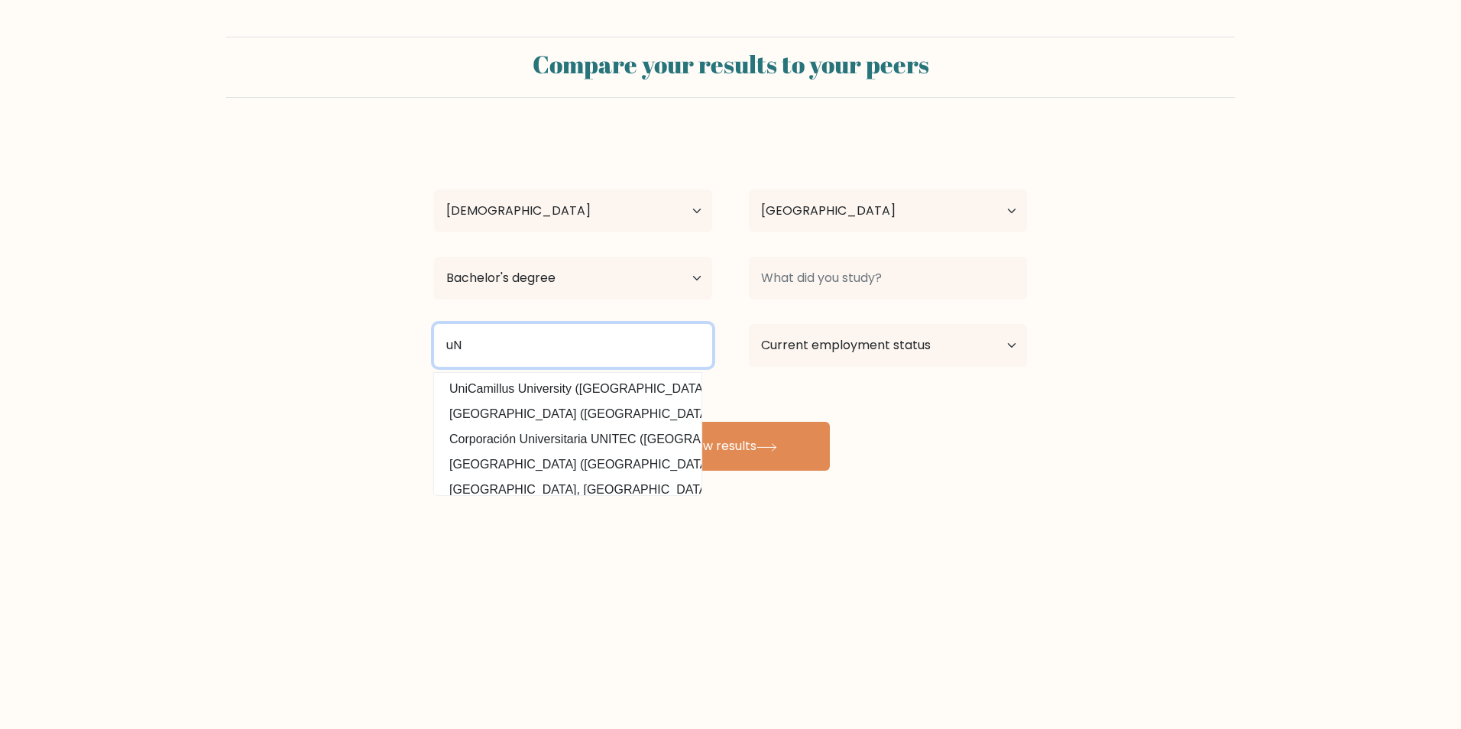
type input "u"
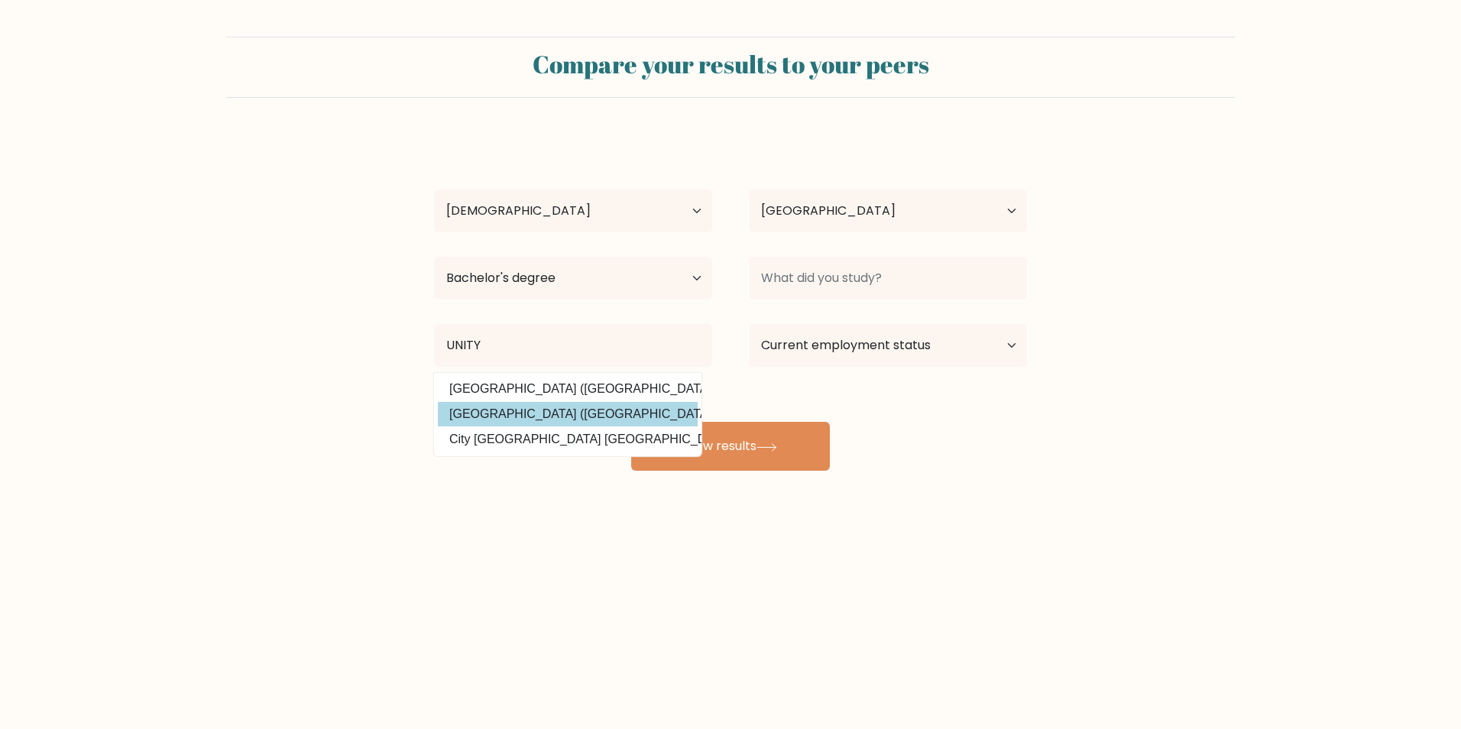
click at [542, 419] on div "MILEYSHA ROBLES Age Under 18 years old 18-24 years old 25-34 years old 35-44 ye…" at bounding box center [730, 302] width 611 height 336
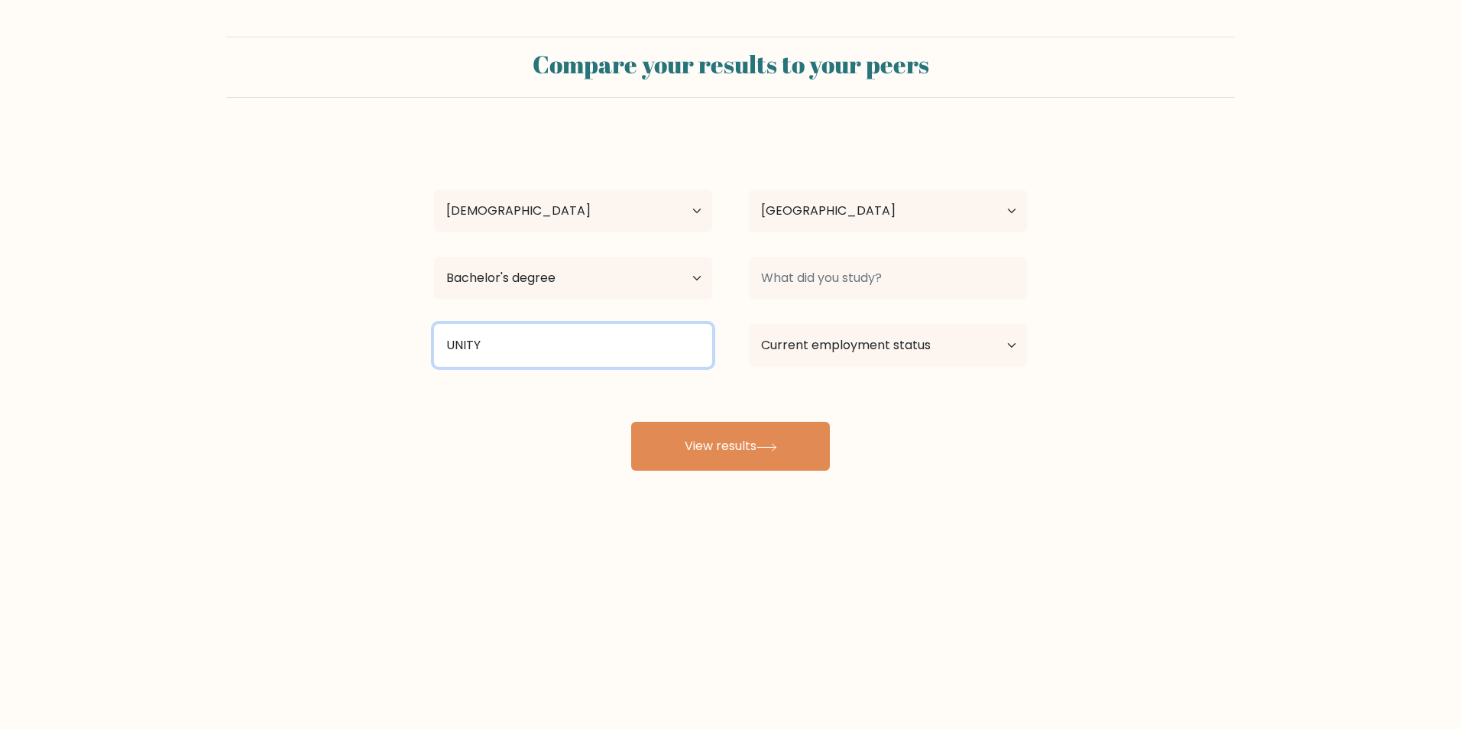
click at [507, 342] on input "UNITY" at bounding box center [573, 345] width 278 height 43
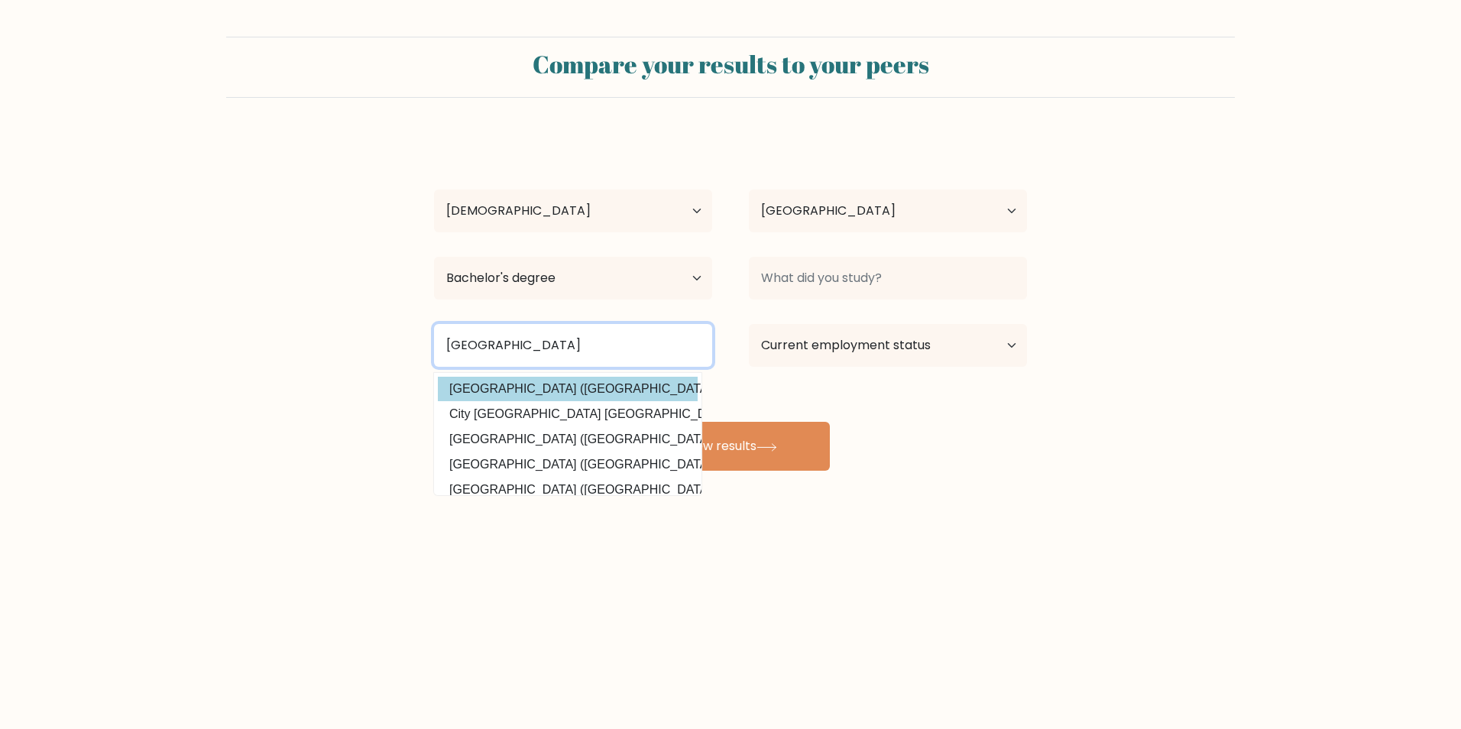
type input "UNITY COLLEGE"
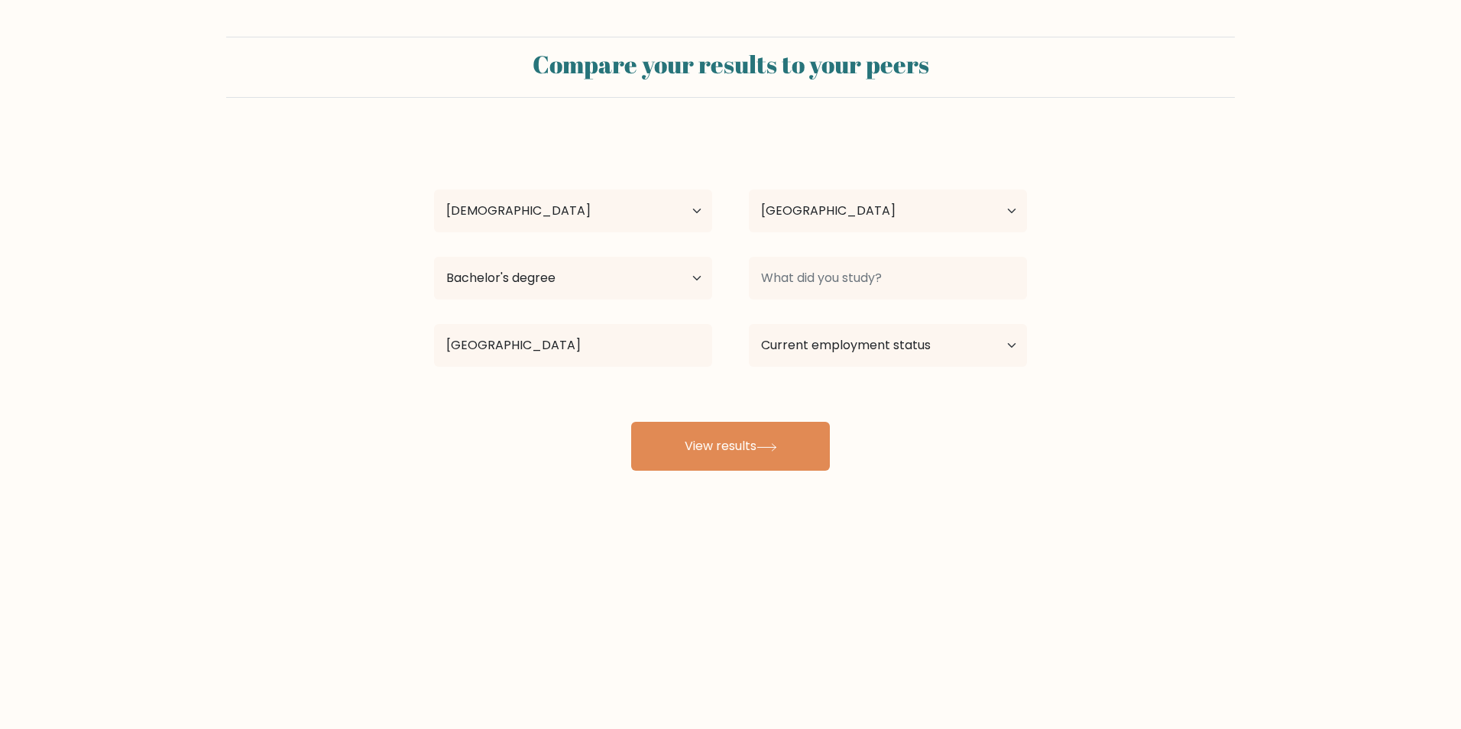
click at [517, 392] on div "MILEYSHA ROBLES Age Under 18 years old 18-24 years old 25-34 years old 35-44 ye…" at bounding box center [730, 302] width 611 height 336
click at [910, 291] on input at bounding box center [888, 278] width 278 height 43
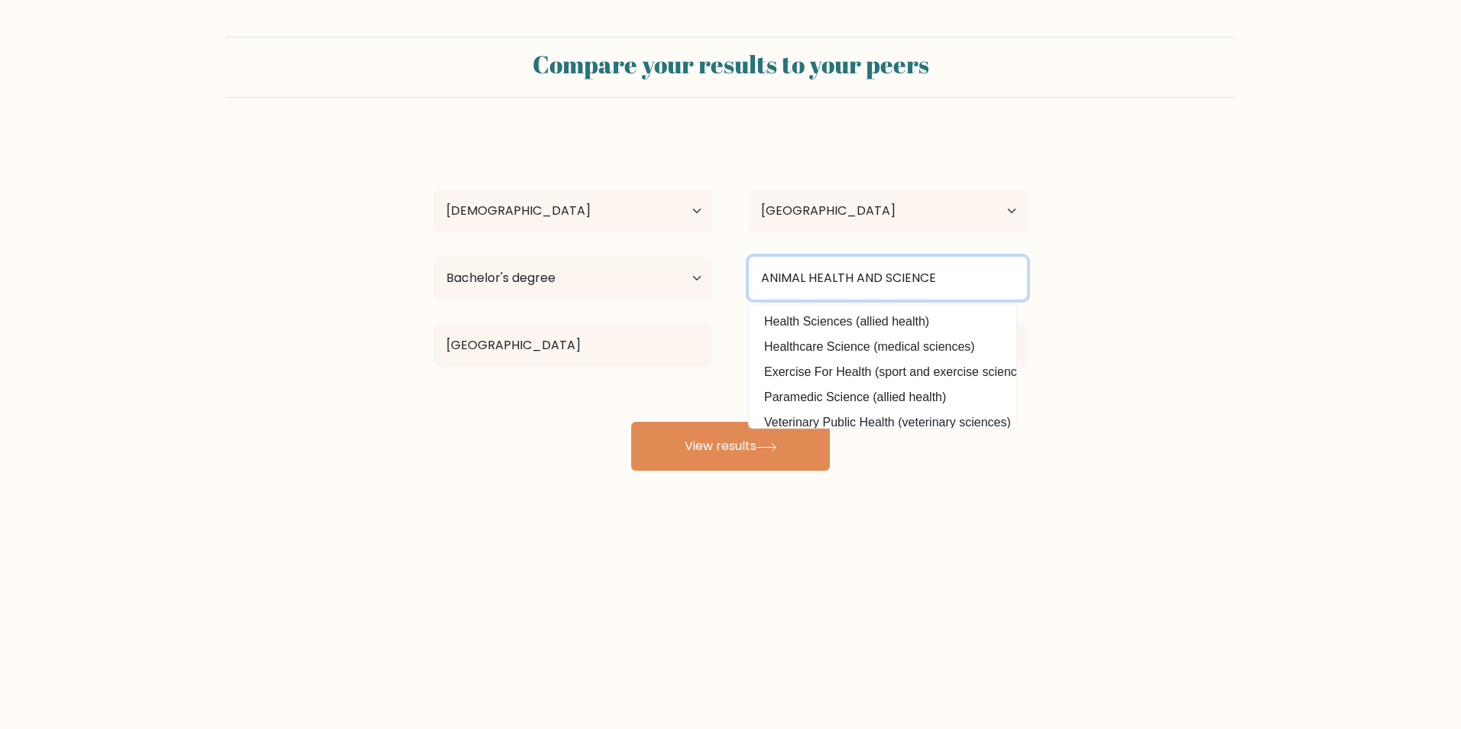
click at [934, 269] on input "ANIMAL HEALTH AND SCIENCE" at bounding box center [888, 278] width 278 height 43
type input "ANIMAL HEALTH AND SCIENCE"
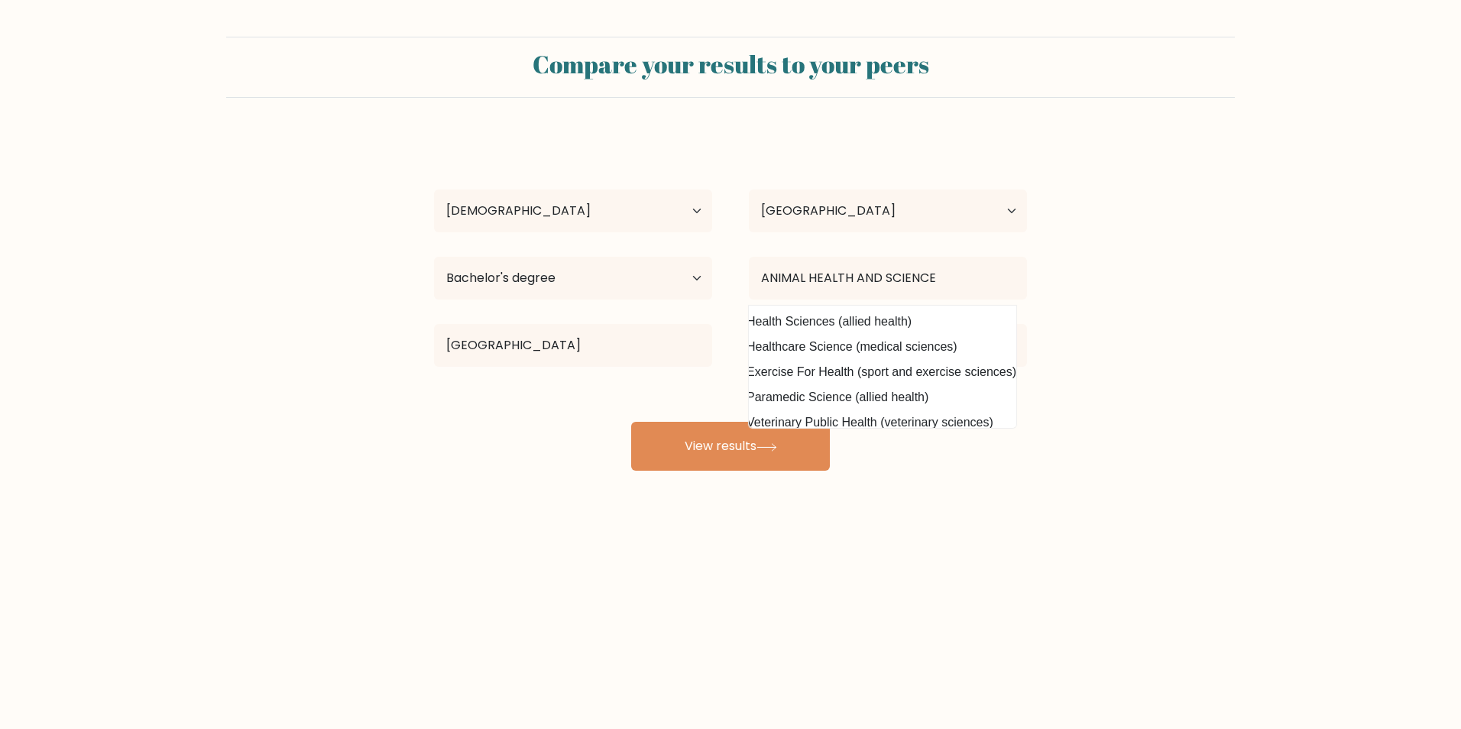
click at [1076, 280] on form "Compare your results to your peers MILEYSHA ROBLES Age Under 18 years old 18-24…" at bounding box center [730, 254] width 1461 height 434
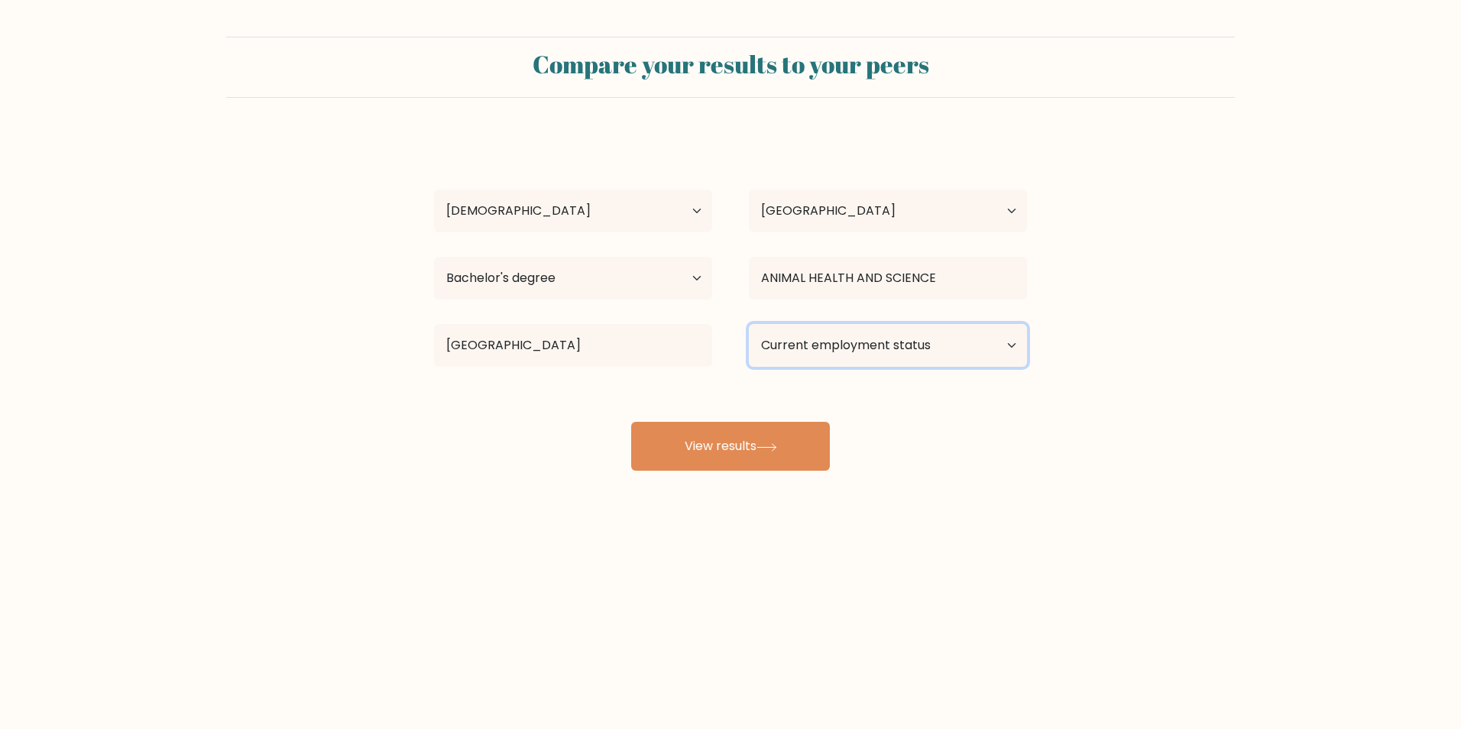
click at [884, 352] on select "Current employment status Employed Student Retired Other / prefer not to answer" at bounding box center [888, 345] width 278 height 43
select select "employed"
click at [749, 324] on select "Current employment status Employed Student Retired Other / prefer not to answer" at bounding box center [888, 345] width 278 height 43
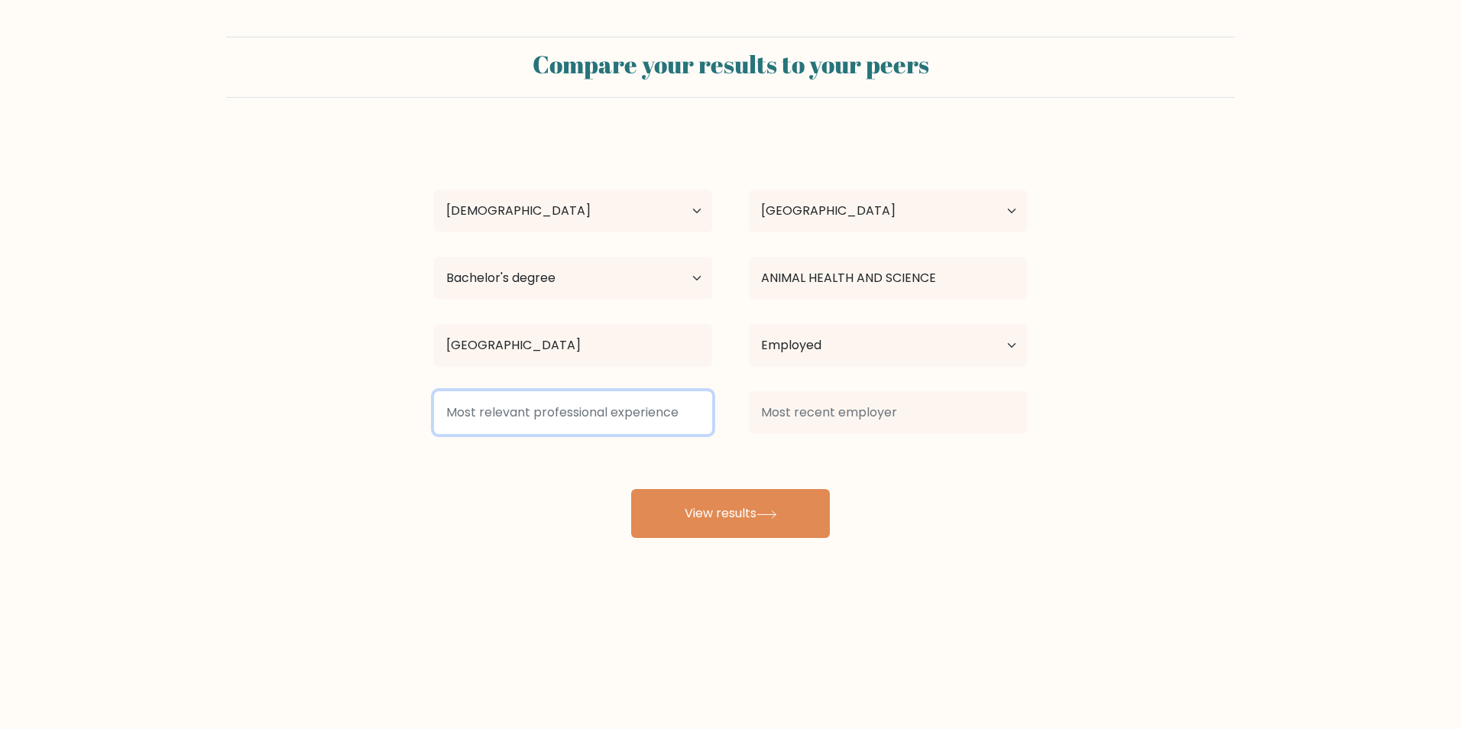
click at [669, 415] on input at bounding box center [573, 412] width 278 height 43
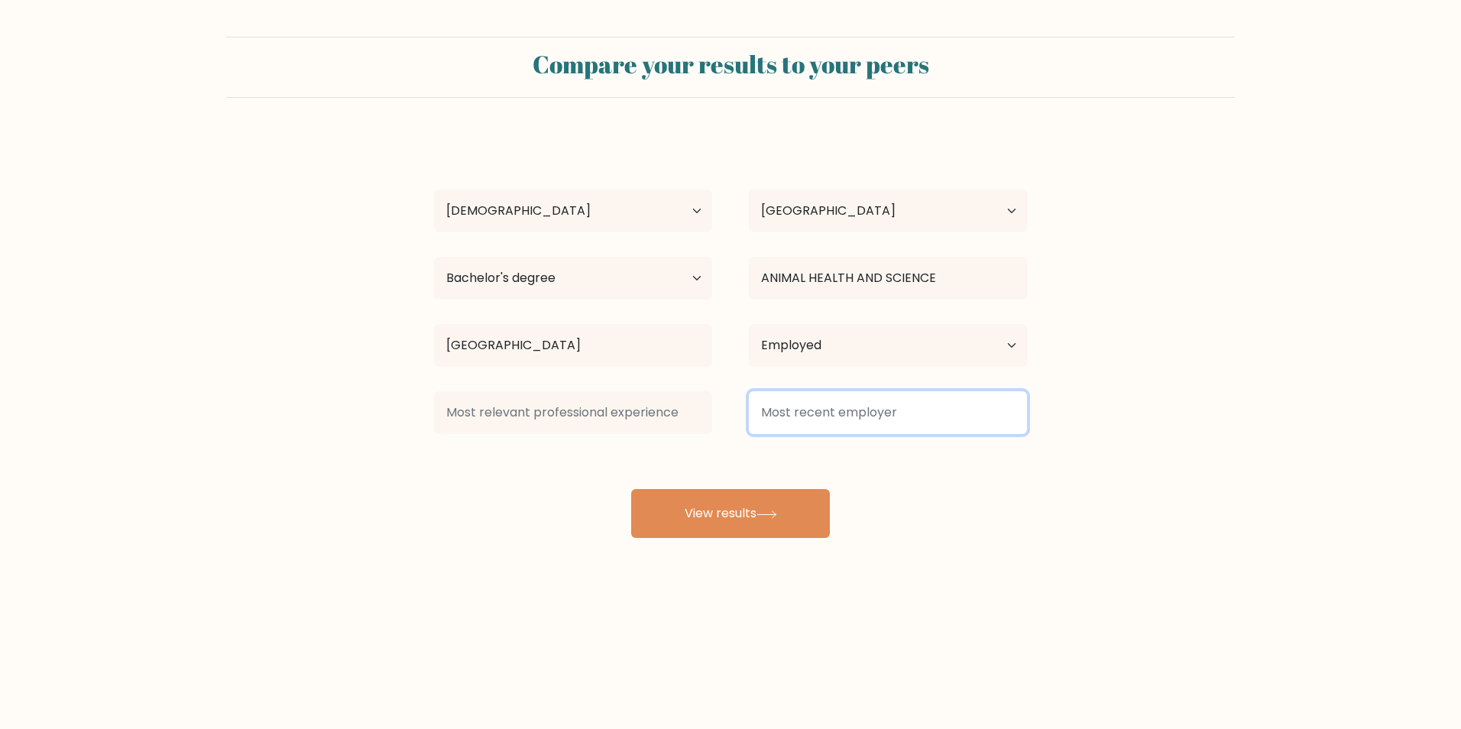
click at [790, 415] on input at bounding box center [888, 412] width 278 height 43
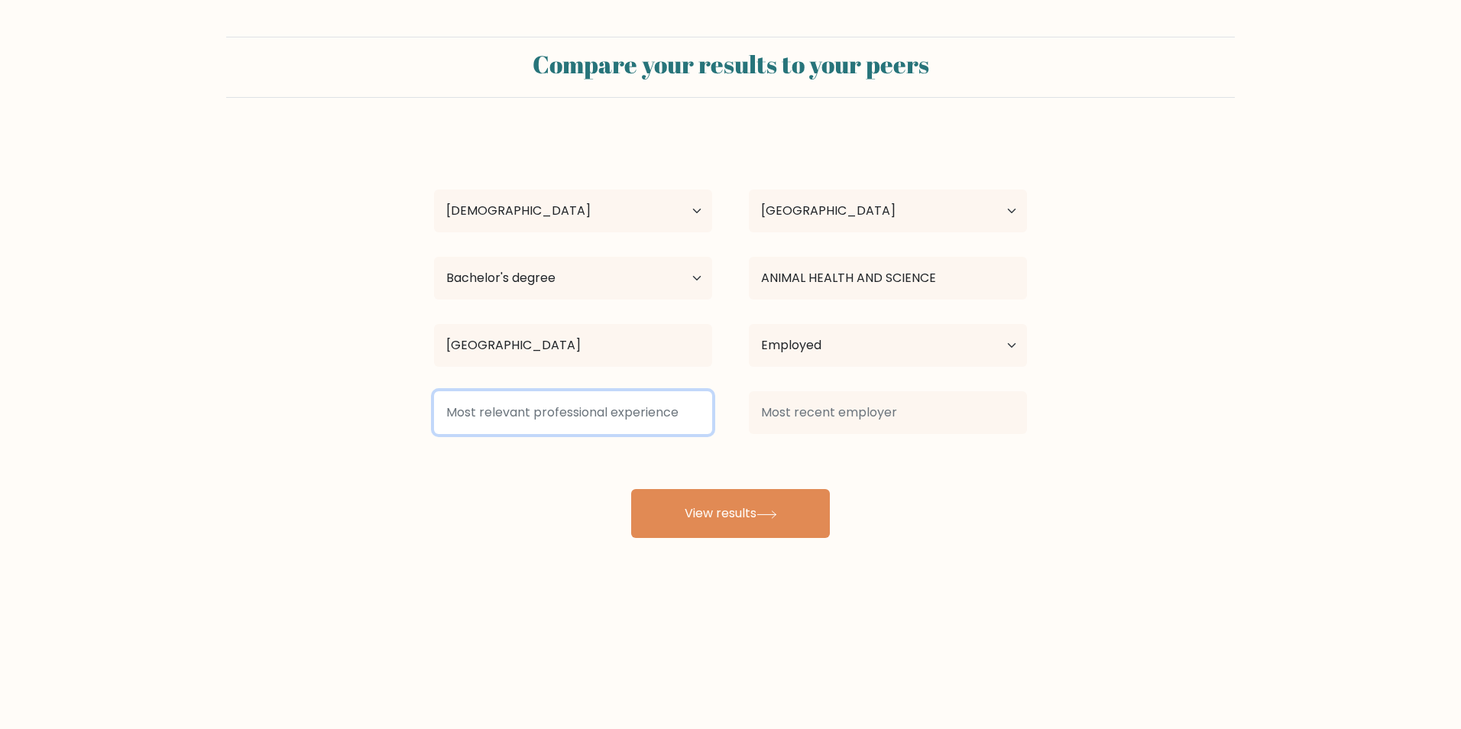
click at [555, 418] on input at bounding box center [573, 412] width 278 height 43
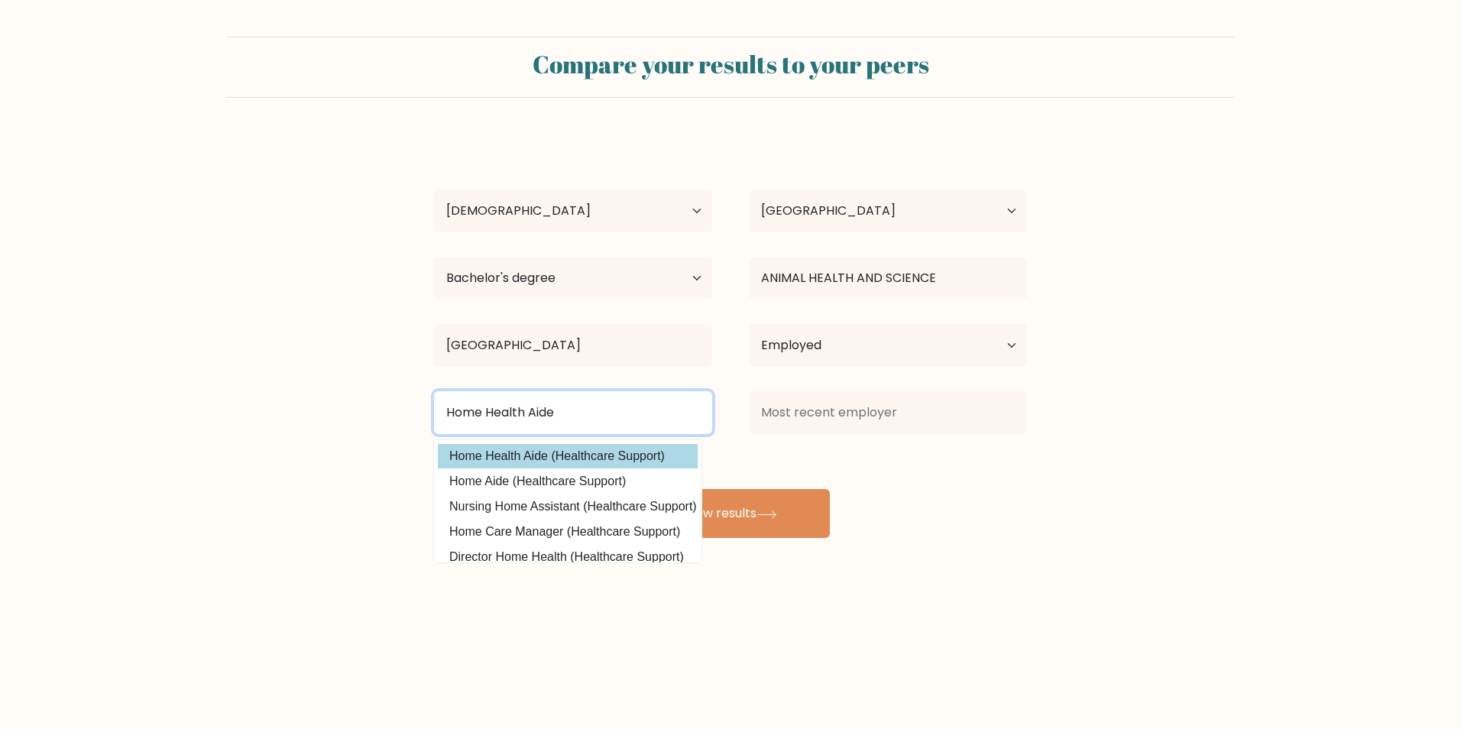
type input "Home Health Aide"
click at [566, 452] on div "MILEYSHA ROBLES Age Under 18 years old 18-24 years old 25-34 years old 35-44 ye…" at bounding box center [730, 335] width 611 height 403
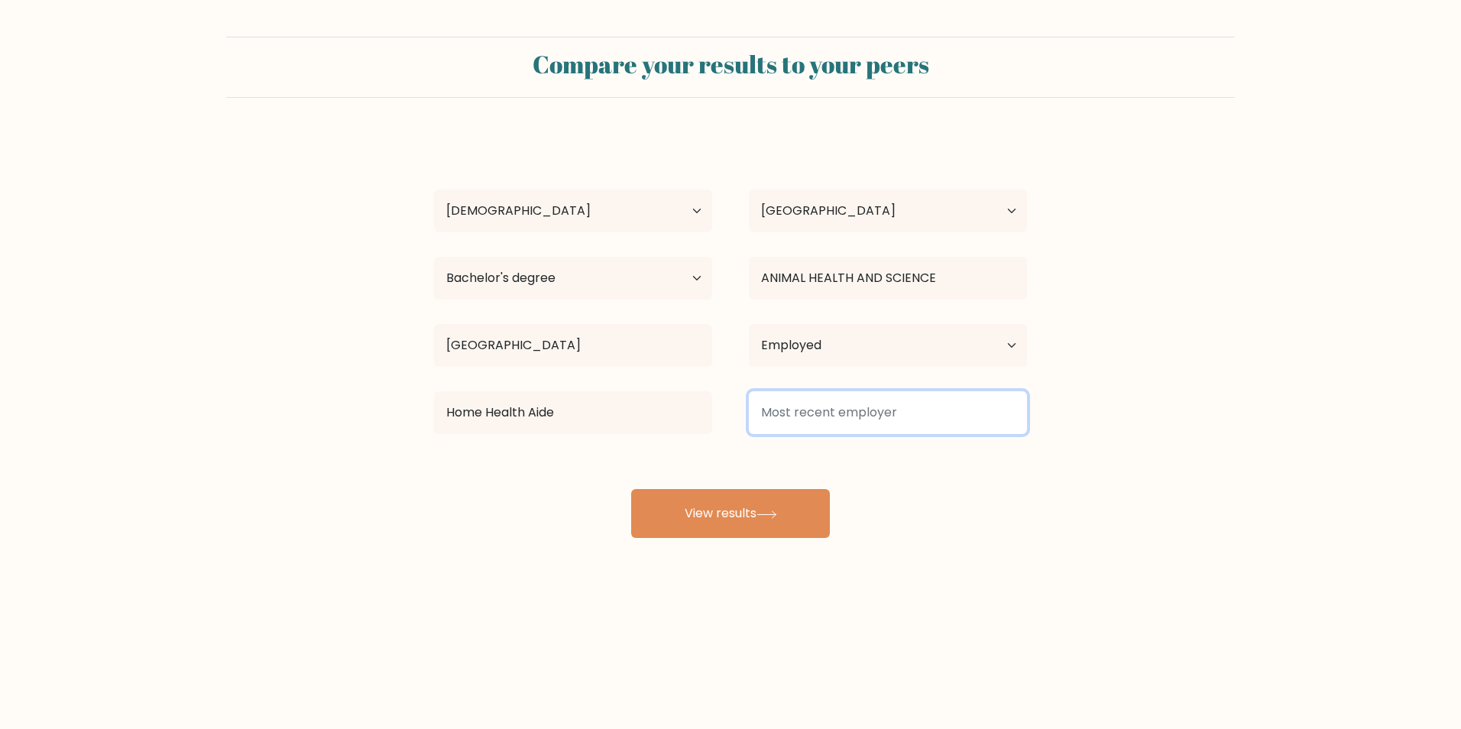
click at [872, 425] on input at bounding box center [888, 412] width 278 height 43
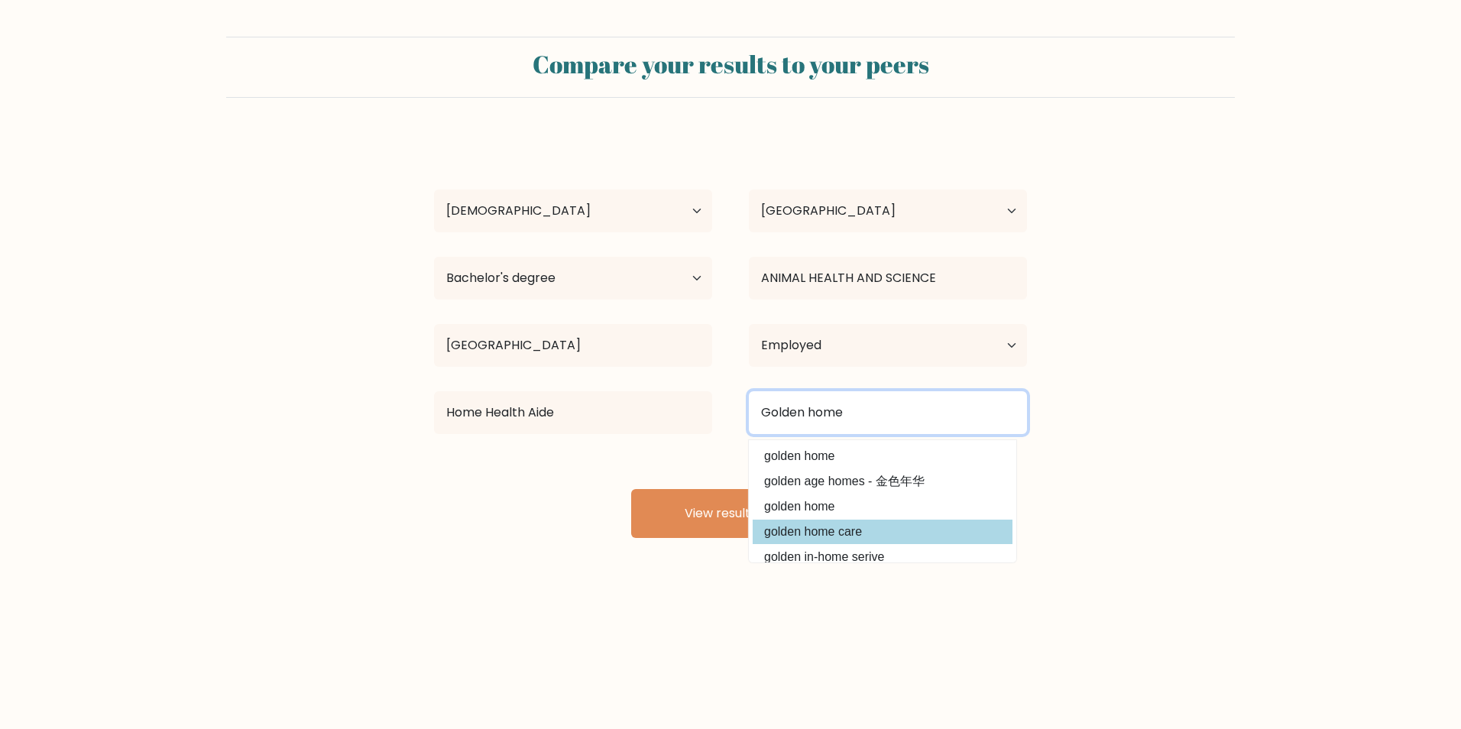
type input "Golden home"
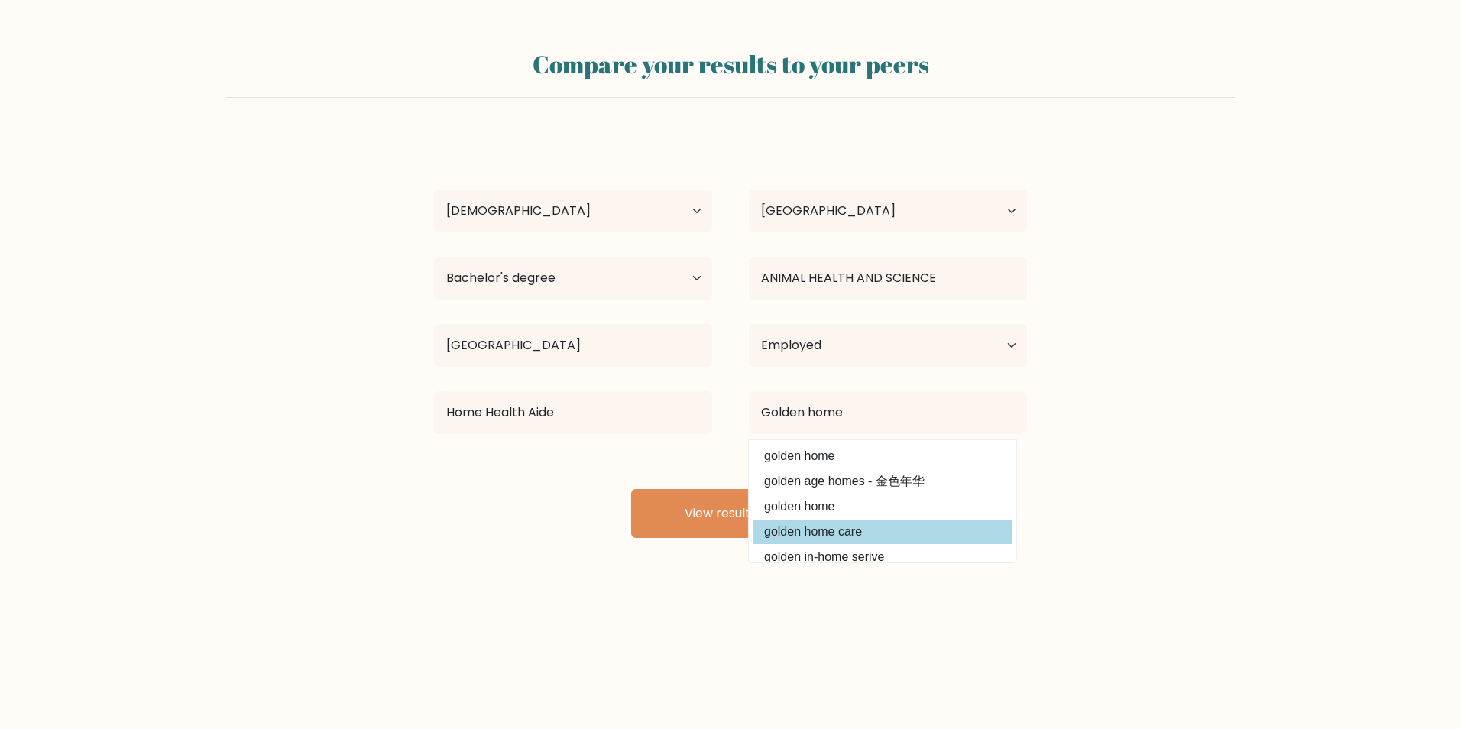
click at [855, 534] on div "MILEYSHA ROBLES Age Under 18 years old 18-24 years old 25-34 years old 35-44 ye…" at bounding box center [730, 335] width 611 height 403
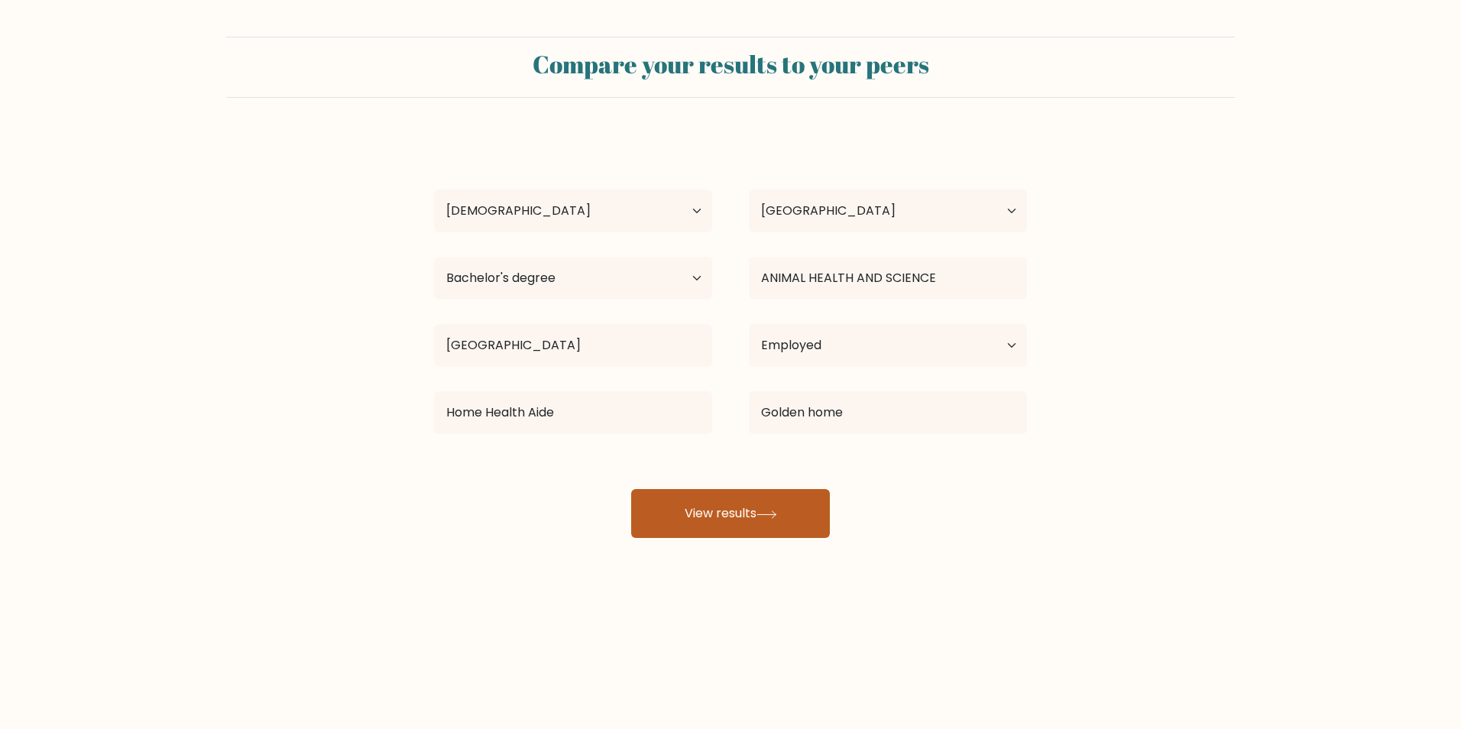
click at [715, 507] on button "View results" at bounding box center [730, 513] width 199 height 49
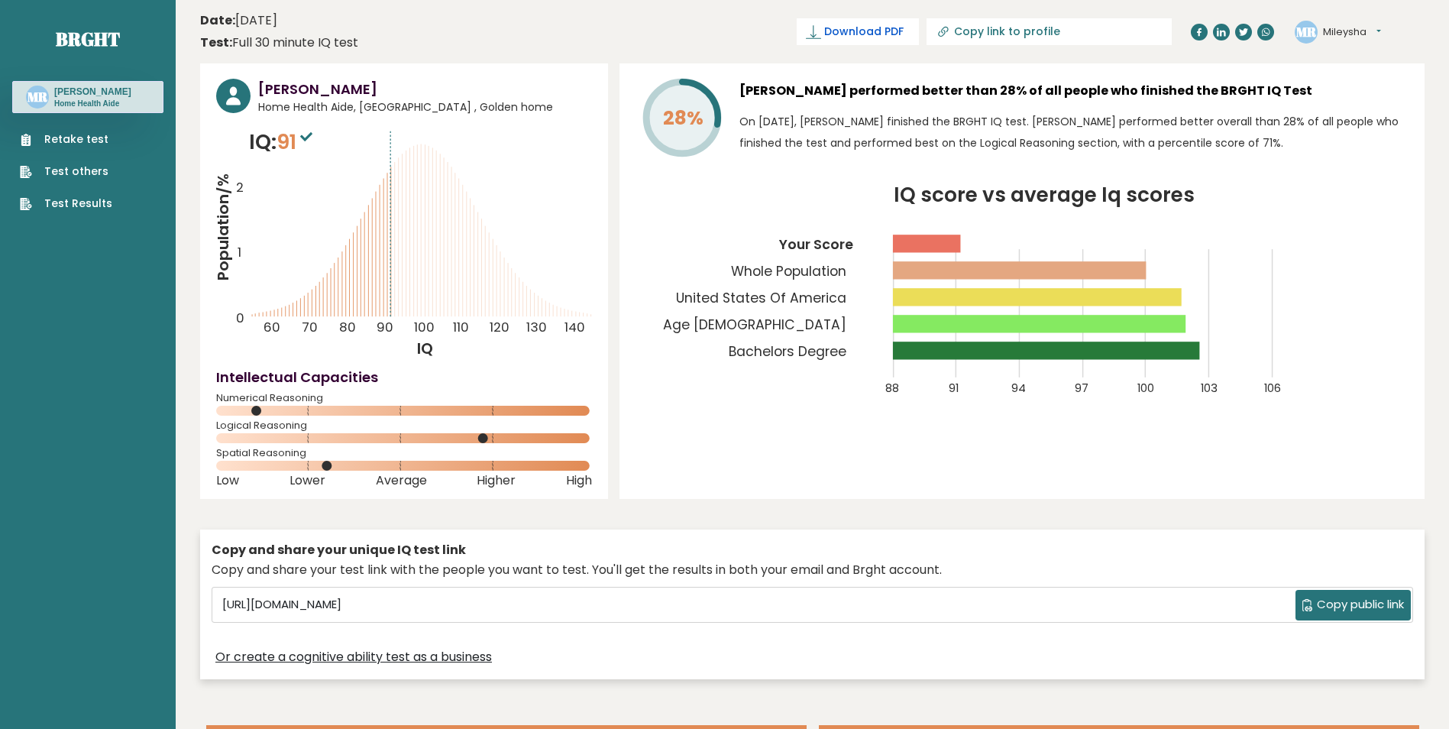
click at [904, 38] on span "Download PDF" at bounding box center [863, 32] width 79 height 16
